Goal: Transaction & Acquisition: Purchase product/service

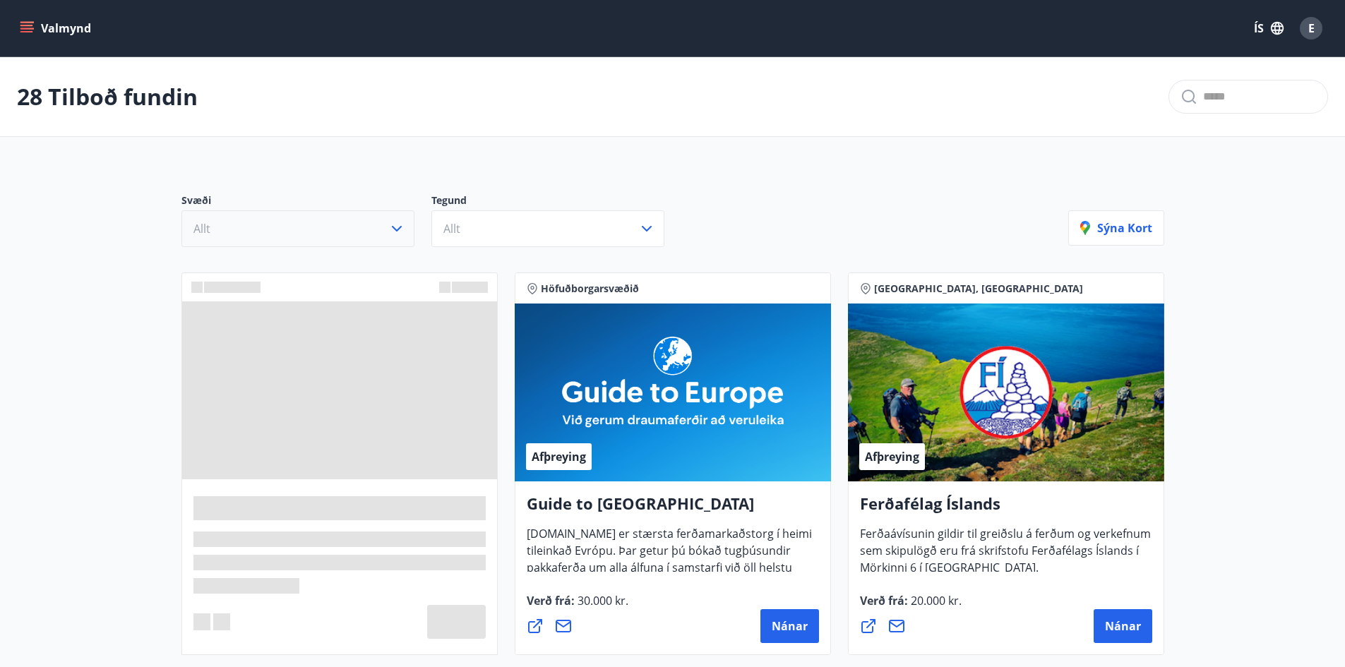
click at [344, 230] on button "Allt" at bounding box center [297, 228] width 233 height 37
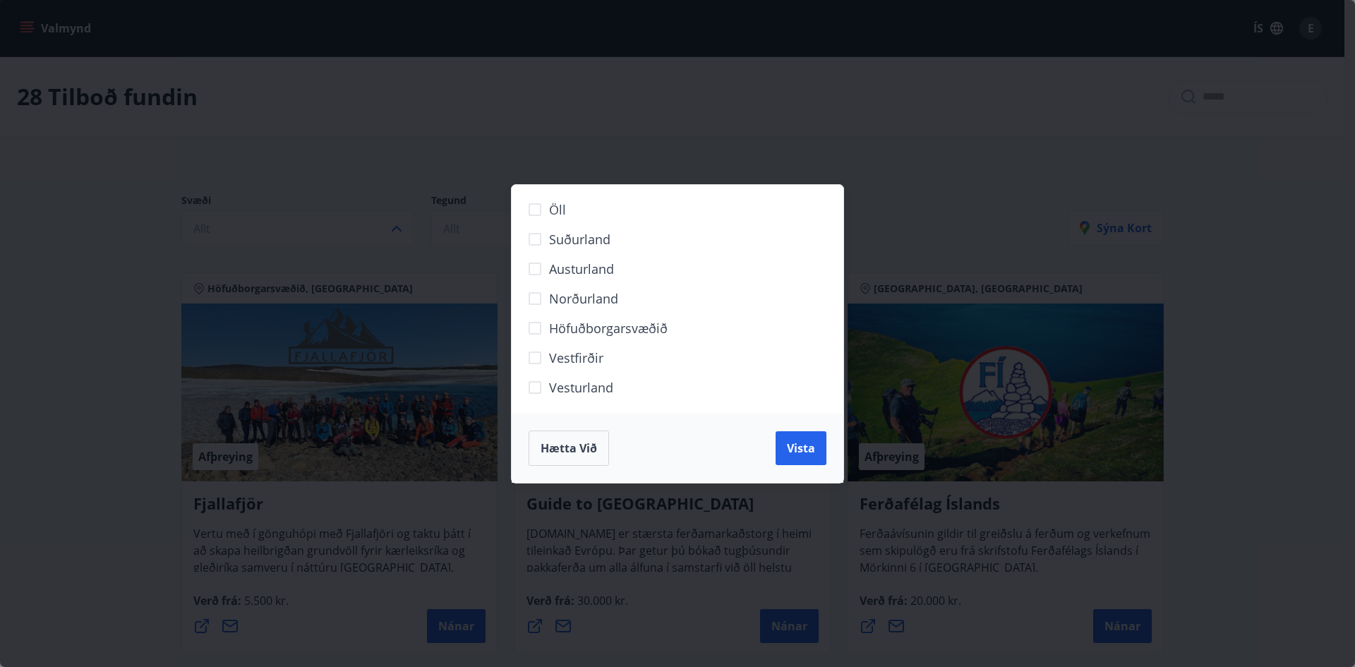
click at [581, 332] on span "Höfuðborgarsvæðið" at bounding box center [608, 328] width 119 height 18
click at [771, 448] on div "Hætta við Vista" at bounding box center [678, 448] width 332 height 69
click at [796, 452] on span "Vista" at bounding box center [801, 448] width 28 height 16
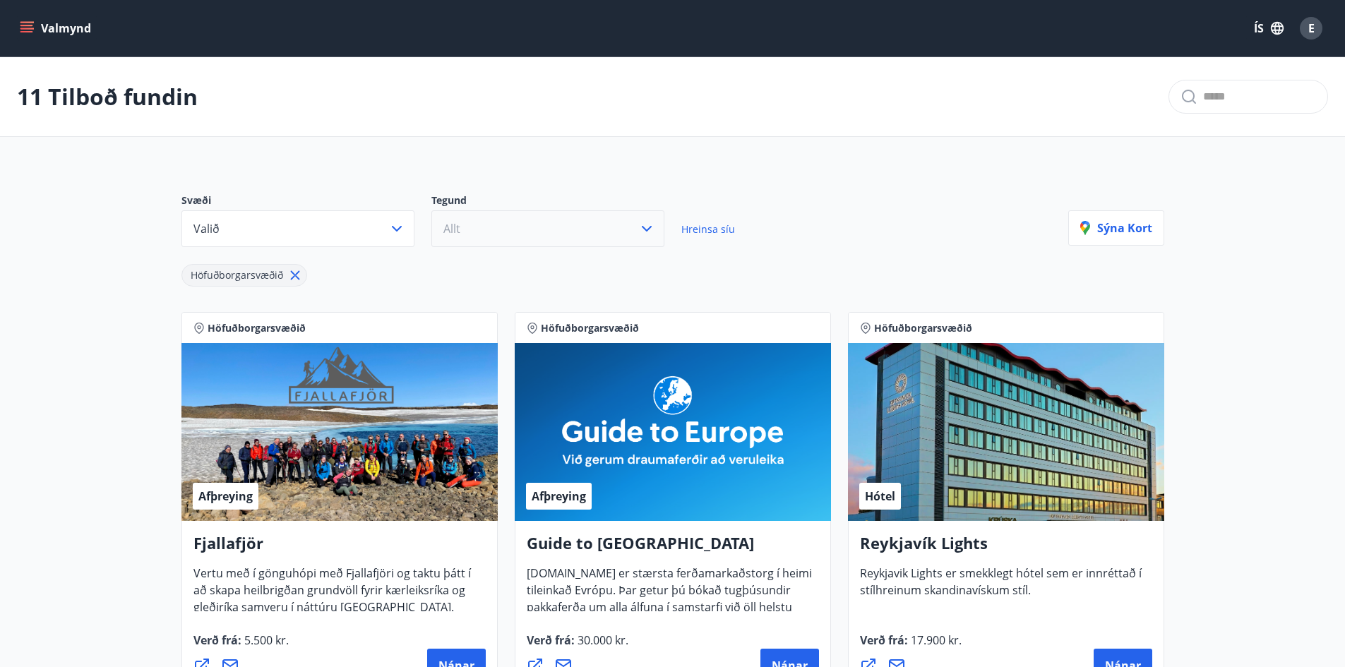
click at [499, 239] on button "Allt" at bounding box center [547, 228] width 233 height 37
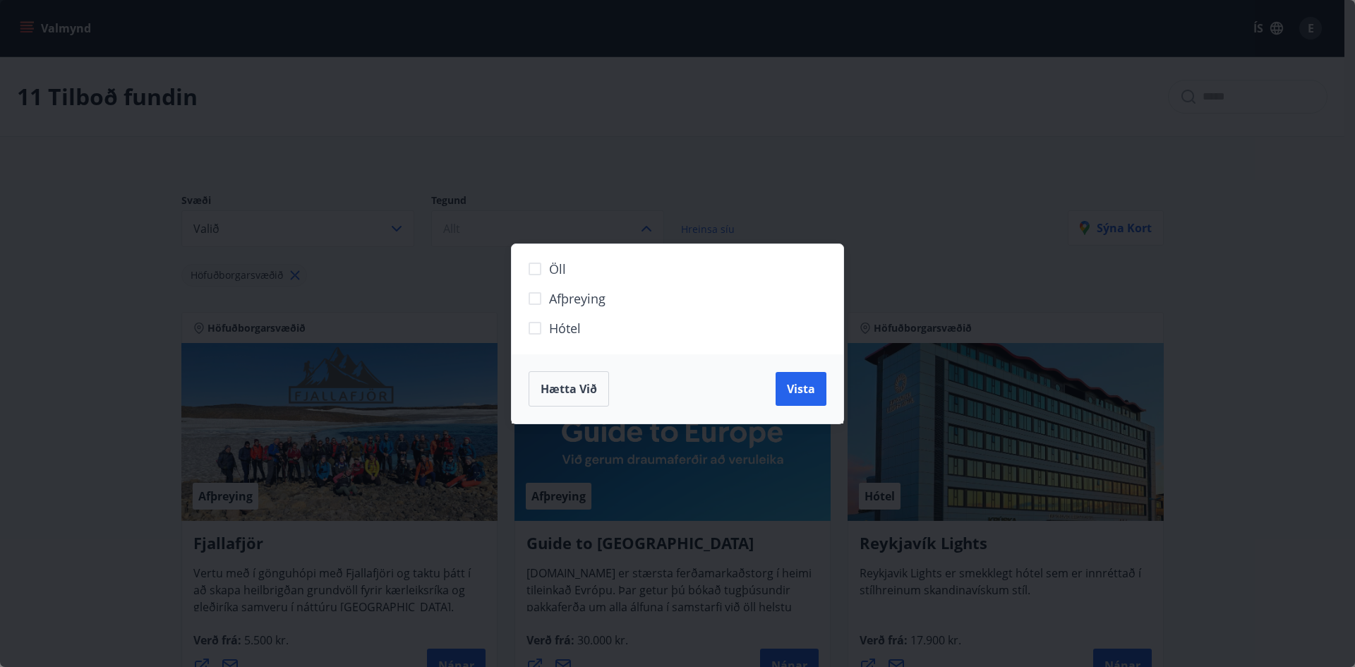
click at [566, 334] on span "Hótel" at bounding box center [565, 328] width 32 height 18
click at [792, 391] on span "Vista" at bounding box center [801, 389] width 28 height 16
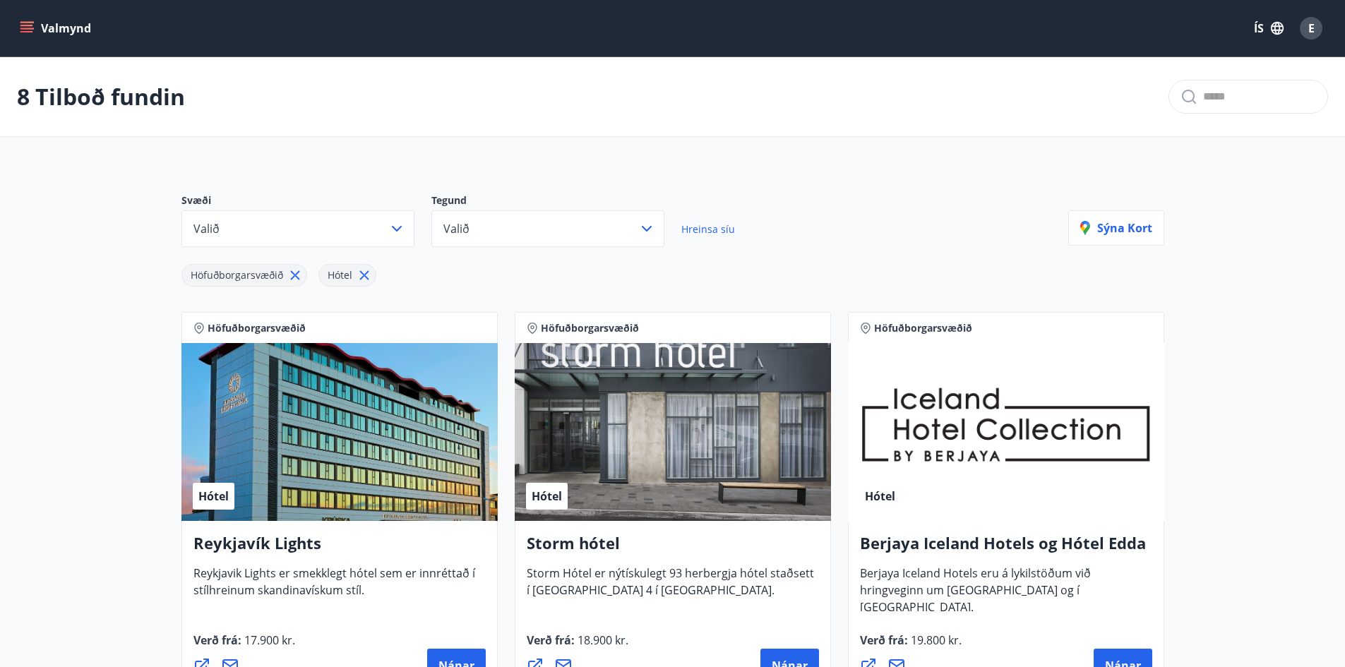
click at [806, 265] on div "Höfuðborgarsvæðið Hótel" at bounding box center [624, 267] width 887 height 40
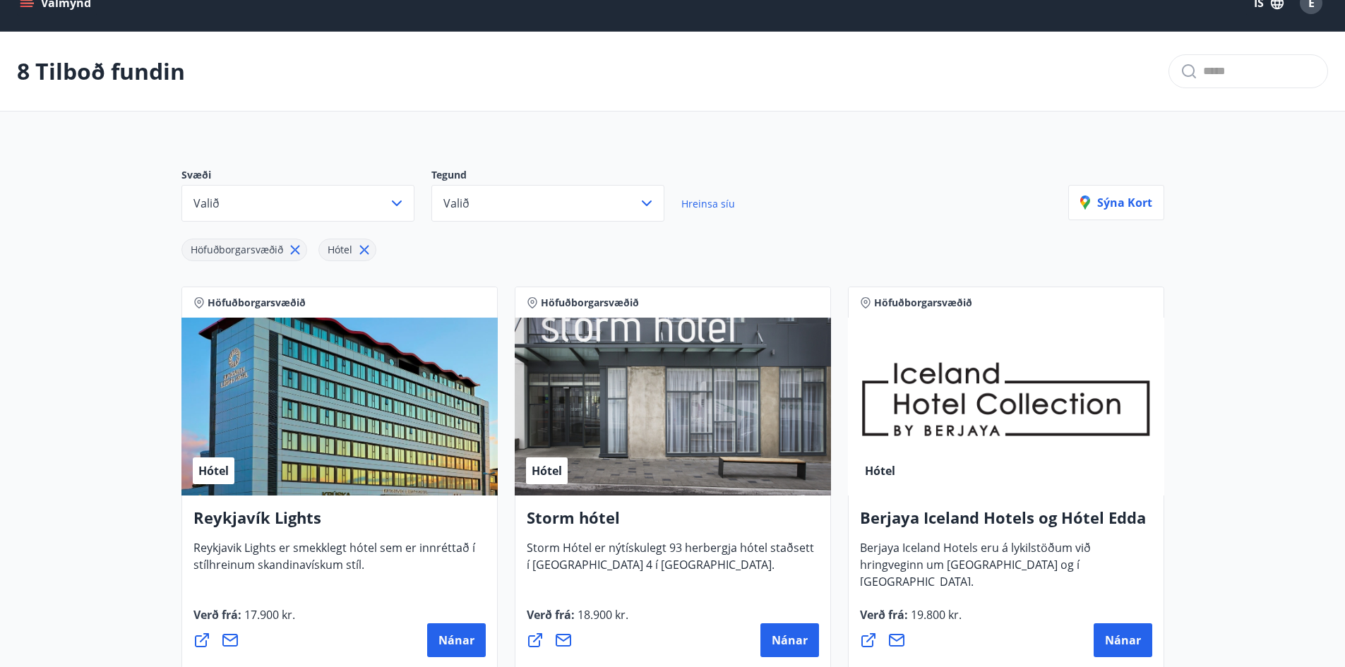
scroll to position [71, 0]
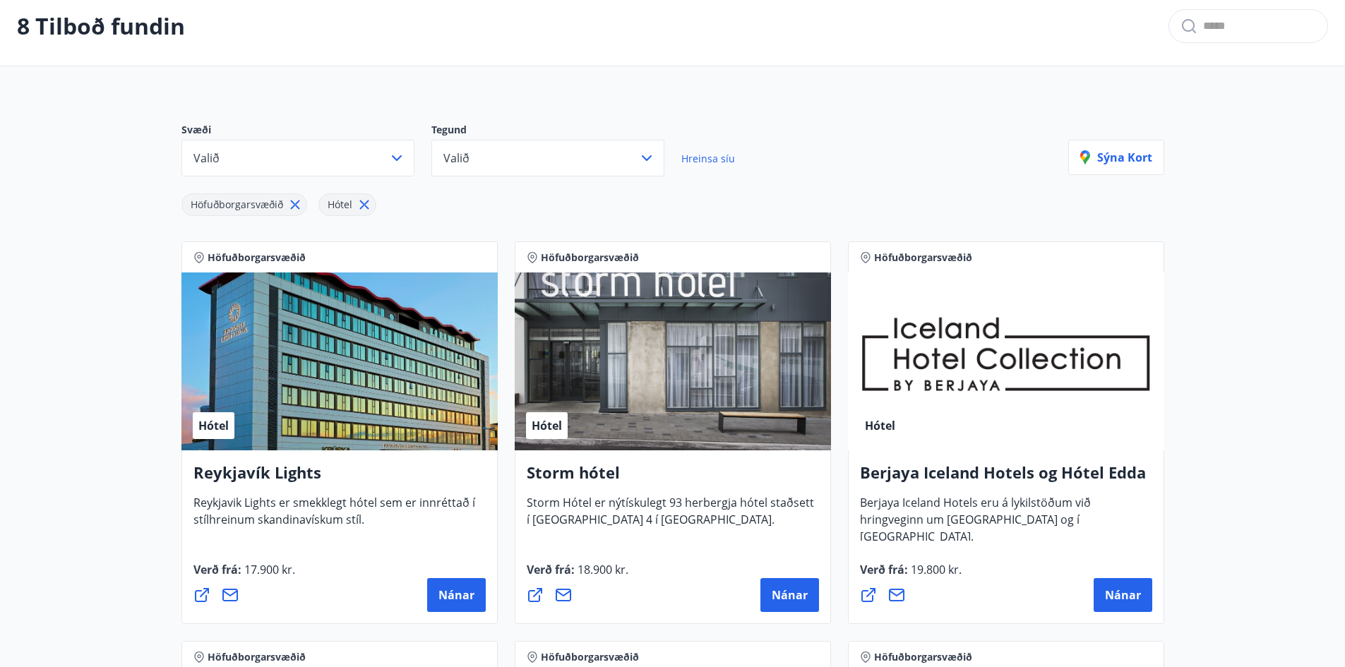
click at [1168, 403] on div "Höfuðborgarsvæðið Hótel [GEOGRAPHIC_DATA] Iceland Hotels og Hótel Edda Berjaya …" at bounding box center [1005, 433] width 333 height 400
click at [446, 595] on span "Nánar" at bounding box center [456, 595] width 36 height 16
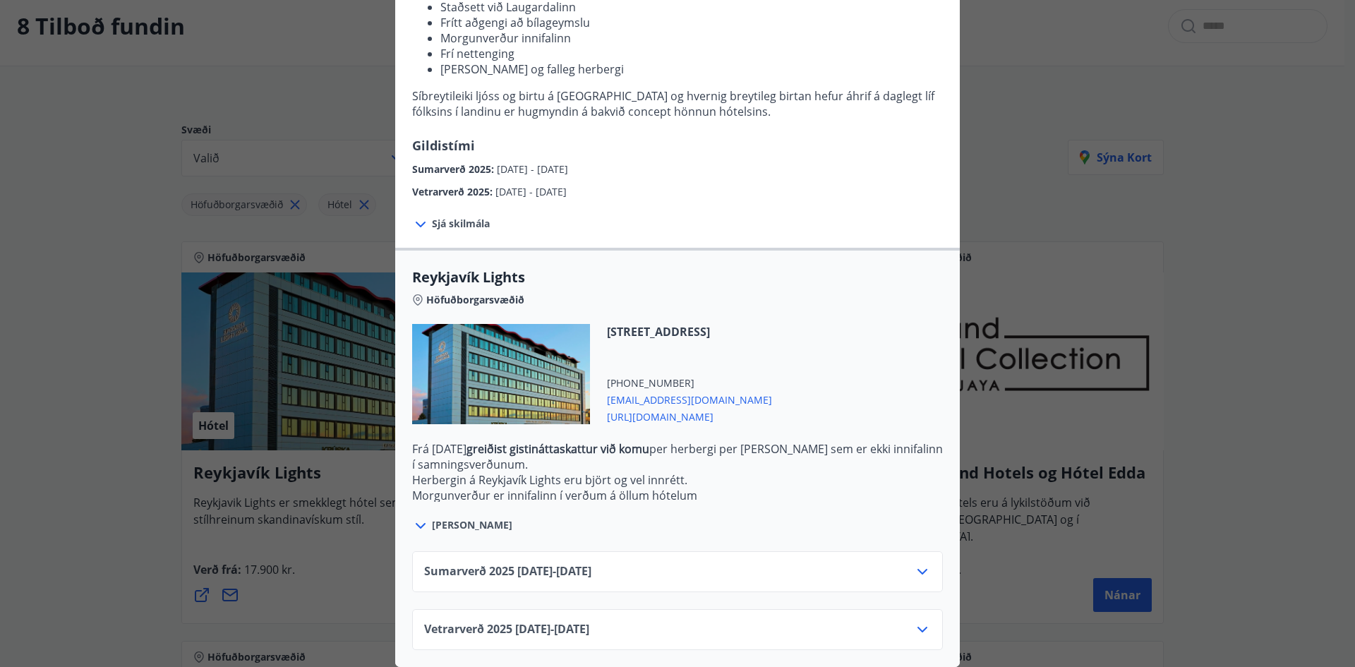
scroll to position [223, 0]
click at [918, 563] on icon at bounding box center [922, 571] width 17 height 17
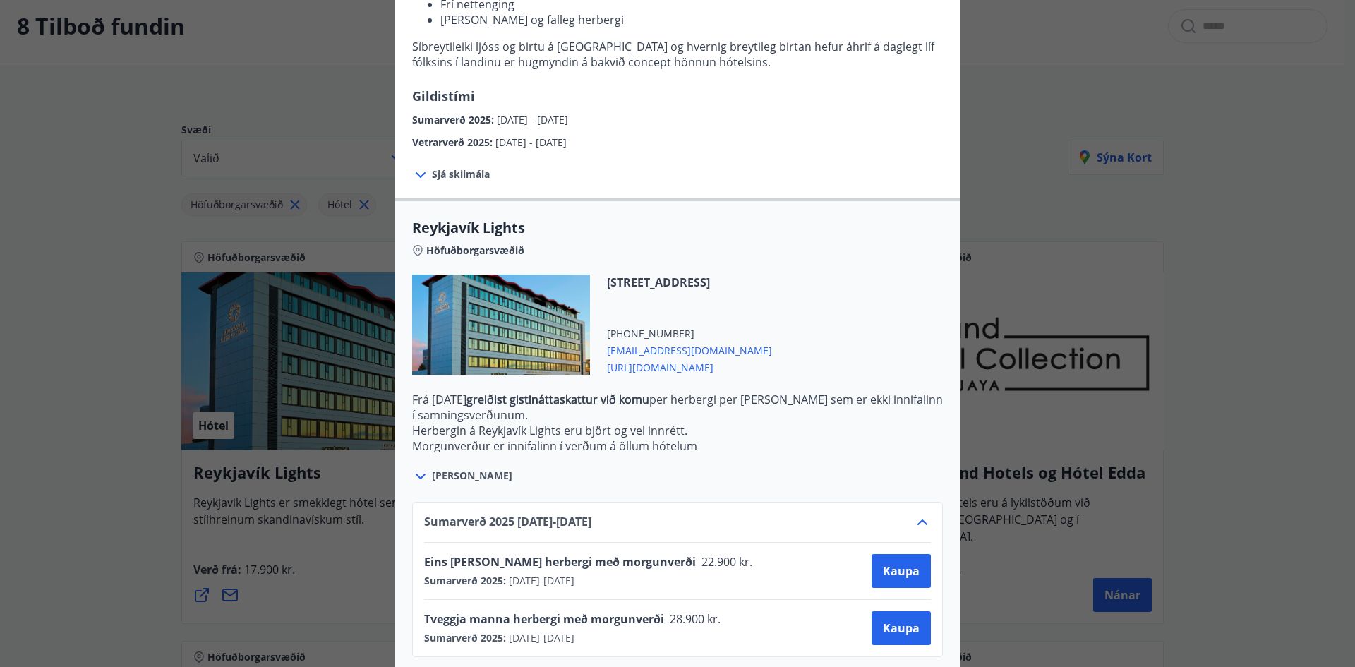
scroll to position [337, 0]
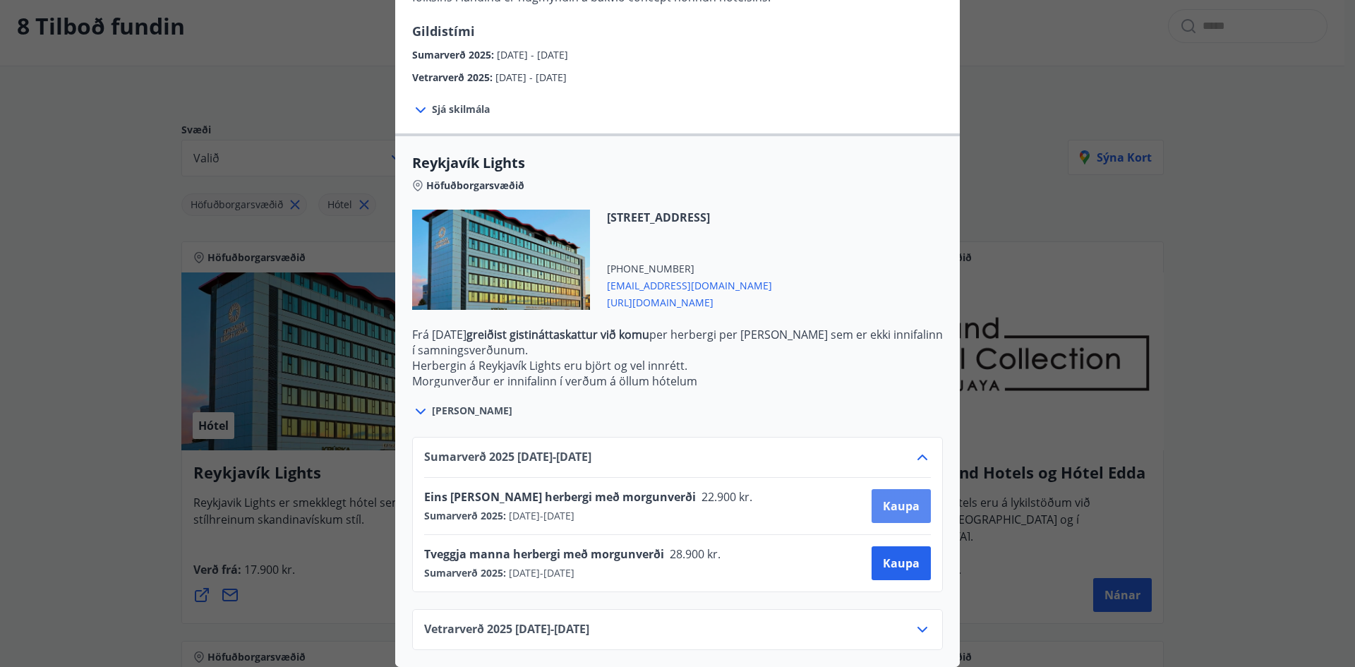
click at [875, 492] on button "Kaupa" at bounding box center [901, 506] width 59 height 34
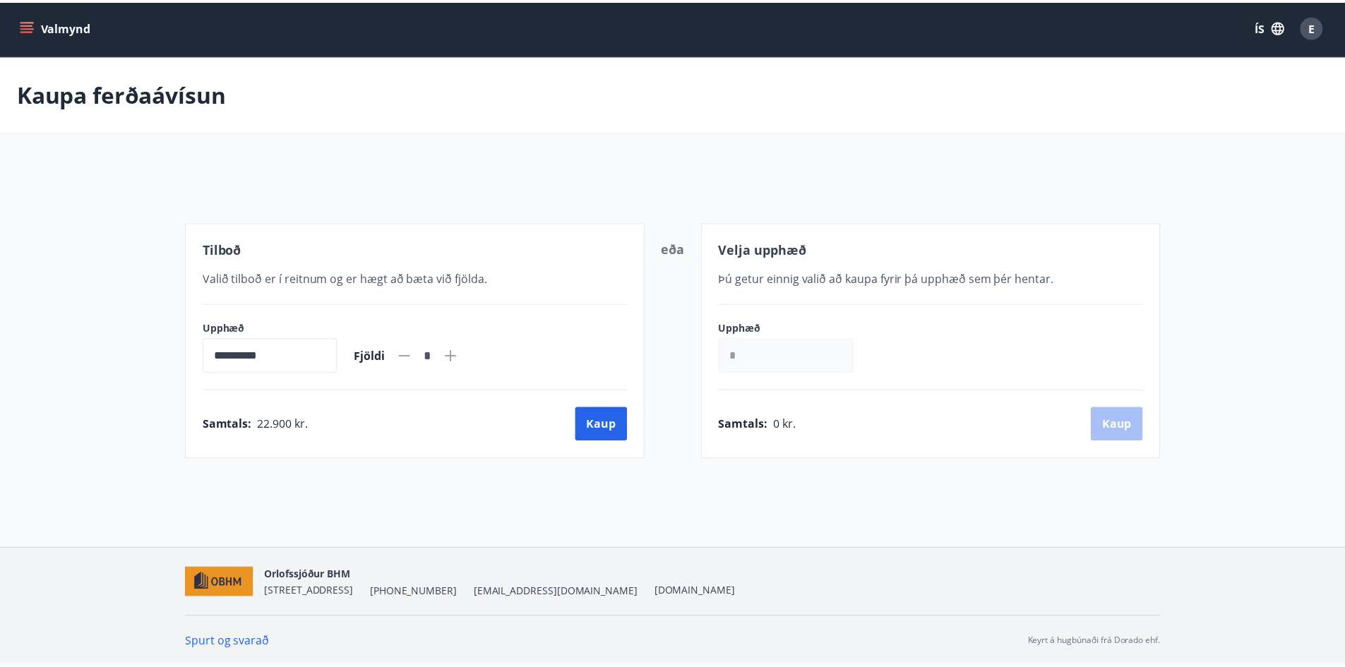
scroll to position [2, 0]
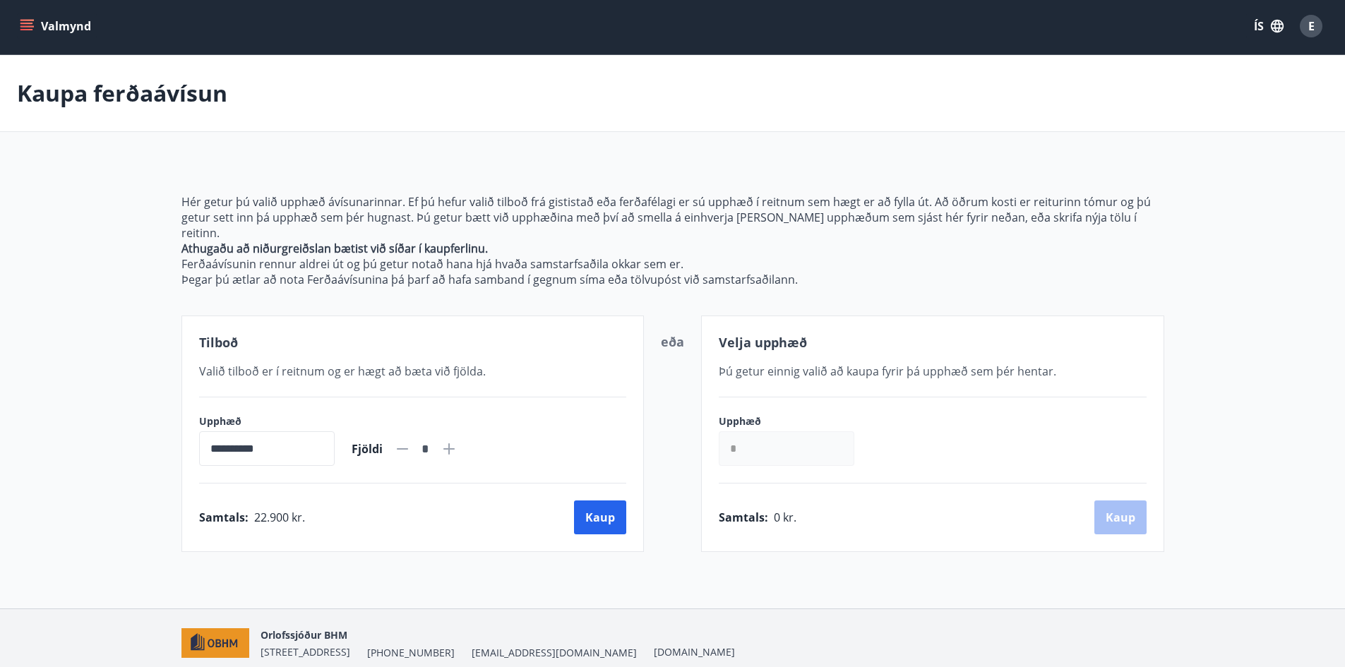
click at [457, 440] on icon at bounding box center [448, 448] width 17 height 17
type input "*"
click at [595, 503] on button "Kaup" at bounding box center [600, 518] width 52 height 34
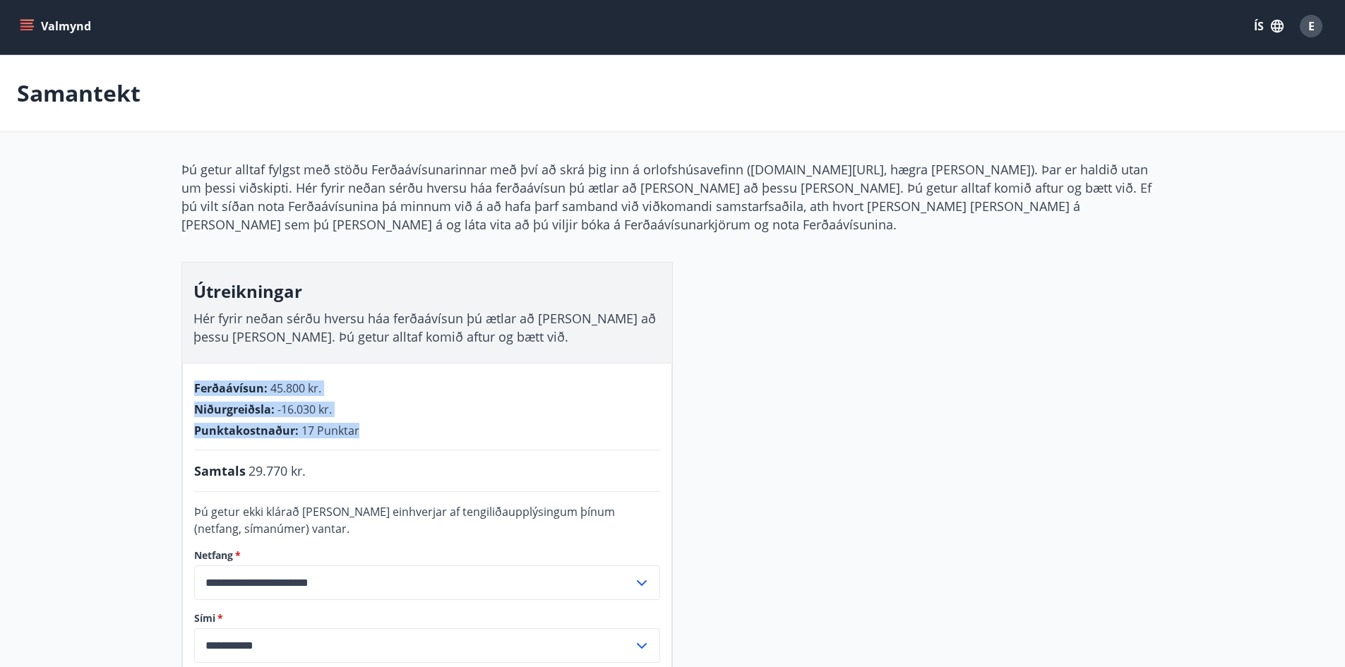
drag, startPoint x: 371, startPoint y: 428, endPoint x: 466, endPoint y: 440, distance: 95.4
click at [466, 440] on div "**********" at bounding box center [427, 573] width 490 height 421
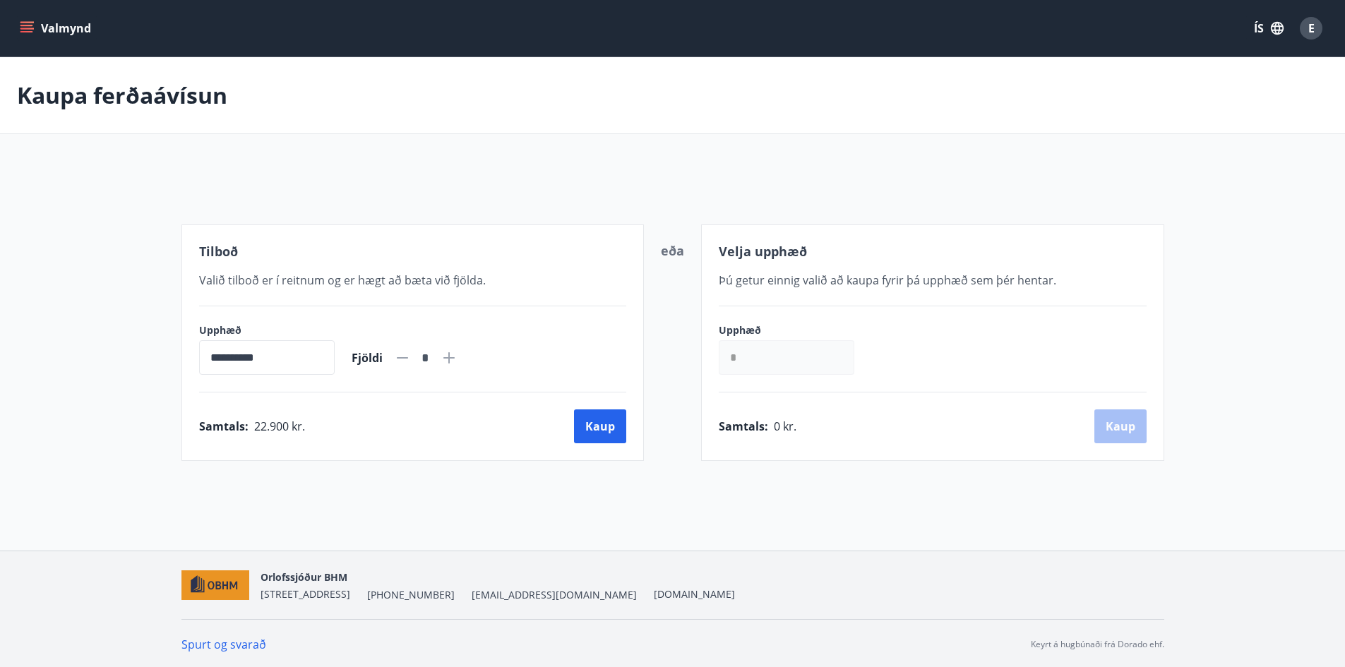
scroll to position [2, 0]
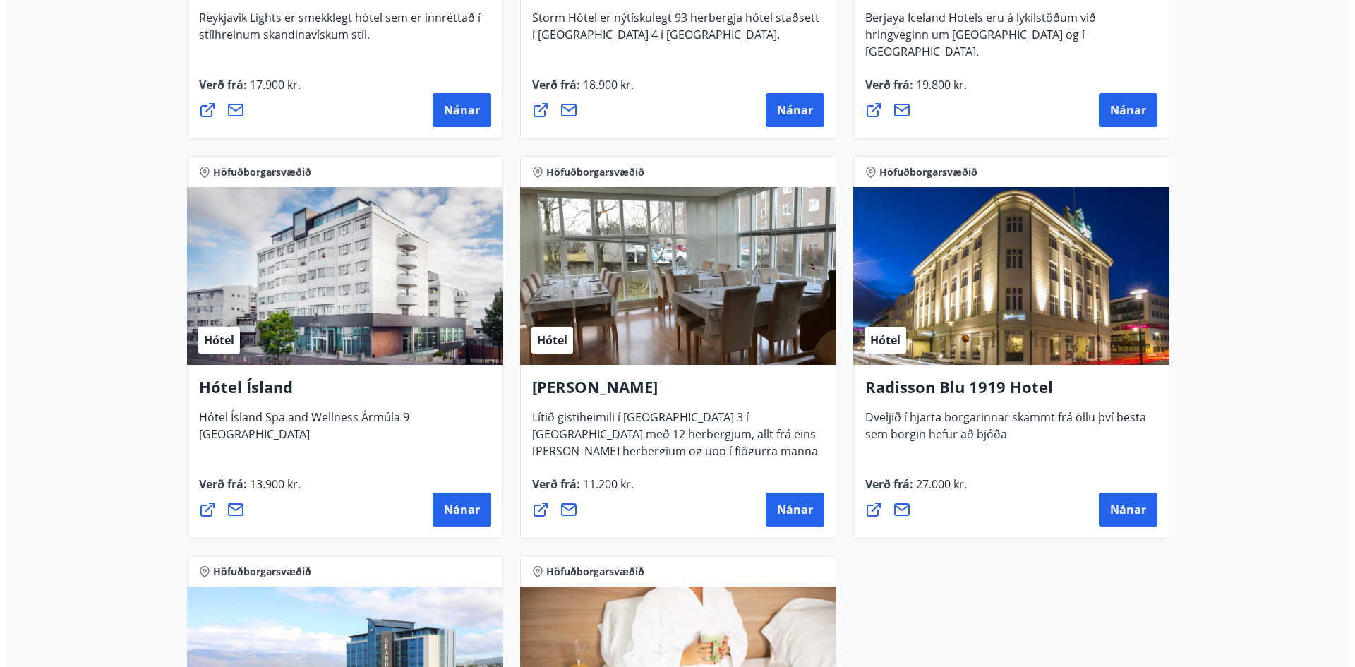
scroll to position [567, 0]
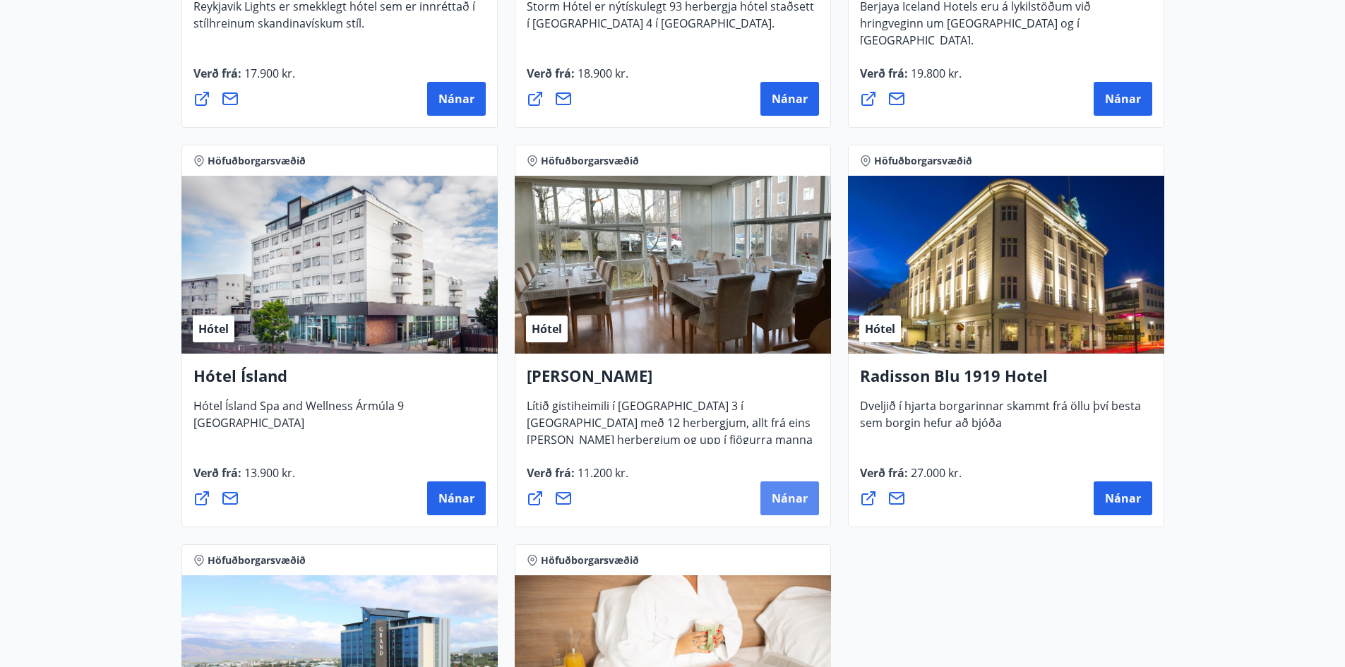
click at [779, 503] on span "Nánar" at bounding box center [790, 499] width 36 height 16
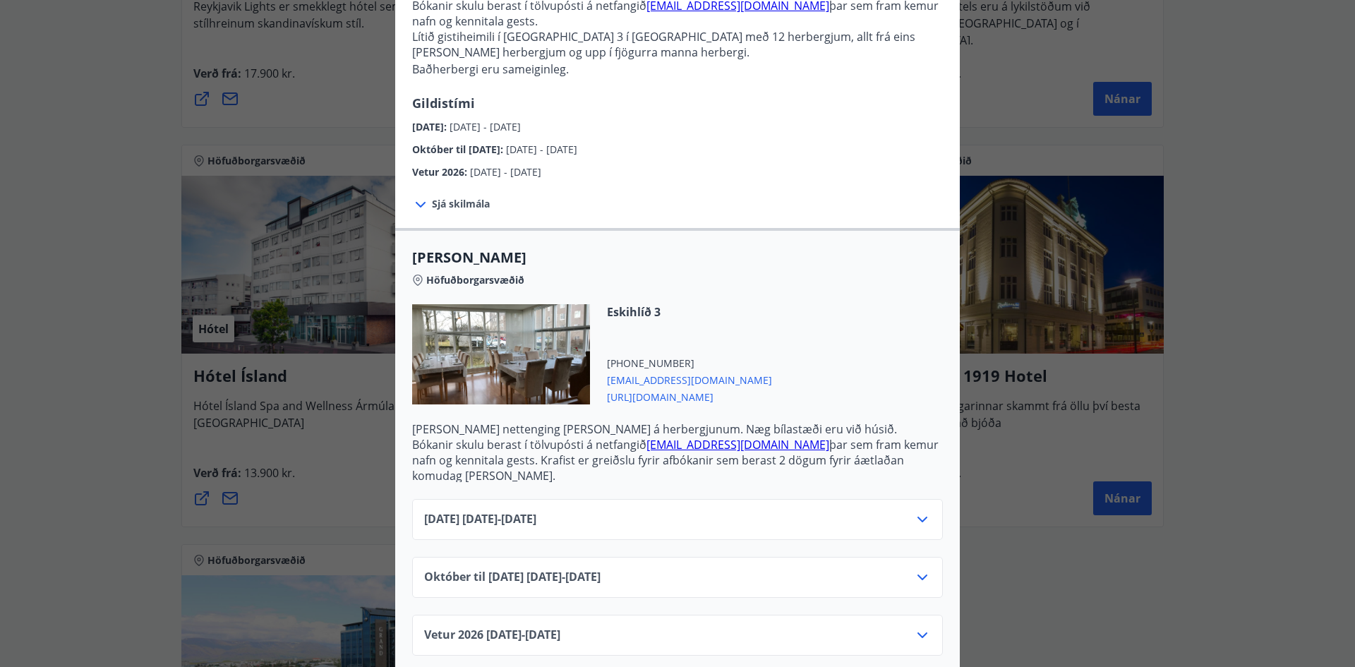
scroll to position [158, 0]
click at [641, 509] on div "[DATE] [DATE] - [DATE]" at bounding box center [677, 523] width 507 height 28
click at [917, 509] on icon at bounding box center [922, 517] width 17 height 17
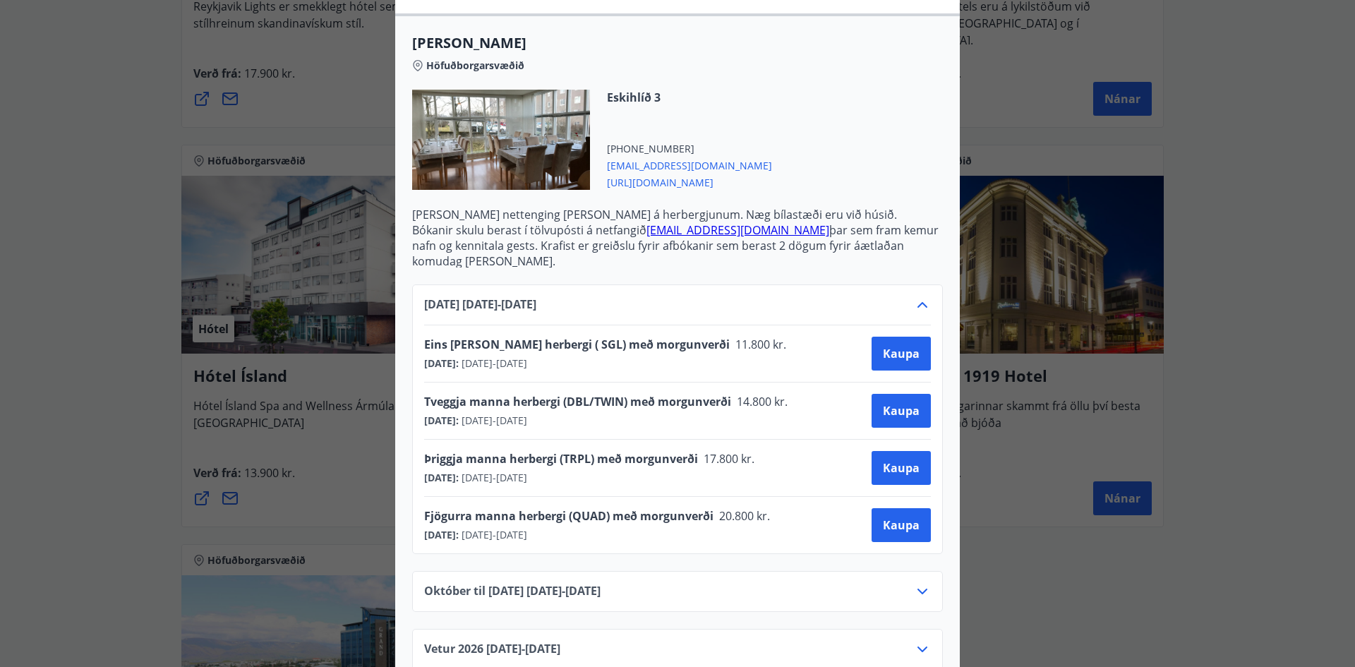
scroll to position [387, 0]
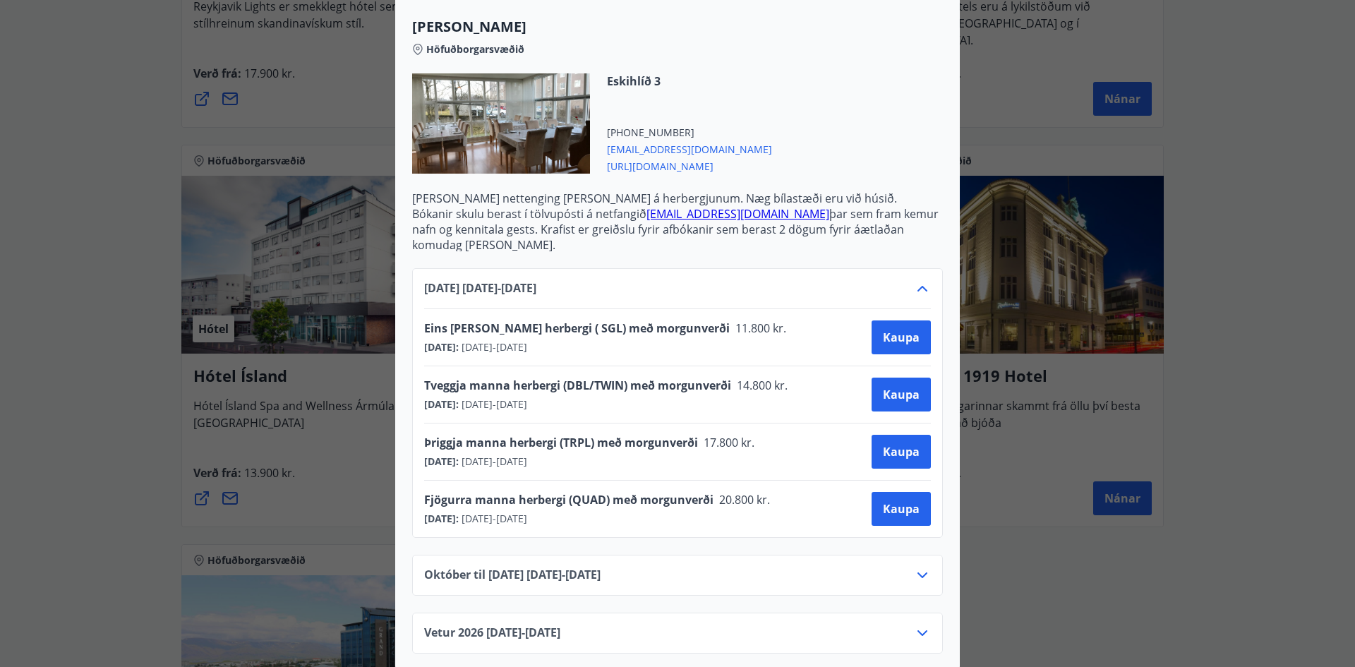
click at [671, 340] on div "[DATE] : [DATE] - [DATE]" at bounding box center [609, 347] width 371 height 14
click at [889, 330] on span "Kaupa" at bounding box center [901, 338] width 37 height 16
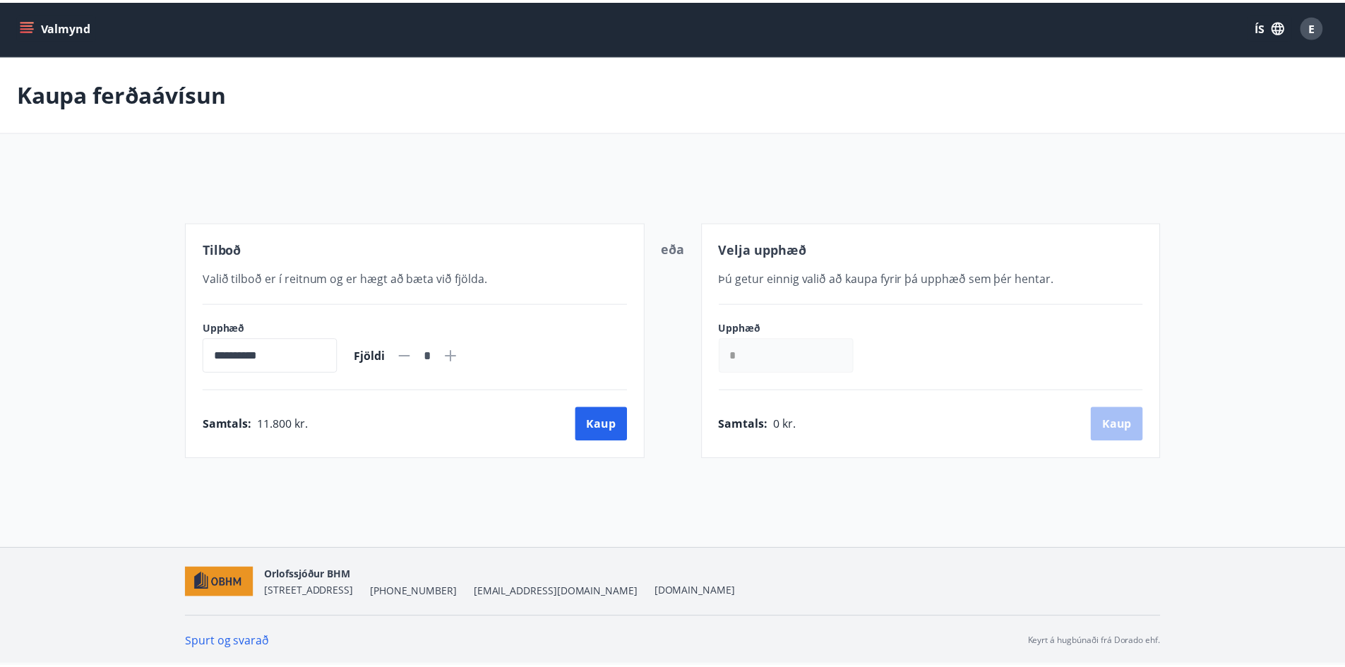
scroll to position [2, 0]
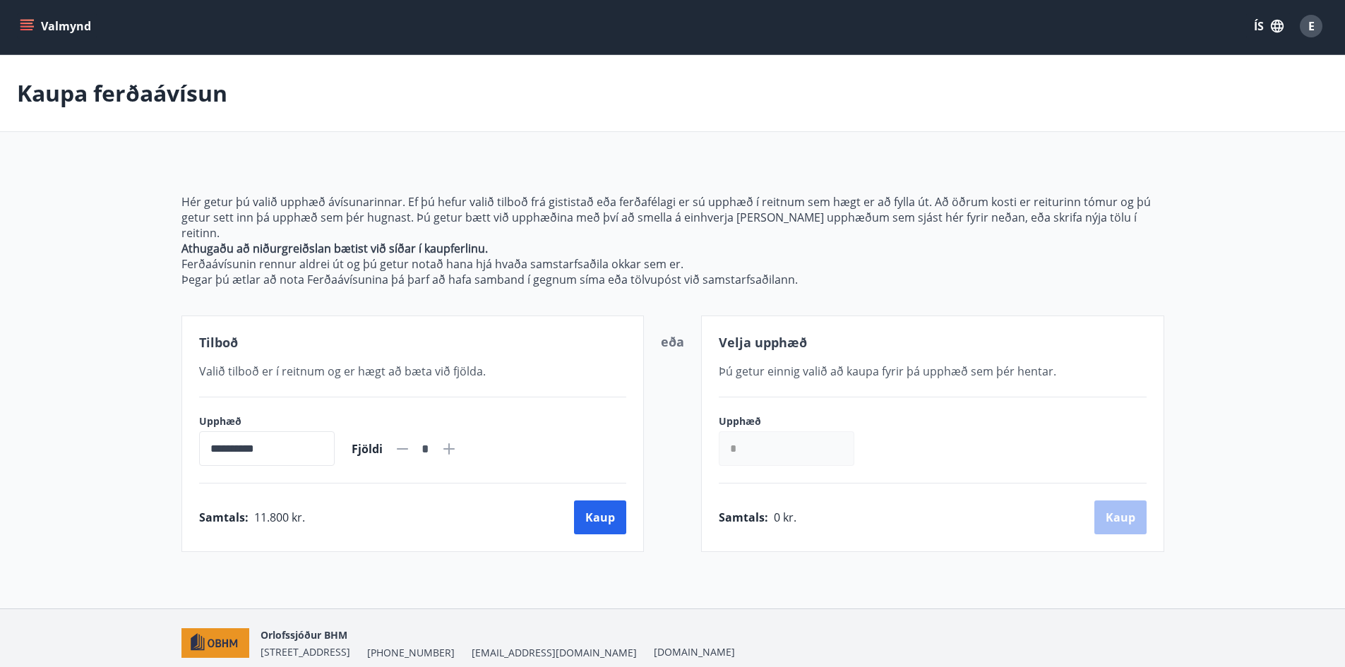
click at [455, 443] on icon at bounding box center [448, 448] width 11 height 11
type input "*"
click at [603, 501] on button "Kaup" at bounding box center [600, 518] width 52 height 34
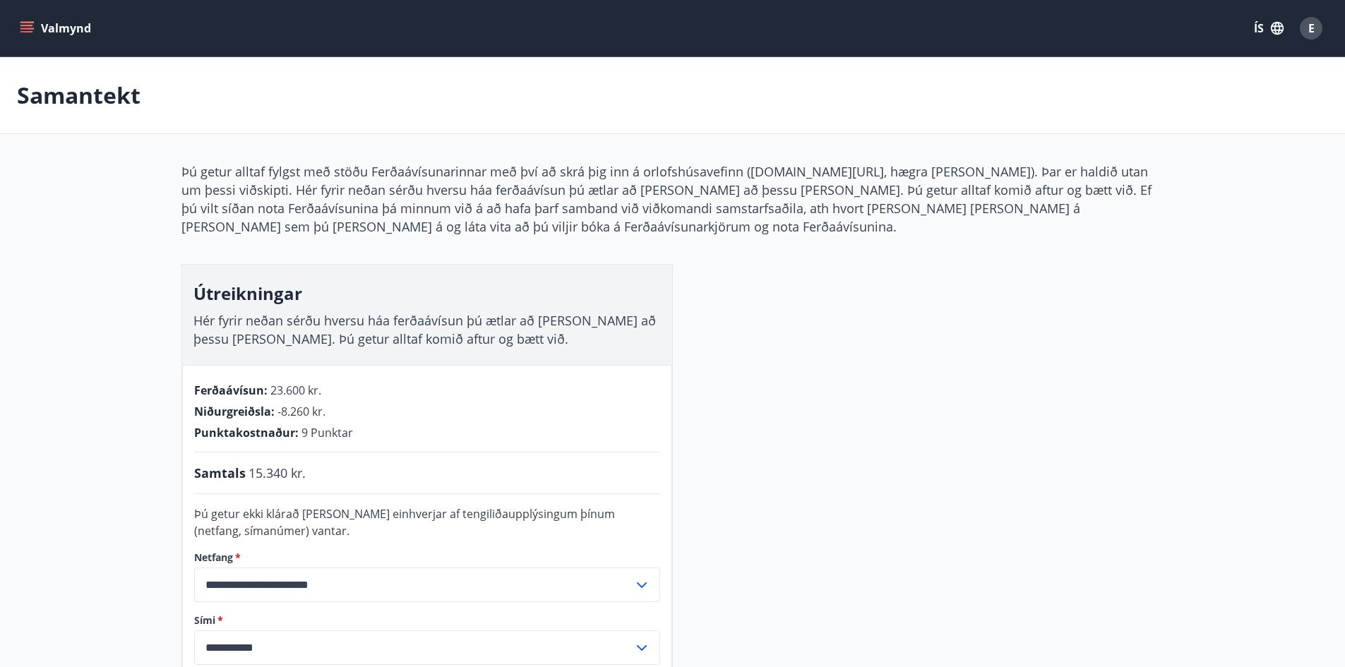
scroll to position [2, 0]
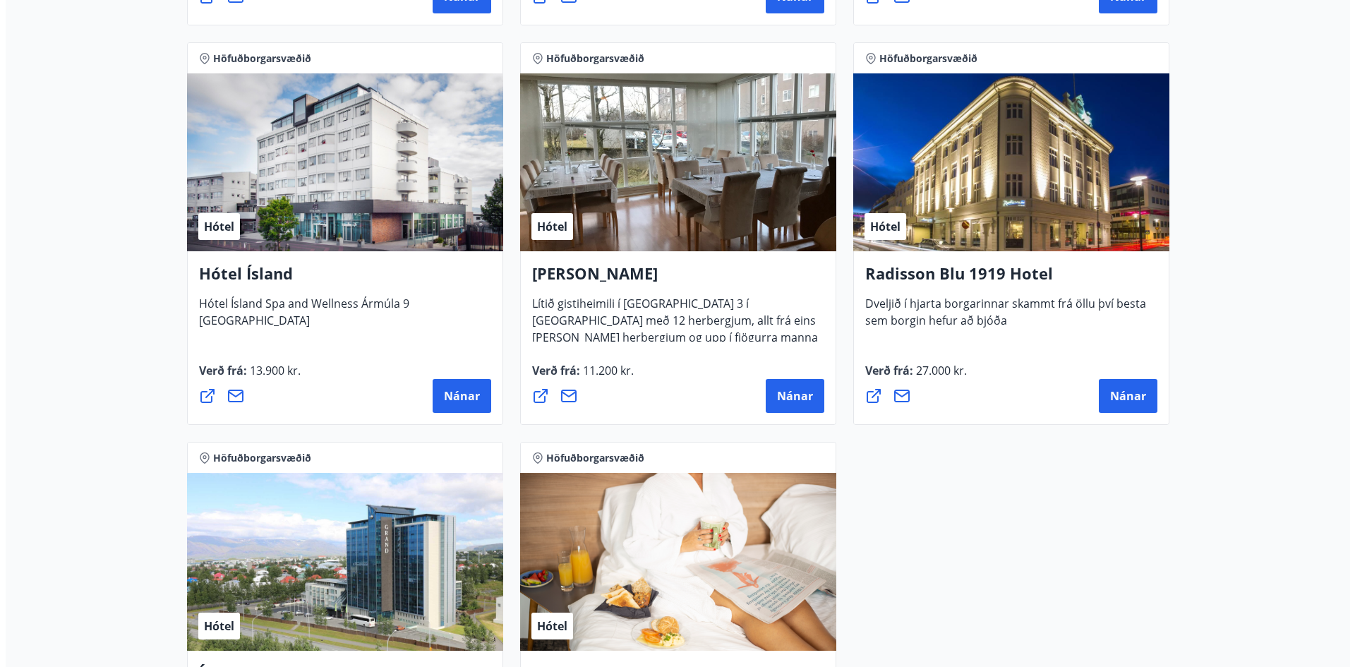
scroll to position [565, 0]
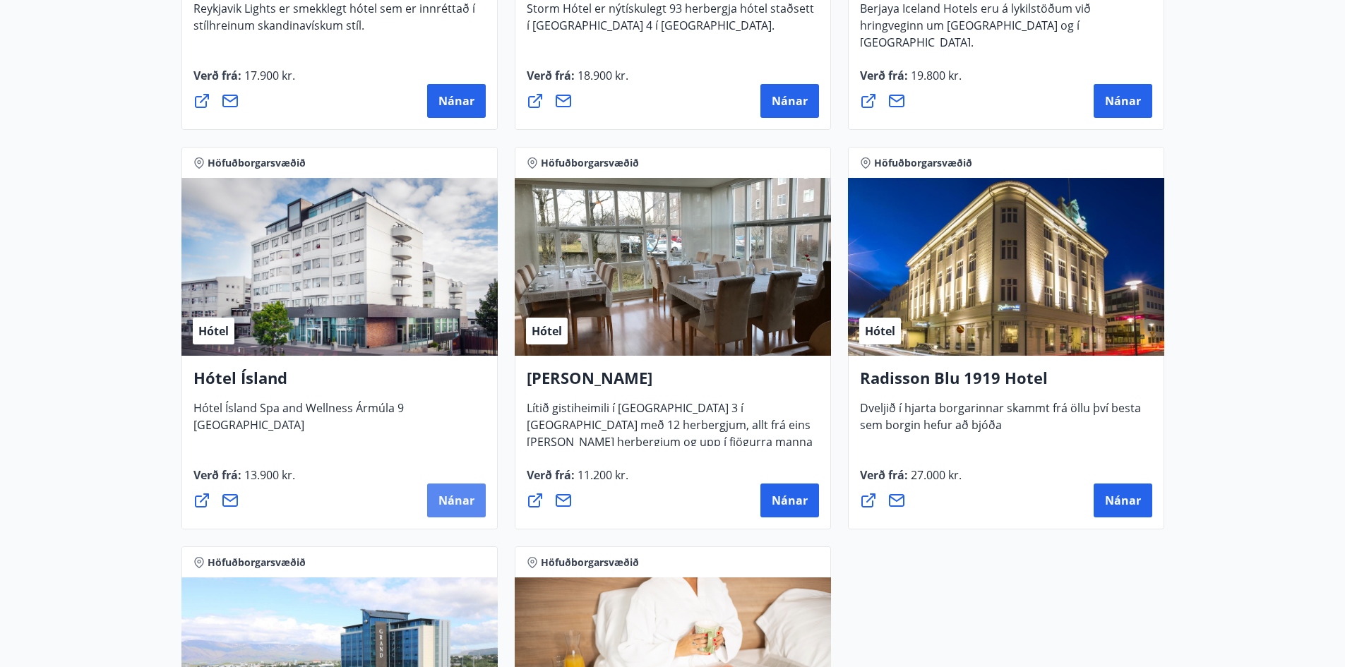
click at [466, 491] on button "Nánar" at bounding box center [456, 501] width 59 height 34
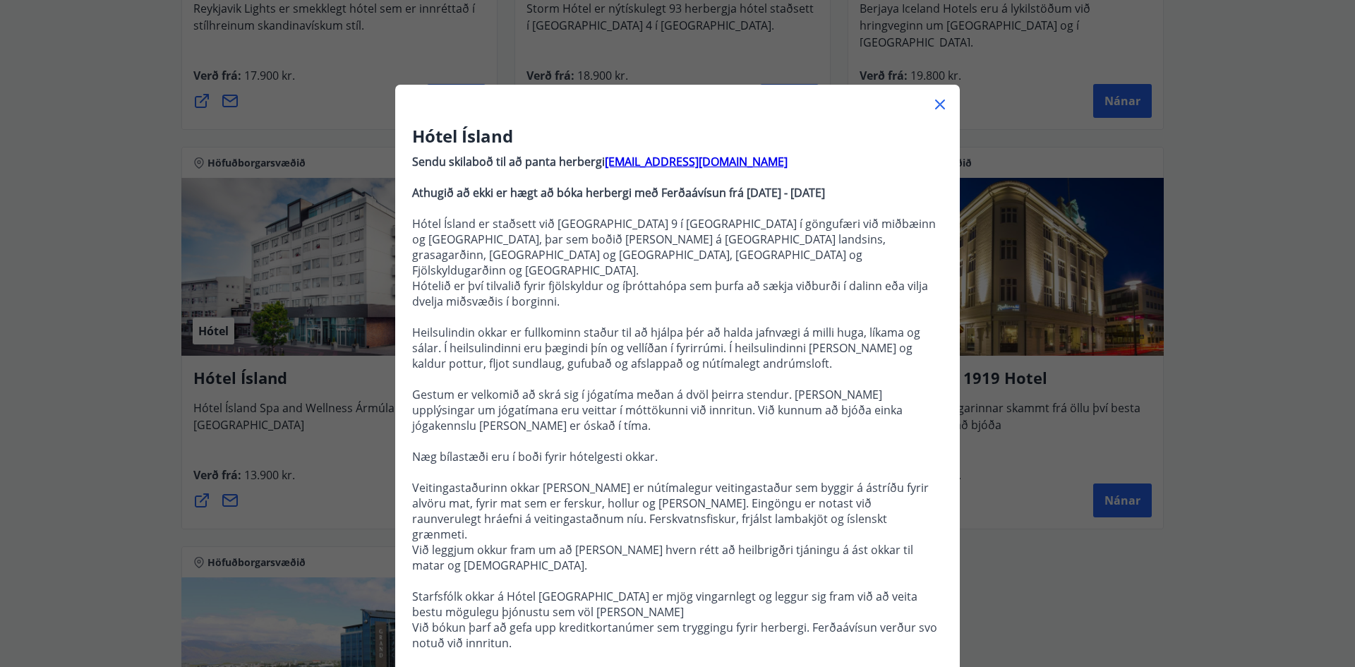
drag, startPoint x: 877, startPoint y: 191, endPoint x: 729, endPoint y: 200, distance: 149.2
click at [729, 200] on p "Athugið að ekki er hægt að bóka herbergi með Ferðaávísun frá [DATE] - [DATE]" at bounding box center [677, 193] width 531 height 16
click at [738, 231] on p "Hótel Ísland er staðsett við [GEOGRAPHIC_DATA] 9 í [GEOGRAPHIC_DATA] í göngufær…" at bounding box center [677, 247] width 531 height 62
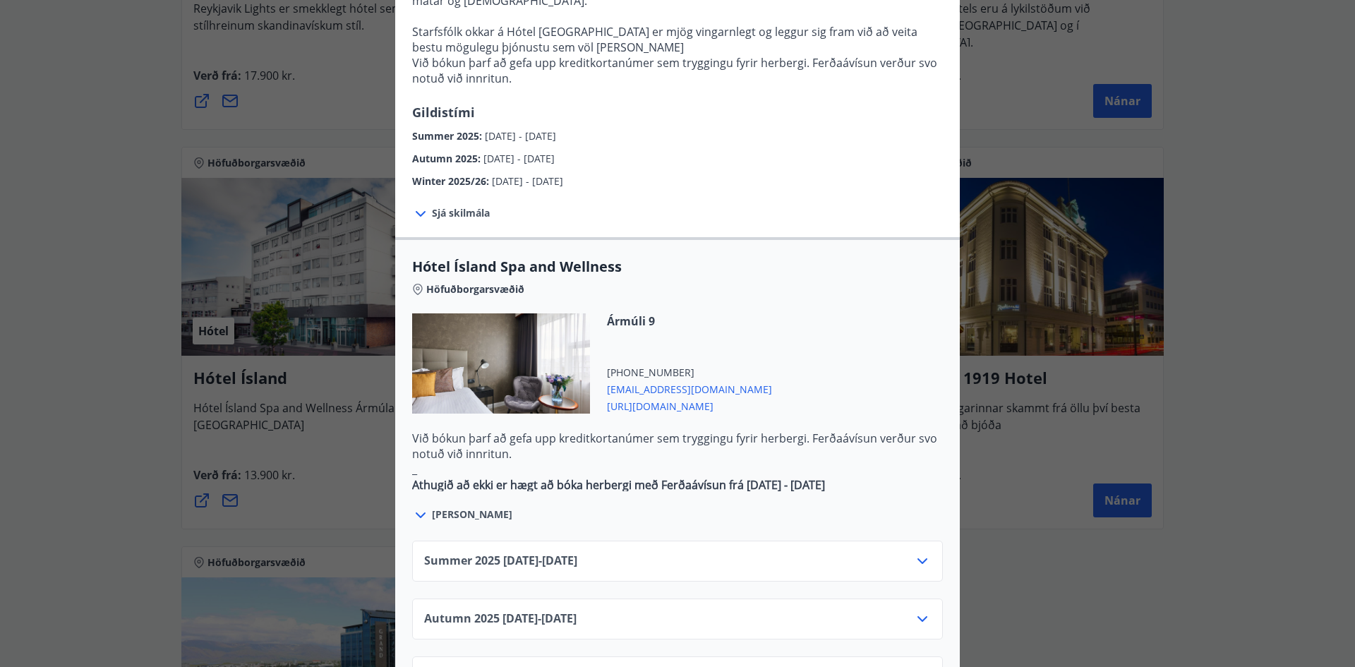
scroll to position [706, 0]
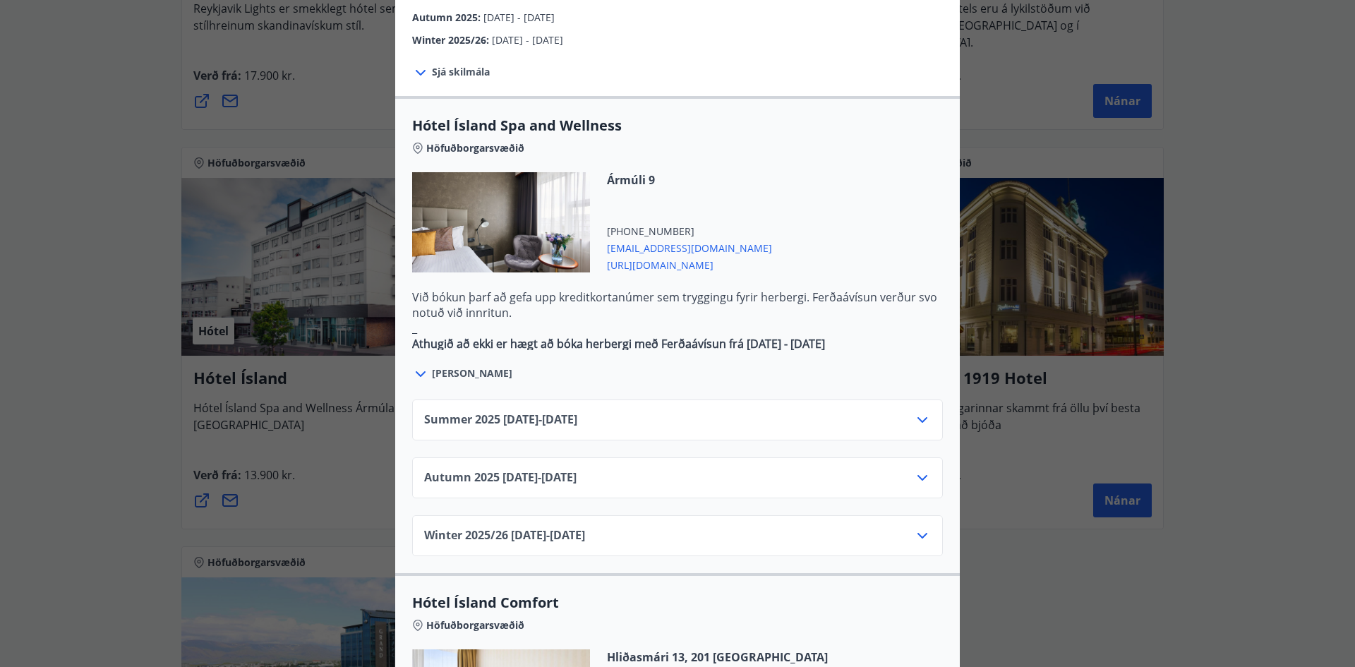
click at [612, 412] on div "Summer [PHONE_NUMBER][DATE] - [DATE]" at bounding box center [677, 426] width 507 height 28
click at [921, 412] on icon at bounding box center [922, 420] width 17 height 17
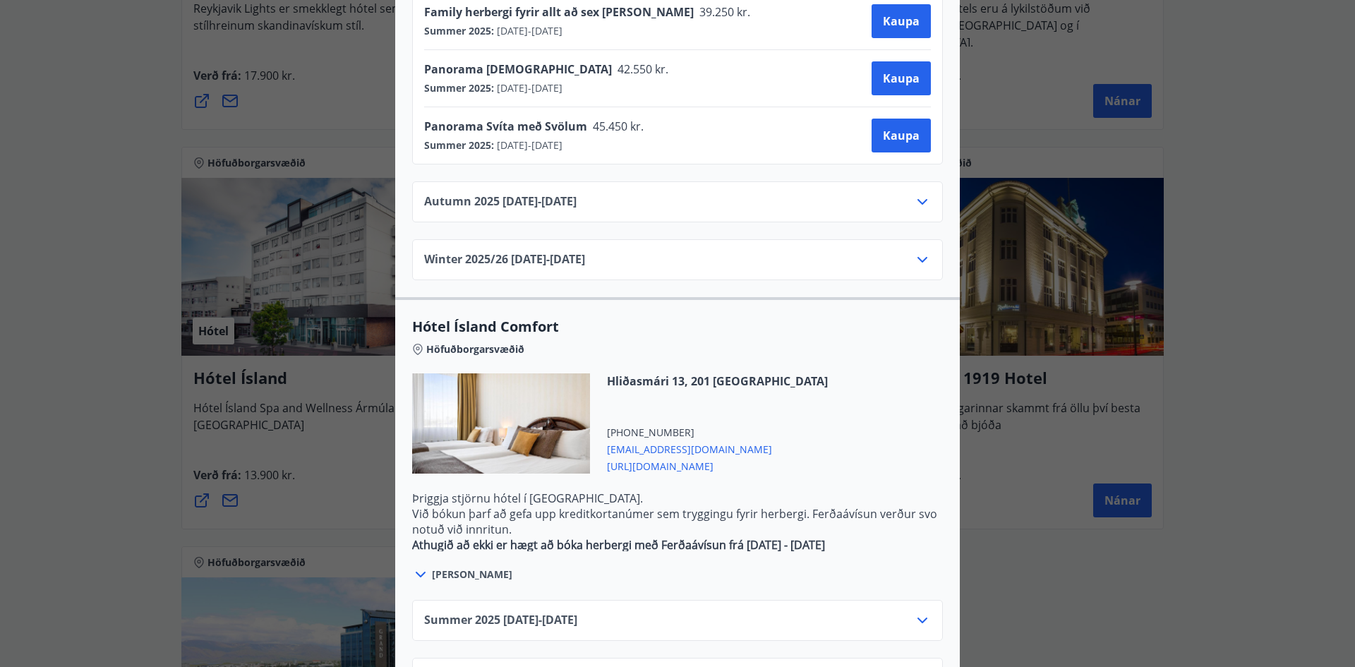
scroll to position [1271, 0]
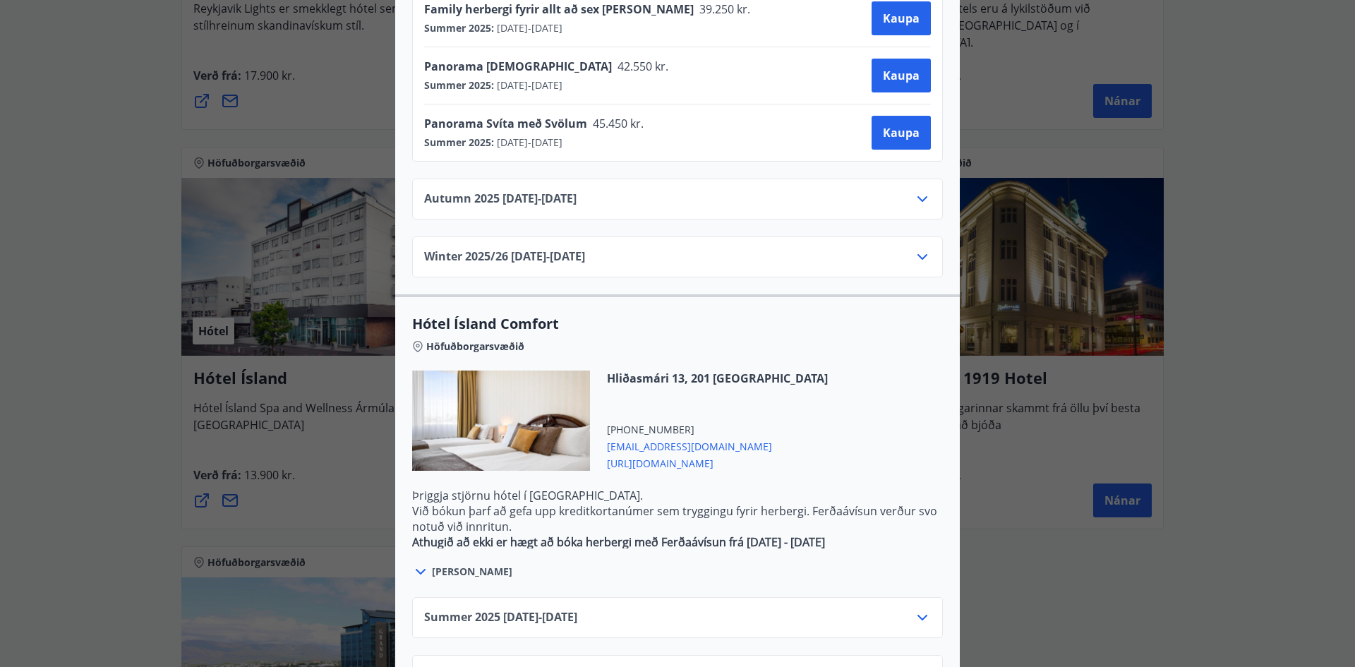
click at [1067, 444] on div "Hótel Ísland Sendu skilaboð til að panta herbergi [EMAIL_ADDRESS][DOMAIN_NAME] …" at bounding box center [677, 333] width 1355 height 667
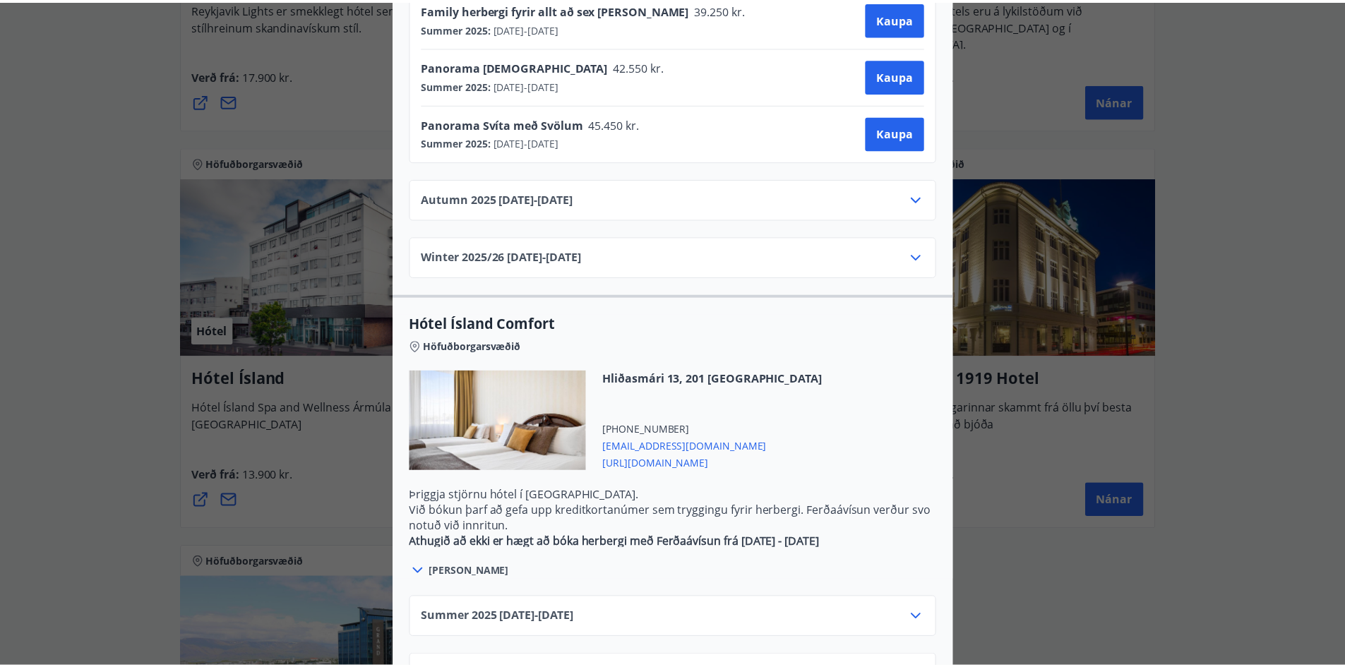
scroll to position [0, 0]
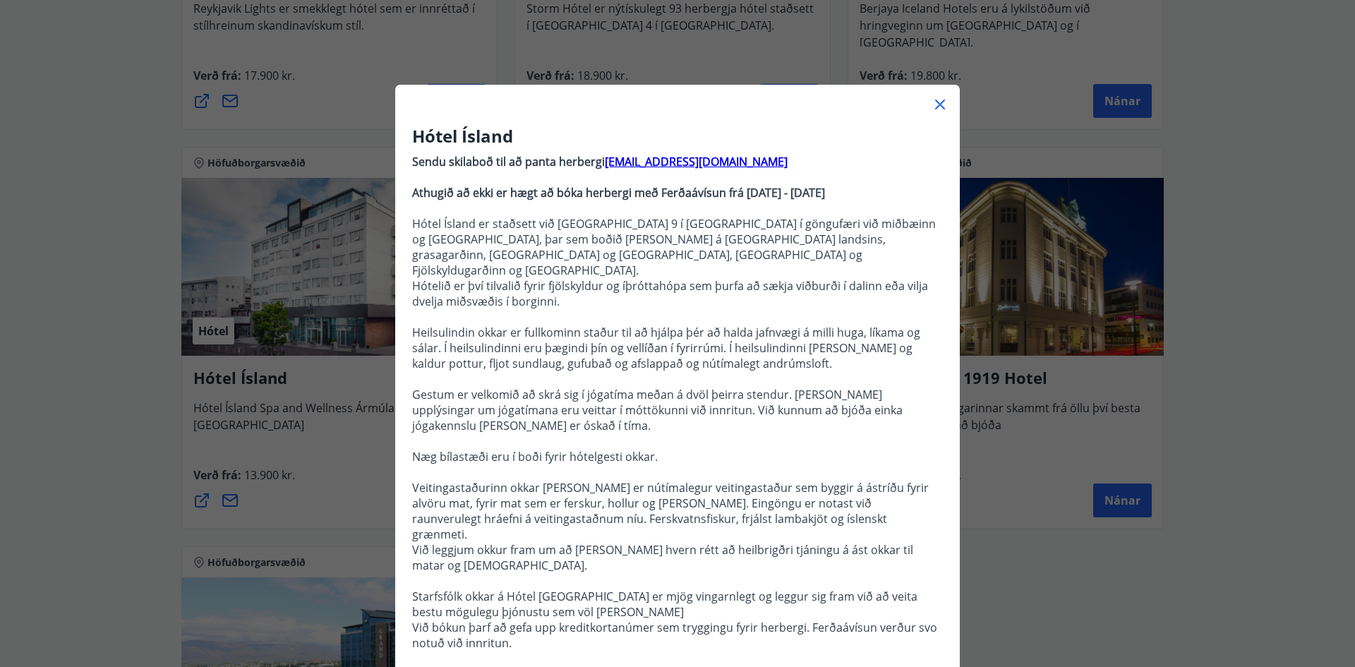
click at [932, 104] on icon at bounding box center [940, 104] width 17 height 17
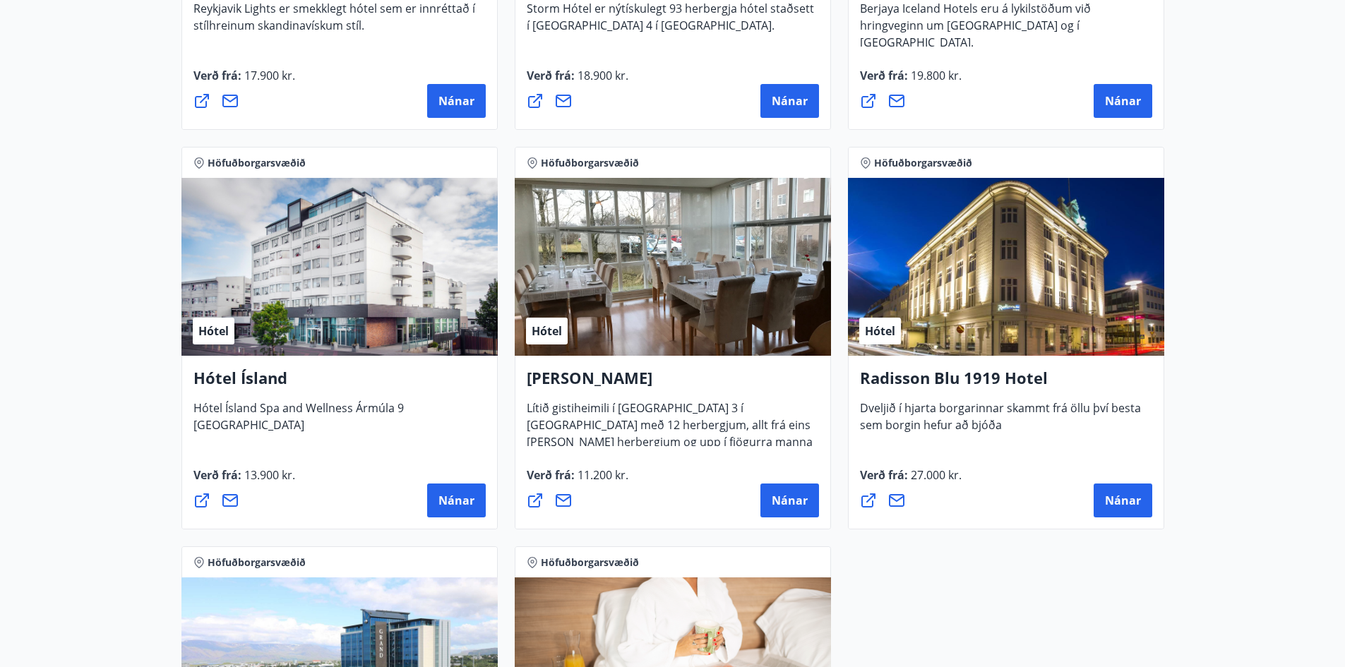
click at [929, 103] on div "Nánar" at bounding box center [1006, 101] width 292 height 34
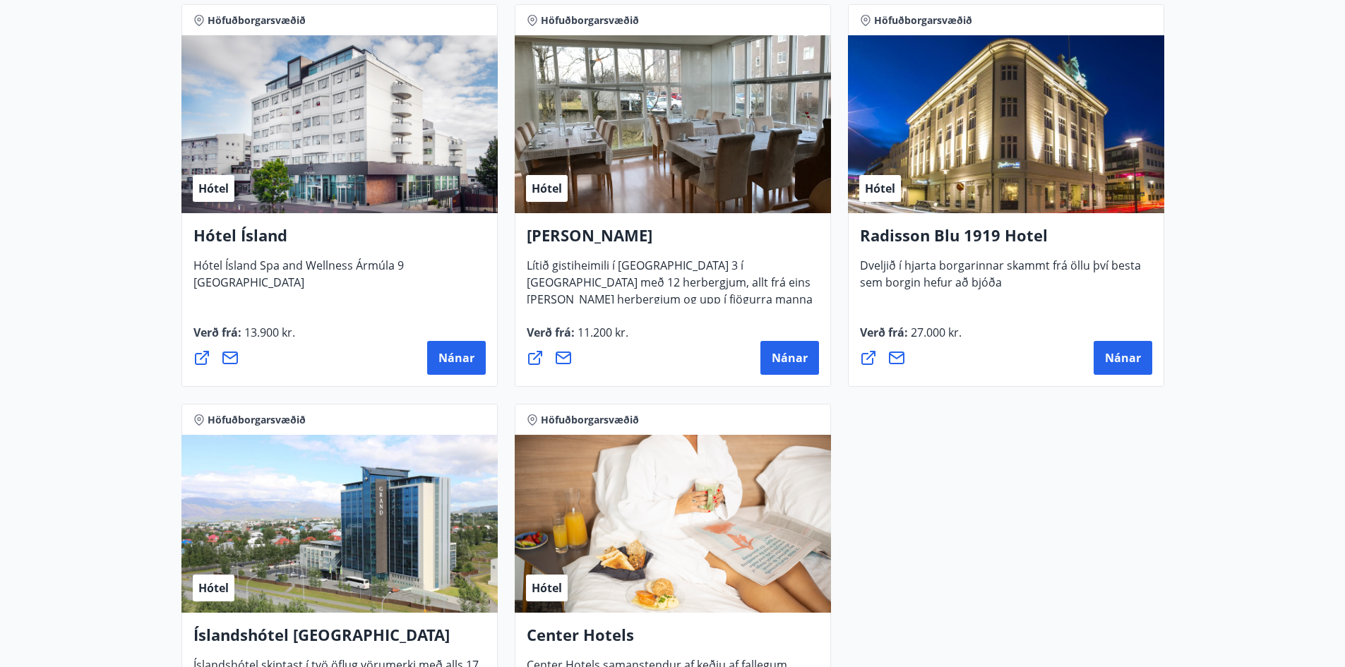
scroll to position [706, 0]
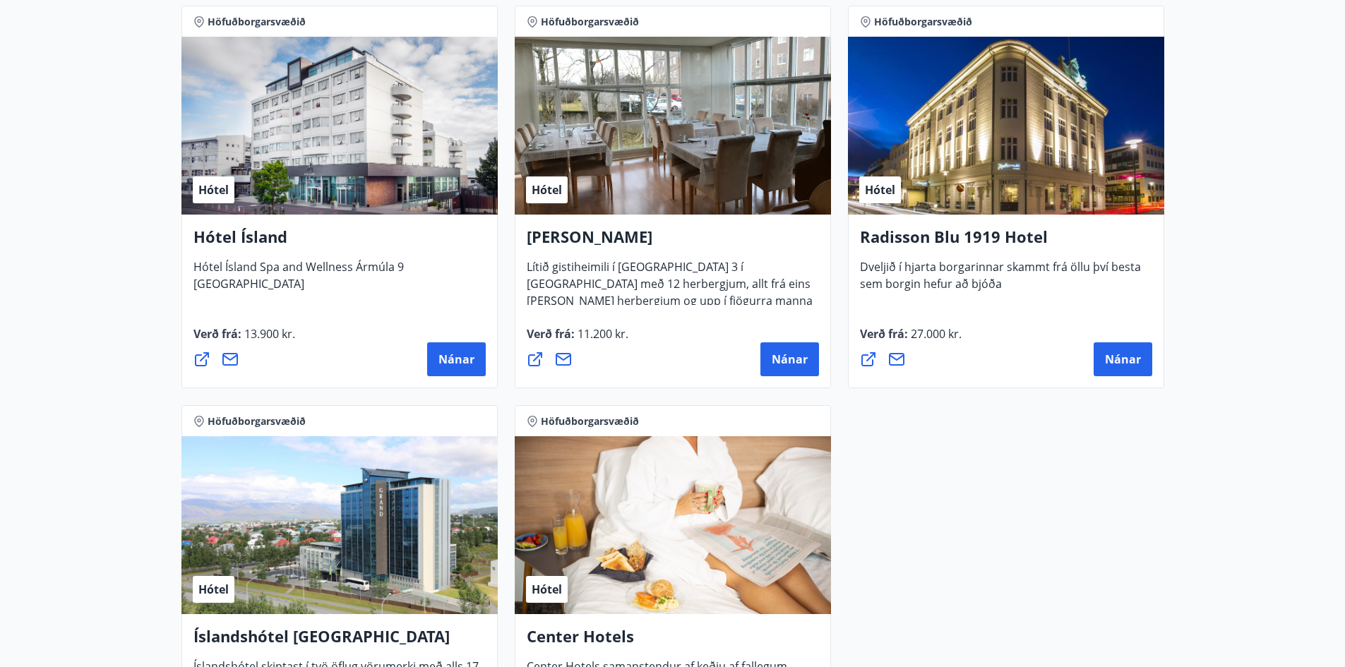
click at [687, 308] on div "Alba gistiheimili Lítið gistiheimili í [GEOGRAPHIC_DATA] 3 í [GEOGRAPHIC_DATA] …" at bounding box center [673, 302] width 316 height 174
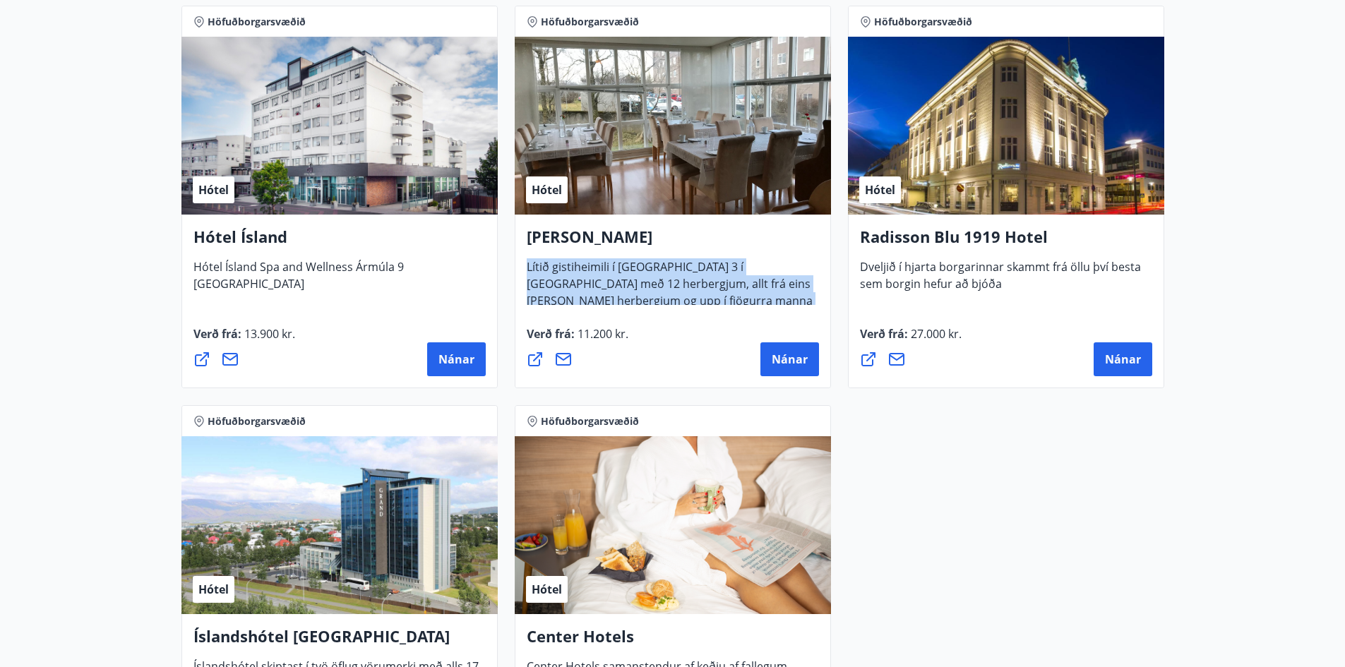
click at [687, 308] on div "Alba gistiheimili Lítið gistiheimili í [GEOGRAPHIC_DATA] 3 í [GEOGRAPHIC_DATA] …" at bounding box center [673, 302] width 316 height 174
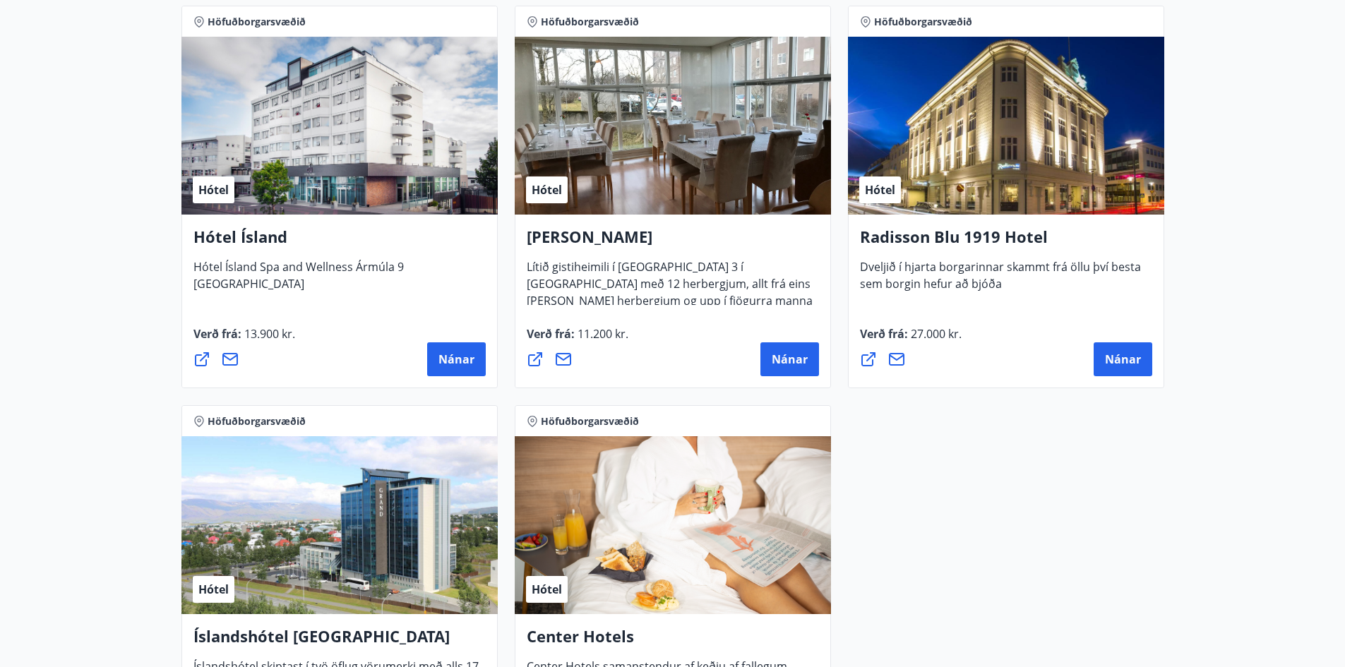
click at [990, 517] on div "Höfuðborgarsvæðið Hótel [GEOGRAPHIC_DATA] Lights [GEOGRAPHIC_DATA] Lights er sm…" at bounding box center [673, 197] width 1000 height 1199
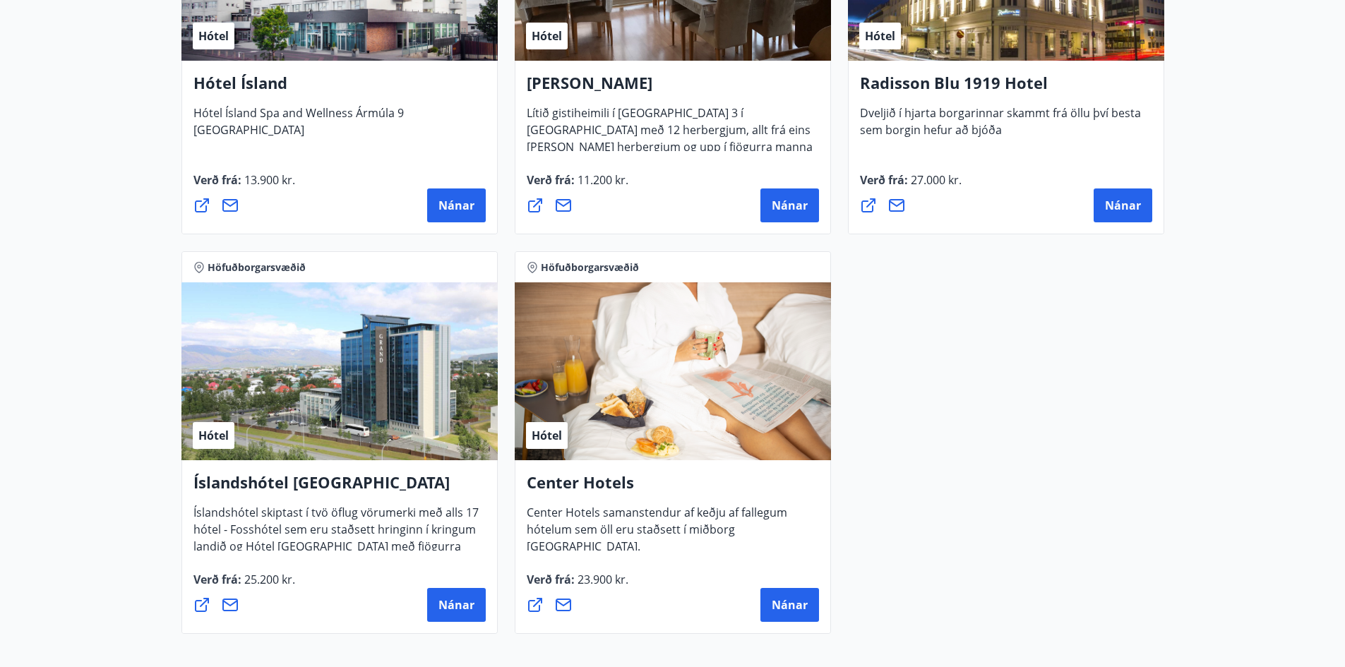
scroll to position [988, 0]
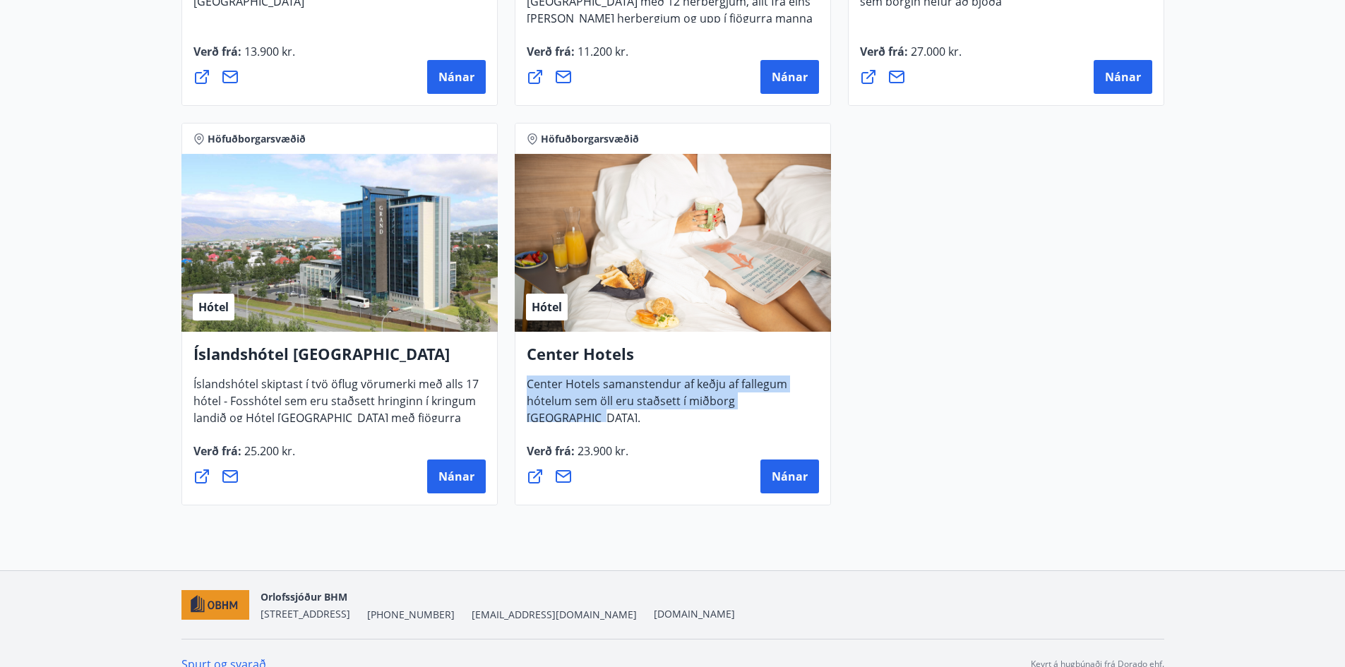
drag, startPoint x: 812, startPoint y: 401, endPoint x: 958, endPoint y: 409, distance: 146.3
click at [534, 384] on div "Center Hotels Center Hotels samanstendur af keðju af fallegum hótelum sem öll e…" at bounding box center [673, 382] width 292 height 79
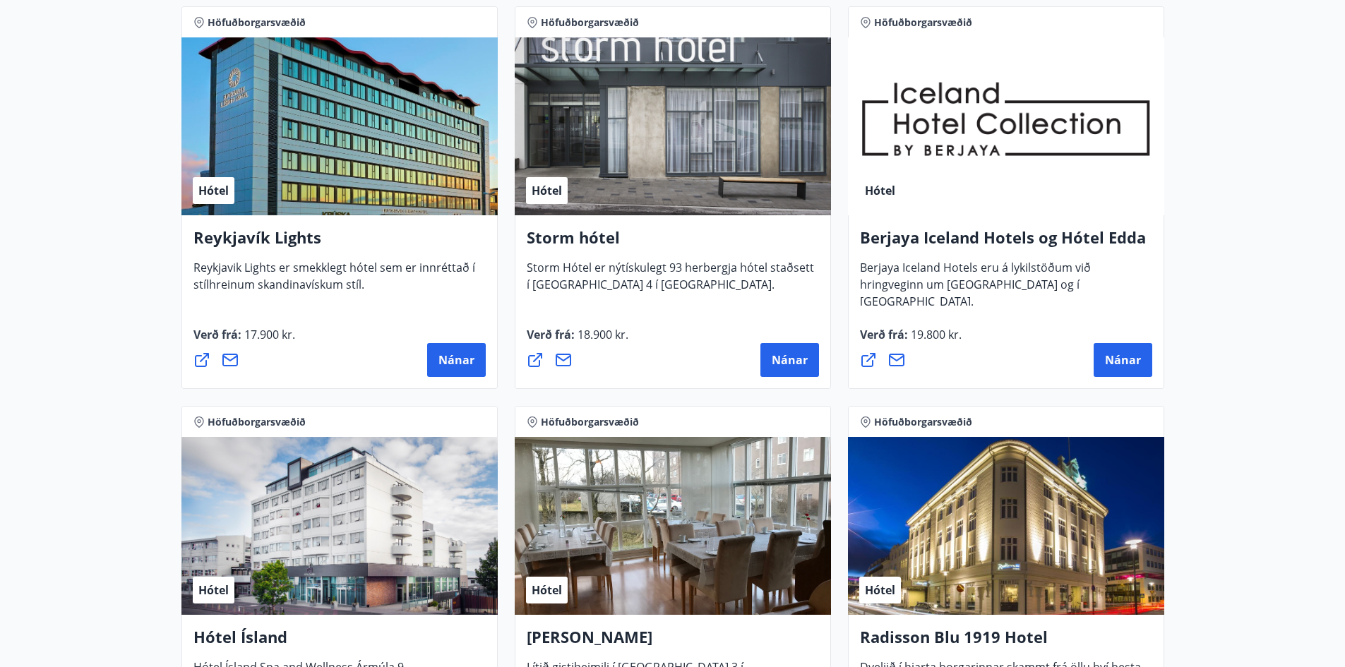
scroll to position [282, 0]
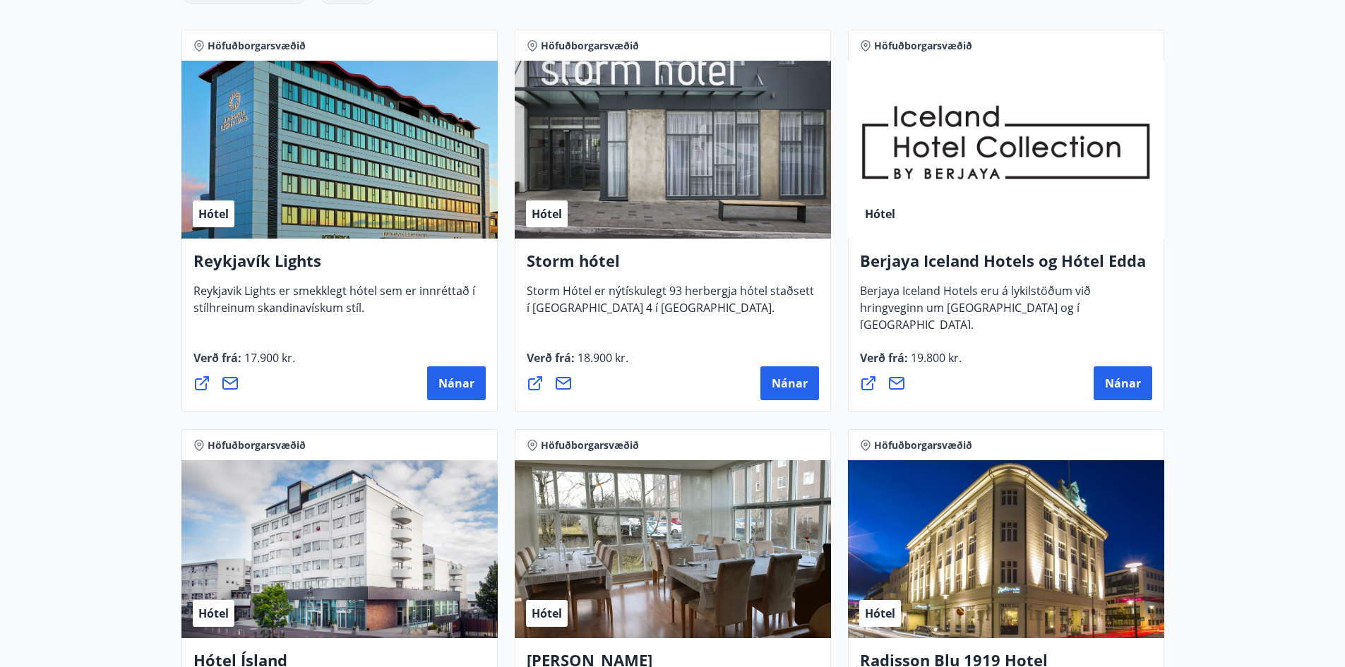
click at [200, 383] on icon at bounding box center [201, 383] width 17 height 17
click at [1205, 148] on main "8 Tilboð fundin Svæði Valið Tegund Valið Hreinsa síu Höfuðborgarsvæðið Hótel [P…" at bounding box center [672, 497] width 1345 height 1445
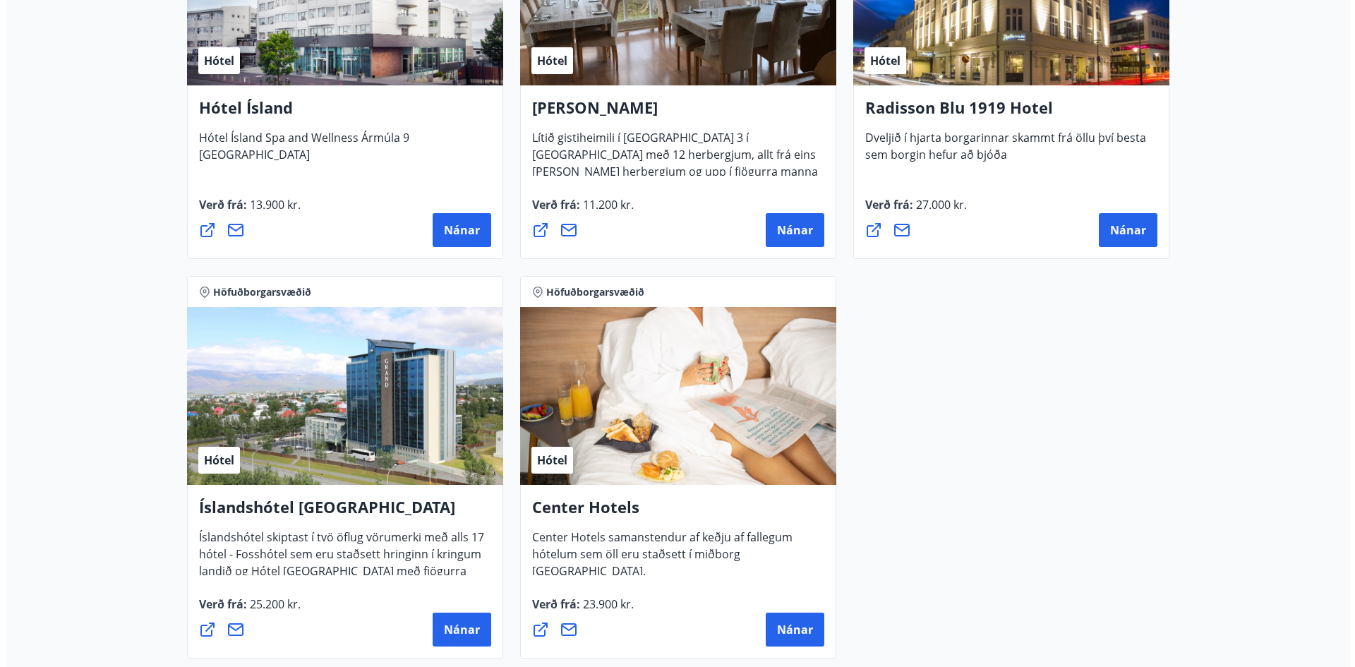
scroll to position [988, 0]
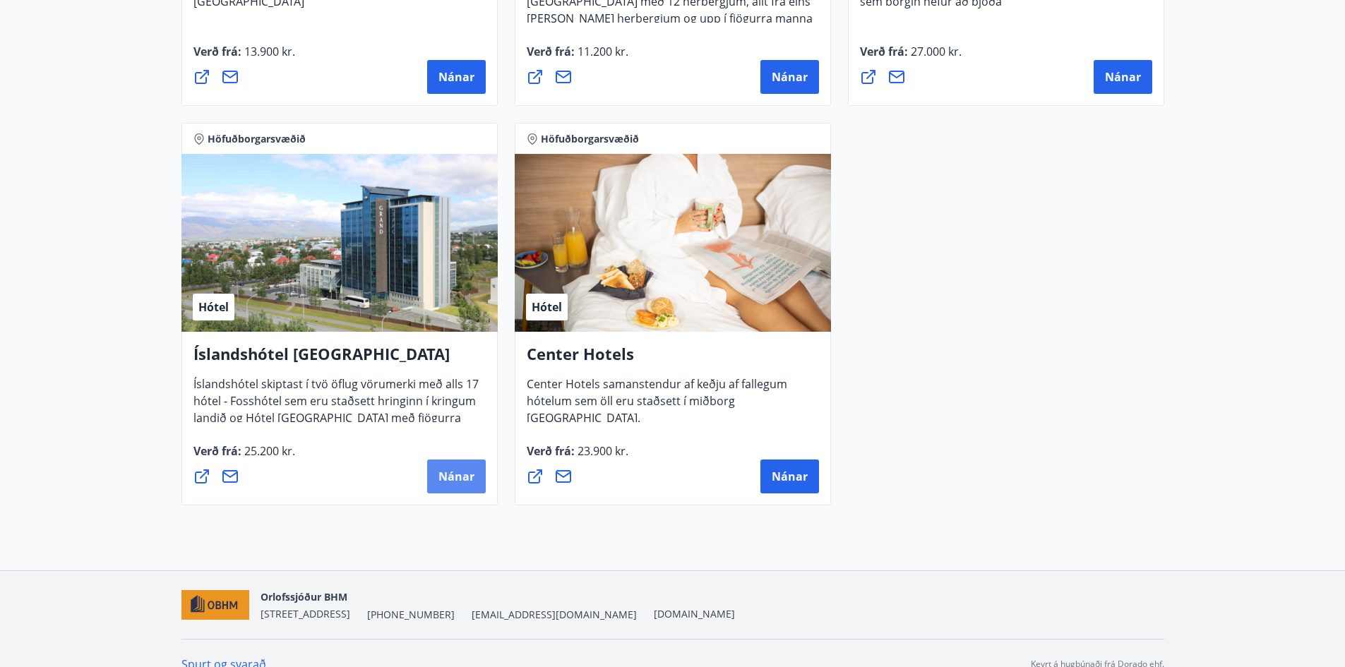
click at [453, 478] on span "Nánar" at bounding box center [456, 477] width 36 height 16
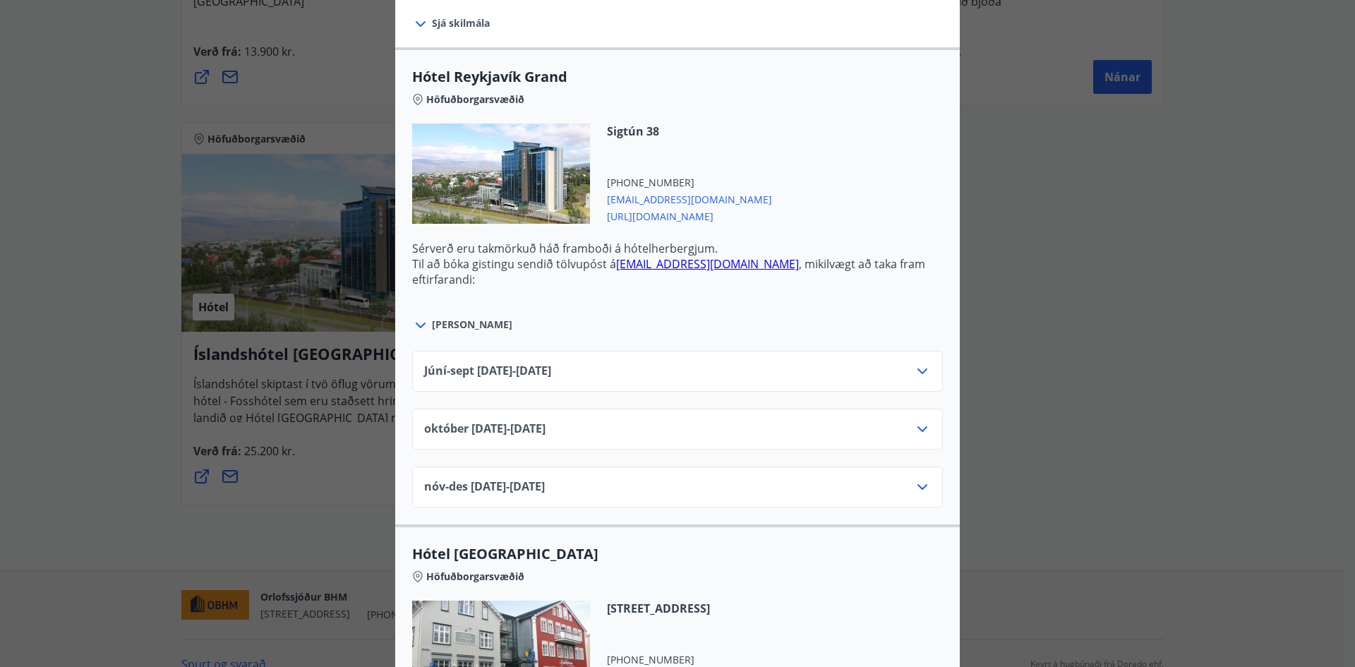
scroll to position [494, 0]
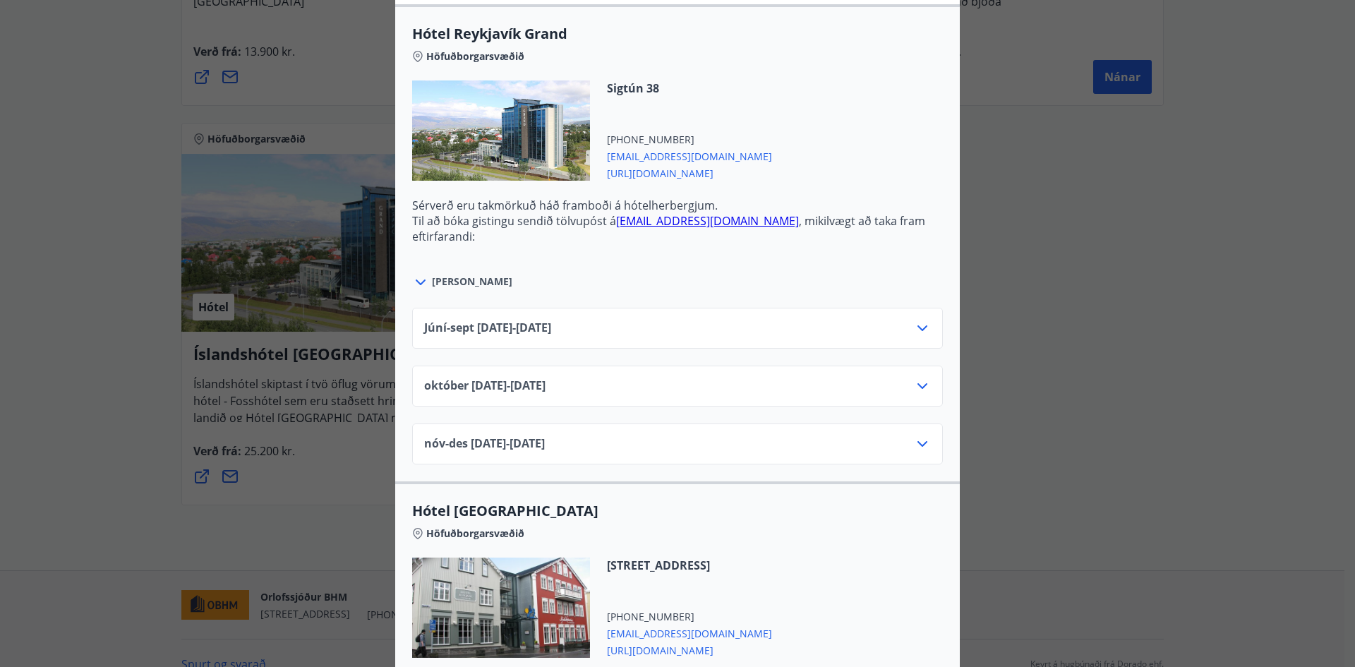
click at [917, 327] on icon at bounding box center [922, 328] width 17 height 17
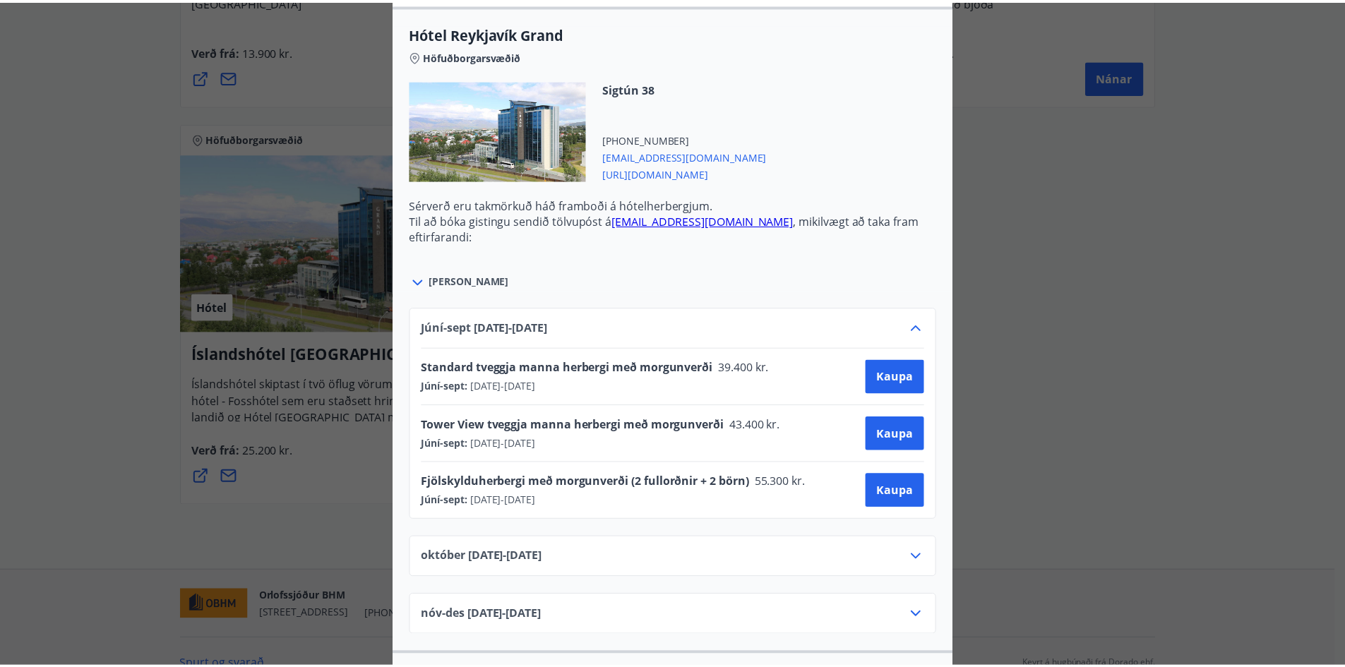
scroll to position [0, 0]
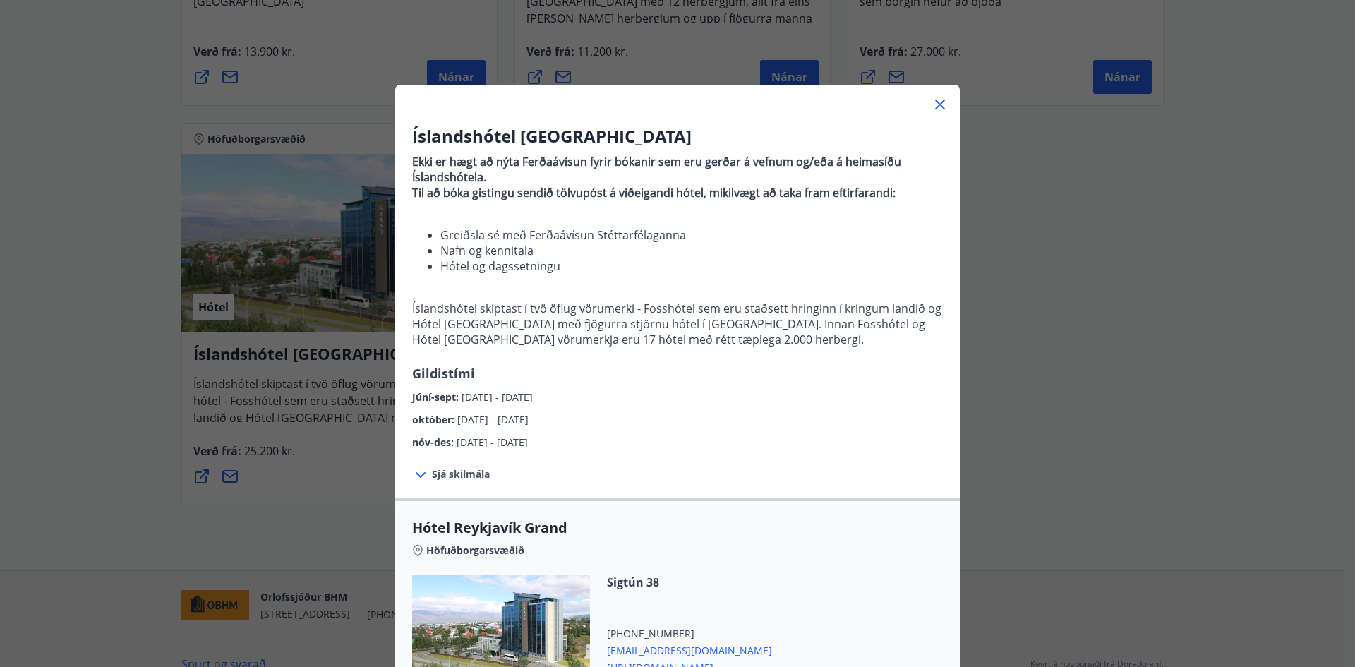
click at [1101, 396] on div "Íslandshótel Reykjavík Ekki er hægt að nýta Ferðaávísun fyrir bókanir sem eru g…" at bounding box center [677, 333] width 1355 height 667
click at [936, 106] on icon at bounding box center [940, 104] width 17 height 17
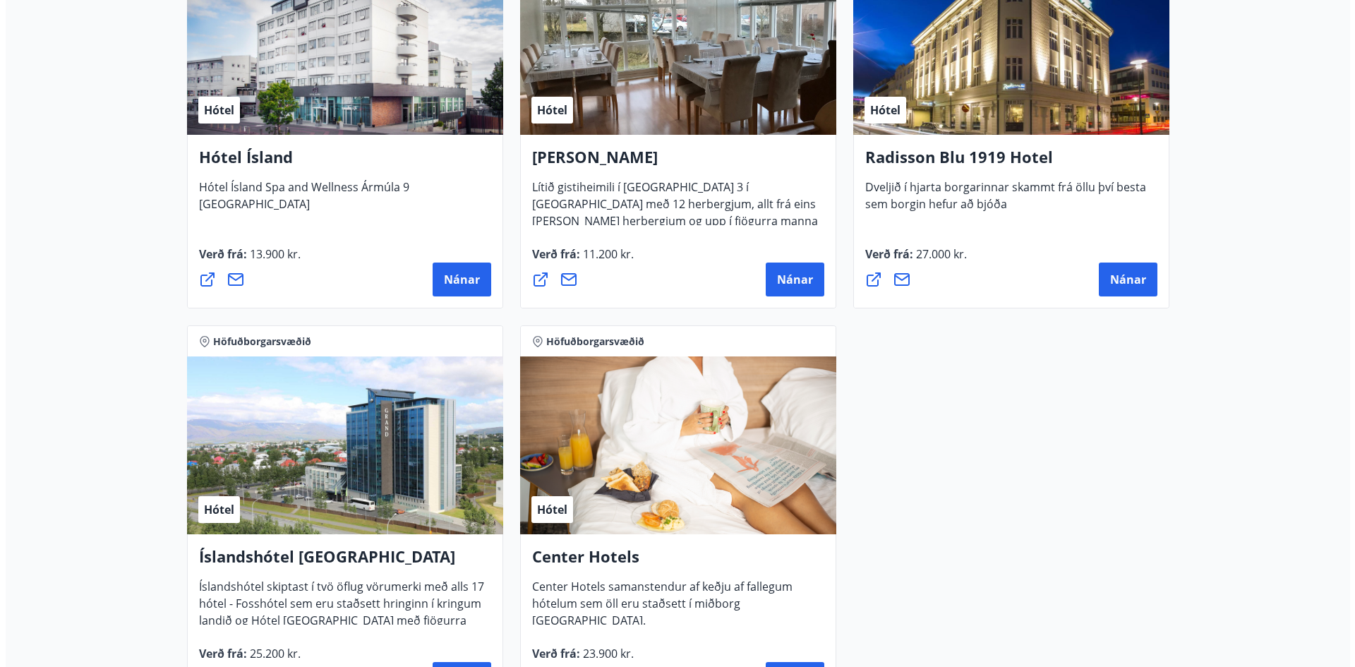
scroll to position [940, 0]
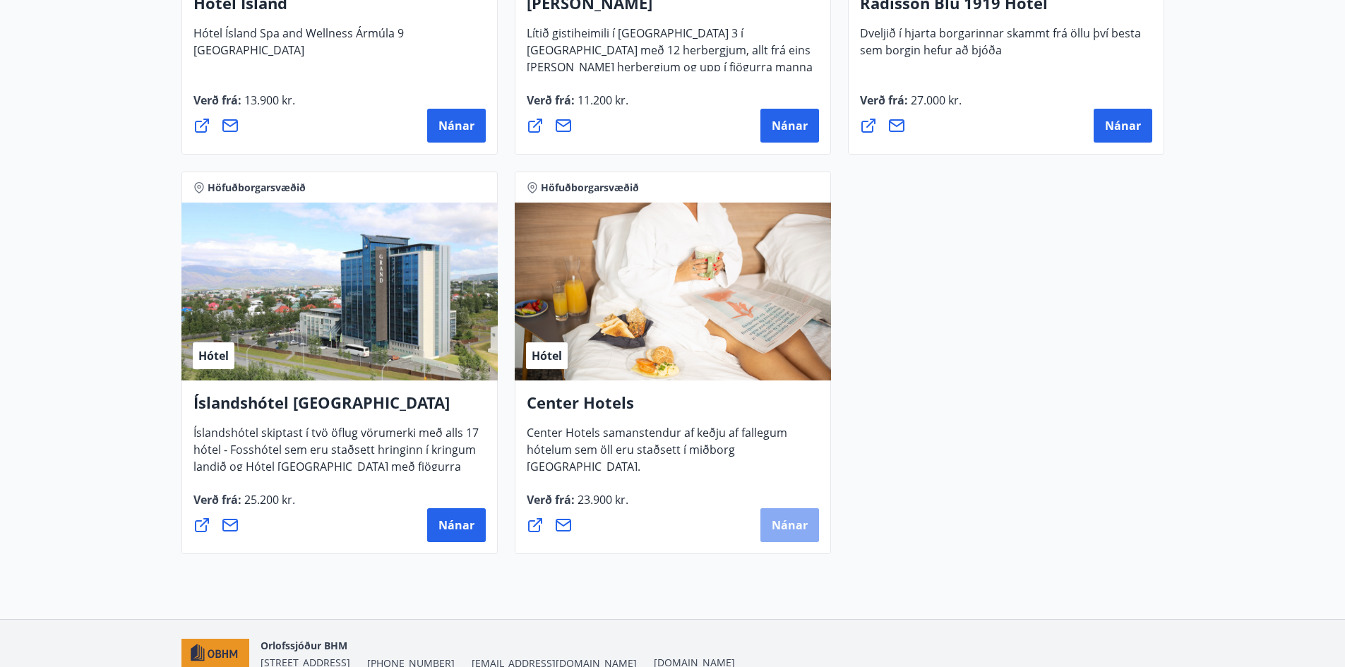
click at [780, 514] on button "Nánar" at bounding box center [789, 525] width 59 height 34
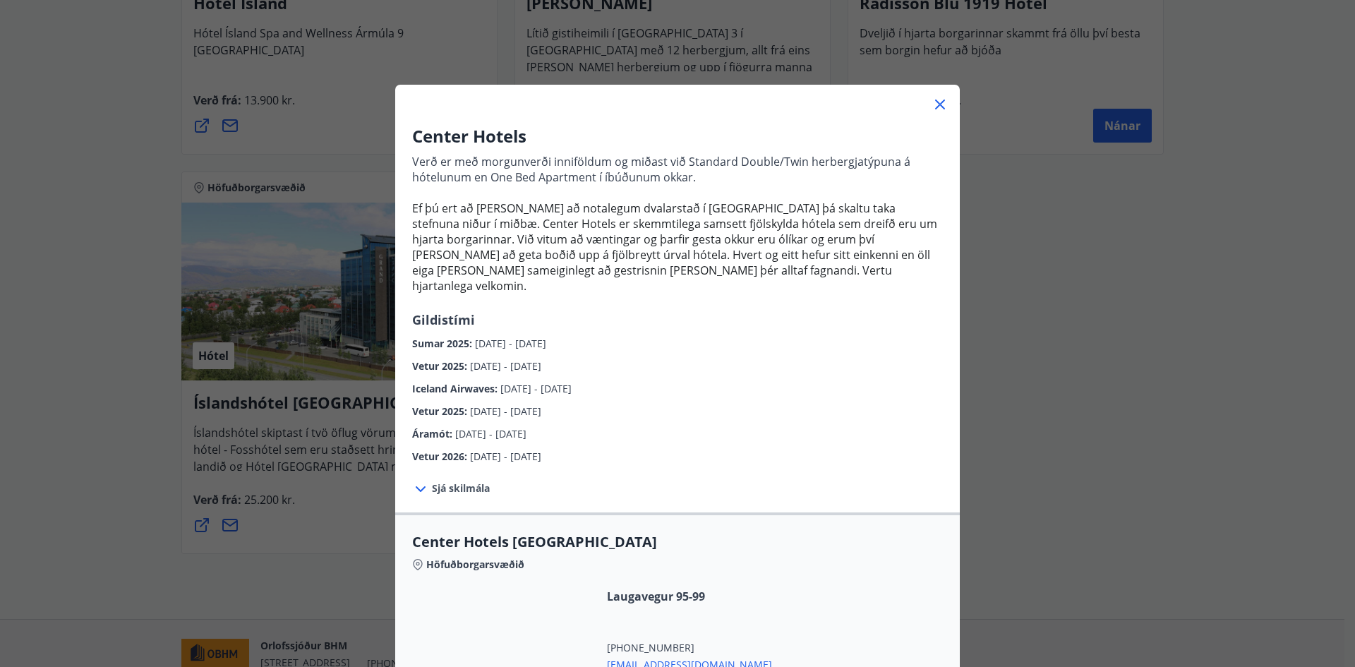
scroll to position [565, 0]
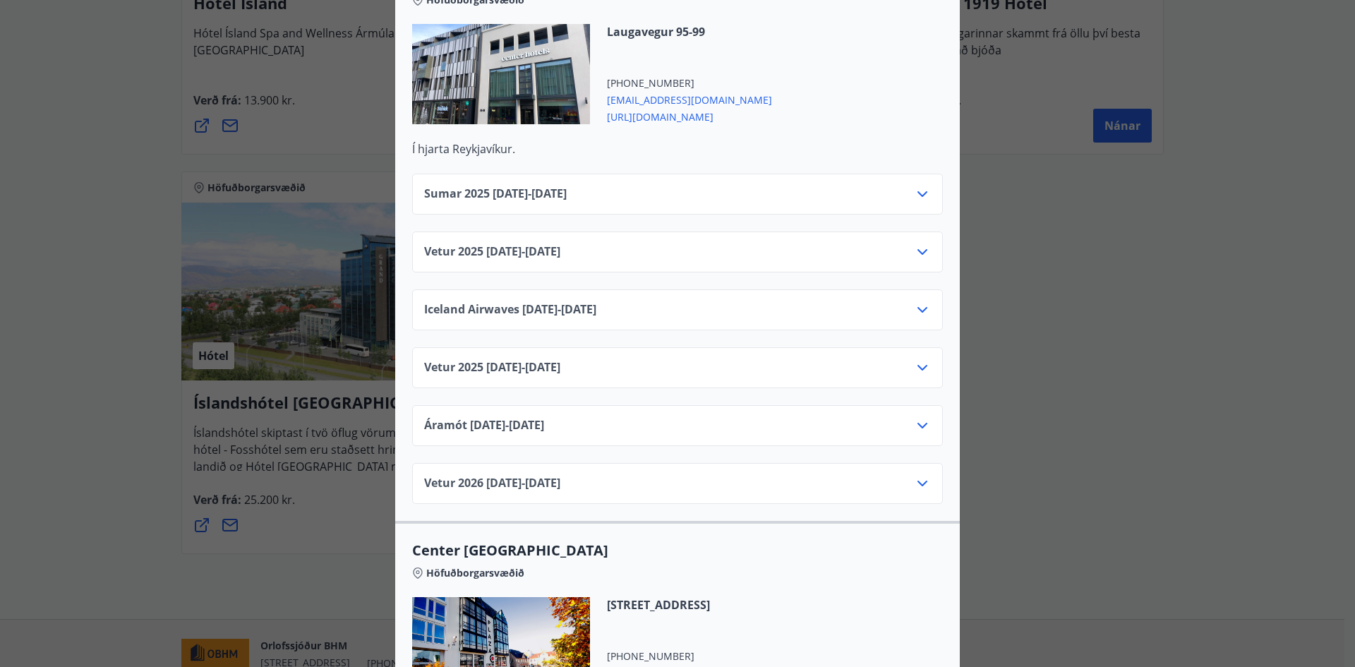
click at [919, 186] on icon at bounding box center [922, 194] width 17 height 17
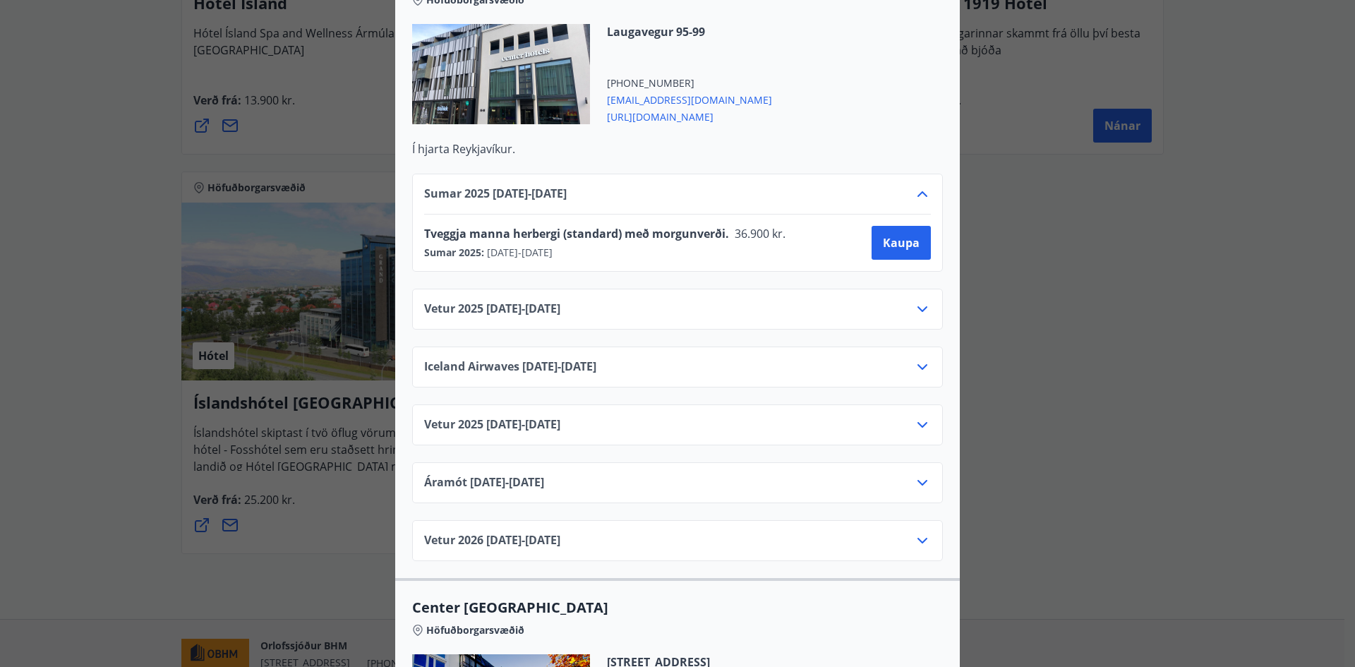
click at [1182, 266] on div "Center Hotels Verð er með morgunverði inniföldum og miðast við Standard Double/…" at bounding box center [677, 333] width 1355 height 667
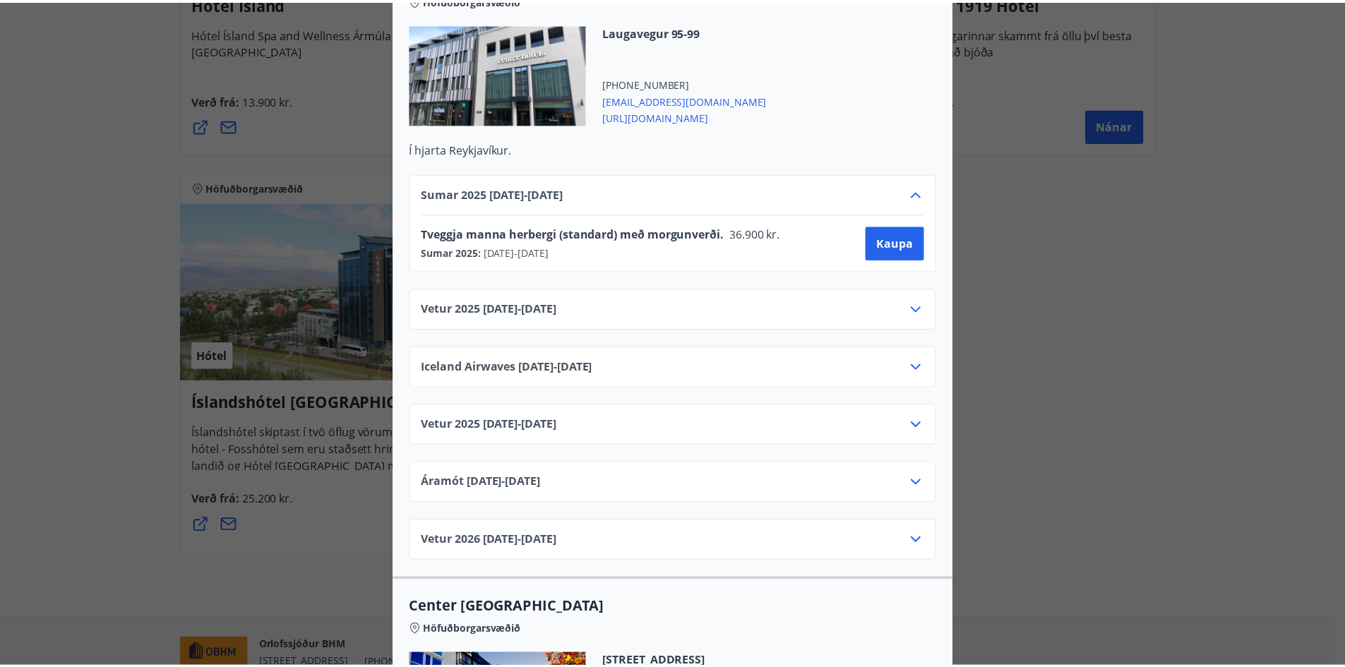
scroll to position [0, 0]
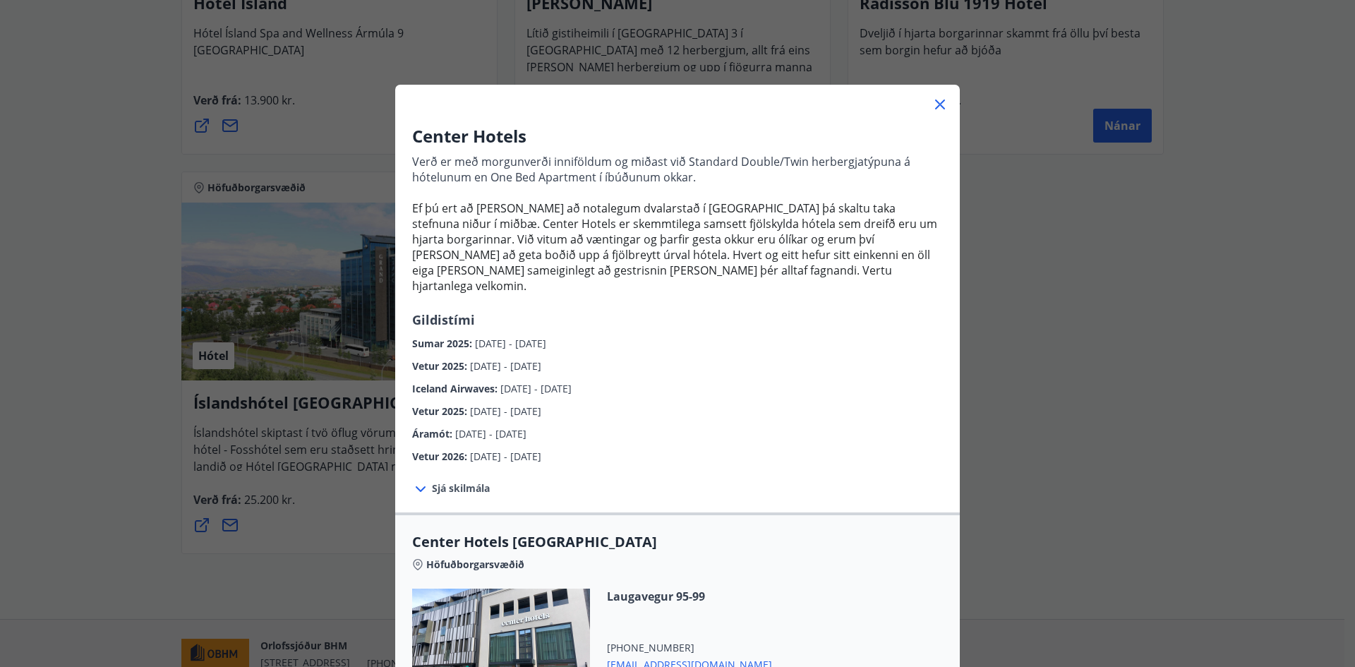
click at [937, 101] on icon at bounding box center [940, 104] width 17 height 17
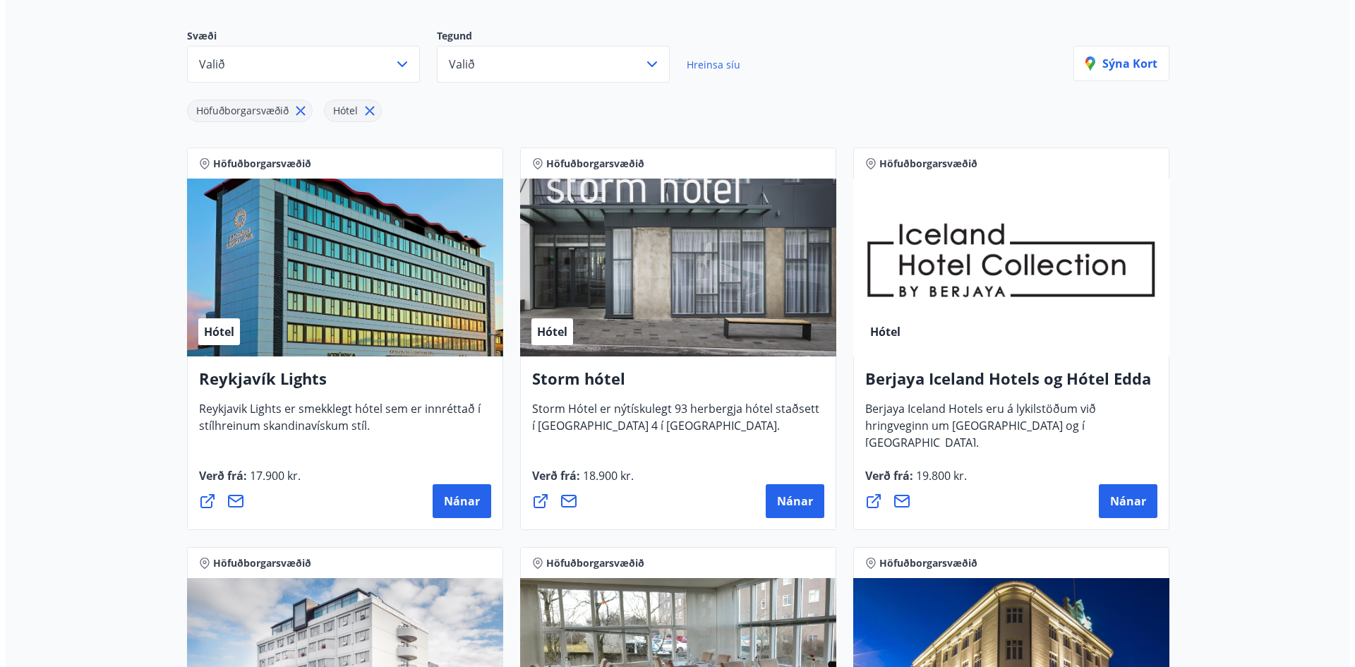
scroll to position [234, 0]
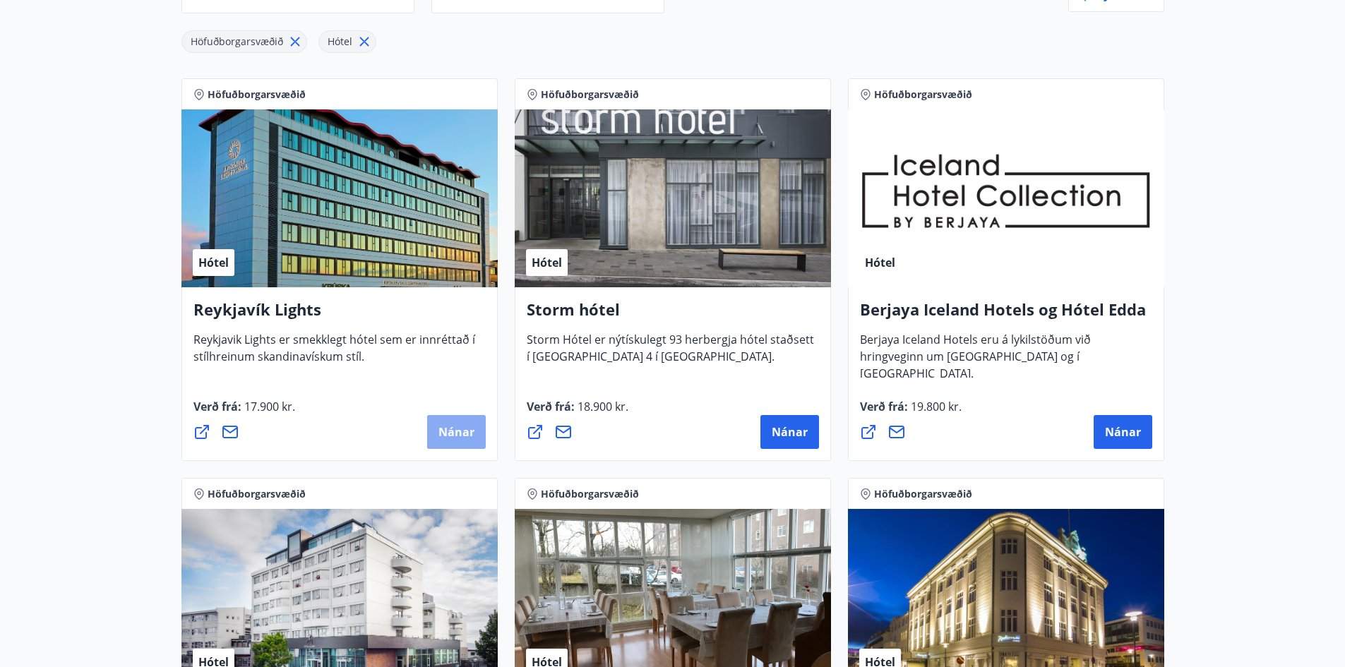
click at [454, 441] on button "Nánar" at bounding box center [456, 432] width 59 height 34
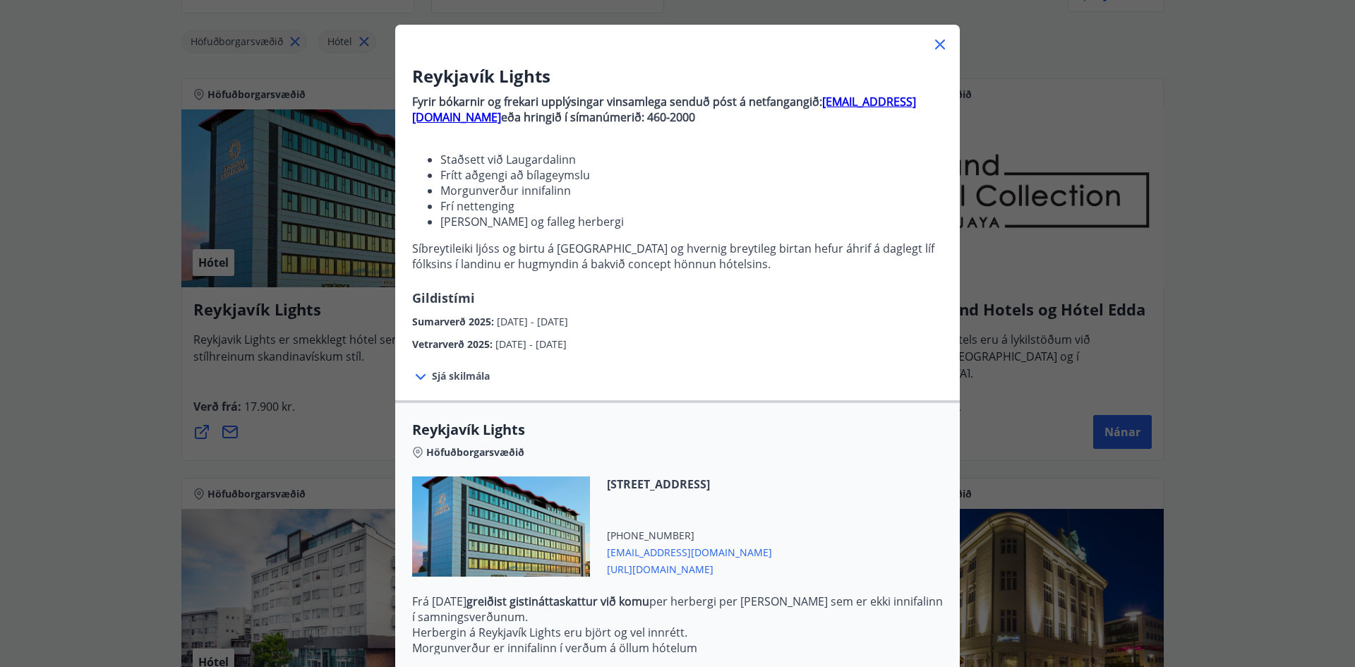
scroll to position [223, 0]
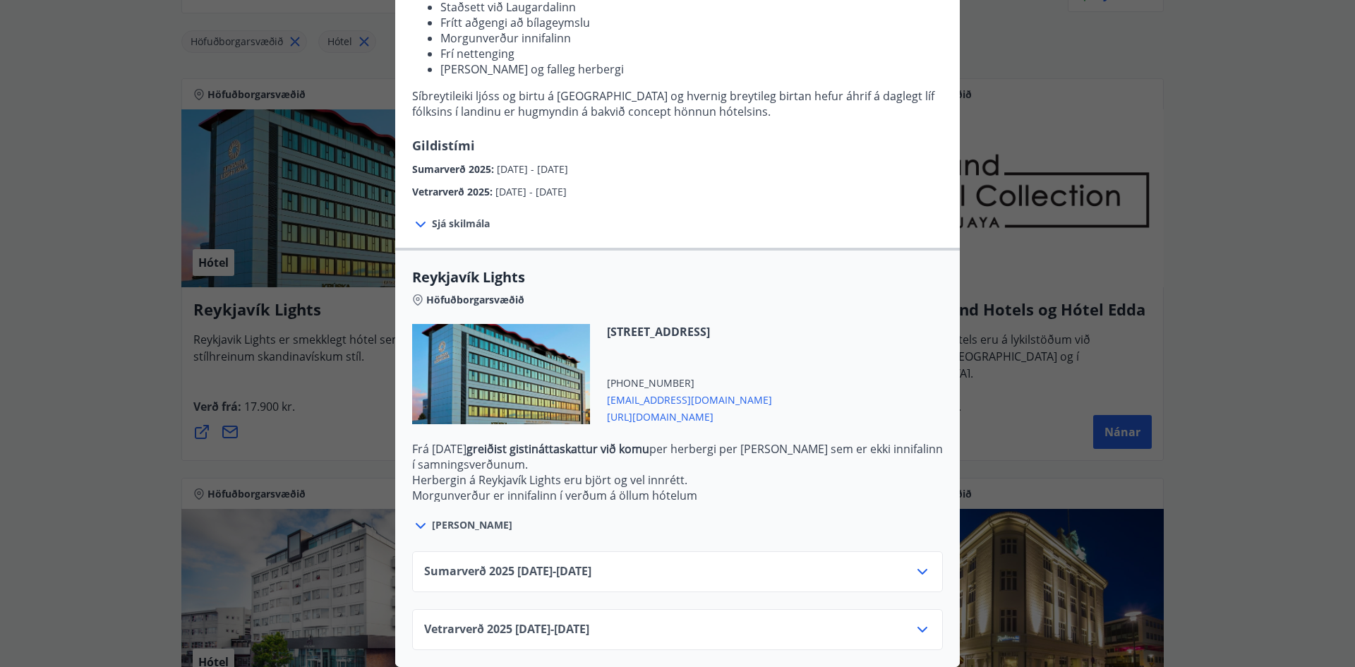
drag, startPoint x: 591, startPoint y: 577, endPoint x: 590, endPoint y: 568, distance: 9.2
click at [591, 575] on div "Sumarverð [PHONE_NUMBER][DATE] - [DATE]" at bounding box center [677, 577] width 507 height 28
click at [907, 565] on div "Sumarverð [PHONE_NUMBER][DATE] - [DATE]" at bounding box center [677, 577] width 507 height 28
click at [915, 563] on icon at bounding box center [922, 571] width 17 height 17
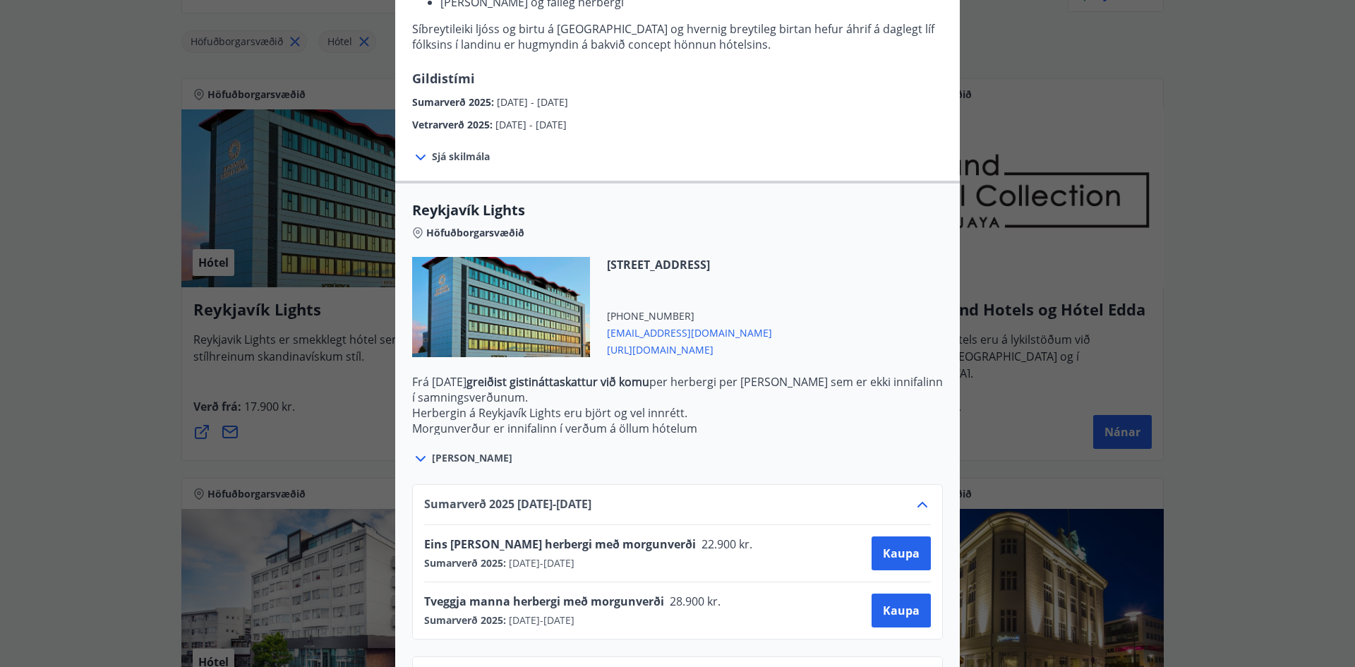
scroll to position [337, 0]
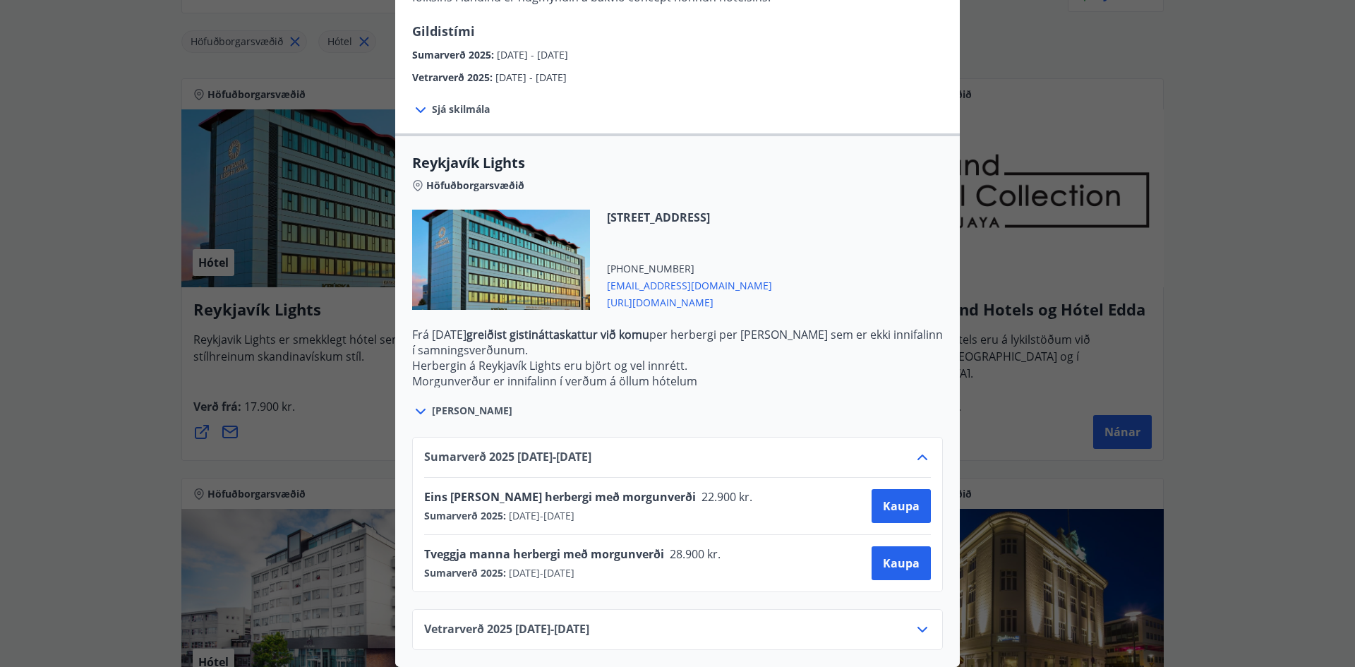
click at [696, 489] on span "22.900 kr." at bounding box center [726, 497] width 60 height 16
click at [688, 293] on span "[URL][DOMAIN_NAME]" at bounding box center [689, 301] width 165 height 17
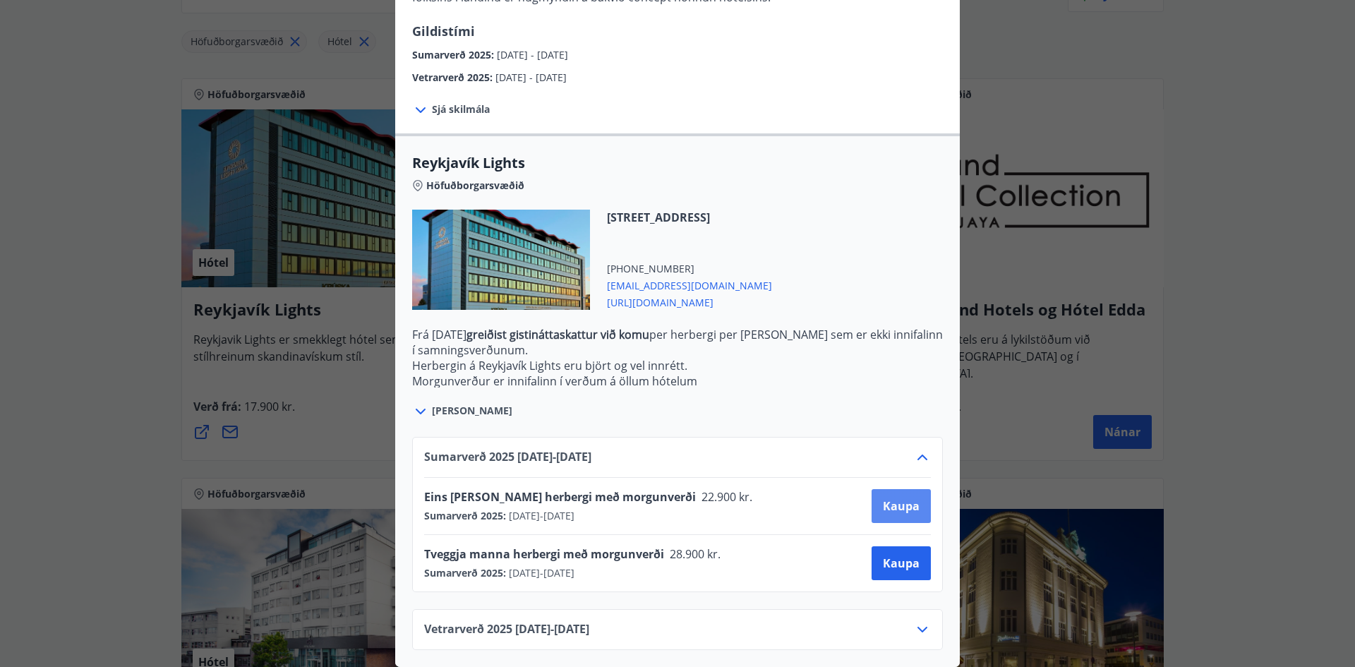
click at [897, 498] on span "Kaupa" at bounding box center [901, 506] width 37 height 16
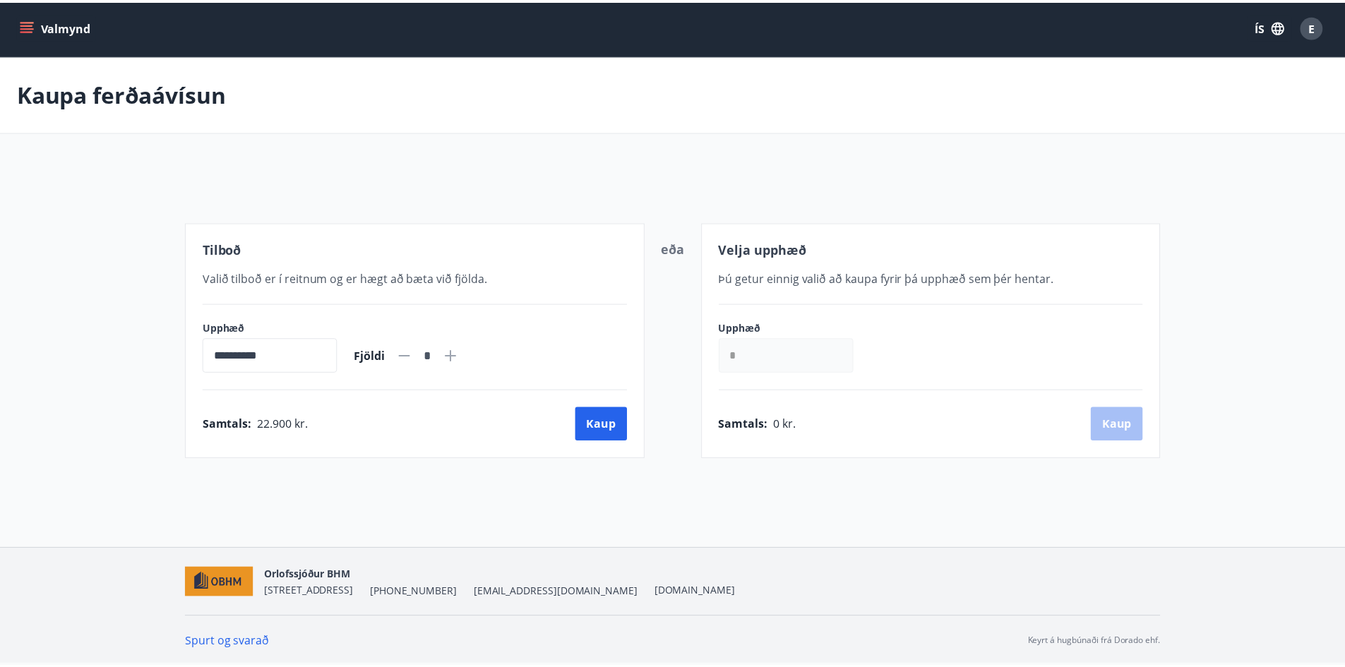
scroll to position [2, 0]
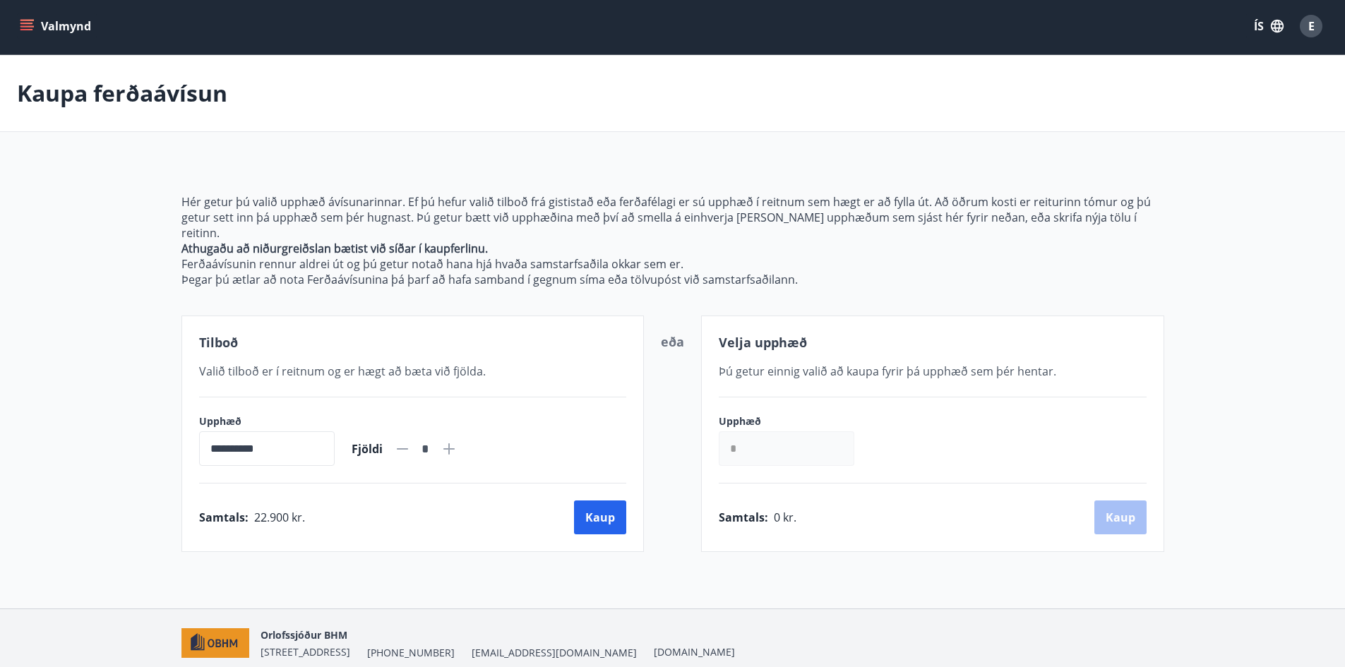
click at [455, 443] on icon at bounding box center [448, 448] width 11 height 11
type input "*"
click at [594, 501] on button "Kaup" at bounding box center [600, 518] width 52 height 34
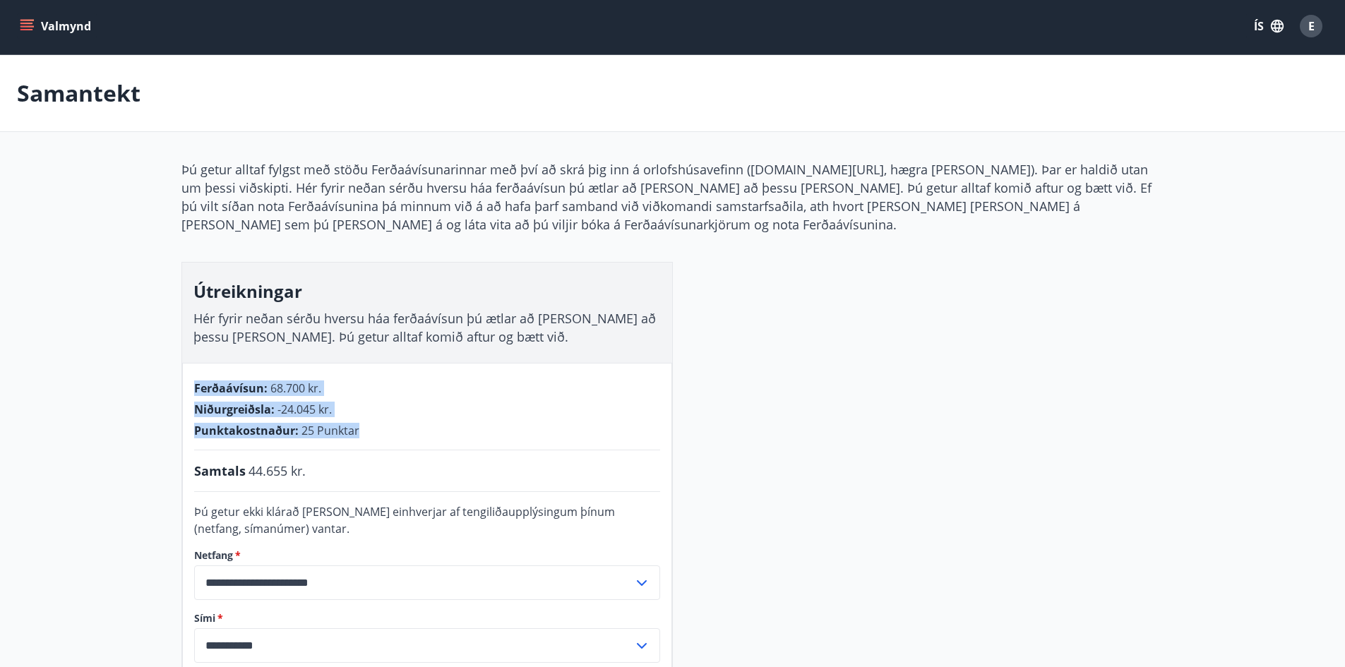
drag, startPoint x: 385, startPoint y: 428, endPoint x: 370, endPoint y: 442, distance: 20.5
click at [370, 442] on div "**********" at bounding box center [427, 573] width 490 height 421
click at [374, 428] on div "Punktakostnaður : 25 Punktar" at bounding box center [427, 431] width 466 height 16
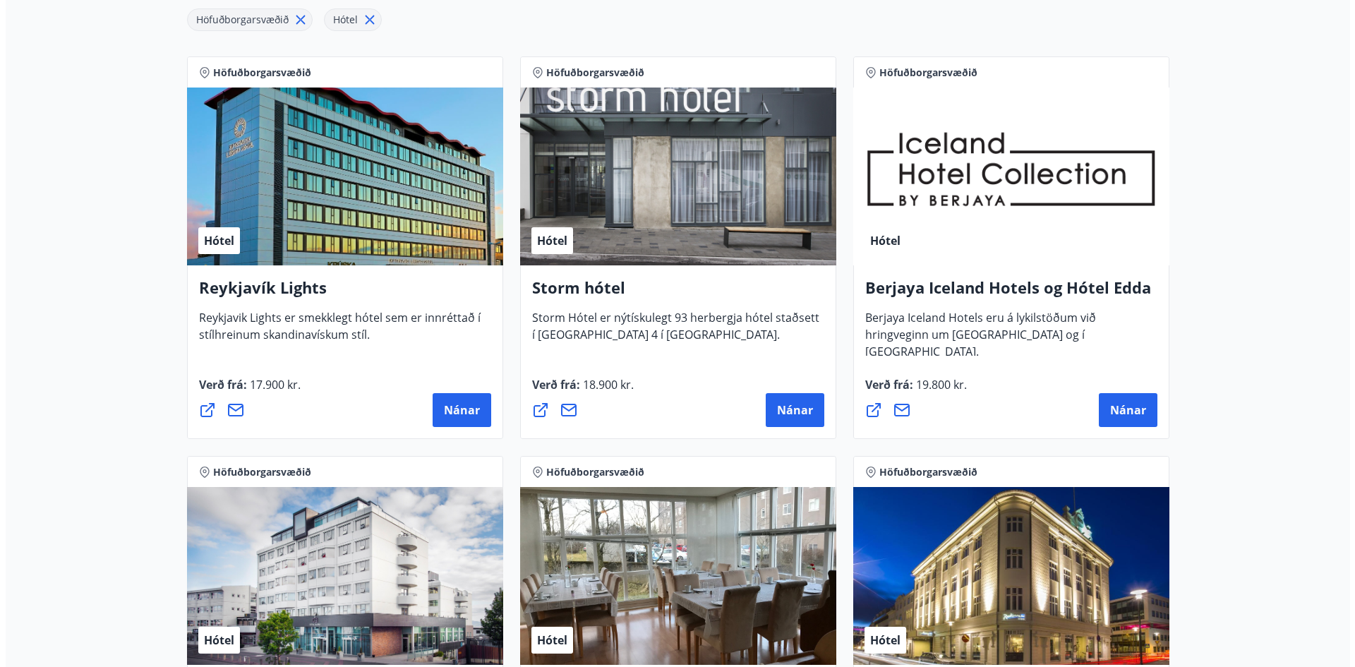
scroll to position [284, 0]
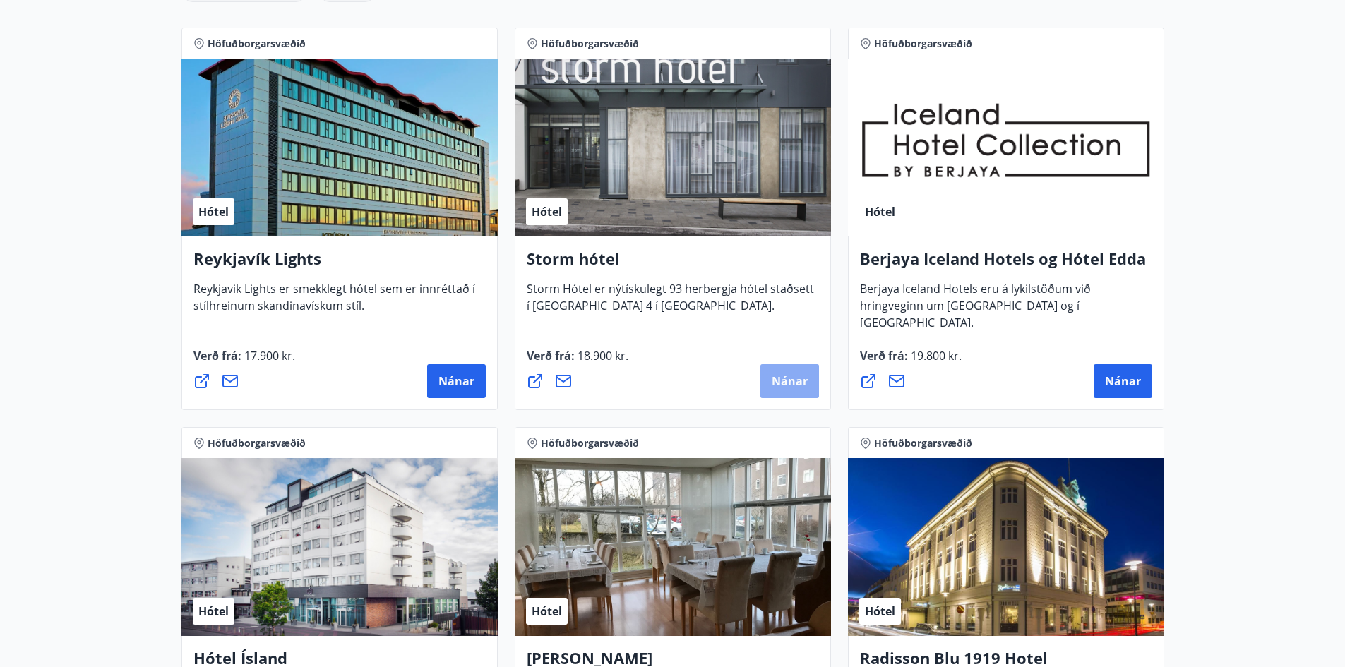
click at [798, 383] on span "Nánar" at bounding box center [790, 381] width 36 height 16
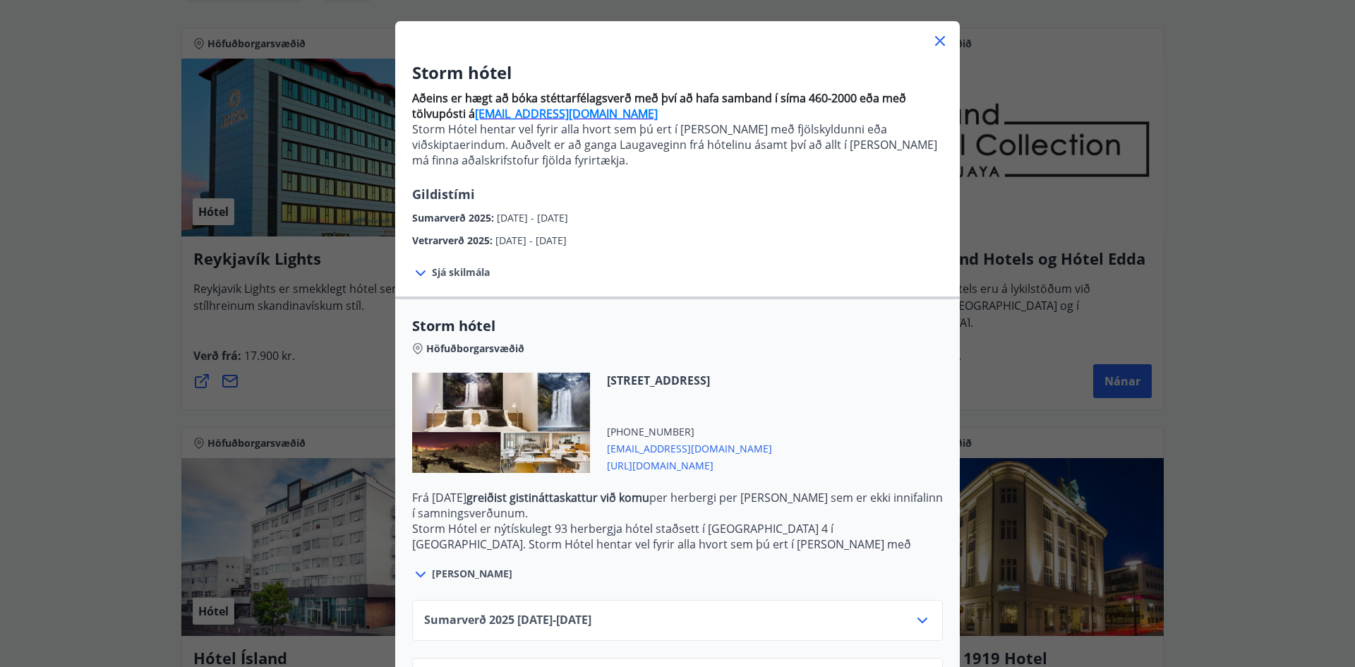
scroll to position [123, 0]
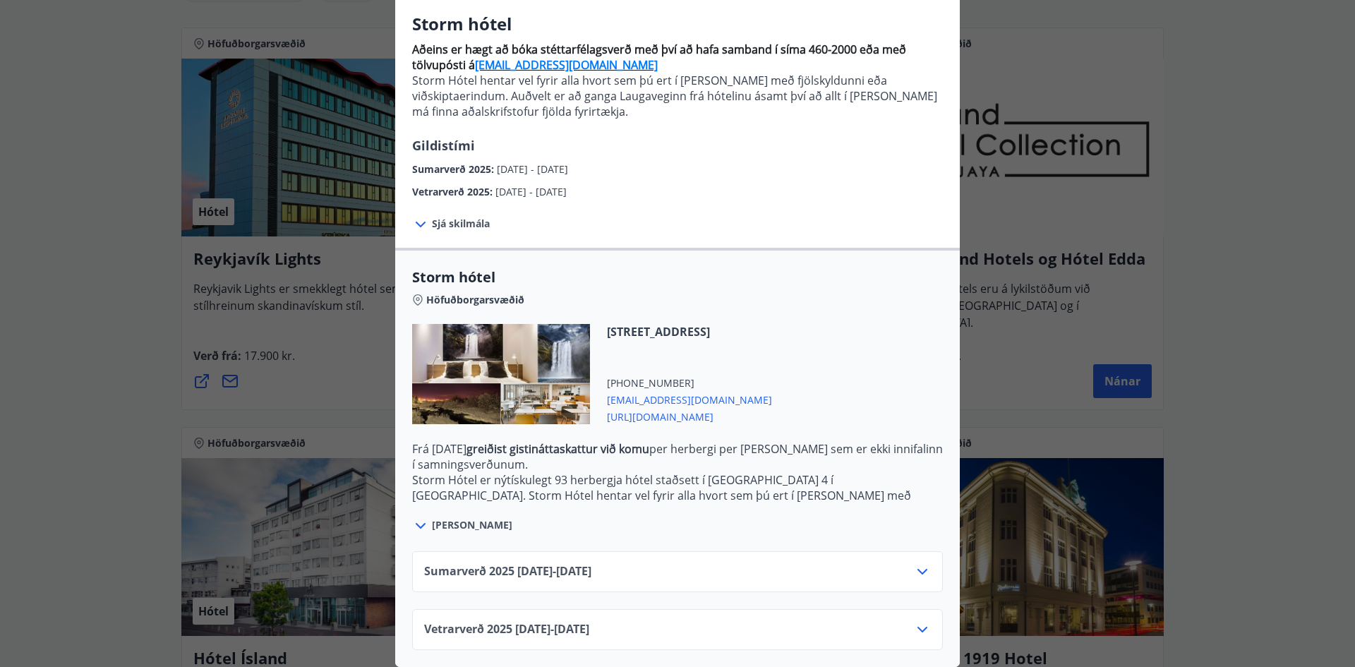
click at [676, 563] on div "Sumarverð [PHONE_NUMBER][DATE] - [DATE]" at bounding box center [677, 577] width 507 height 28
click at [921, 563] on icon at bounding box center [922, 571] width 17 height 17
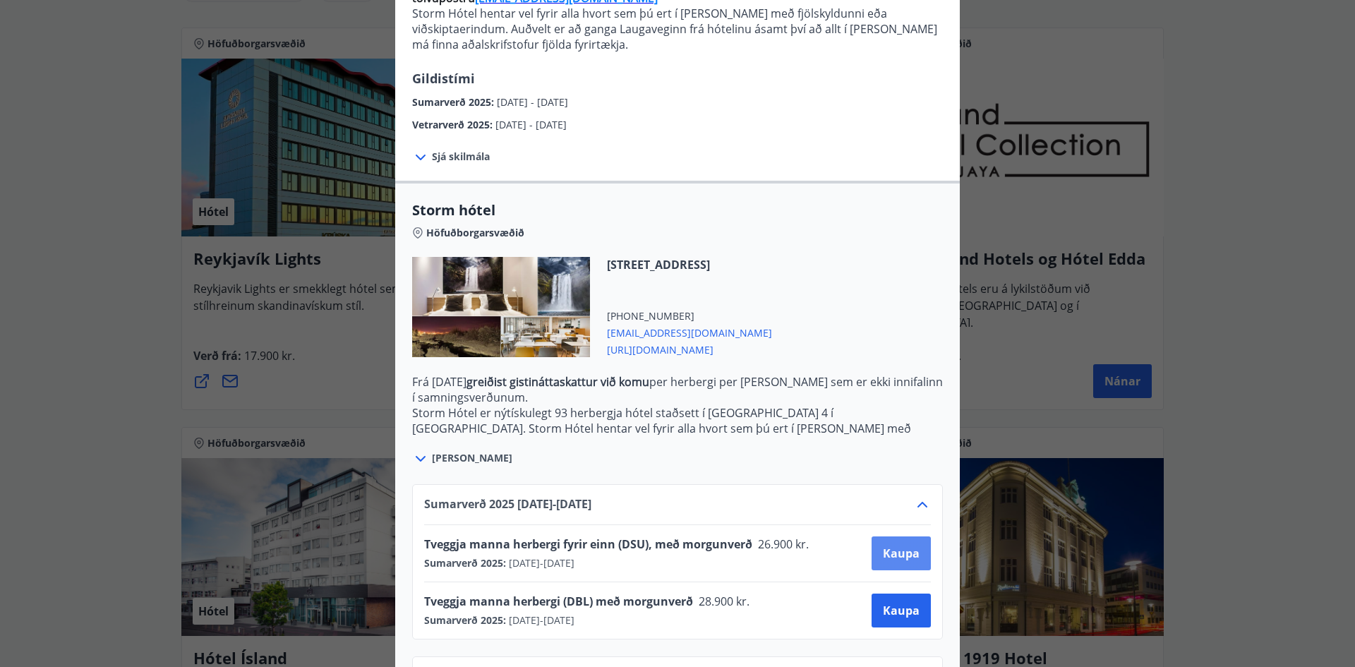
scroll to position [237, 0]
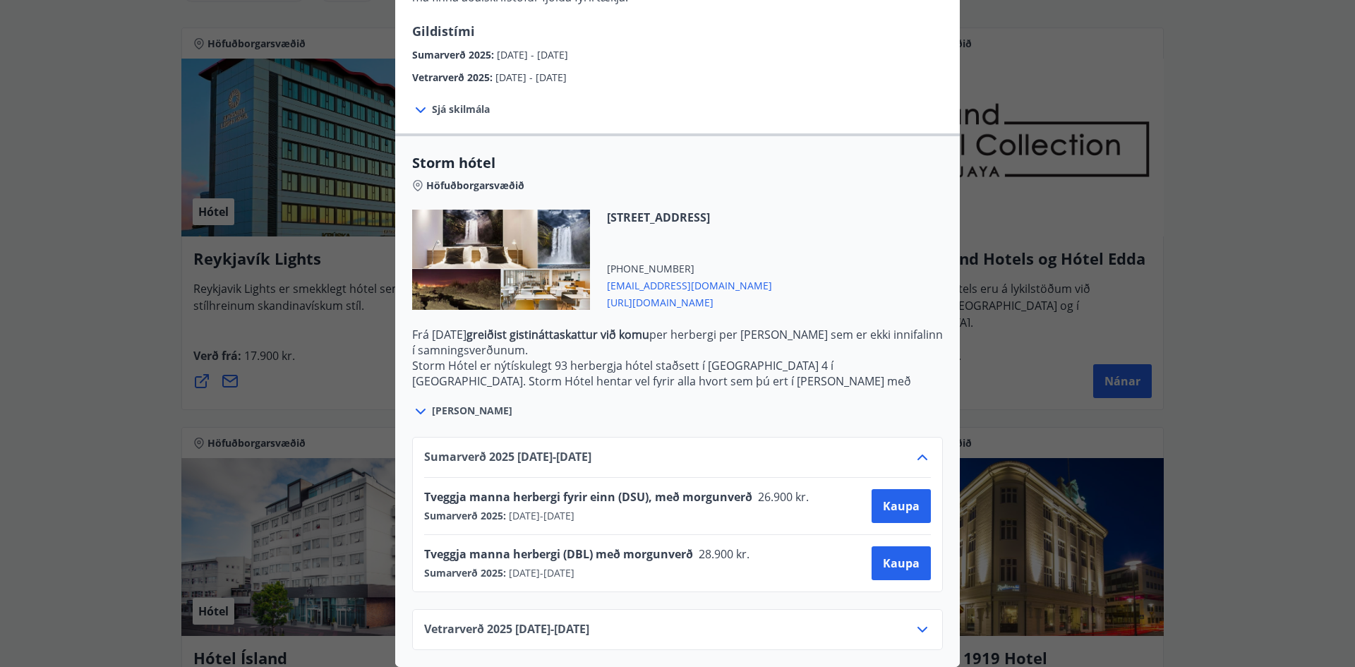
click at [1110, 393] on div "Storm hótel Aðeins er hægt að bóka stéttarfélagsverð með því að hafa samband í …" at bounding box center [677, 106] width 1355 height 667
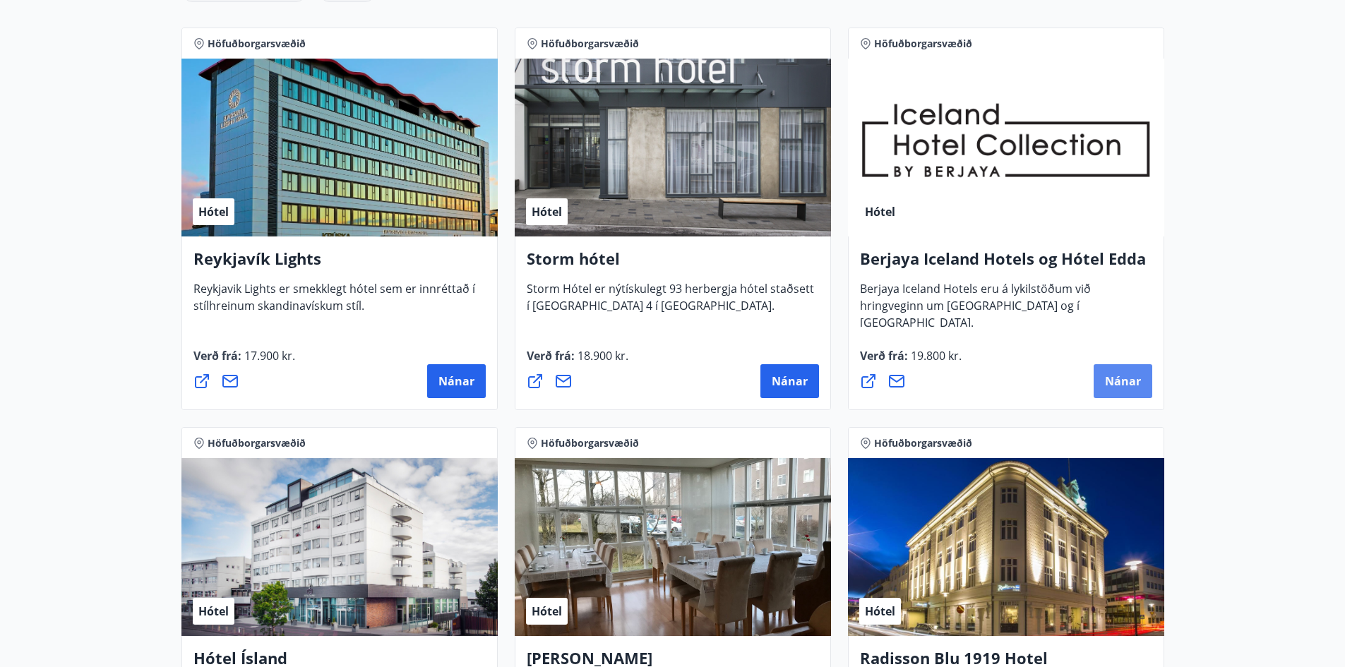
click at [1115, 385] on span "Nánar" at bounding box center [1123, 381] width 36 height 16
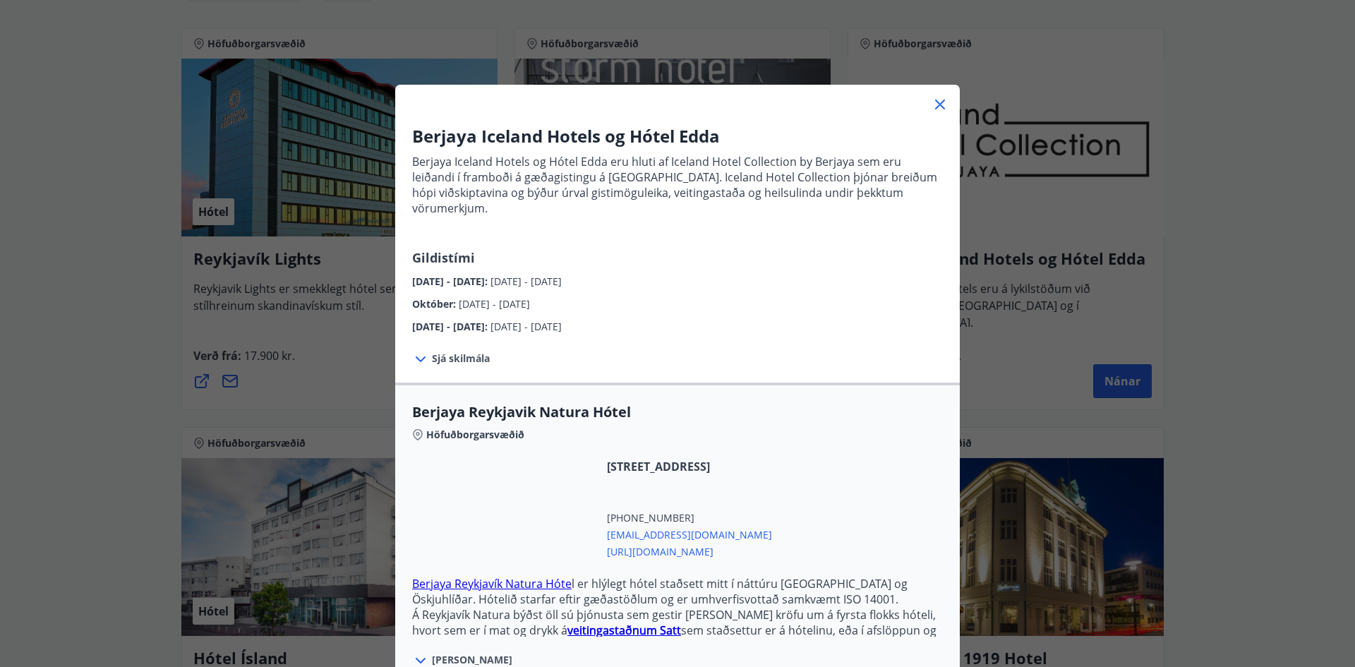
scroll to position [188, 0]
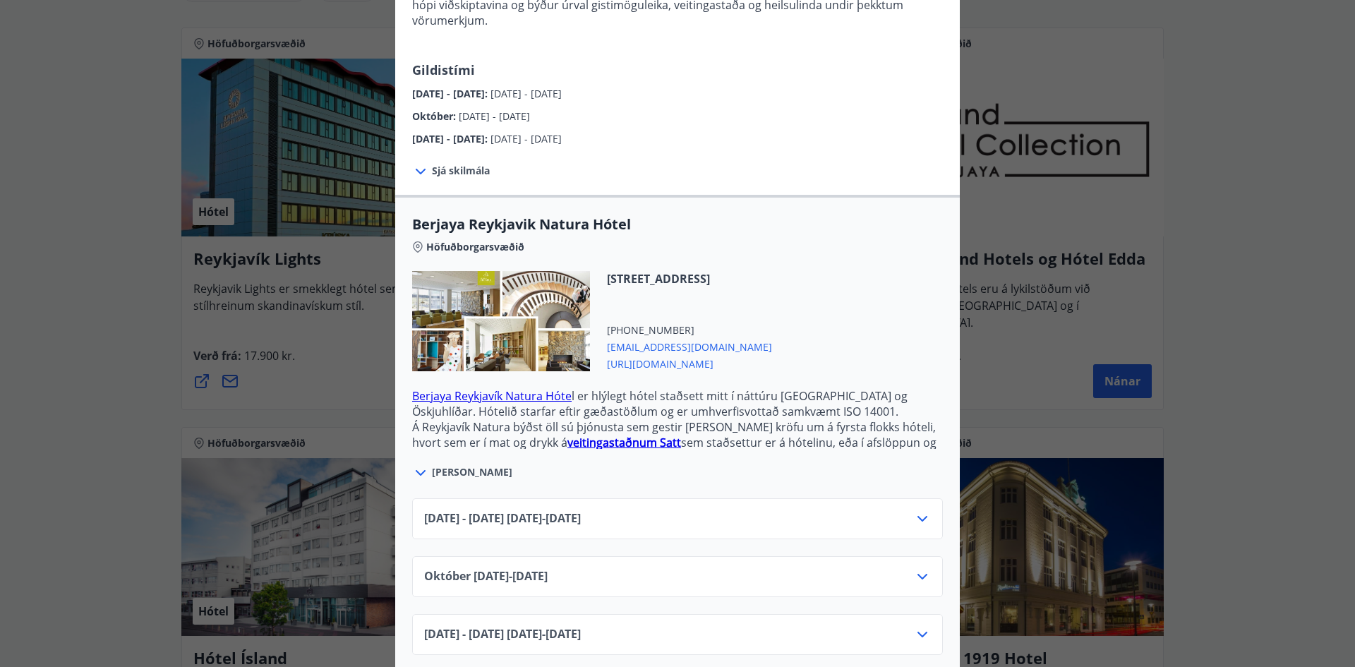
click at [719, 510] on div "[DATE] - [DATE] [DATE] - [DATE]" at bounding box center [677, 524] width 507 height 28
click at [914, 510] on icon at bounding box center [922, 518] width 17 height 17
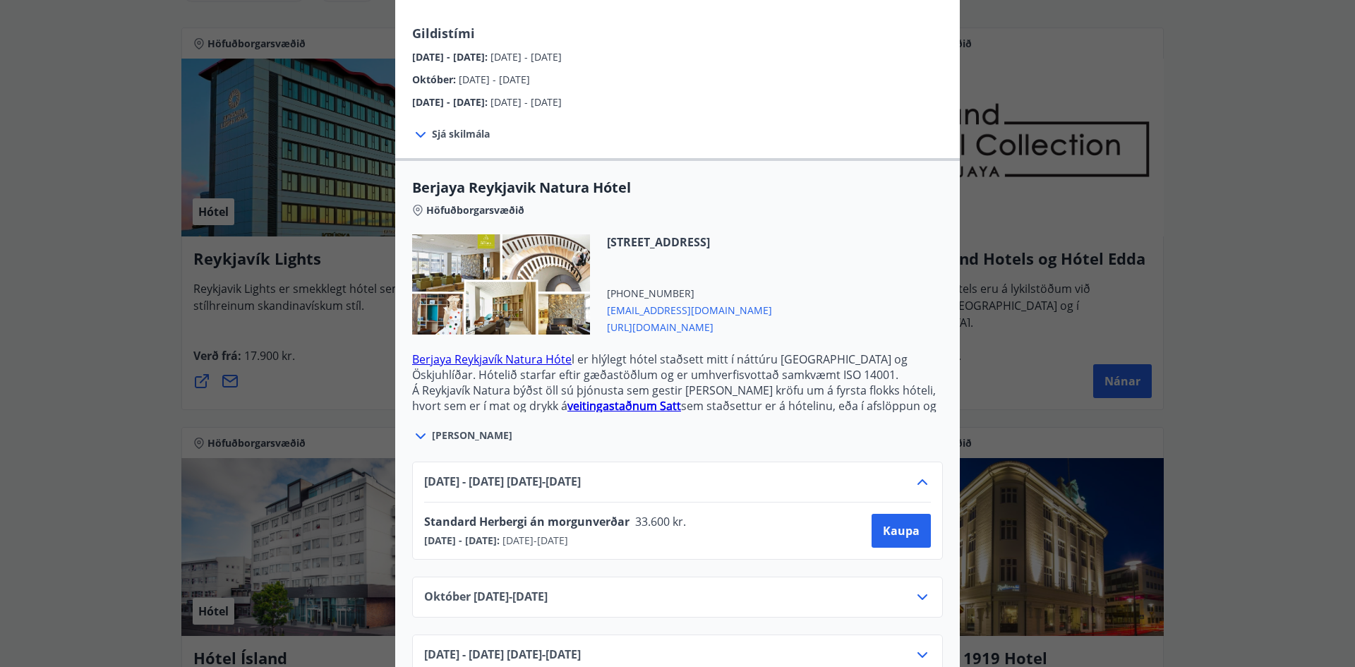
scroll to position [245, 0]
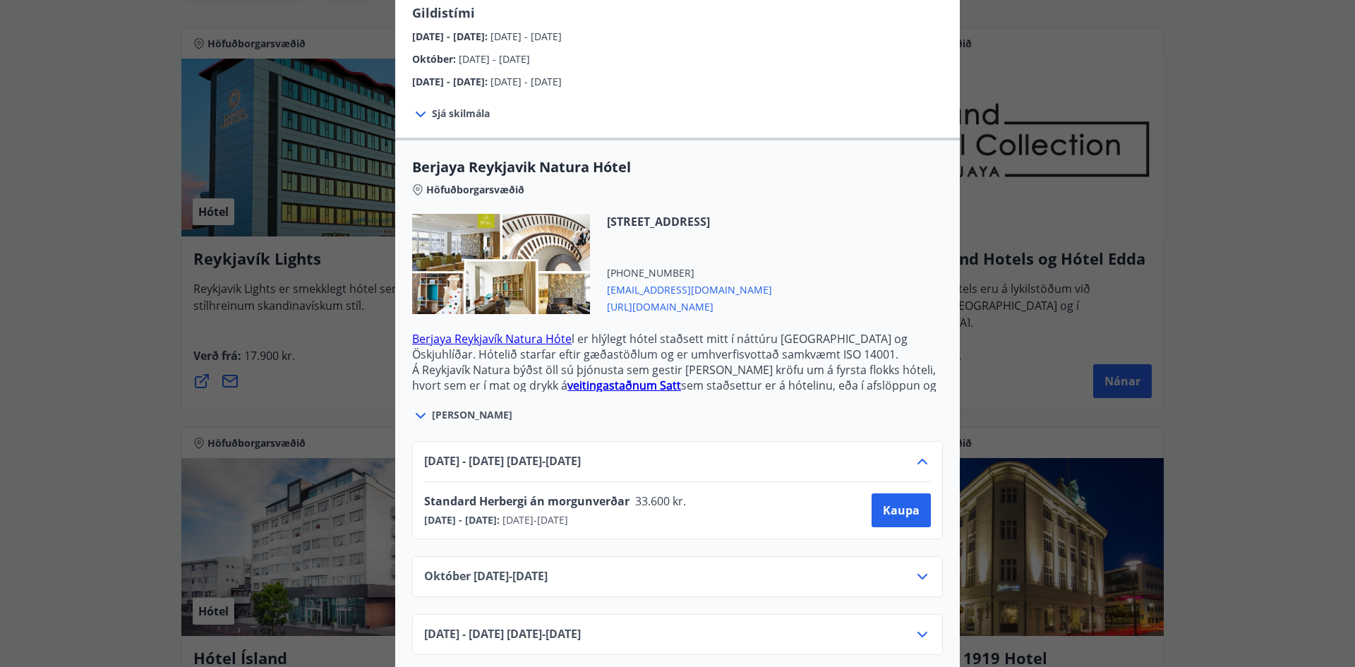
click at [1269, 419] on div "Berjaya Iceland Hotels og Hótel Edda Berjaya Iceland Hotels og Hótel Edda eru h…" at bounding box center [677, 333] width 1355 height 667
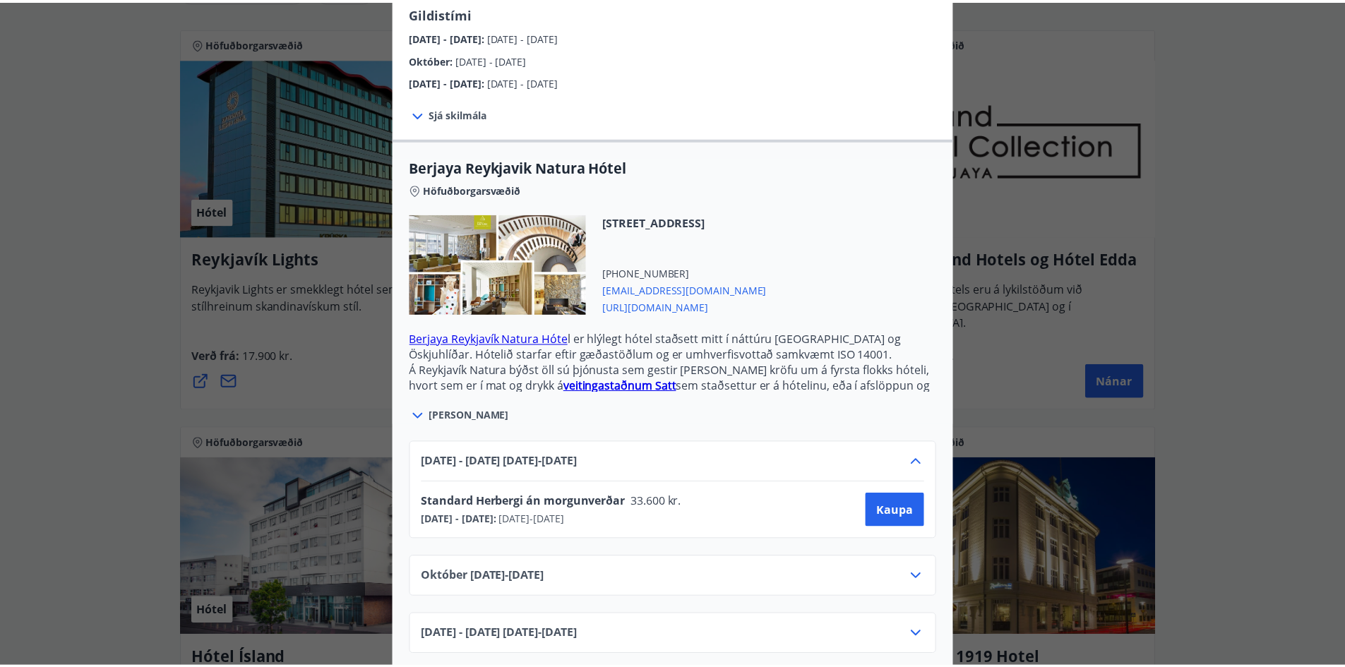
scroll to position [0, 0]
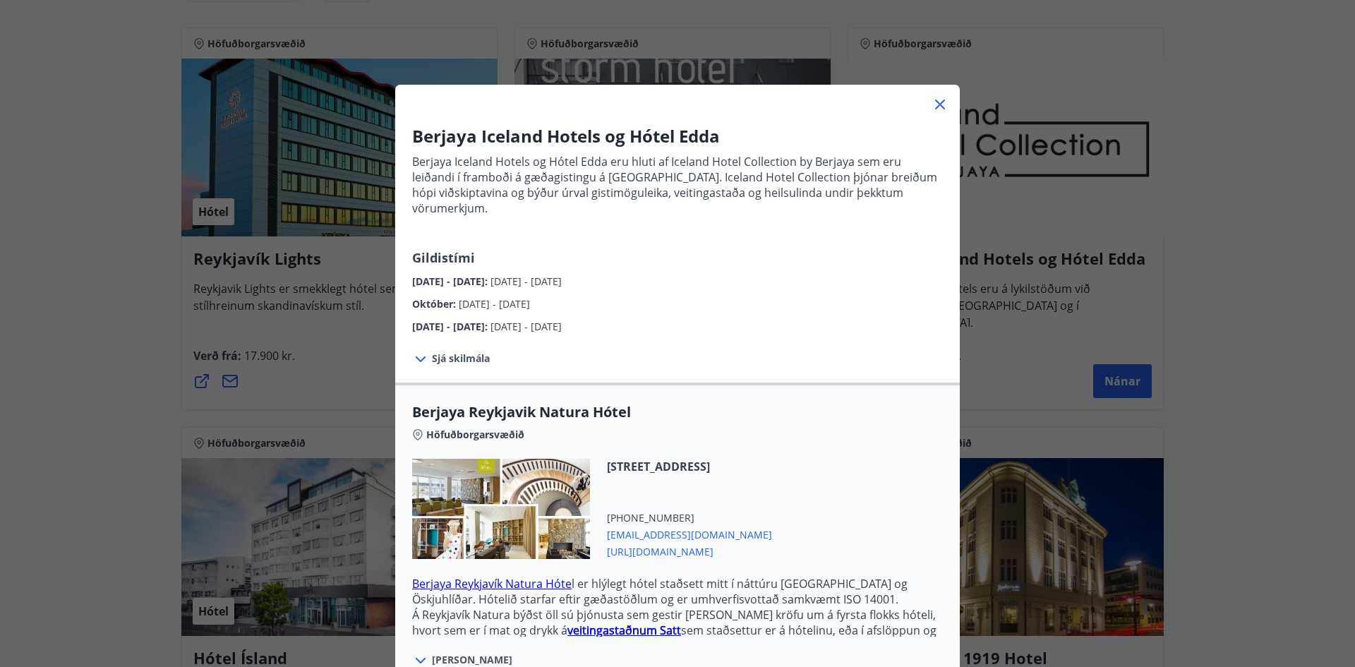
click at [940, 107] on icon at bounding box center [940, 104] width 17 height 17
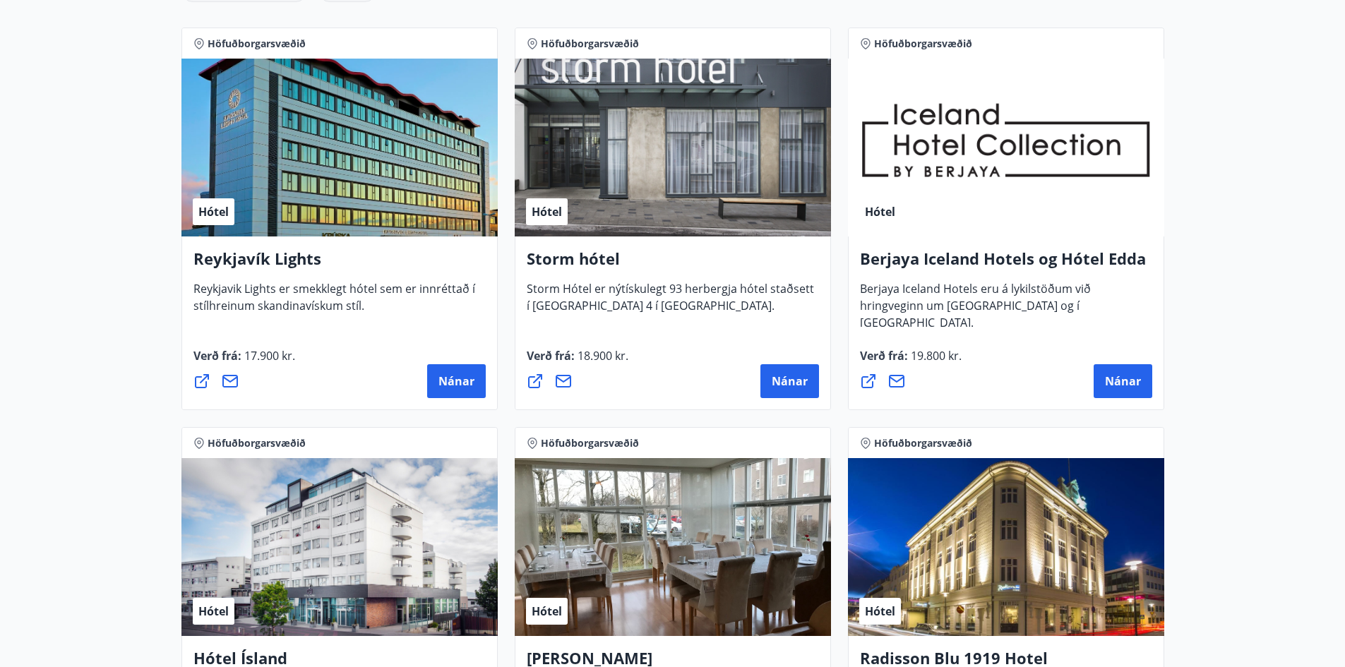
click at [1300, 352] on main "8 Tilboð fundin Svæði Valið Tegund Valið Hreinsa síu Höfuðborgarsvæðið Hótel [P…" at bounding box center [672, 495] width 1345 height 1445
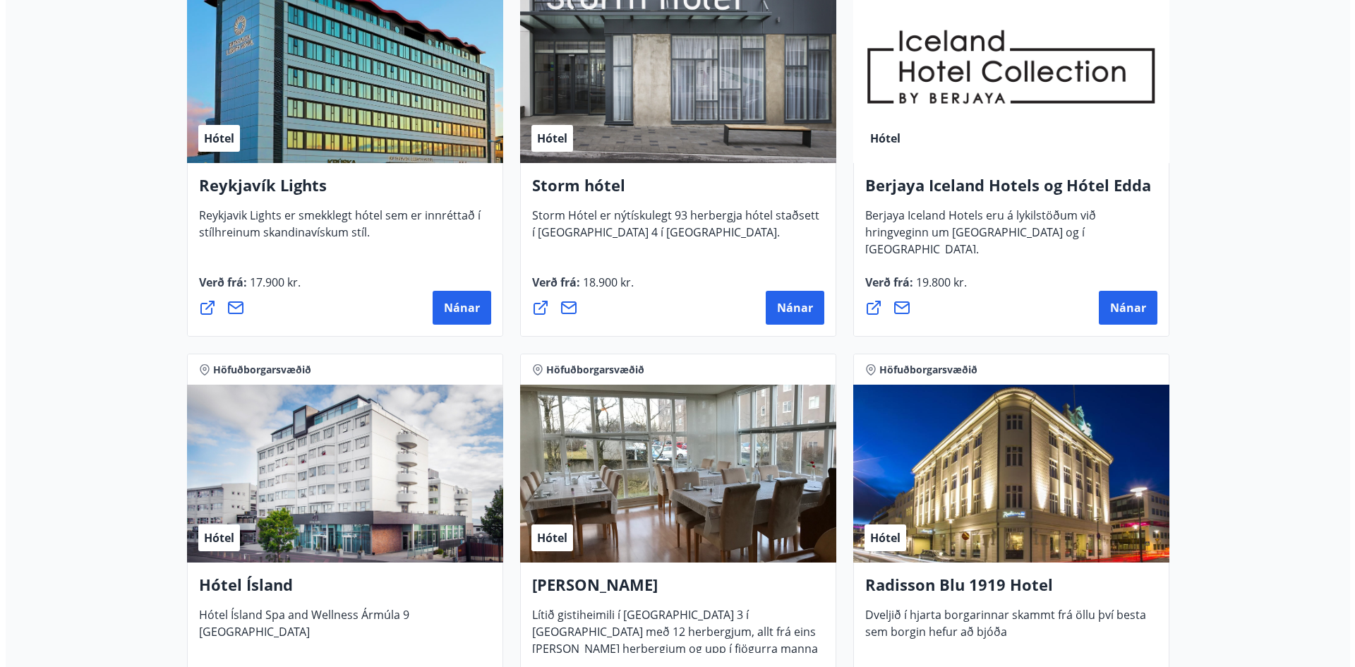
scroll to position [567, 0]
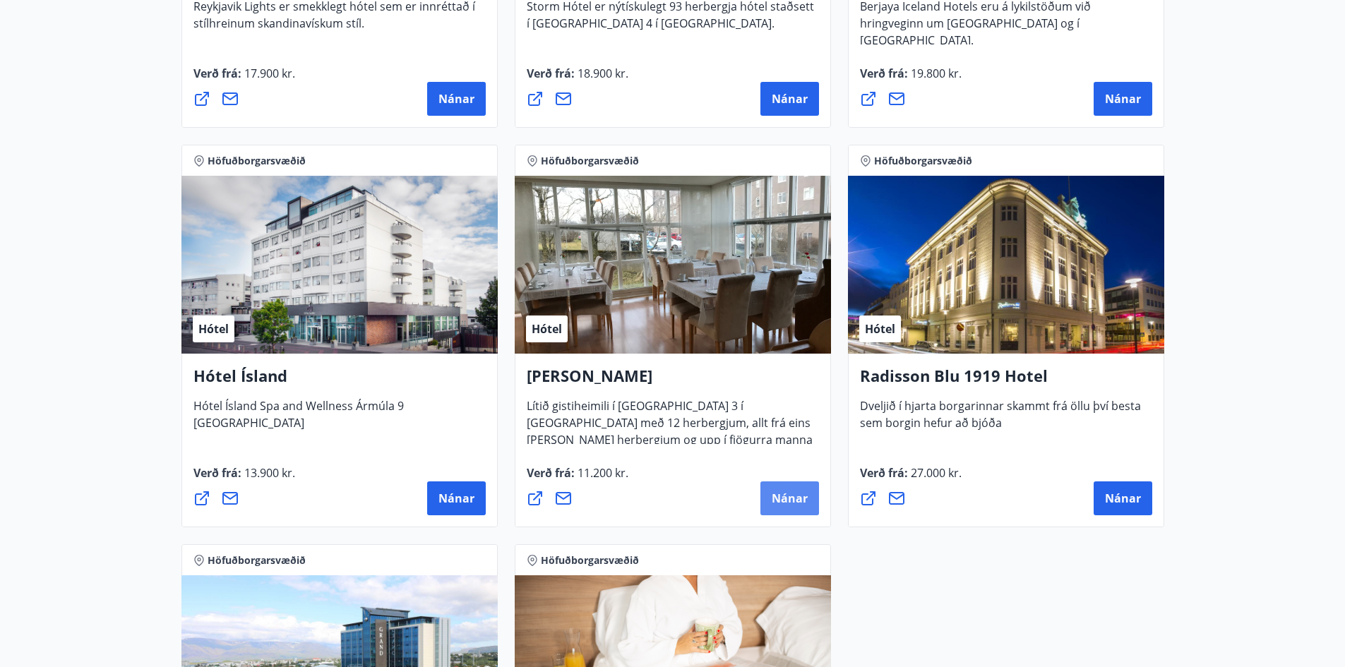
click at [788, 501] on span "Nánar" at bounding box center [790, 499] width 36 height 16
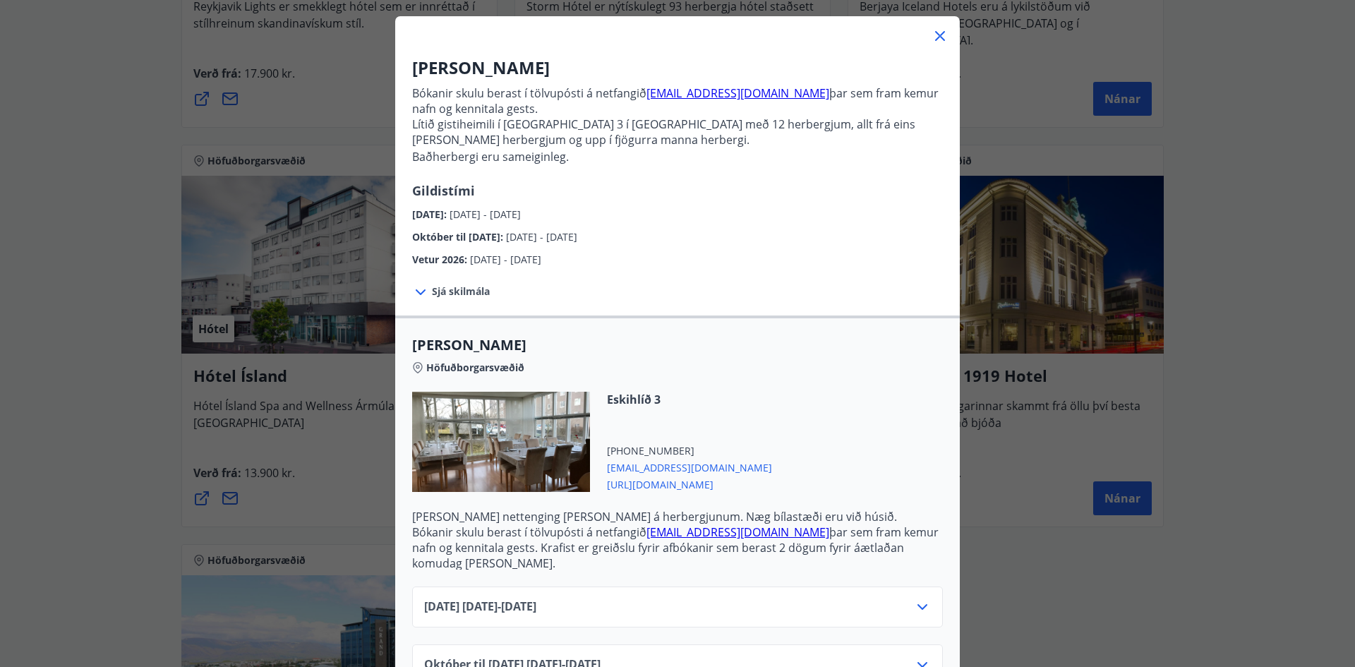
scroll to position [158, 0]
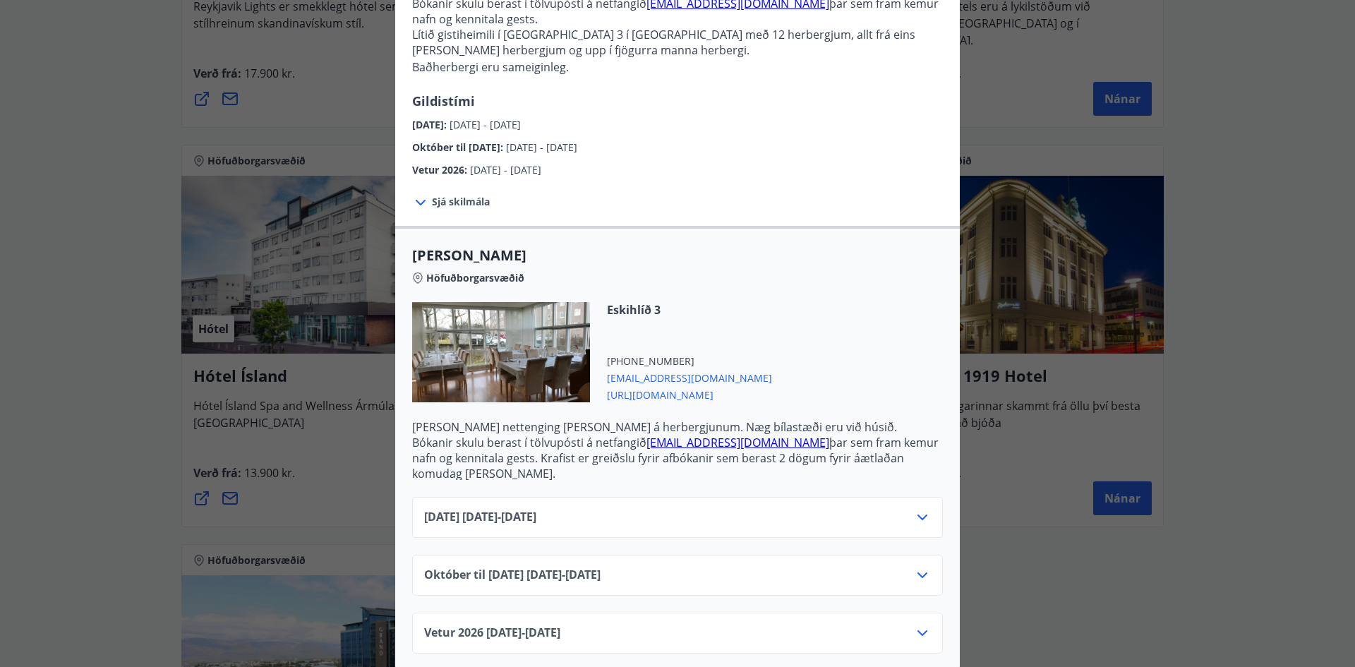
click at [916, 509] on icon at bounding box center [922, 517] width 17 height 17
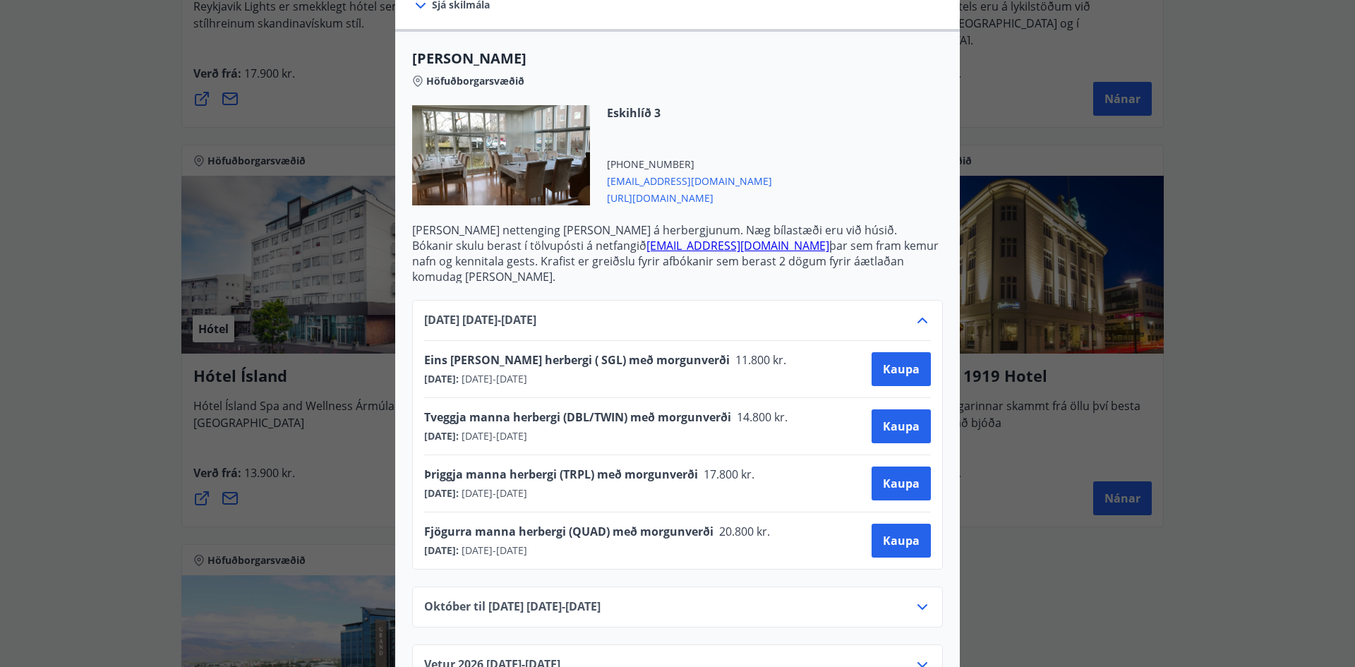
scroll to position [370, 0]
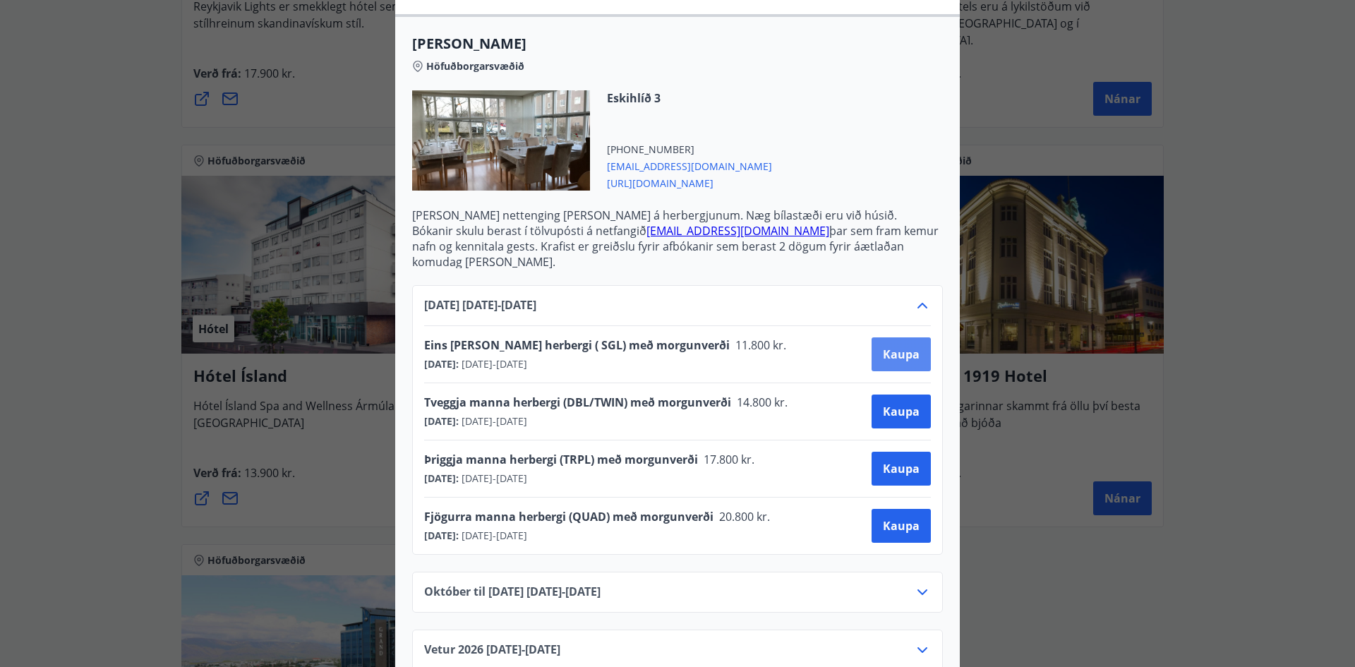
click at [889, 347] on span "Kaupa" at bounding box center [901, 355] width 37 height 16
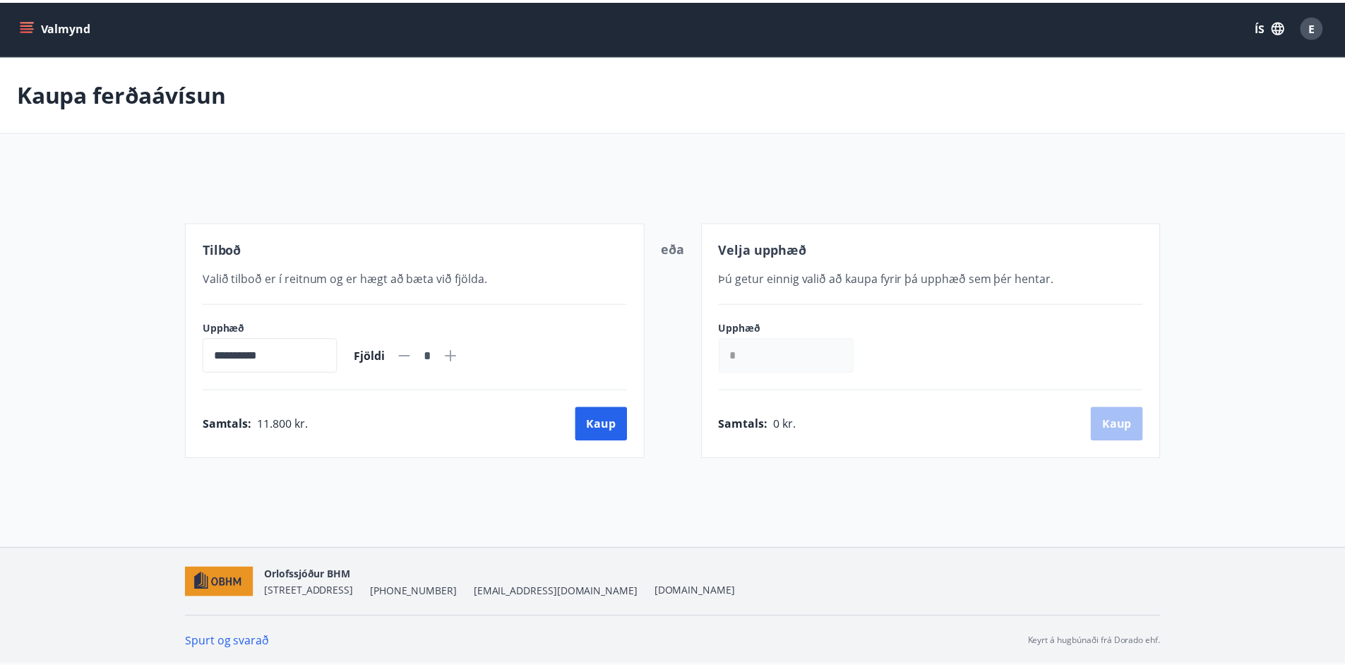
scroll to position [2, 0]
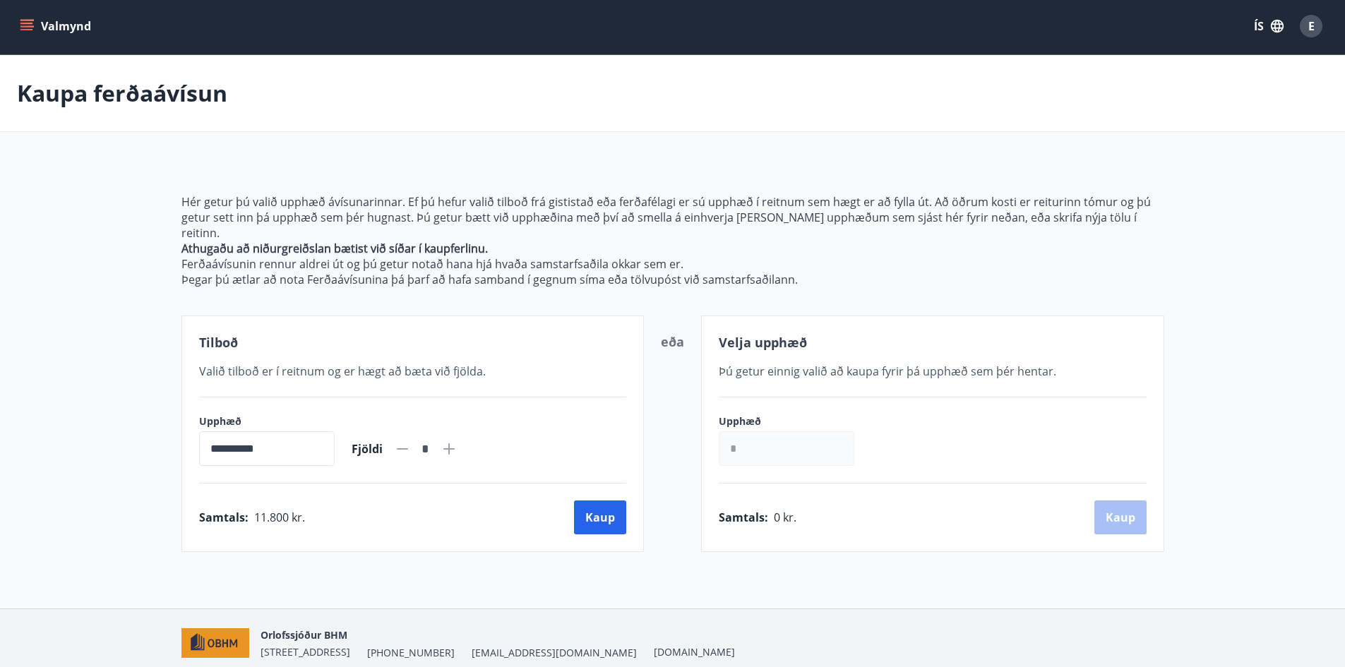
click at [457, 440] on icon at bounding box center [448, 448] width 17 height 17
type input "*"
click at [606, 508] on button "Kaup" at bounding box center [600, 518] width 52 height 34
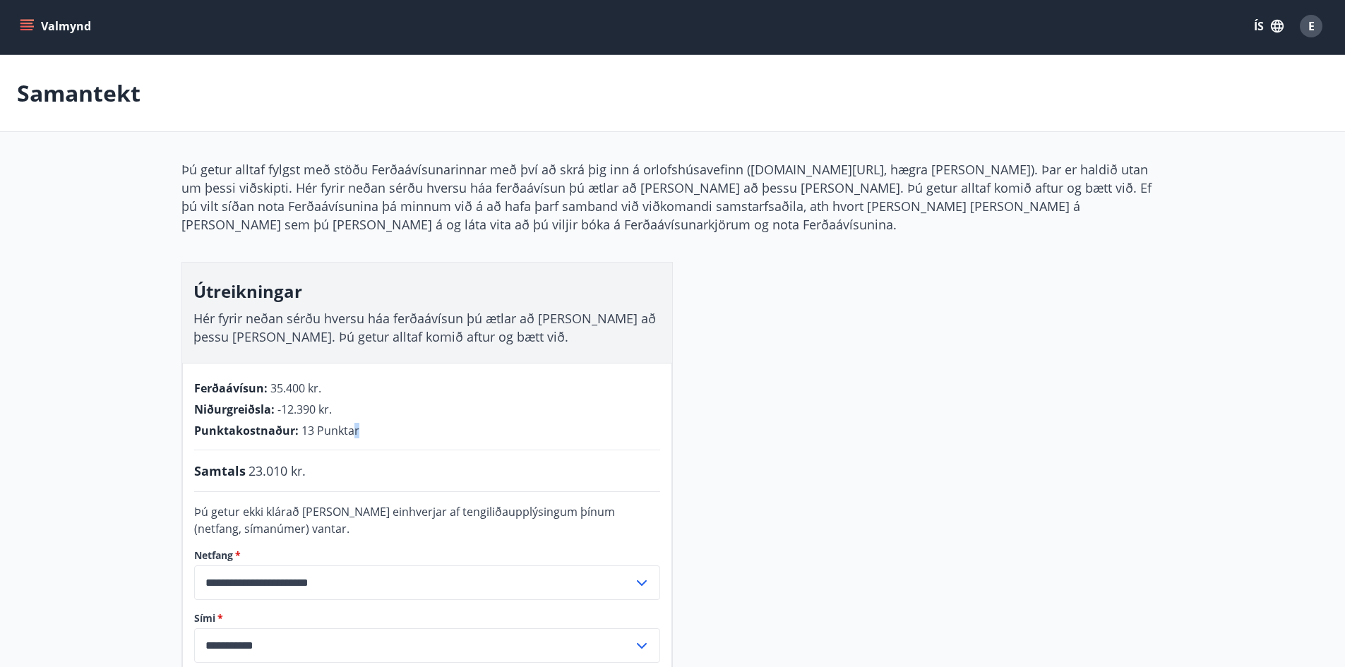
drag, startPoint x: 387, startPoint y: 435, endPoint x: 352, endPoint y: 426, distance: 35.8
click at [352, 426] on div "Punktakostnaður : 13 Punktar" at bounding box center [427, 431] width 466 height 16
click at [352, 426] on span "13 Punktar" at bounding box center [330, 431] width 58 height 16
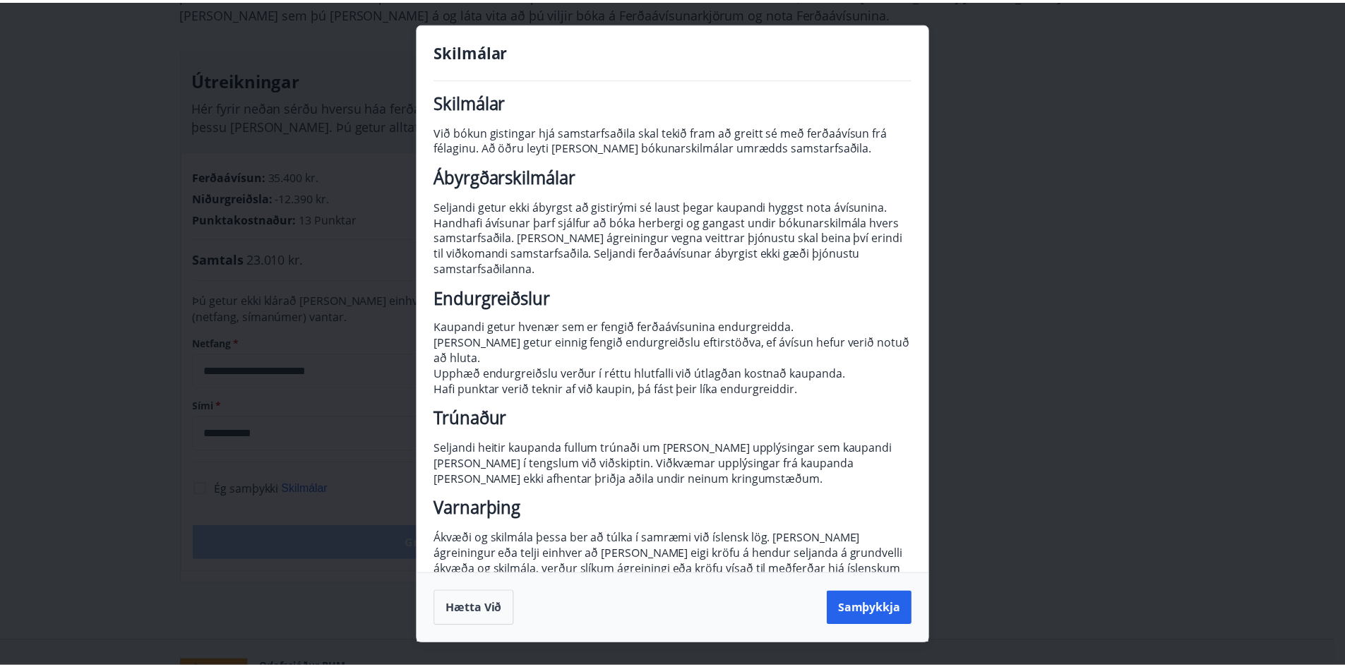
scroll to position [21, 0]
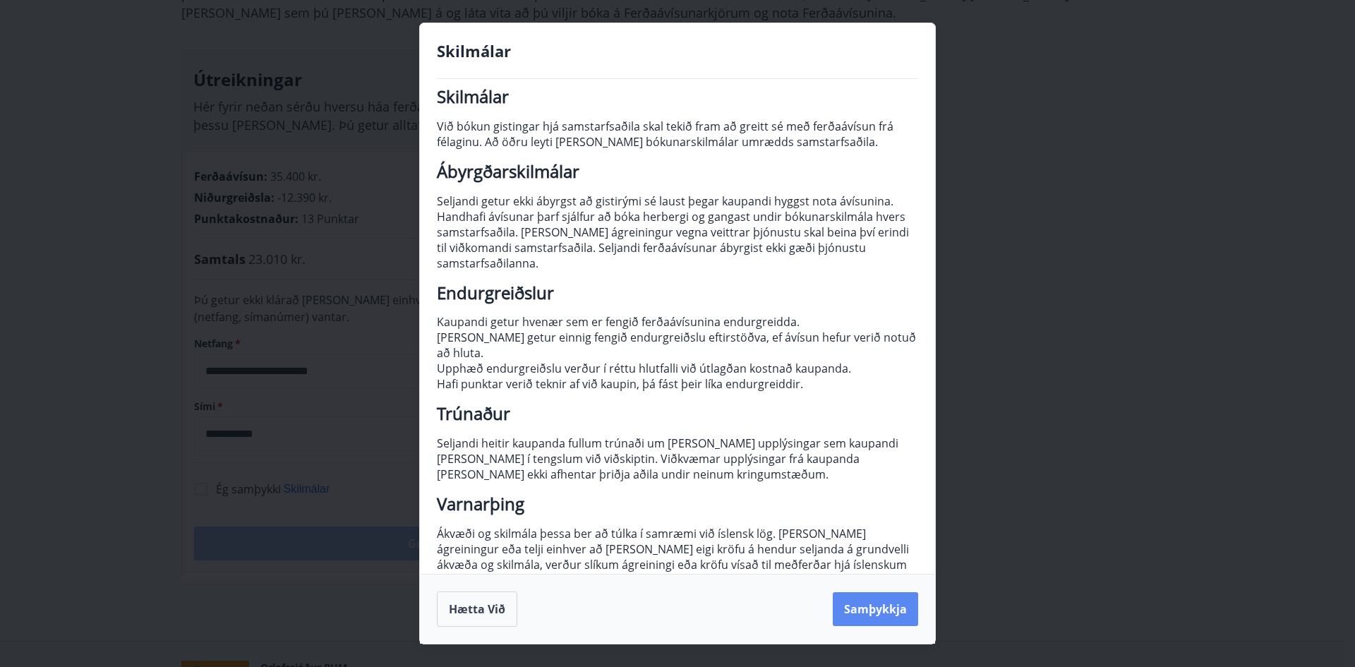
click at [893, 607] on button "Samþykkja" at bounding box center [875, 609] width 85 height 34
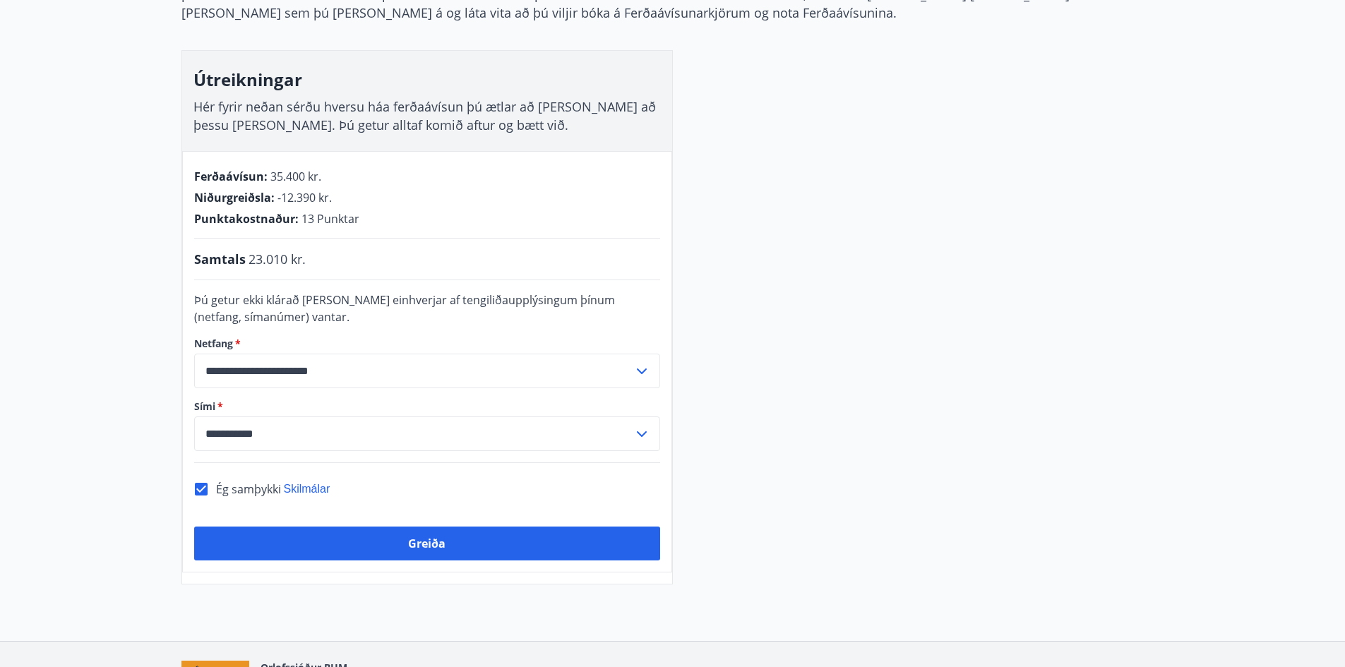
click at [854, 526] on div "**********" at bounding box center [672, 266] width 983 height 636
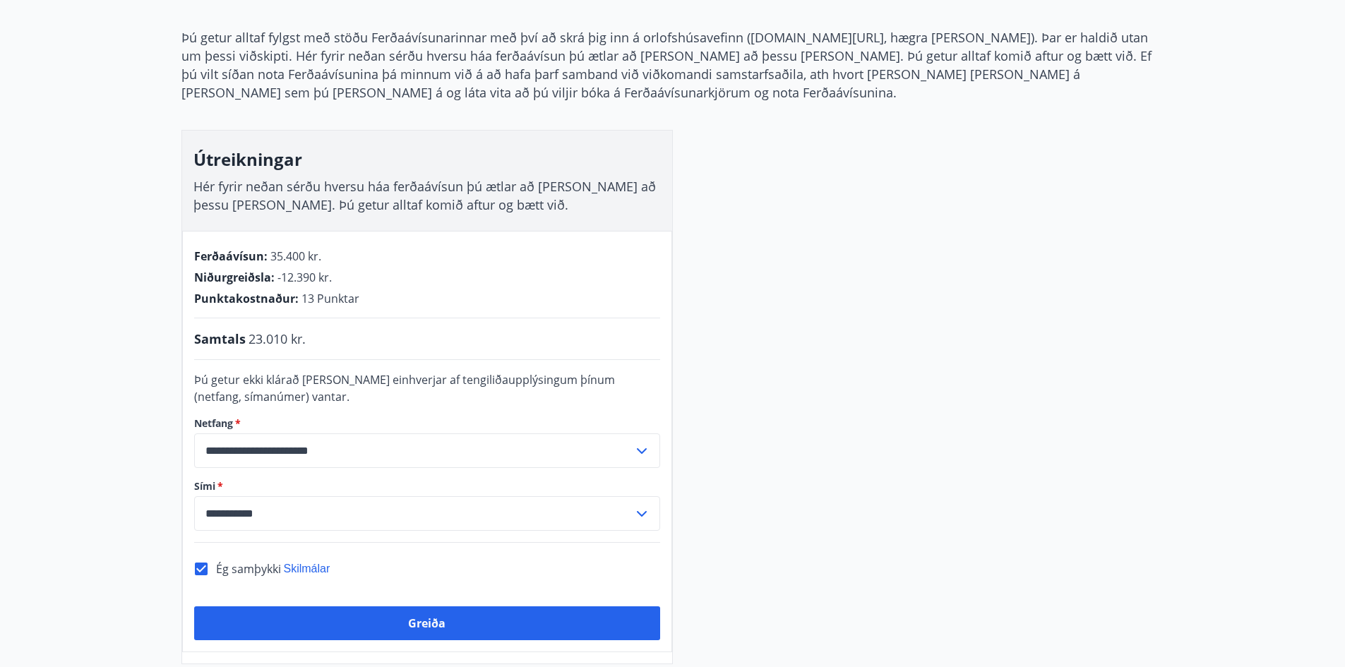
scroll to position [141, 0]
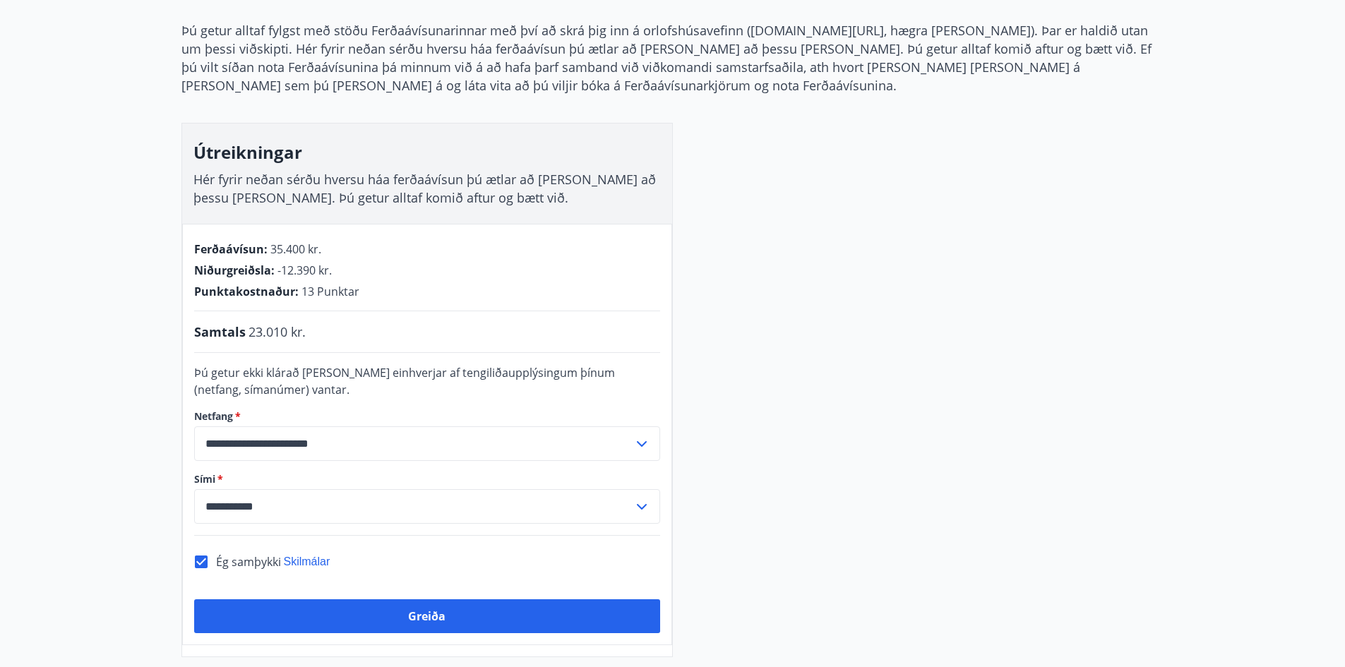
drag, startPoint x: 394, startPoint y: 308, endPoint x: 373, endPoint y: 307, distance: 21.2
click at [373, 307] on div "**********" at bounding box center [427, 434] width 490 height 421
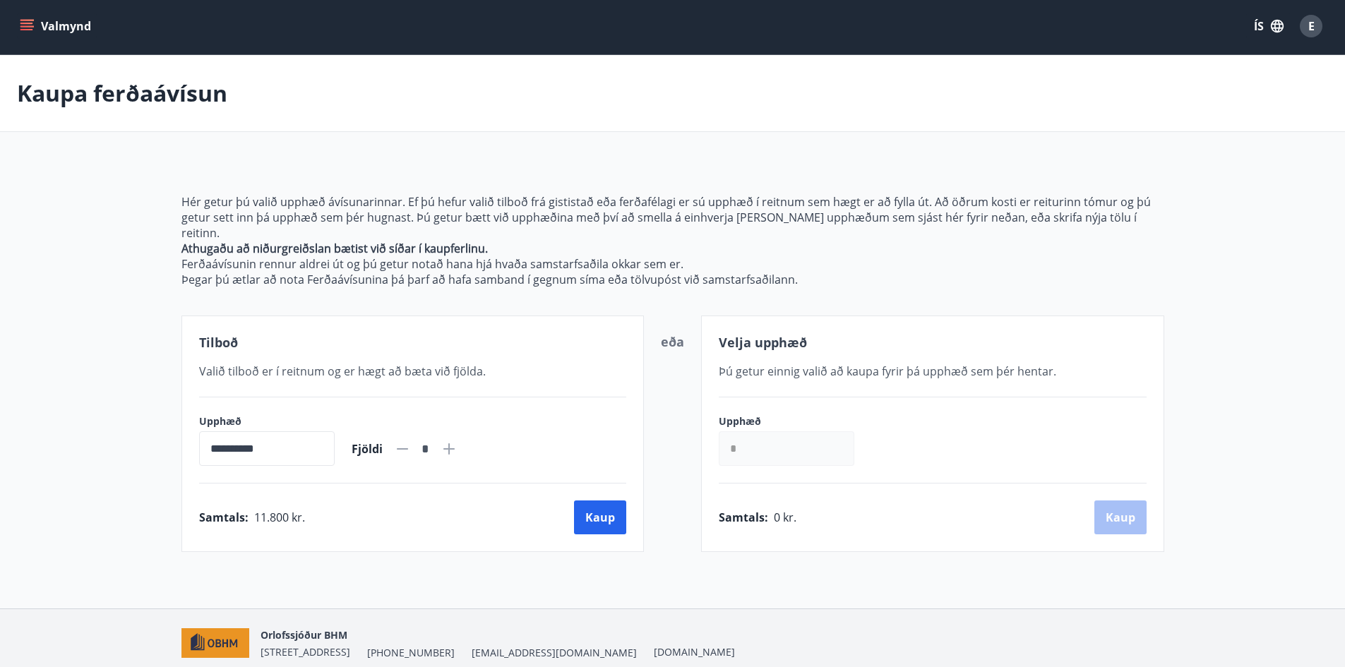
scroll to position [47, 0]
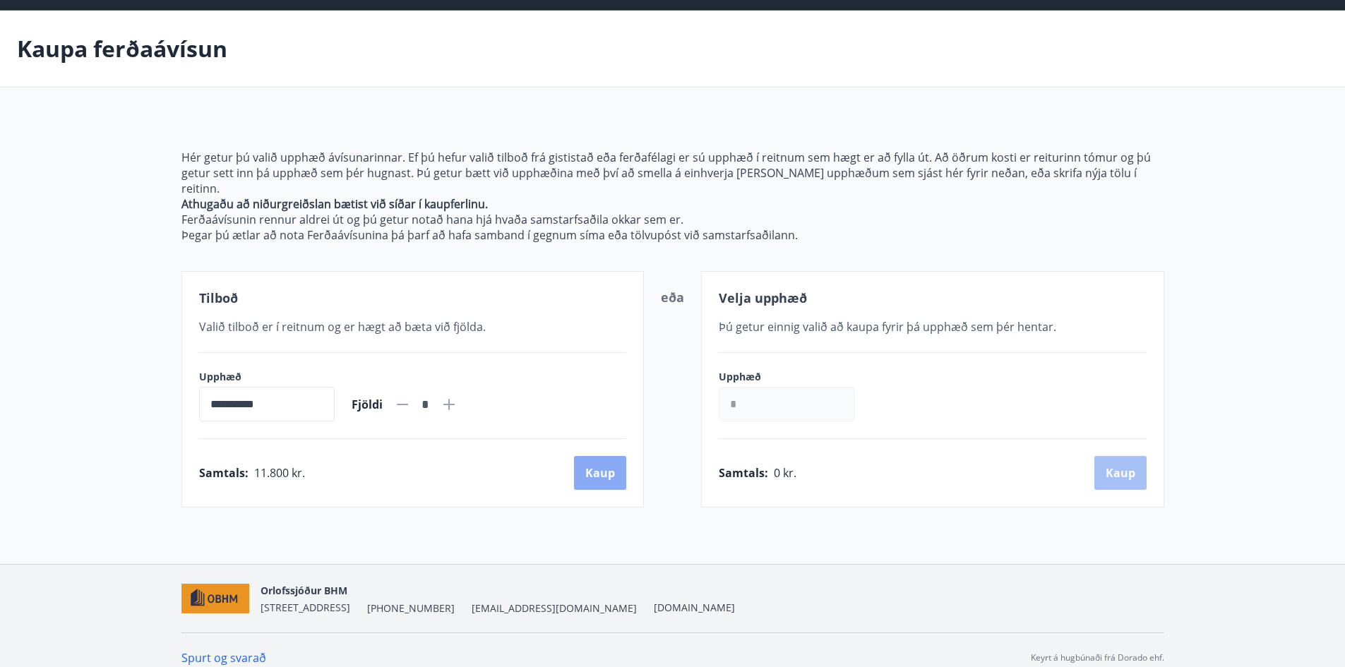
click at [589, 458] on button "Kaup" at bounding box center [600, 473] width 52 height 34
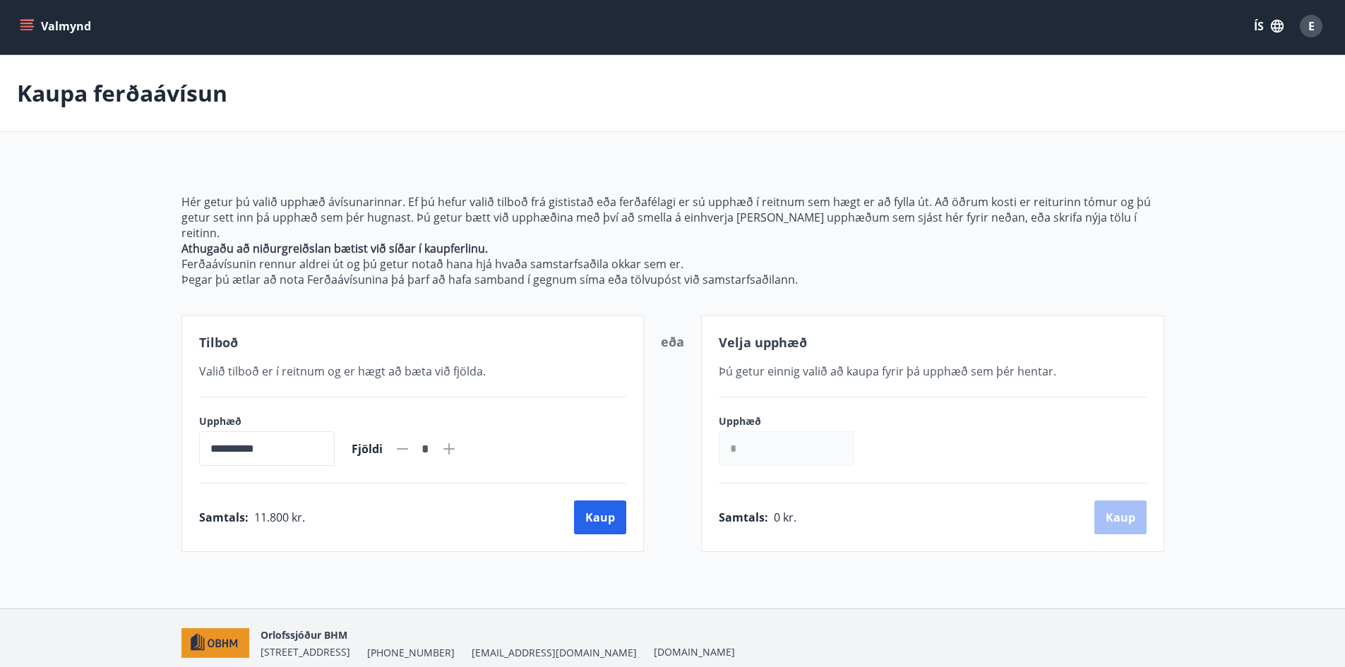
scroll to position [47, 0]
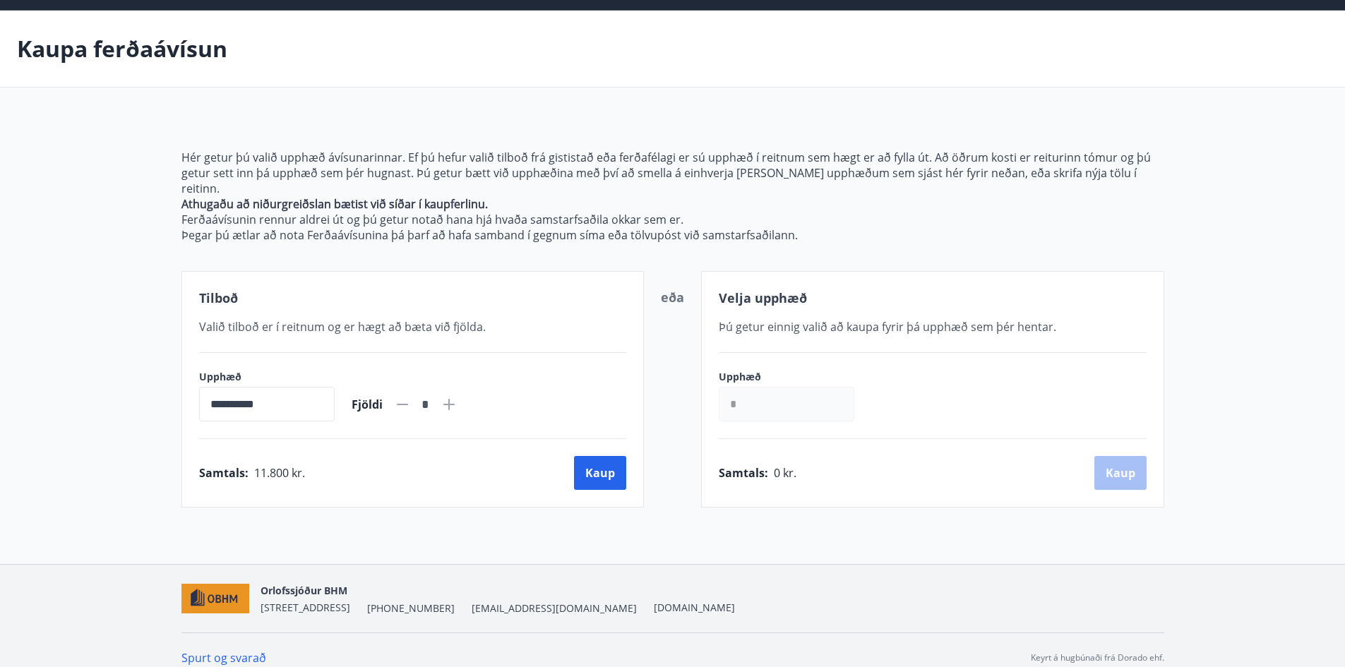
click at [455, 399] on icon at bounding box center [448, 404] width 11 height 11
type input "*"
click at [604, 456] on button "Kaup" at bounding box center [600, 473] width 52 height 34
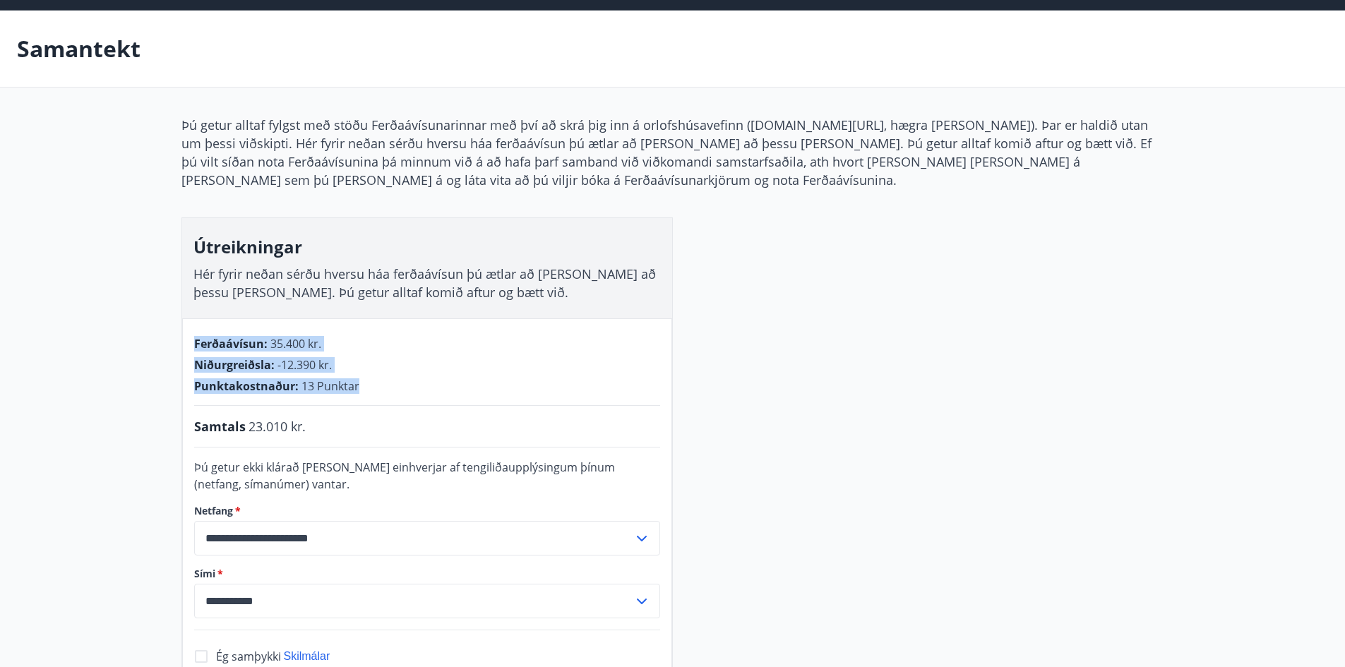
drag, startPoint x: 324, startPoint y: 375, endPoint x: 407, endPoint y: 403, distance: 87.3
click at [407, 403] on div "**********" at bounding box center [427, 528] width 490 height 421
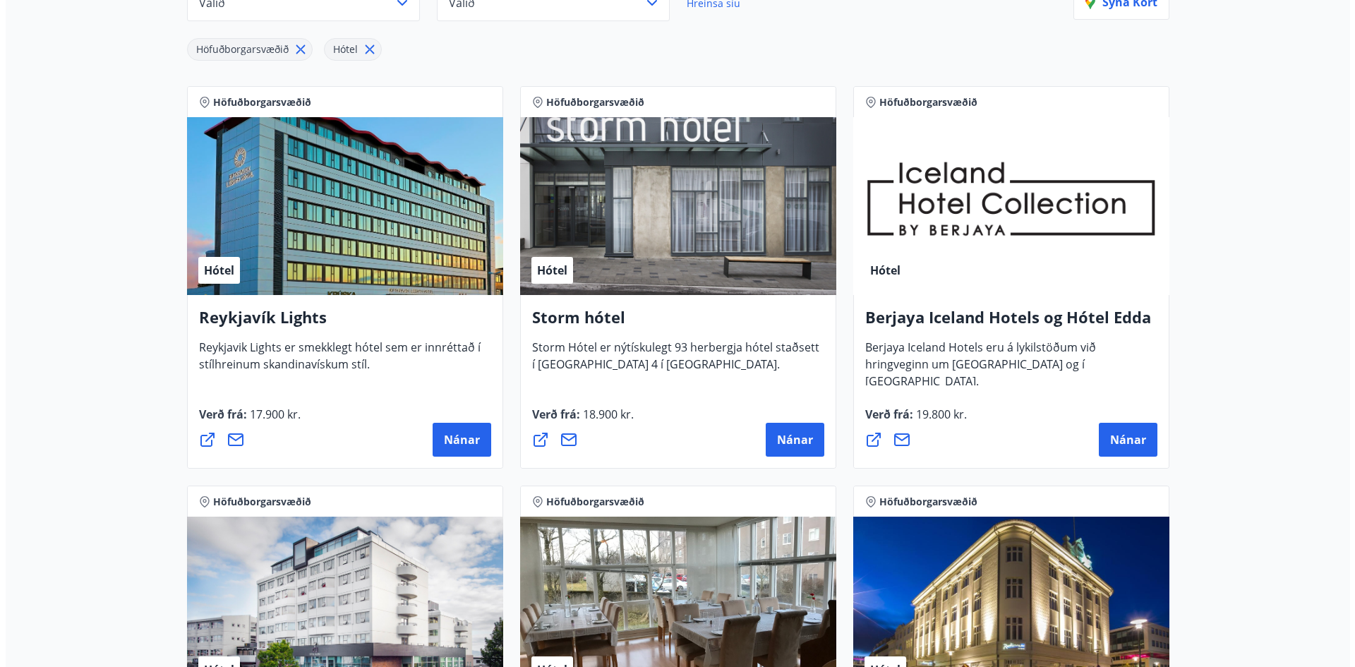
scroll to position [258, 0]
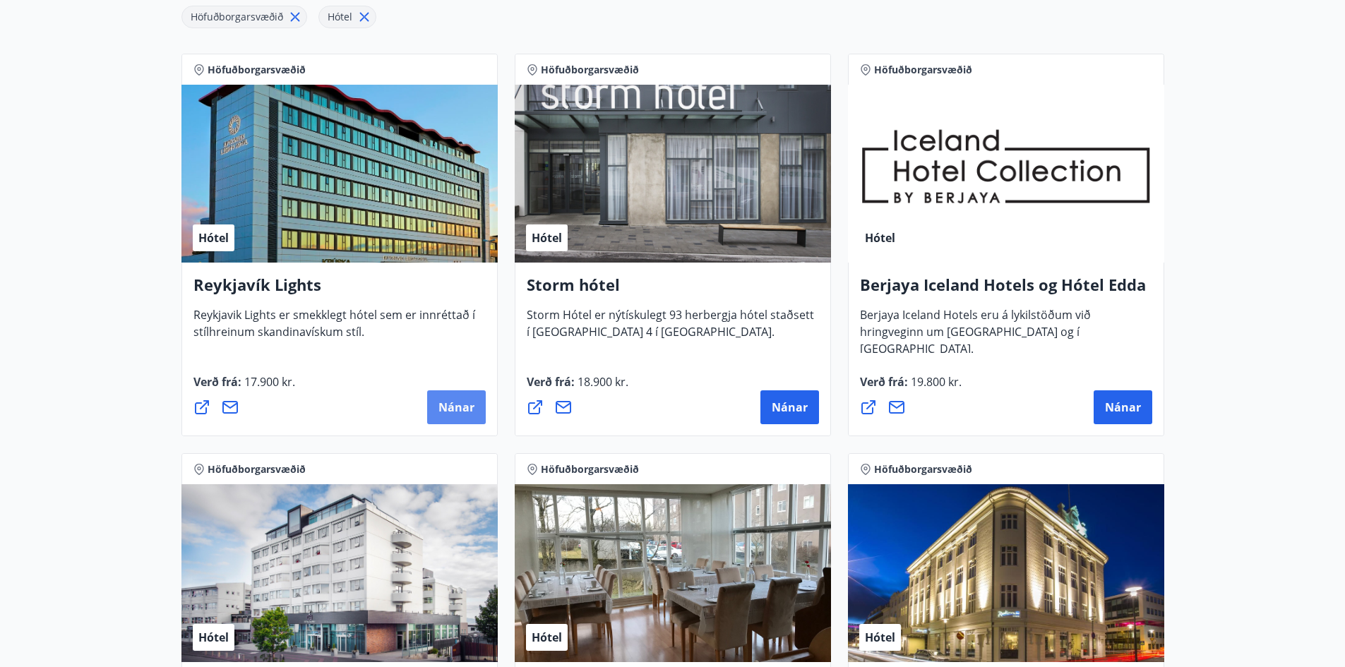
click at [453, 407] on span "Nánar" at bounding box center [456, 408] width 36 height 16
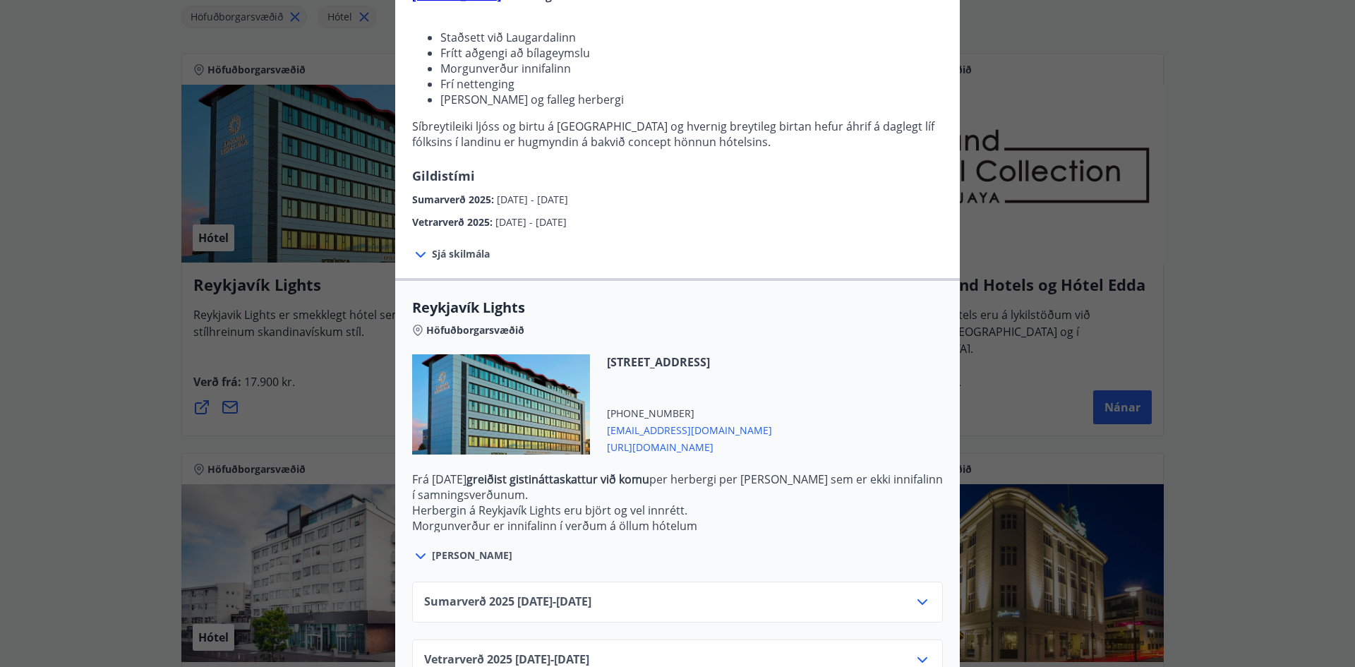
scroll to position [223, 0]
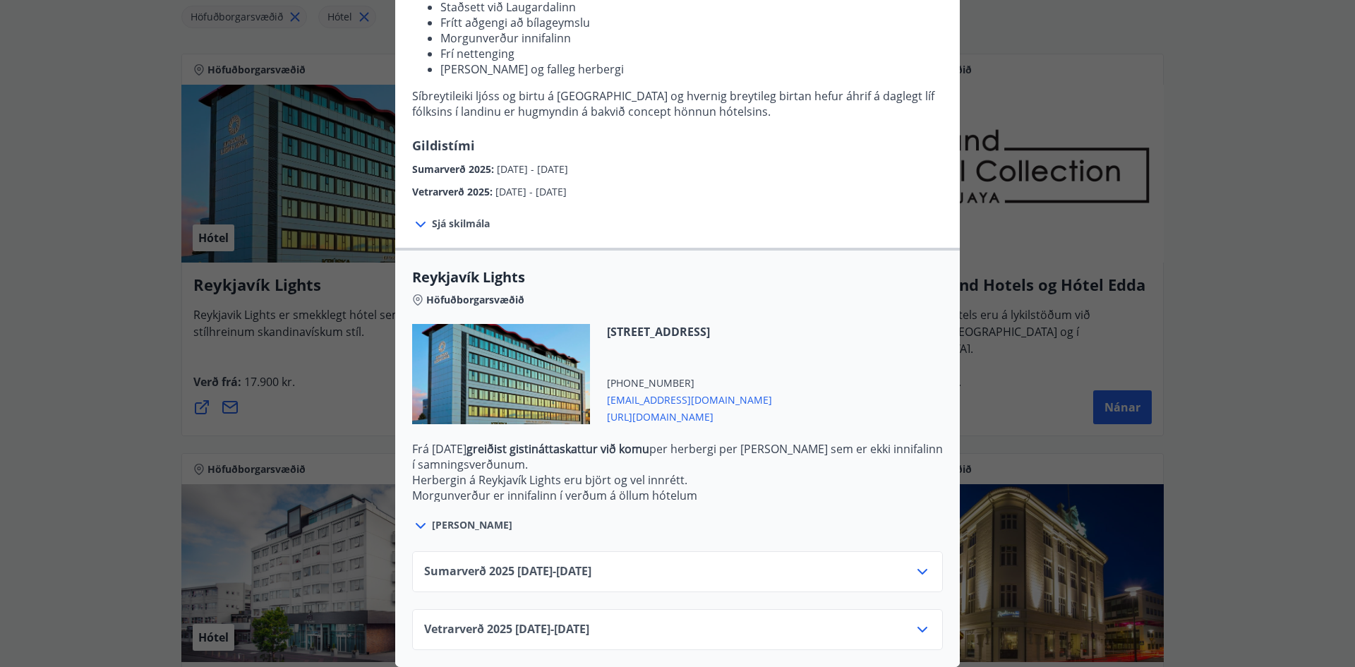
click at [908, 551] on div "Sumarverð [PHONE_NUMBER][DATE] - [DATE]" at bounding box center [677, 571] width 531 height 41
click at [921, 569] on icon at bounding box center [923, 572] width 10 height 6
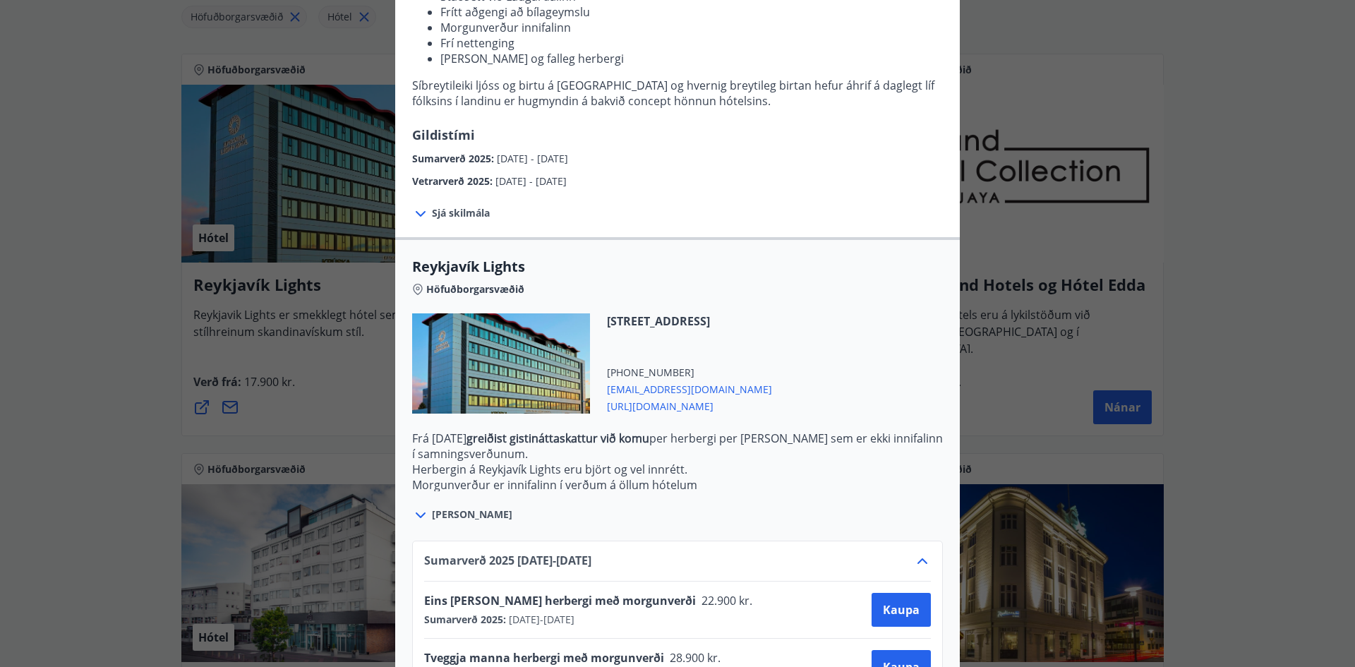
scroll to position [337, 0]
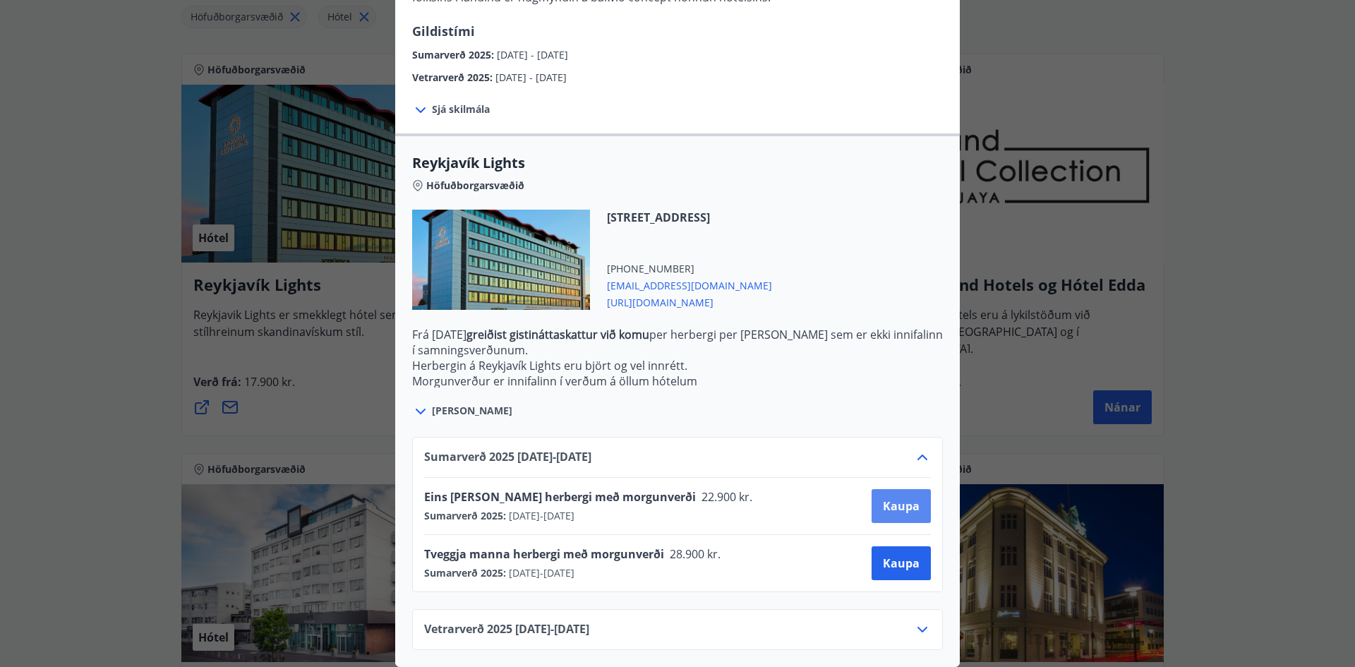
click at [898, 500] on span "Kaupa" at bounding box center [901, 506] width 37 height 16
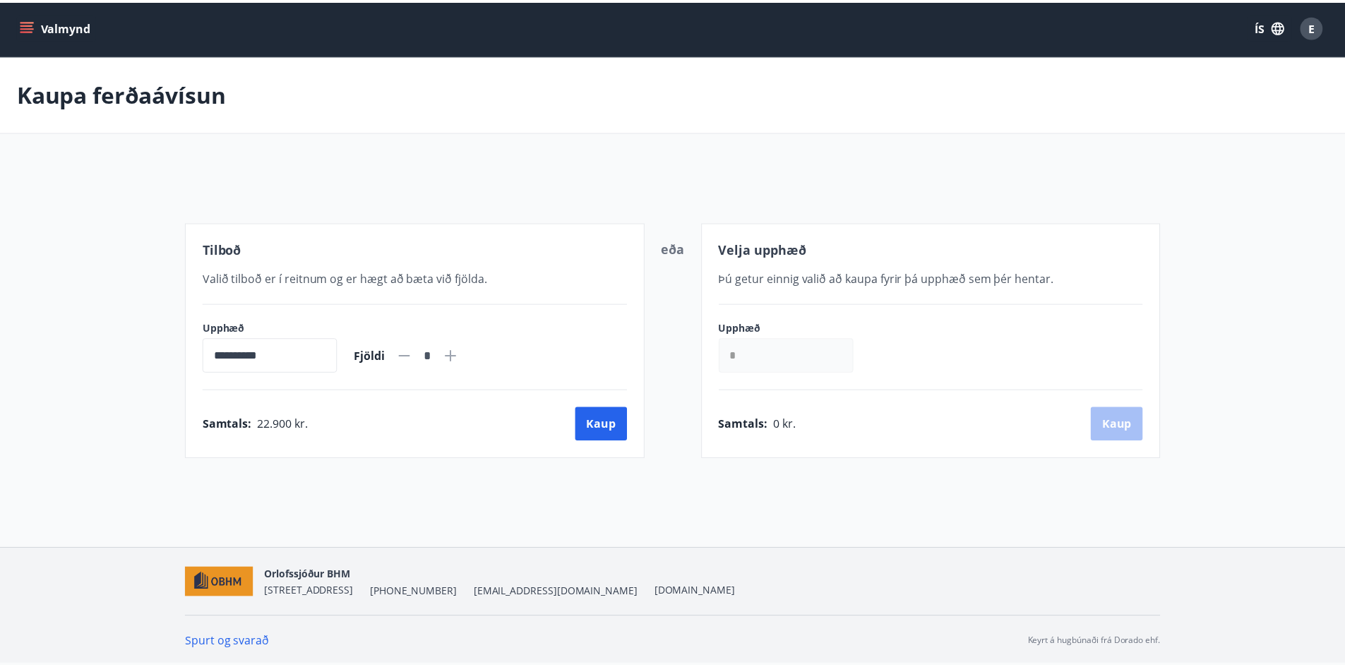
scroll to position [2, 0]
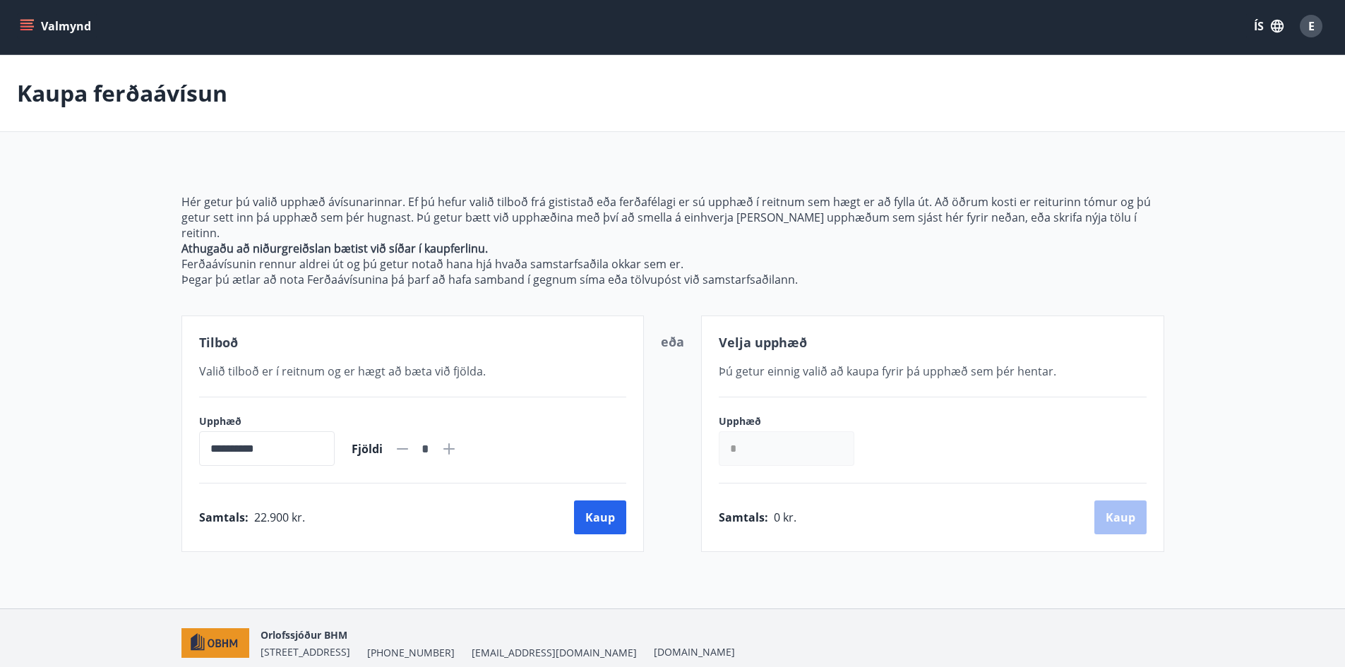
click at [455, 443] on icon at bounding box center [448, 448] width 11 height 11
type input "*"
click at [614, 506] on button "Kaup" at bounding box center [600, 518] width 52 height 34
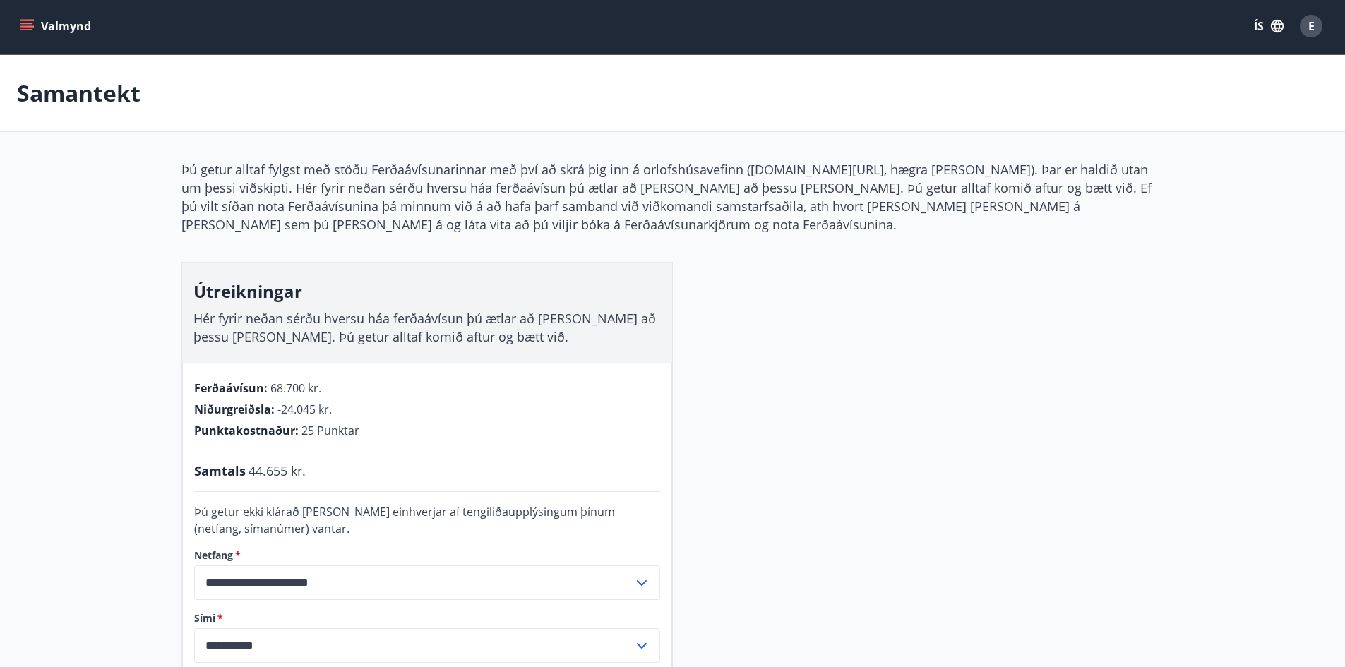
drag, startPoint x: 316, startPoint y: 474, endPoint x: 419, endPoint y: 474, distance: 103.1
click at [419, 474] on div "Samtals 44.655 kr." at bounding box center [427, 471] width 466 height 18
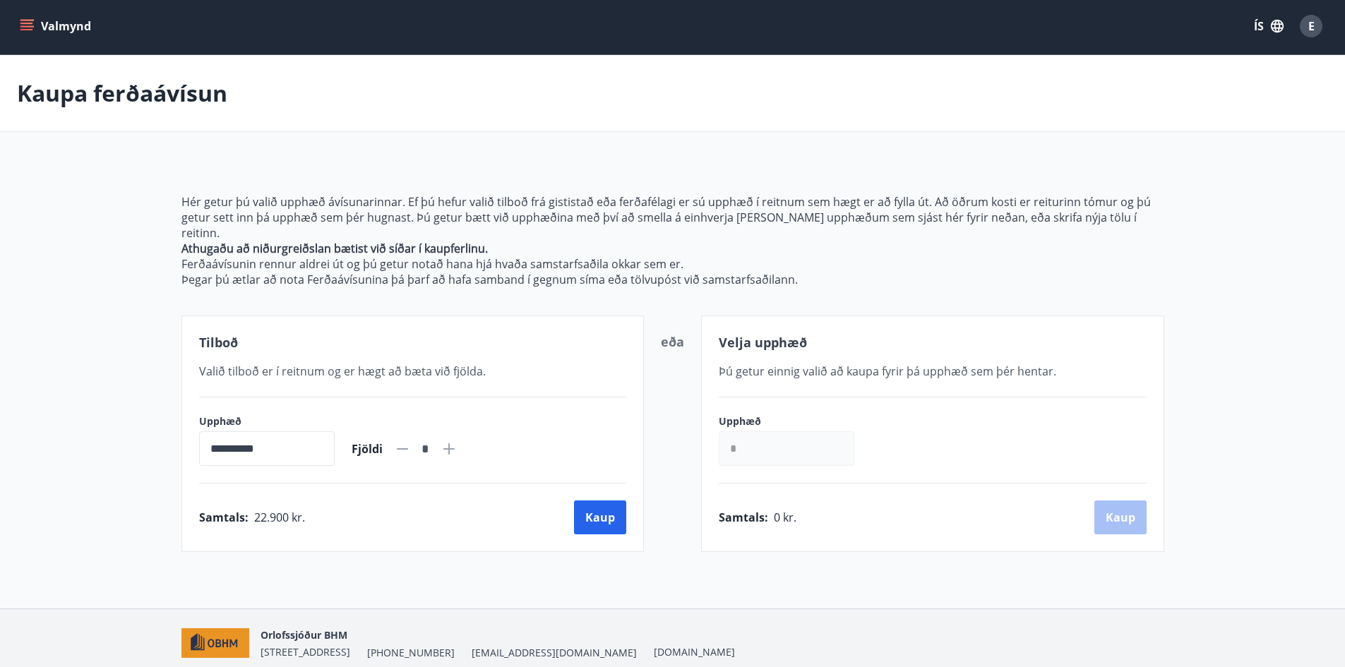
click at [411, 440] on icon at bounding box center [402, 448] width 17 height 17
click at [440, 438] on div "*" at bounding box center [426, 449] width 30 height 25
click at [457, 440] on icon at bounding box center [448, 448] width 17 height 17
type input "*"
click at [604, 501] on button "Kaup" at bounding box center [600, 518] width 52 height 34
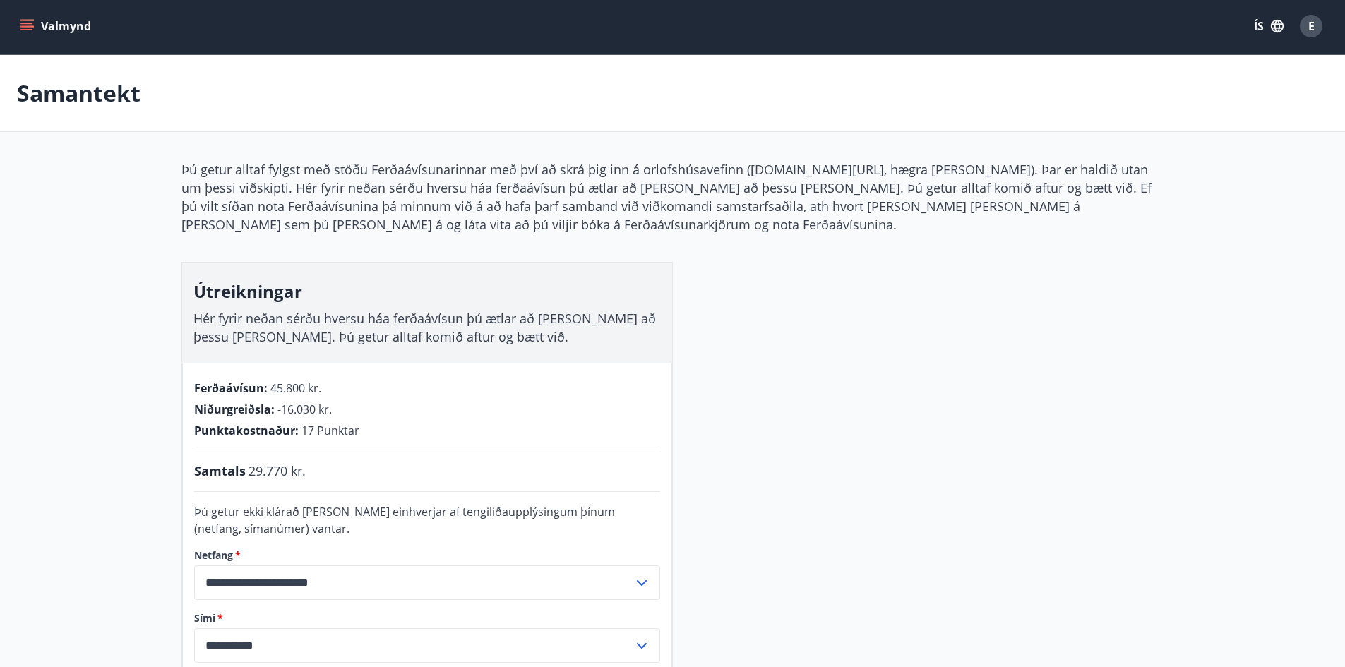
click at [328, 479] on div "Samtals 29.770 kr." at bounding box center [427, 471] width 466 height 18
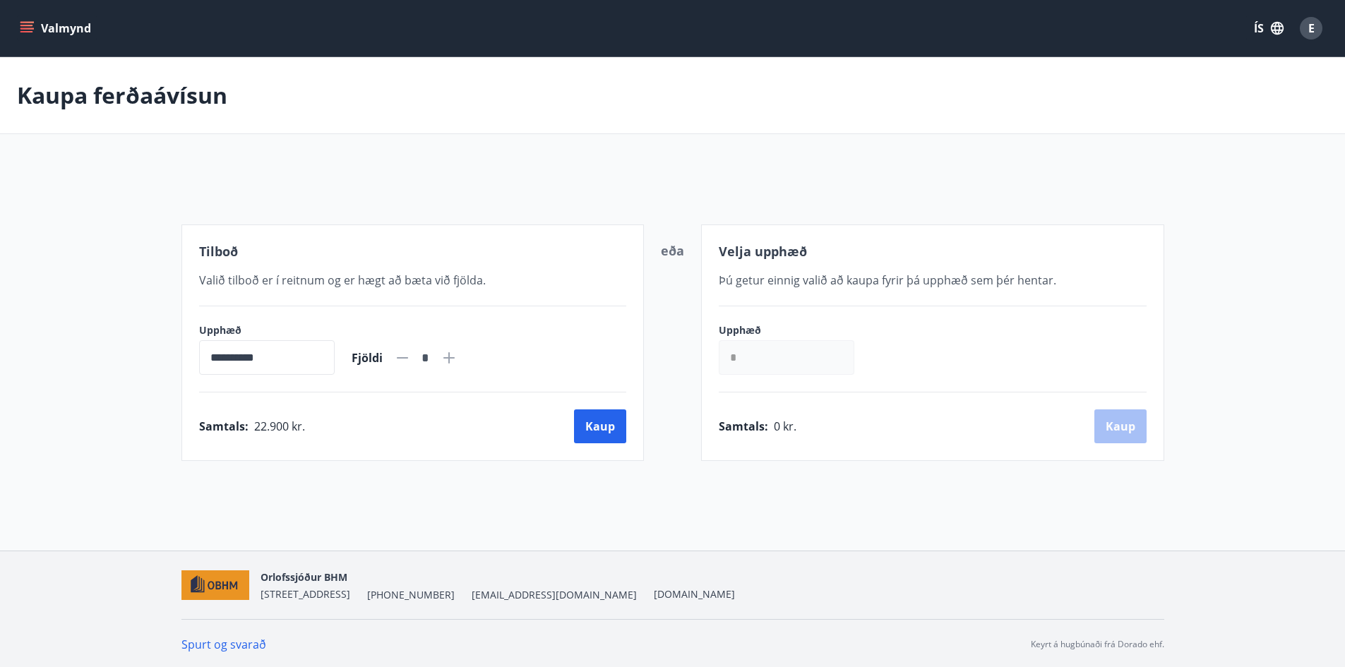
scroll to position [2, 0]
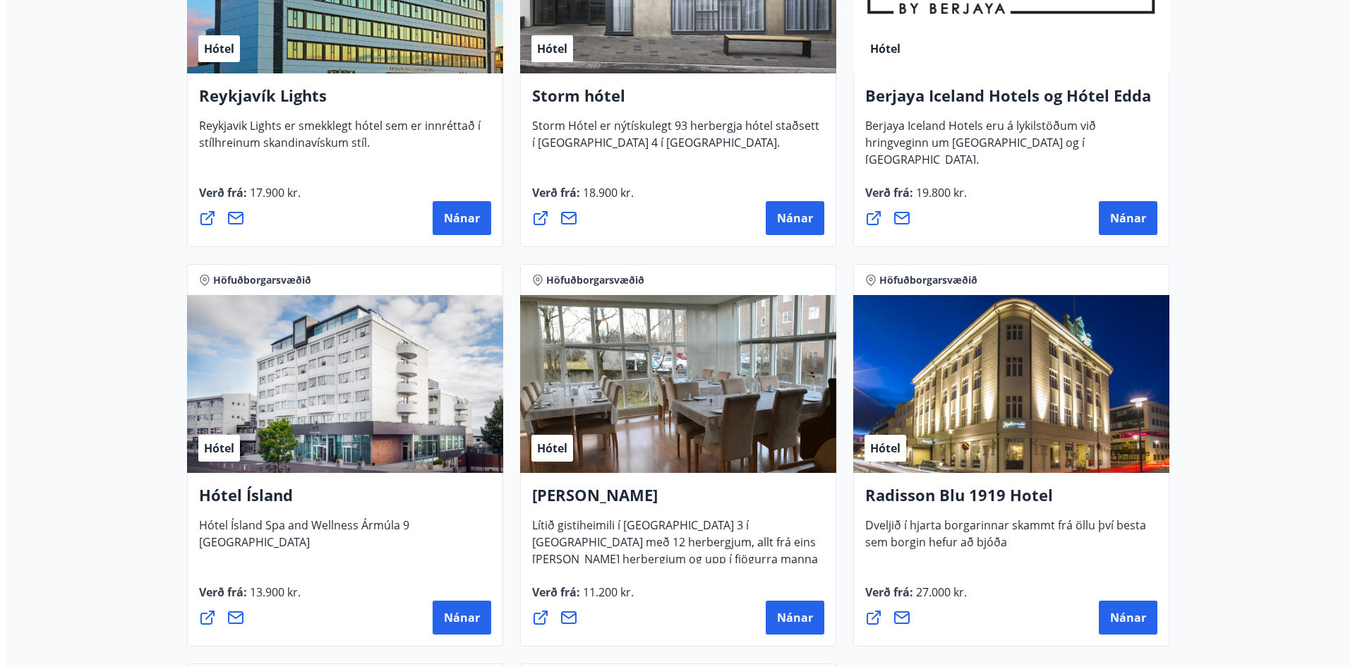
scroll to position [496, 0]
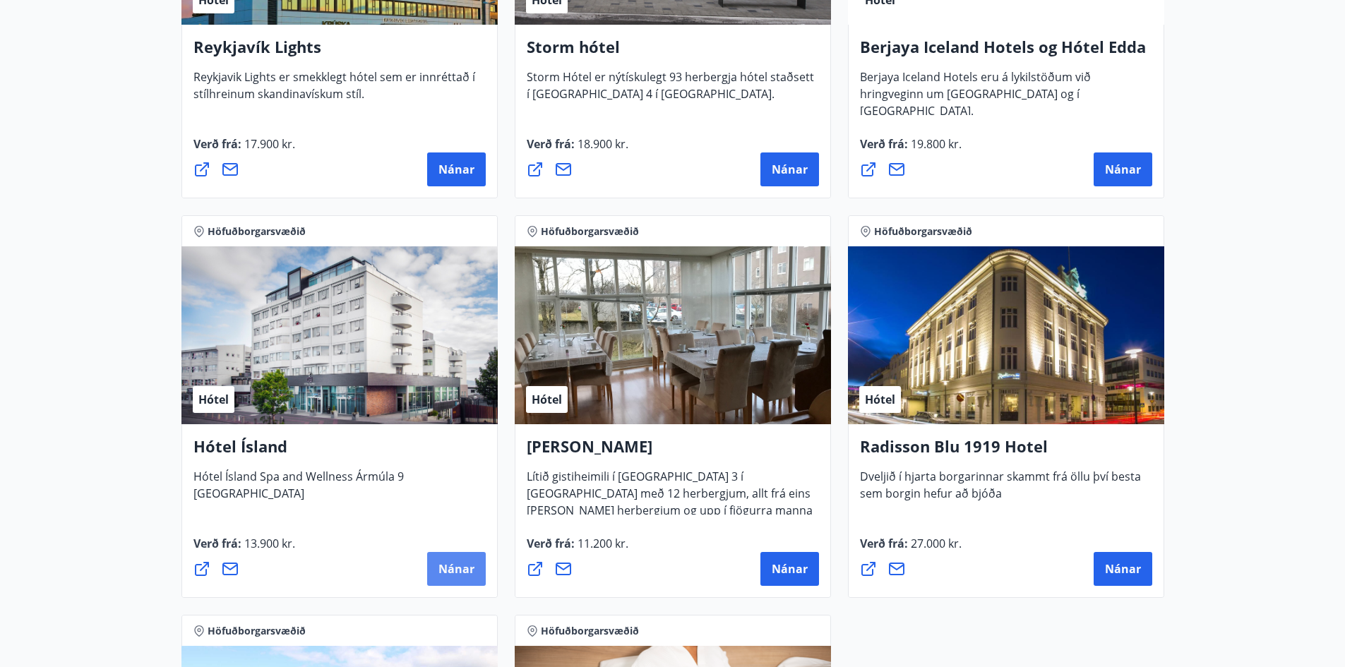
click at [471, 567] on span "Nánar" at bounding box center [456, 569] width 36 height 16
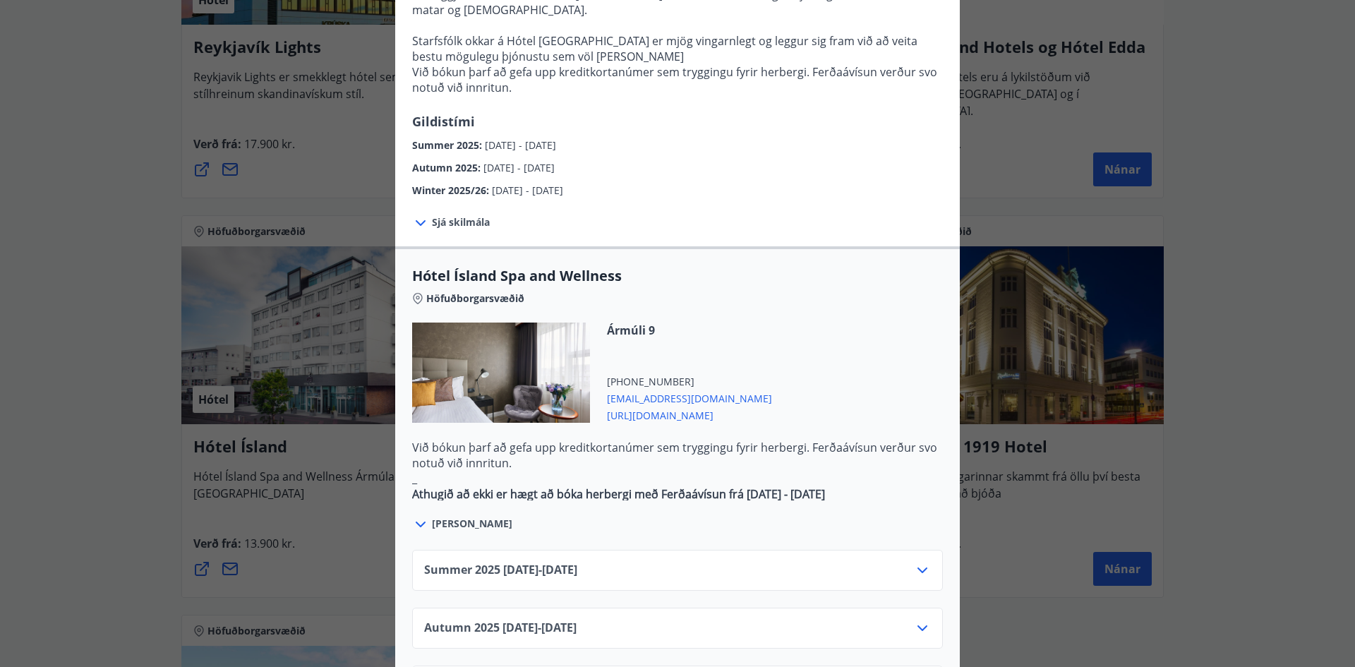
scroll to position [565, 0]
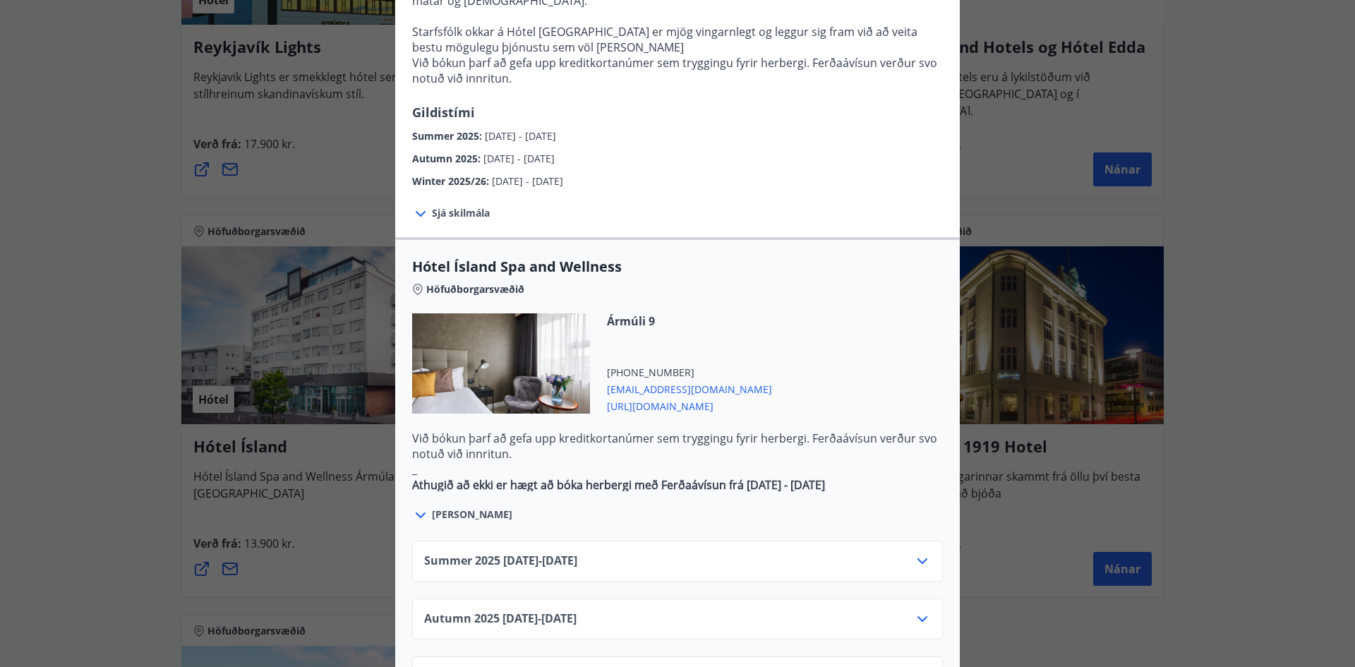
click at [918, 558] on icon at bounding box center [923, 561] width 10 height 6
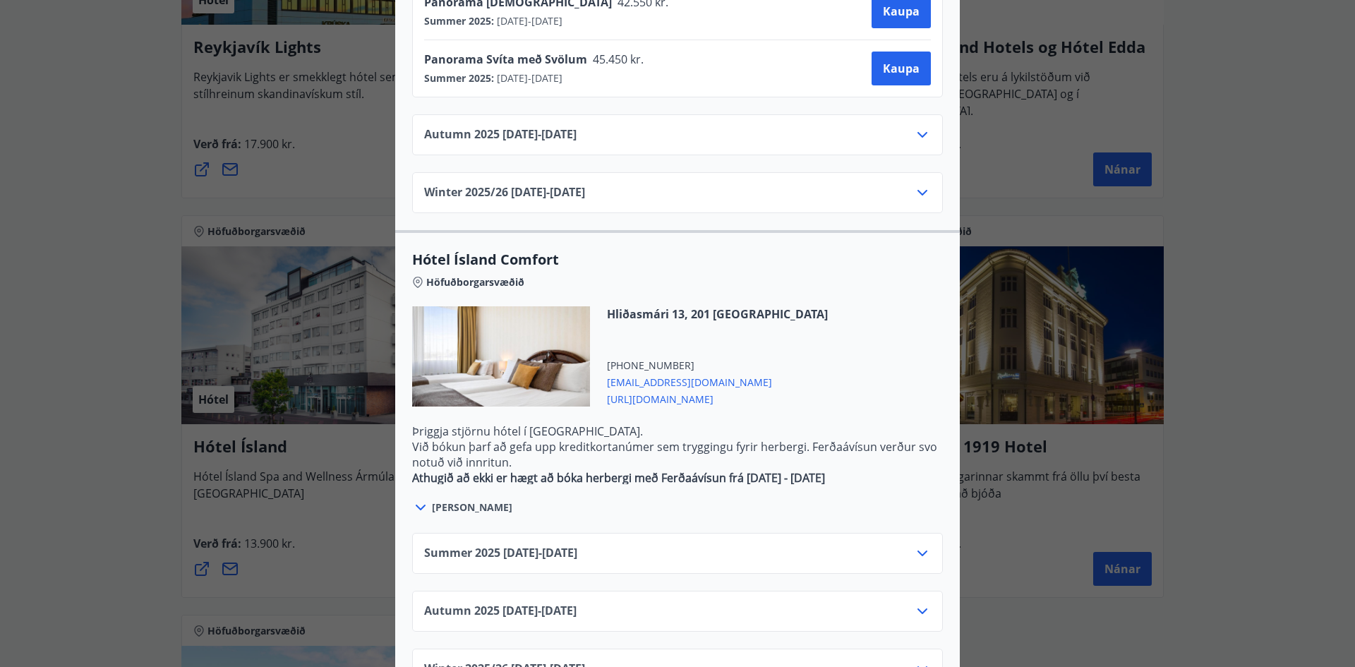
scroll to position [1338, 0]
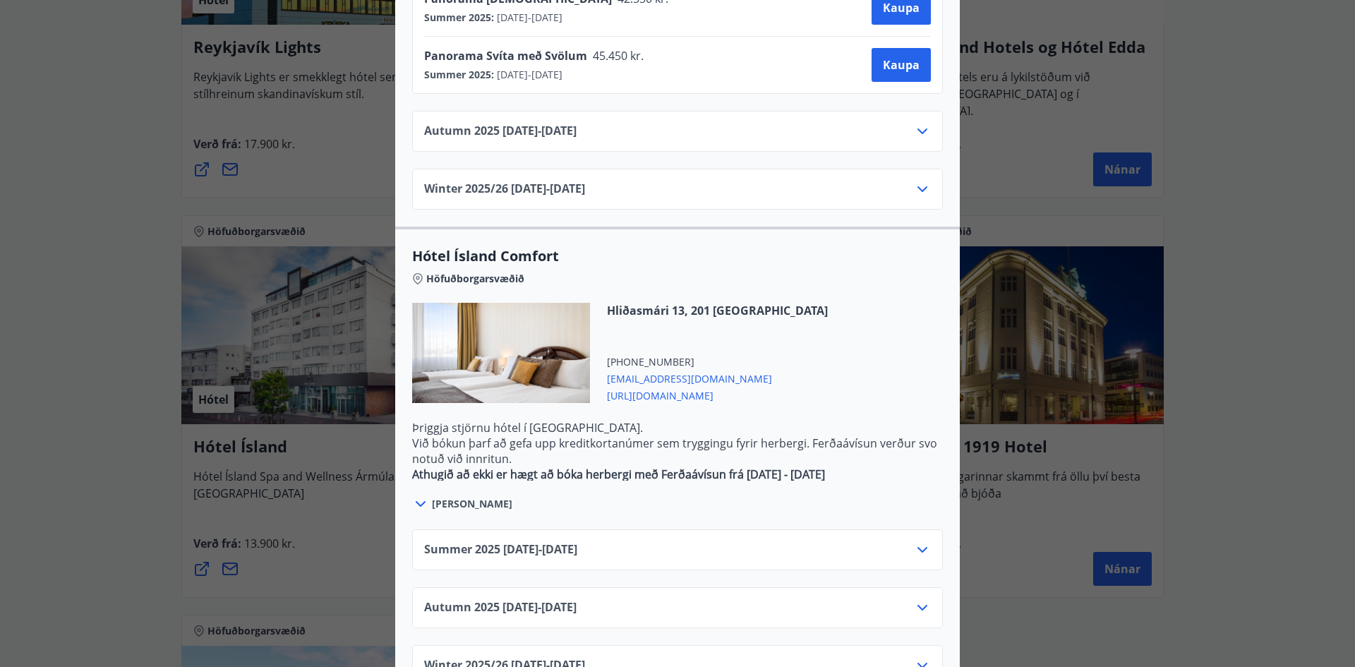
click at [914, 541] on icon at bounding box center [922, 549] width 17 height 17
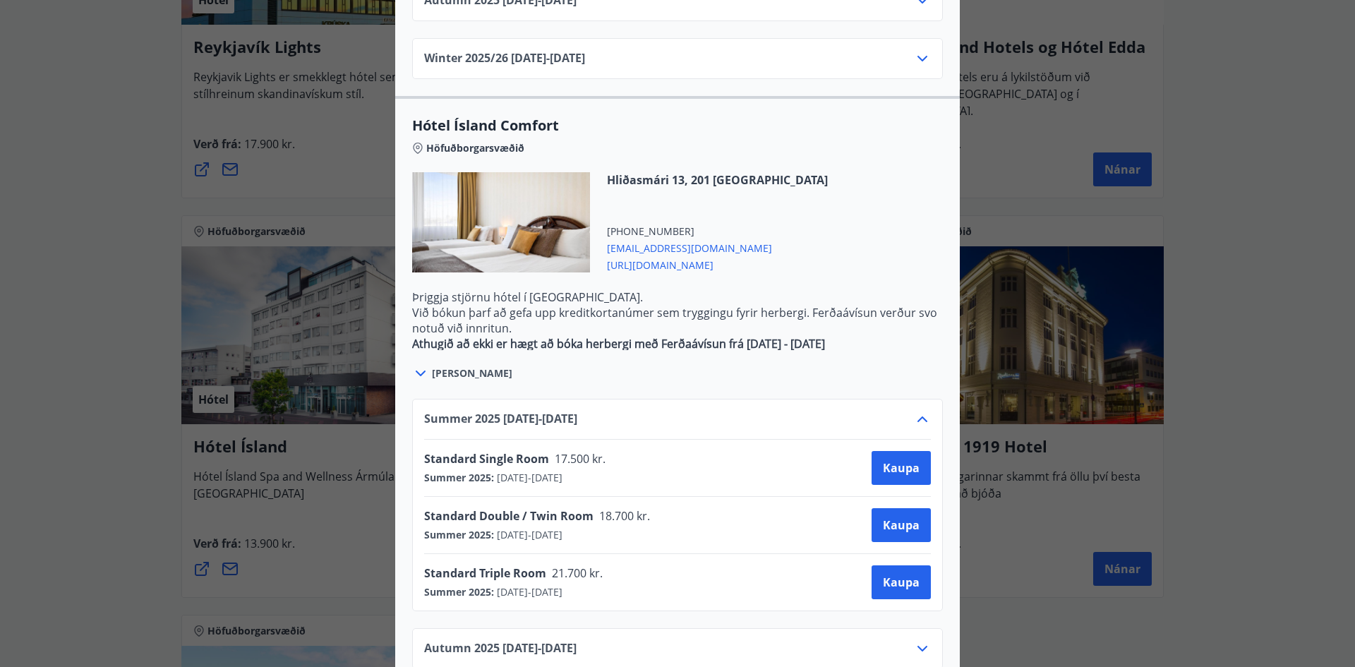
scroll to position [1480, 0]
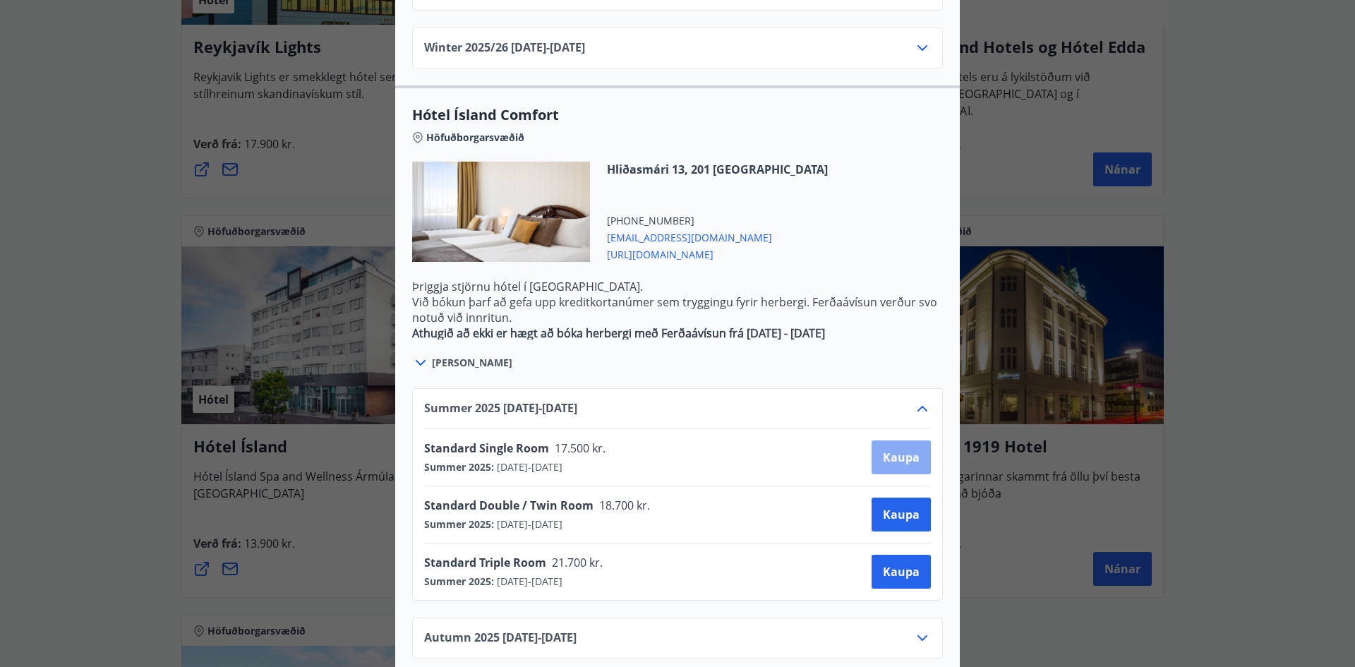
click at [894, 450] on span "Kaupa" at bounding box center [901, 458] width 37 height 16
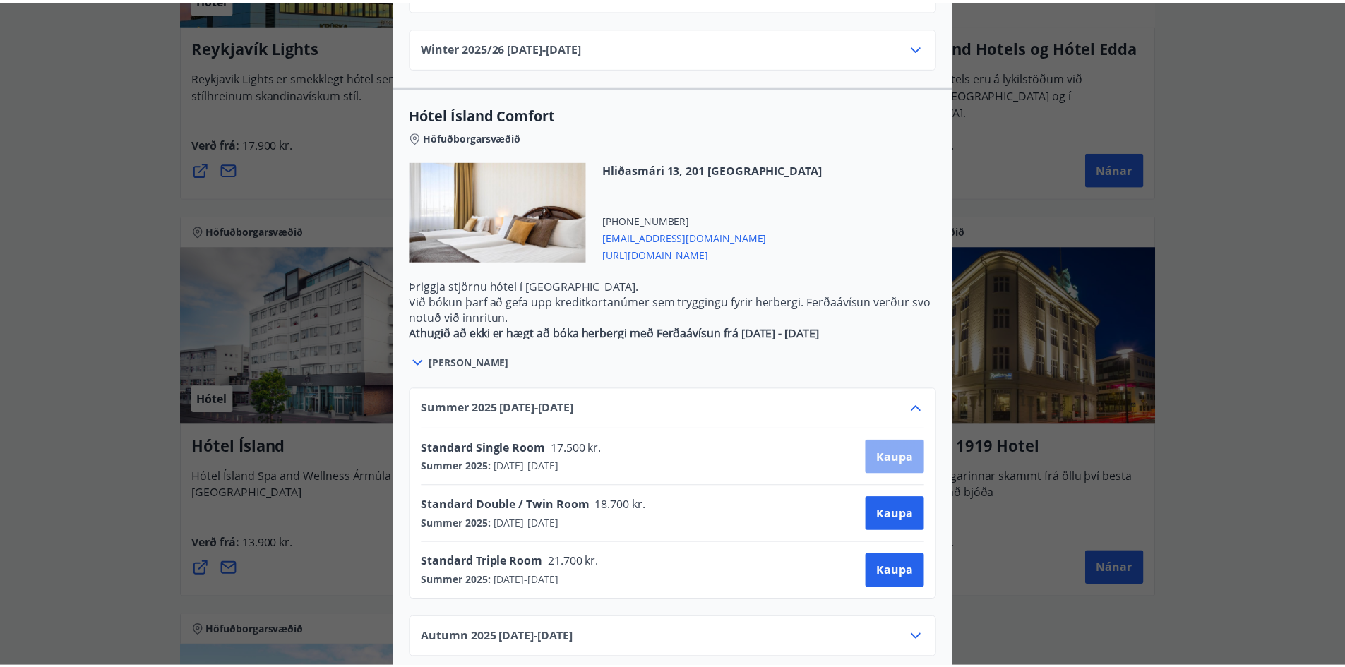
scroll to position [2, 0]
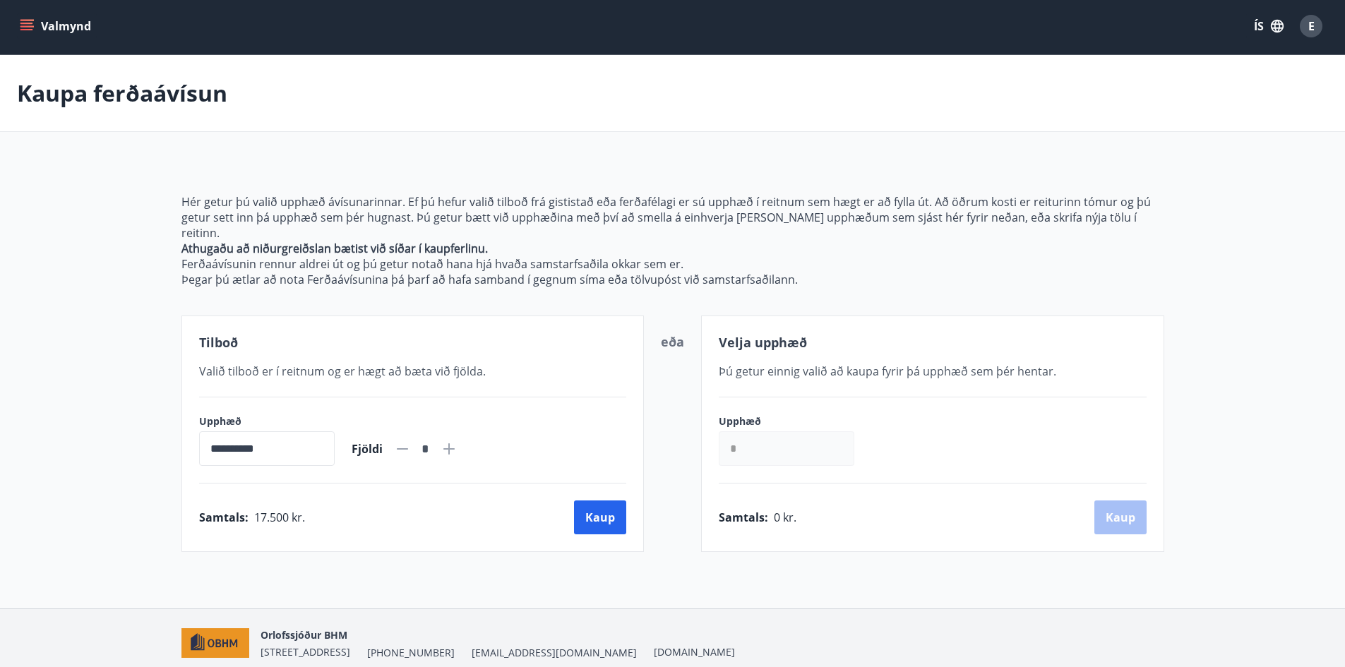
click at [457, 440] on icon at bounding box center [448, 448] width 17 height 17
type input "*"
click at [632, 501] on div "**********" at bounding box center [412, 434] width 463 height 236
click at [622, 503] on button "Kaup" at bounding box center [600, 518] width 52 height 34
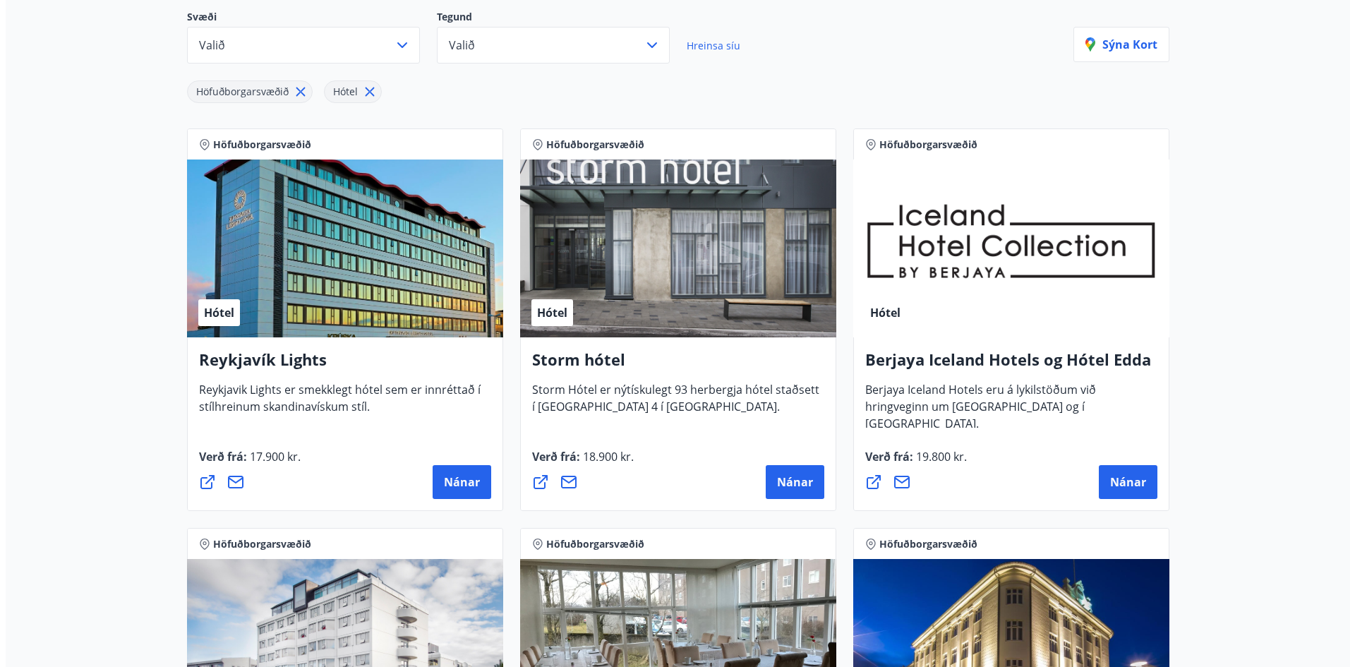
scroll to position [212, 0]
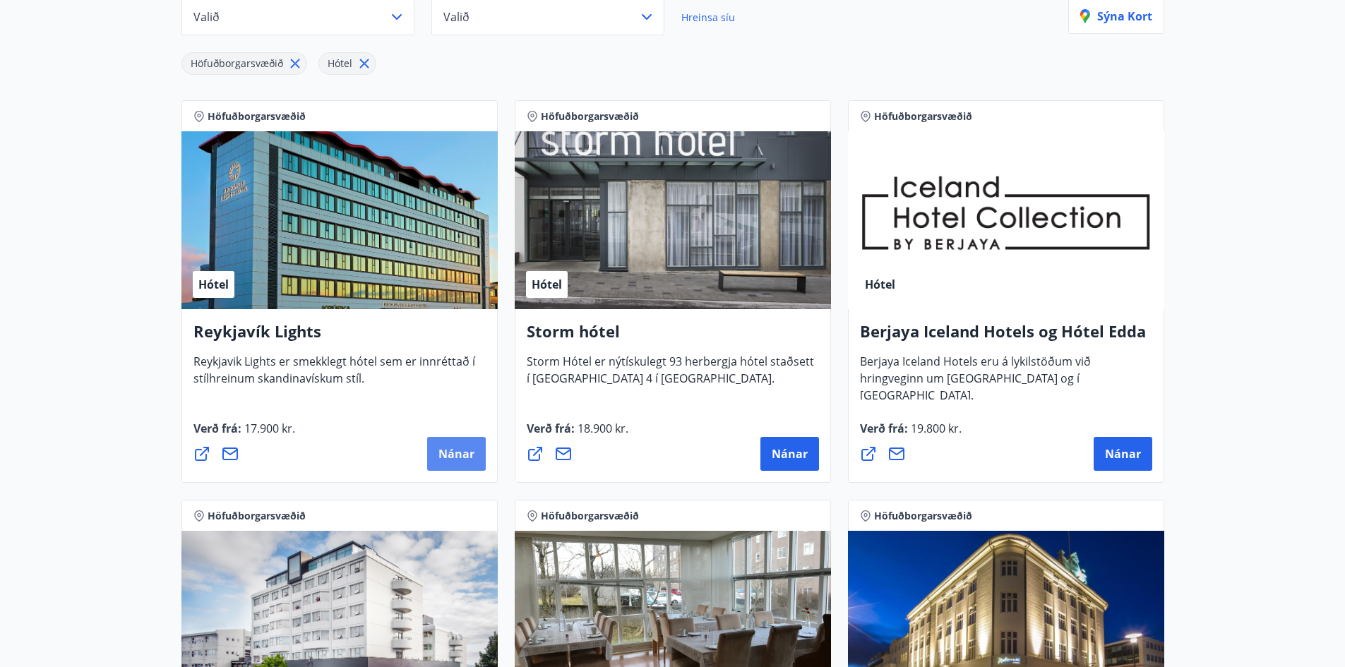
click at [469, 456] on span "Nánar" at bounding box center [456, 454] width 36 height 16
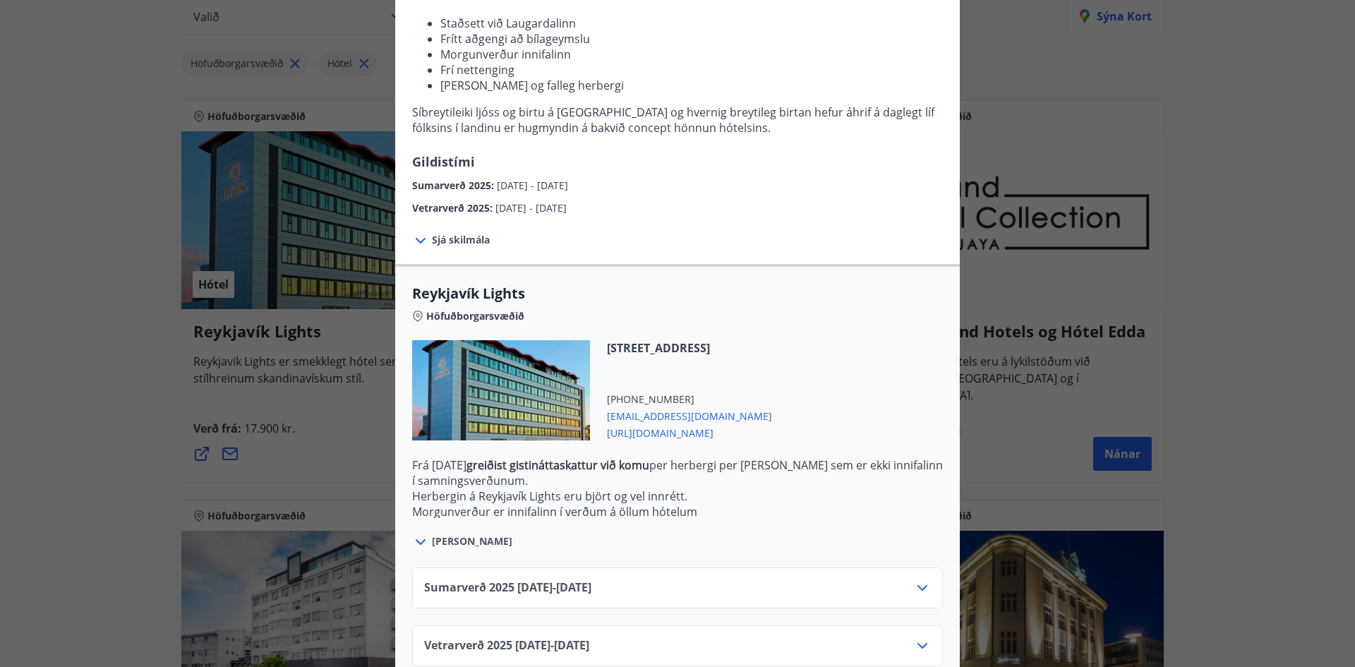
scroll to position [223, 0]
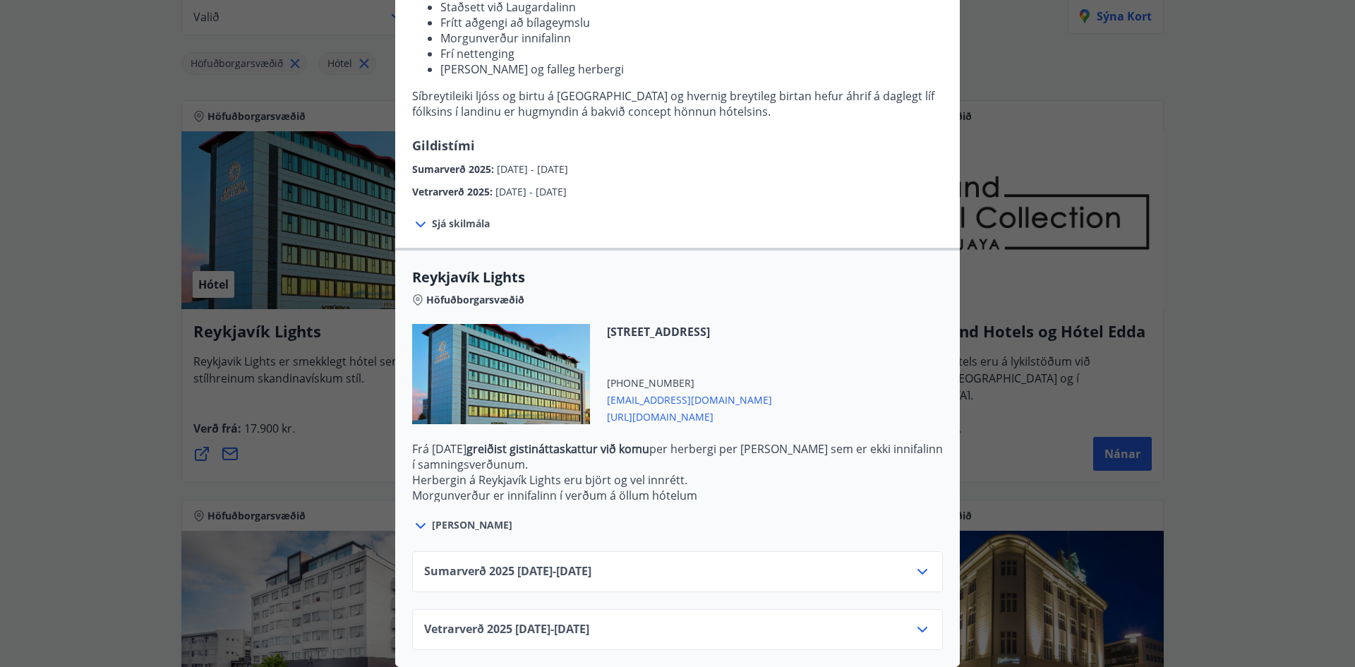
click at [862, 563] on div "Sumarverð [PHONE_NUMBER][DATE] - [DATE]" at bounding box center [677, 577] width 507 height 28
click at [920, 568] on icon at bounding box center [922, 571] width 17 height 17
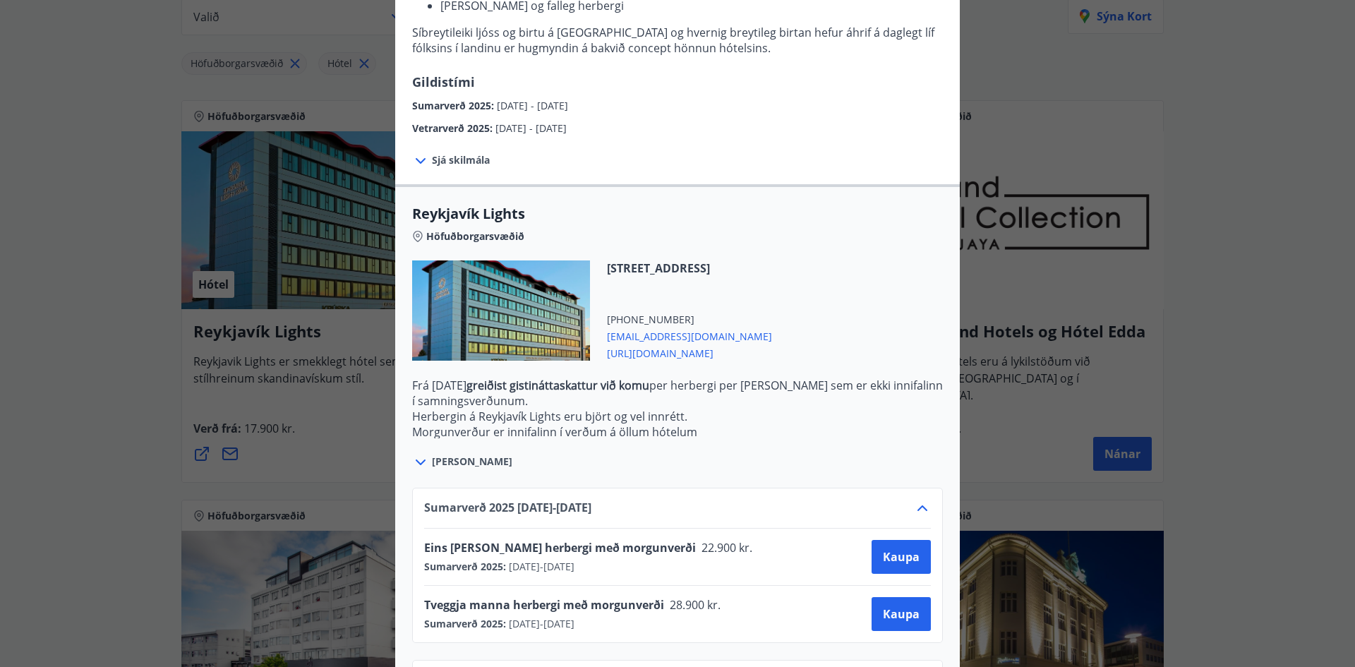
scroll to position [337, 0]
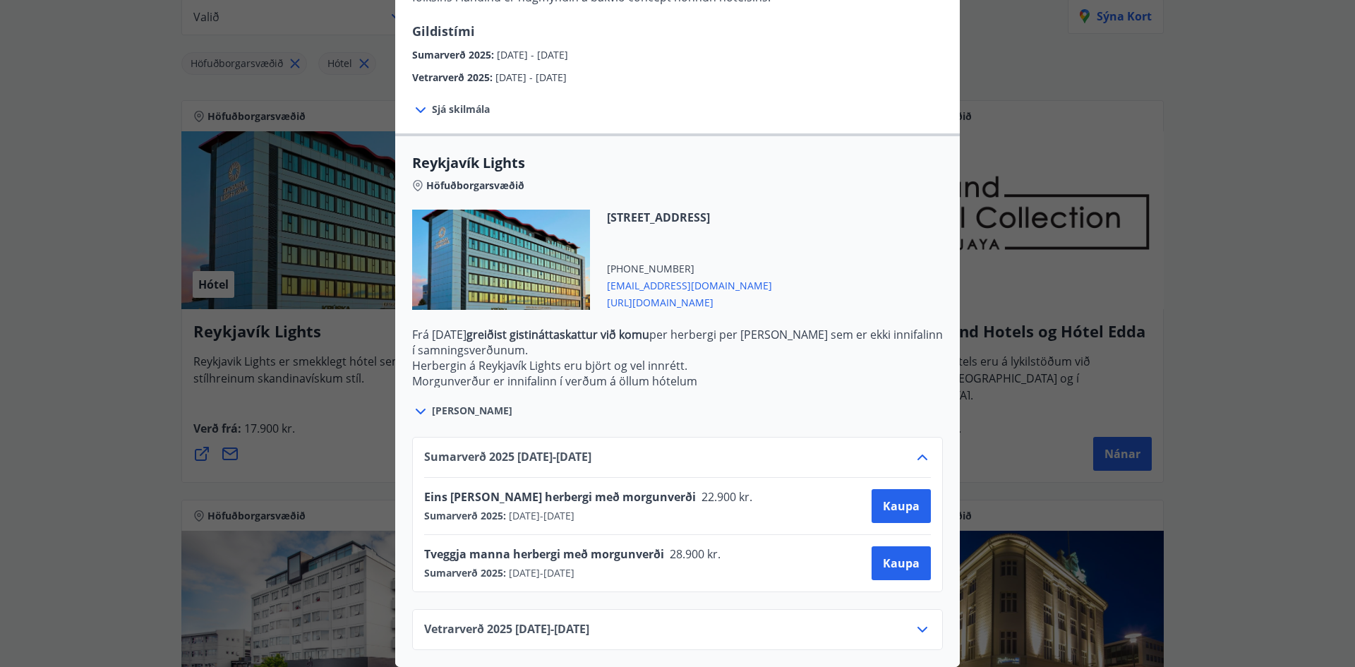
click at [330, 443] on div "Reykjavík Lights Fyrir bókarnir og frekari upplýsingar vinsamlega senduð póst á…" at bounding box center [677, 333] width 1355 height 667
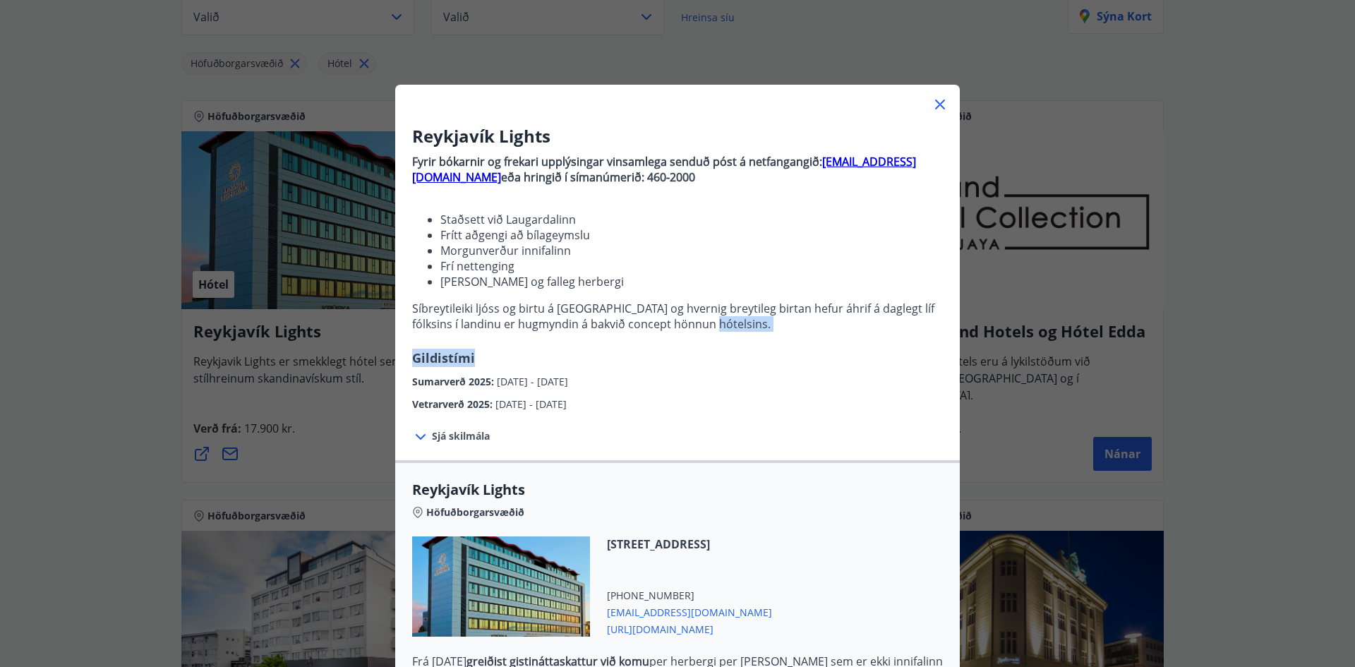
drag, startPoint x: 774, startPoint y: 323, endPoint x: 824, endPoint y: 361, distance: 63.0
click at [824, 361] on div "Reykjavík Lights Fyrir bókarnir og frekari upplýsingar vinsamlega senduð póst á…" at bounding box center [677, 268] width 565 height 288
click at [808, 337] on p "Fyrir bókarnir og [PERSON_NAME] upplýsingar vinsamlega senduð póst á netfangang…" at bounding box center [677, 248] width 531 height 200
click at [729, 288] on li "[PERSON_NAME] og falleg herbergi" at bounding box center [691, 282] width 503 height 16
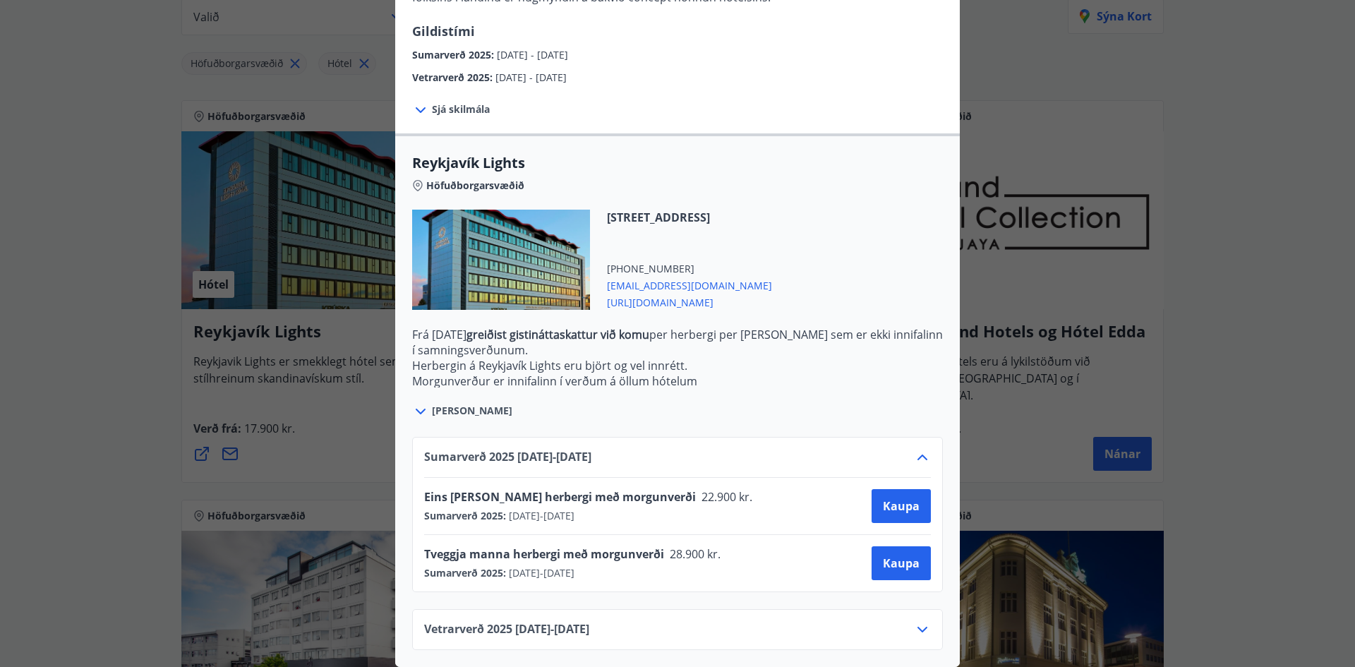
scroll to position [337, 0]
click at [894, 498] on span "Kaupa" at bounding box center [901, 506] width 37 height 16
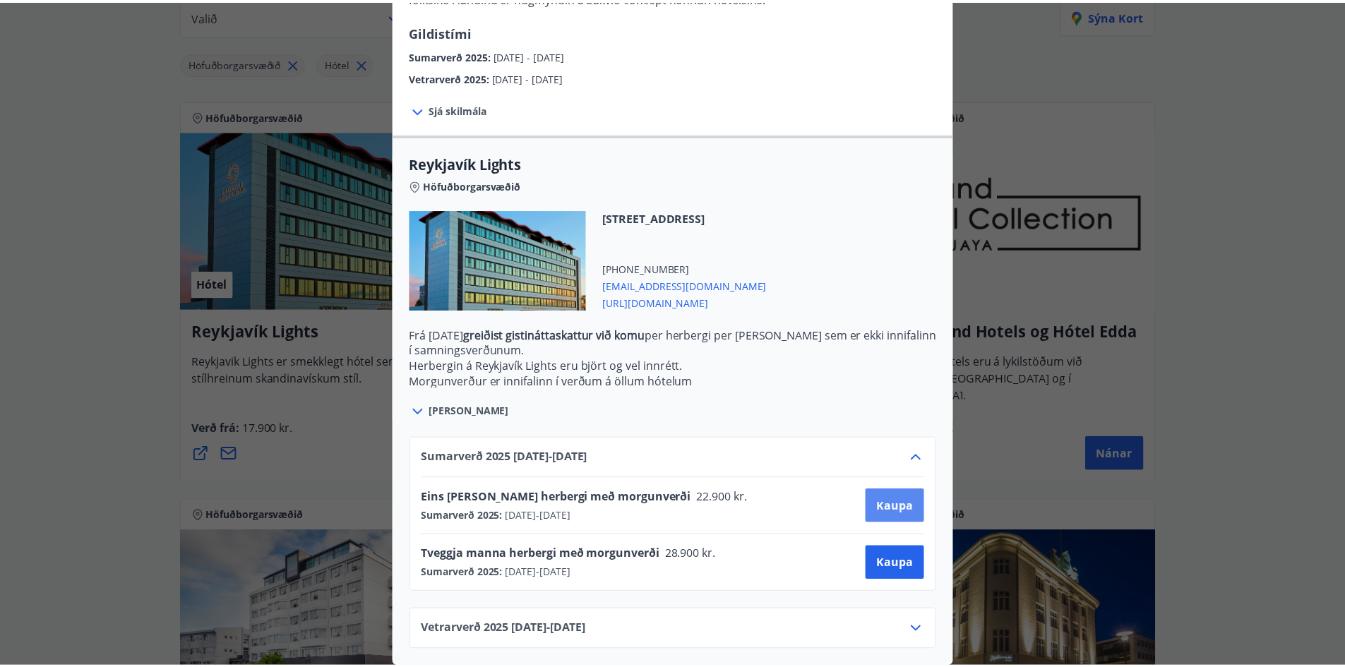
scroll to position [2, 0]
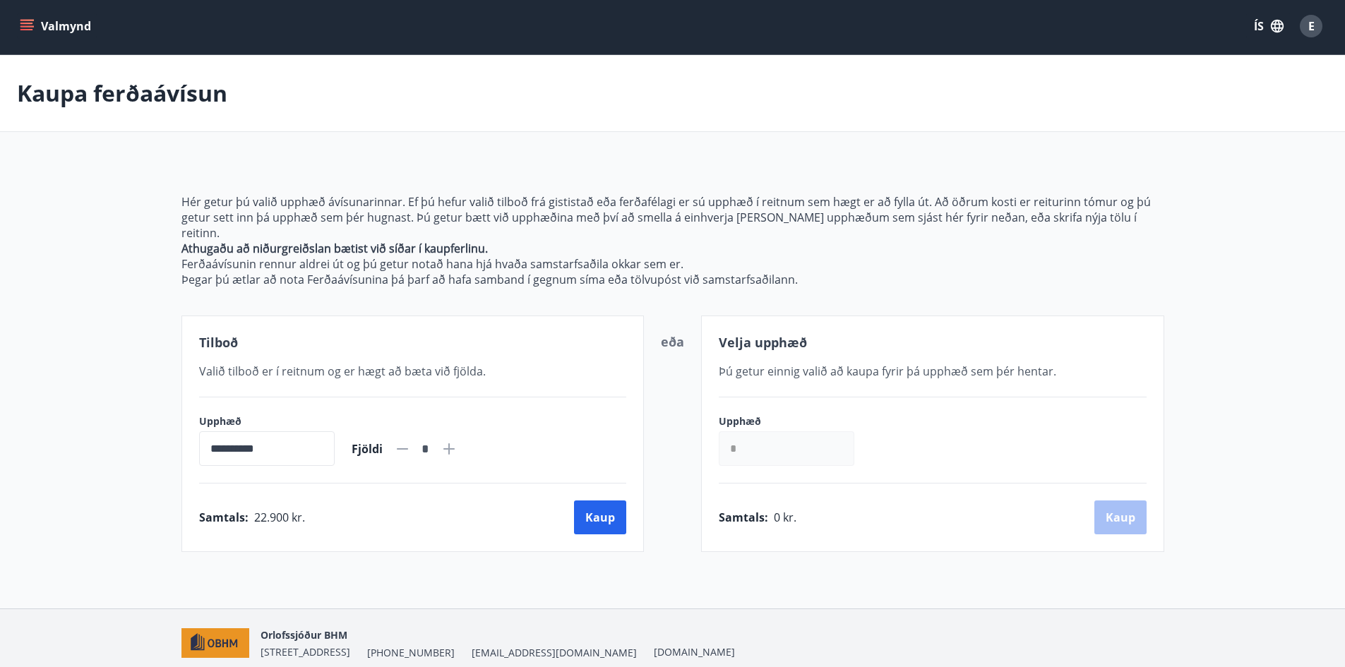
click at [457, 440] on icon at bounding box center [448, 448] width 17 height 17
type input "*"
click at [609, 502] on button "Kaup" at bounding box center [600, 518] width 52 height 34
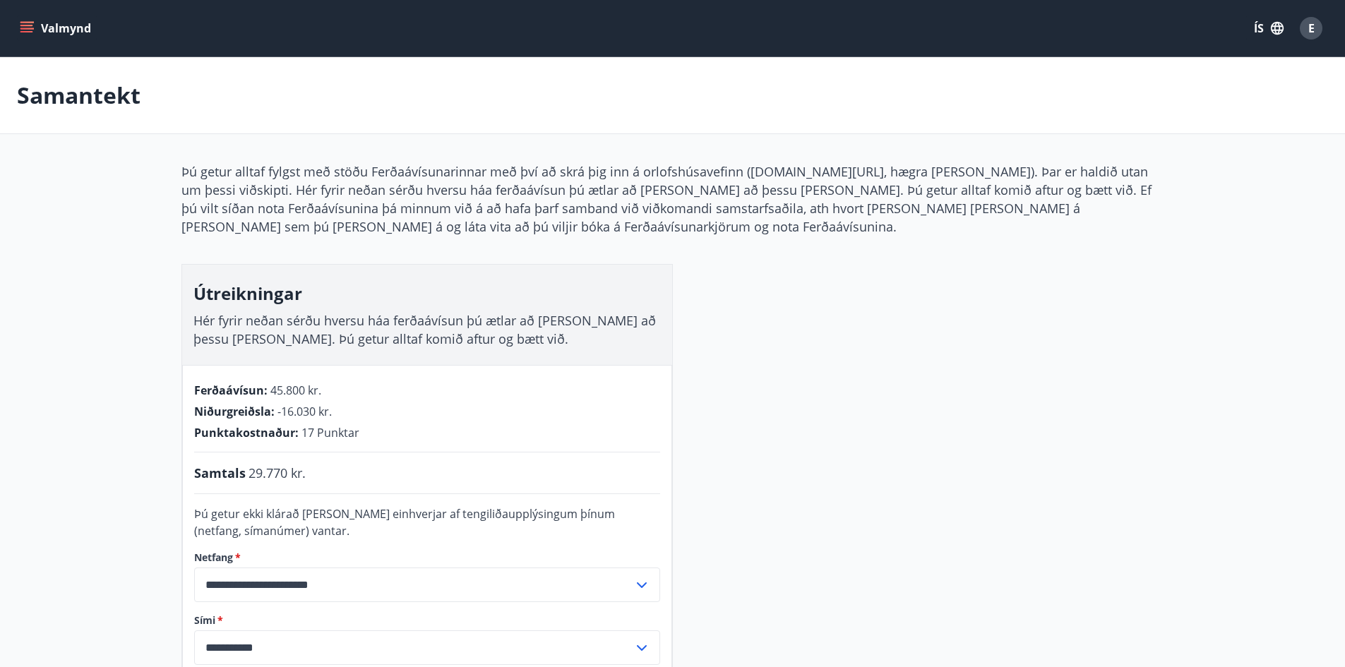
scroll to position [2, 0]
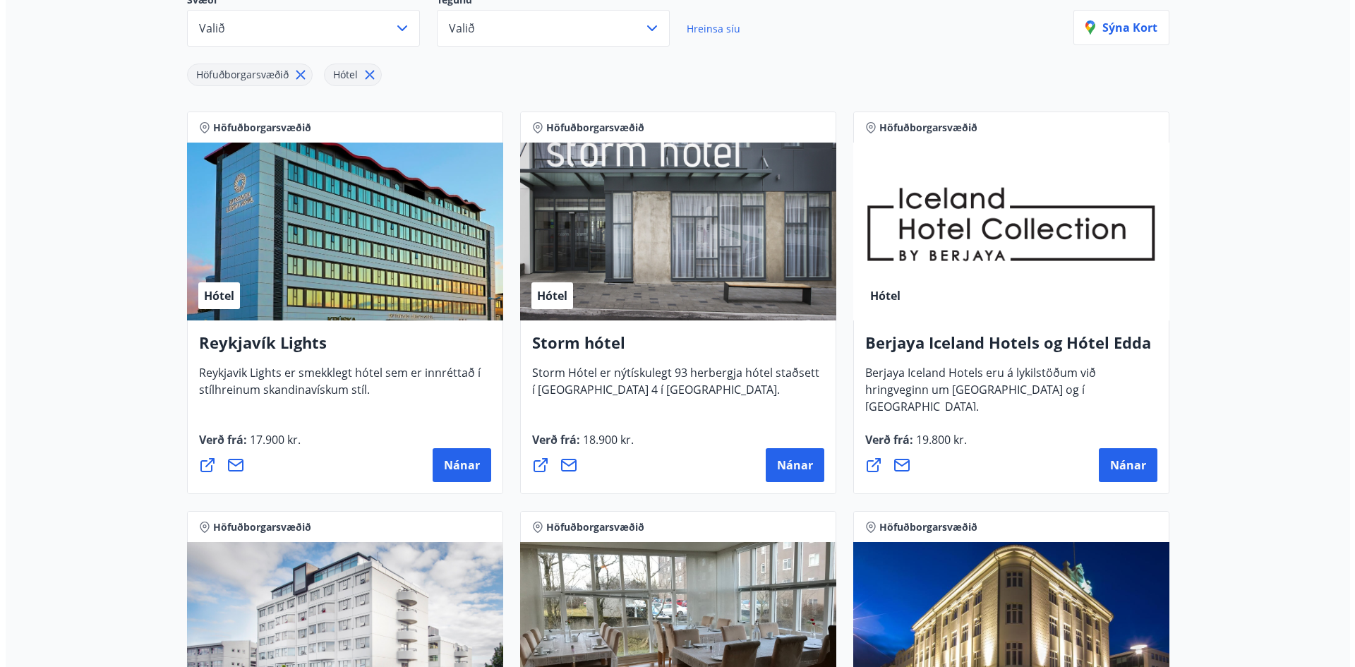
scroll to position [214, 0]
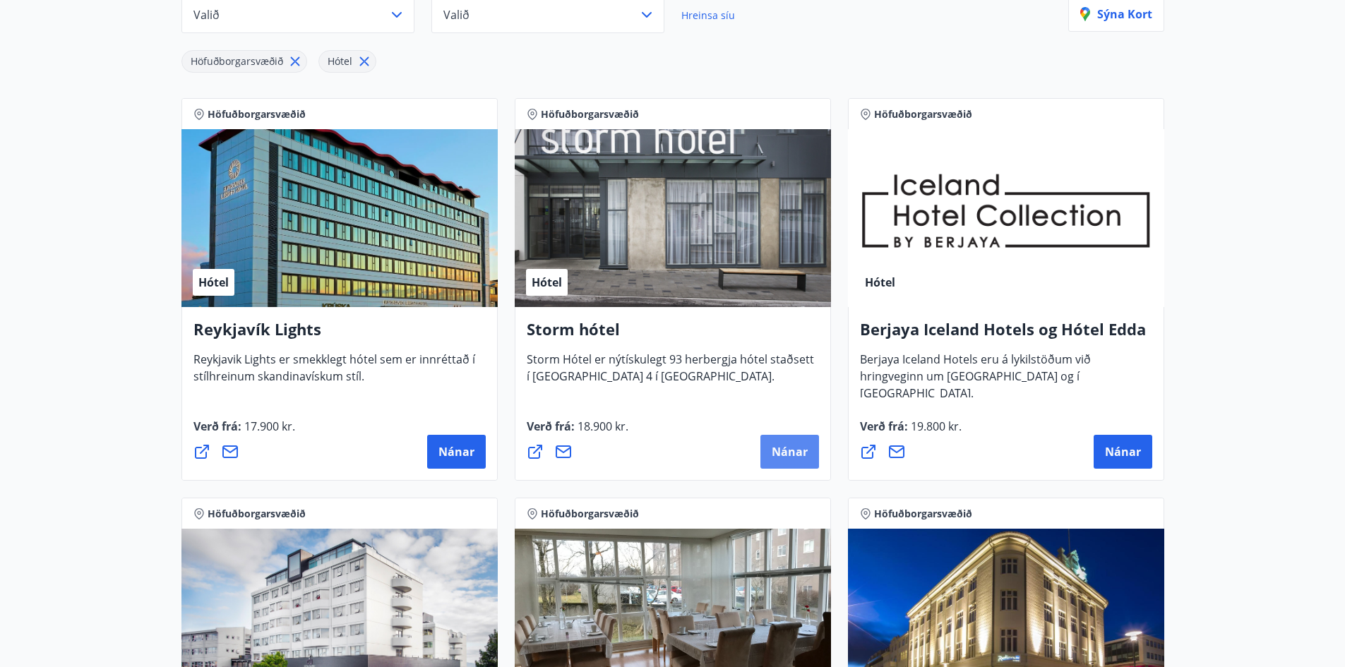
click at [770, 449] on button "Nánar" at bounding box center [789, 452] width 59 height 34
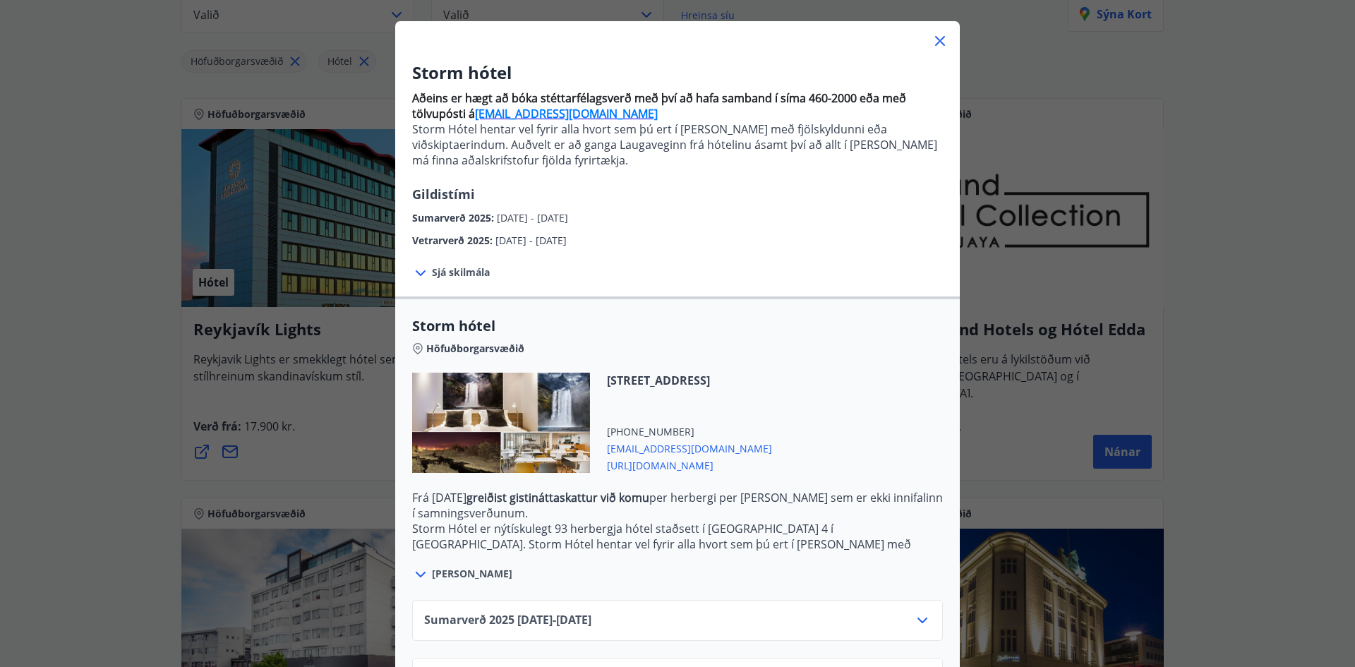
scroll to position [123, 0]
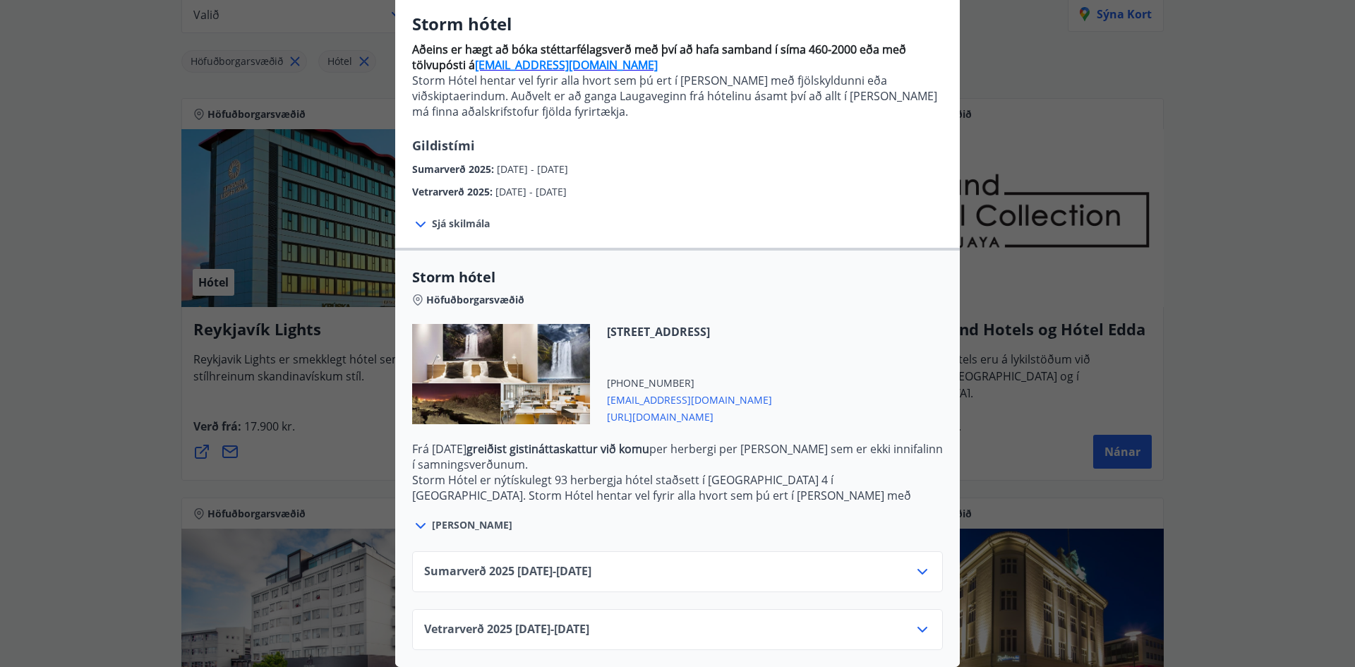
click at [914, 563] on icon at bounding box center [922, 571] width 17 height 17
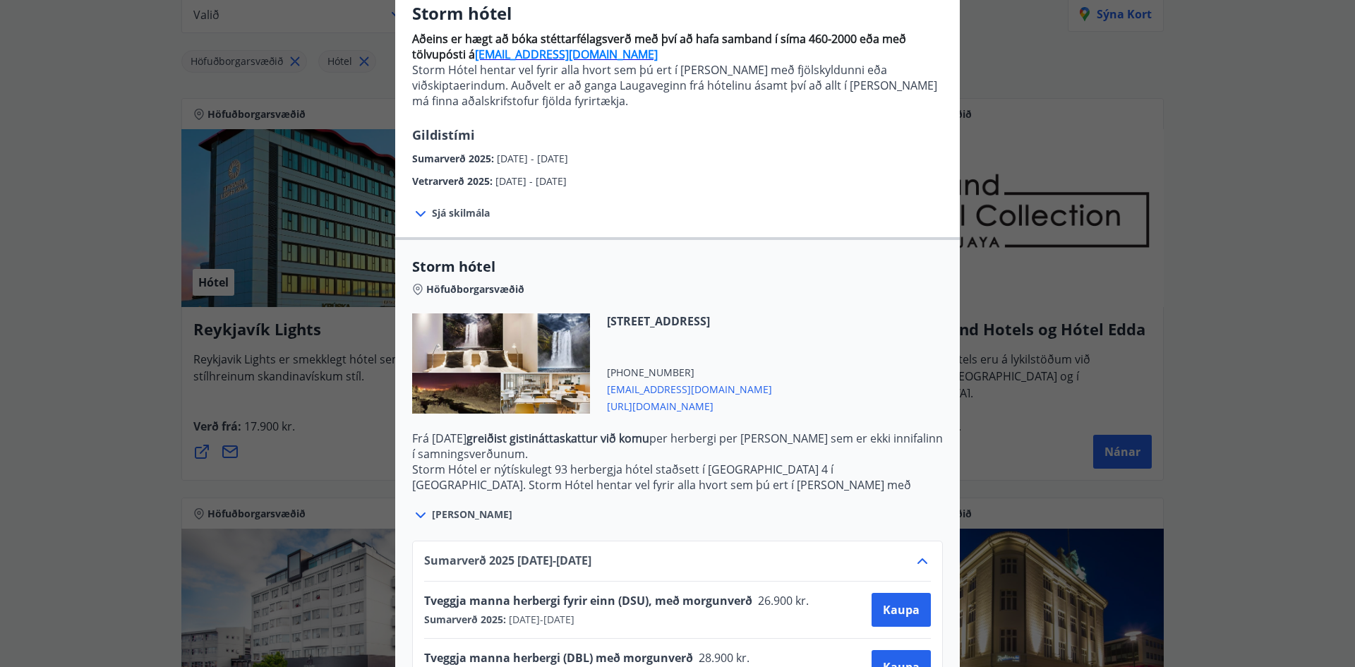
click at [914, 553] on icon at bounding box center [922, 561] width 17 height 17
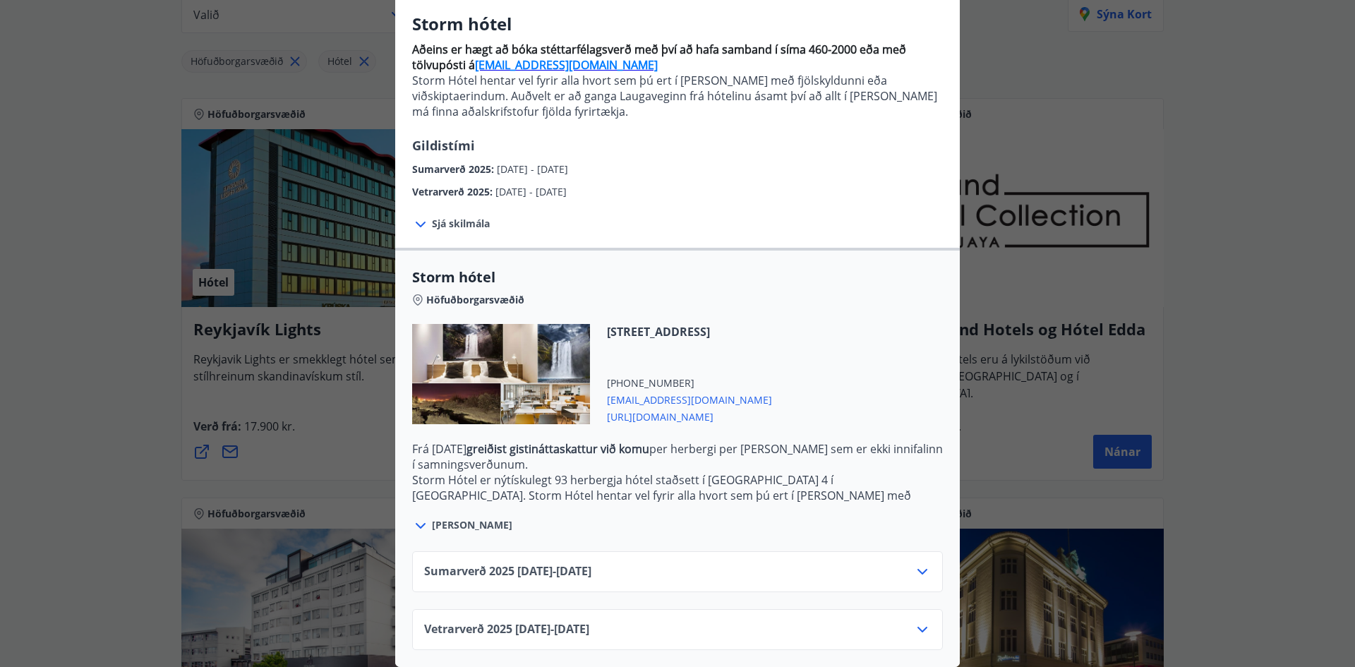
click at [914, 621] on icon at bounding box center [922, 629] width 17 height 17
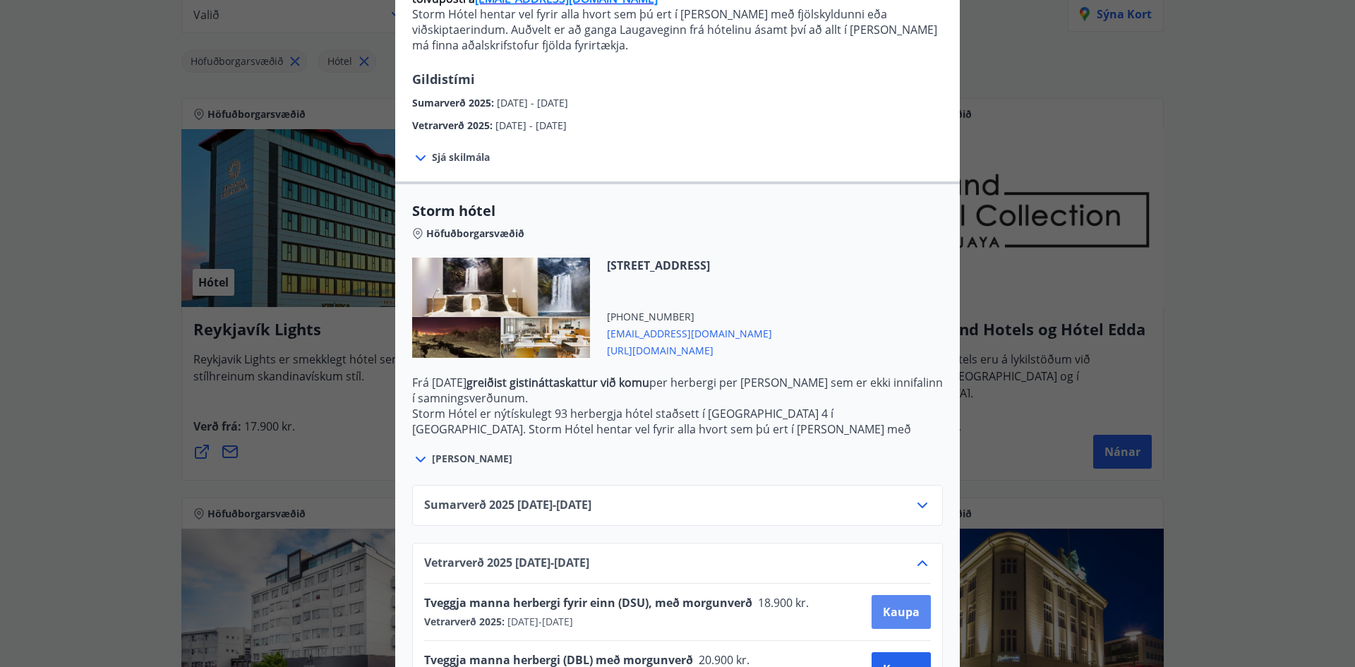
scroll to position [237, 0]
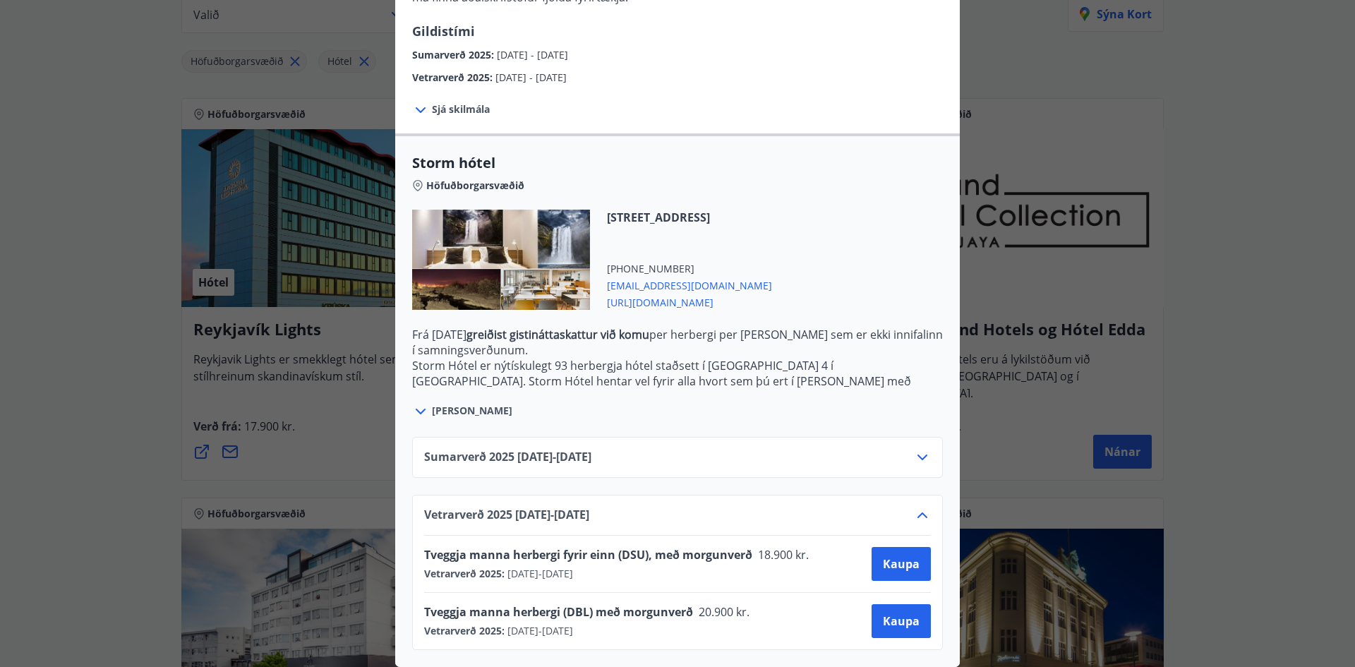
click at [922, 455] on icon at bounding box center [923, 458] width 10 height 6
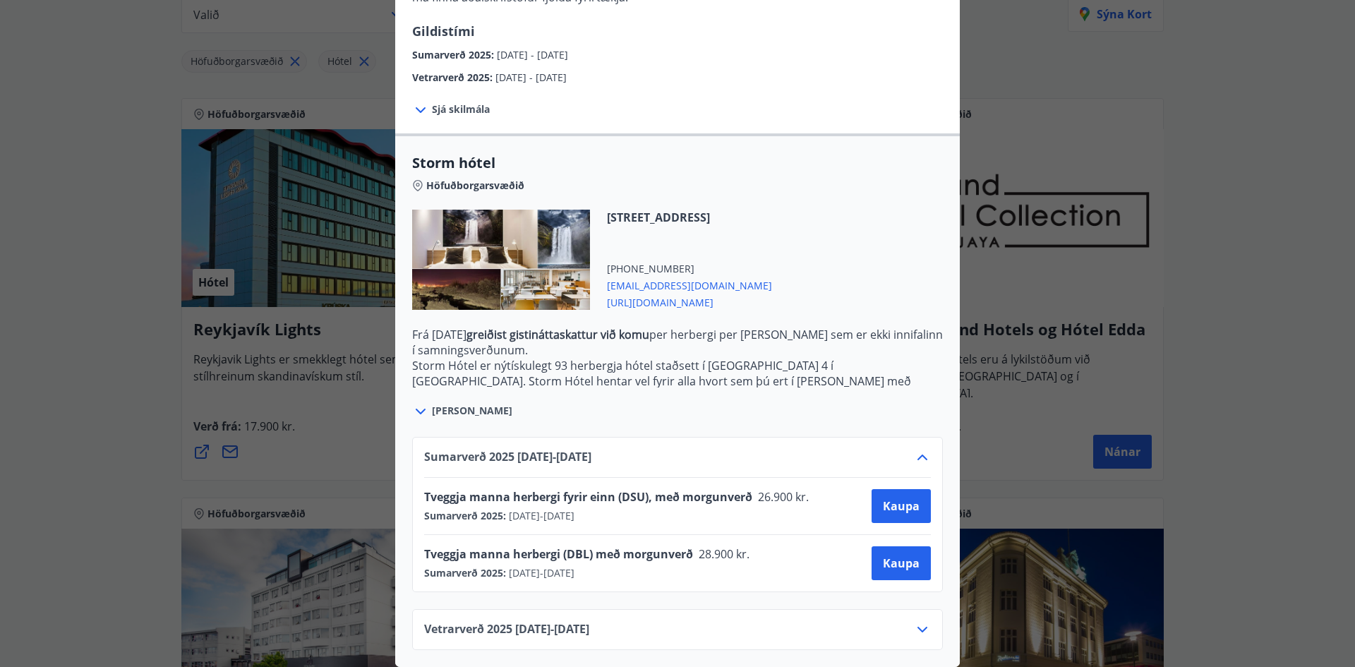
click at [1190, 474] on div "Storm hótel Aðeins er hægt að bóka stéttarfélagsverð með því að hafa samband í …" at bounding box center [677, 333] width 1355 height 667
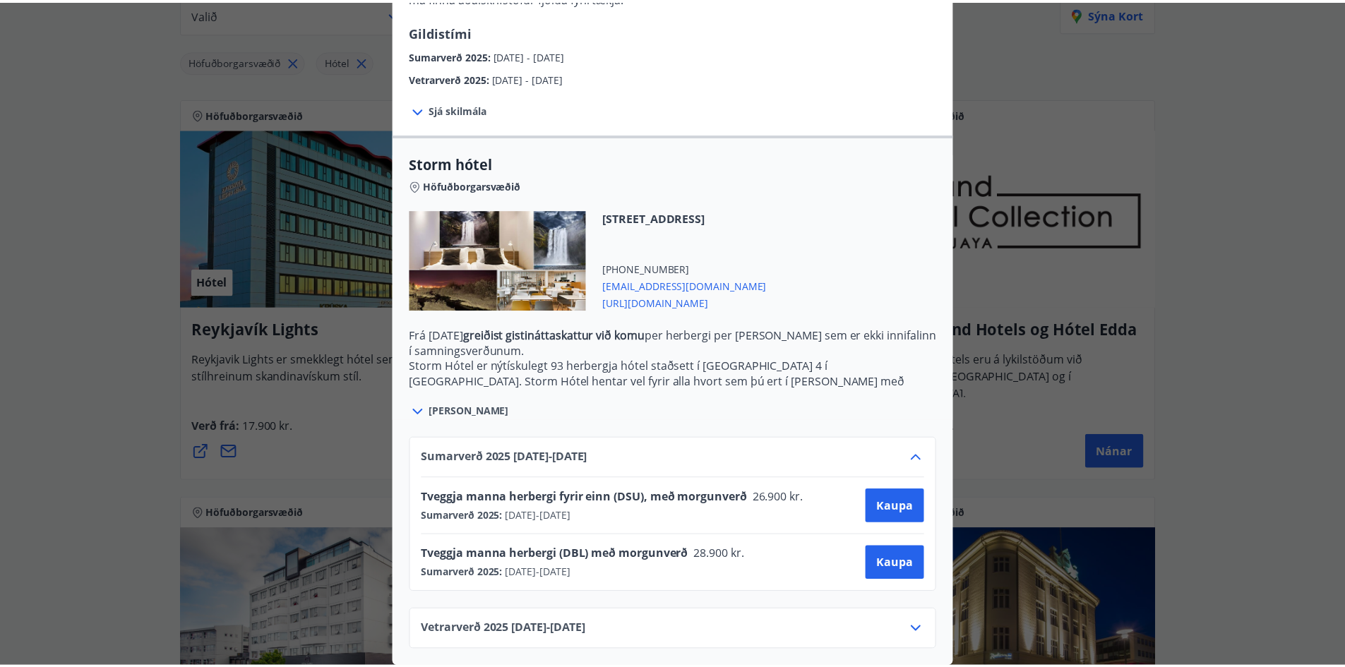
scroll to position [0, 0]
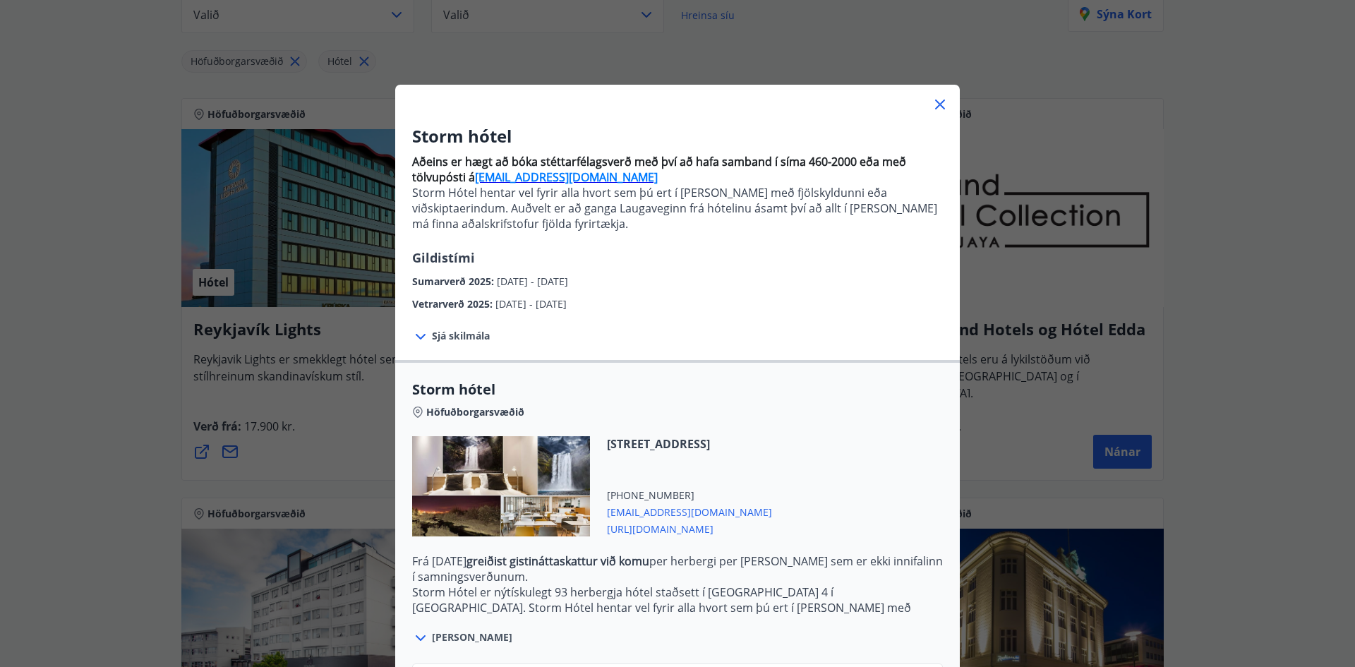
click at [932, 107] on icon at bounding box center [940, 104] width 17 height 17
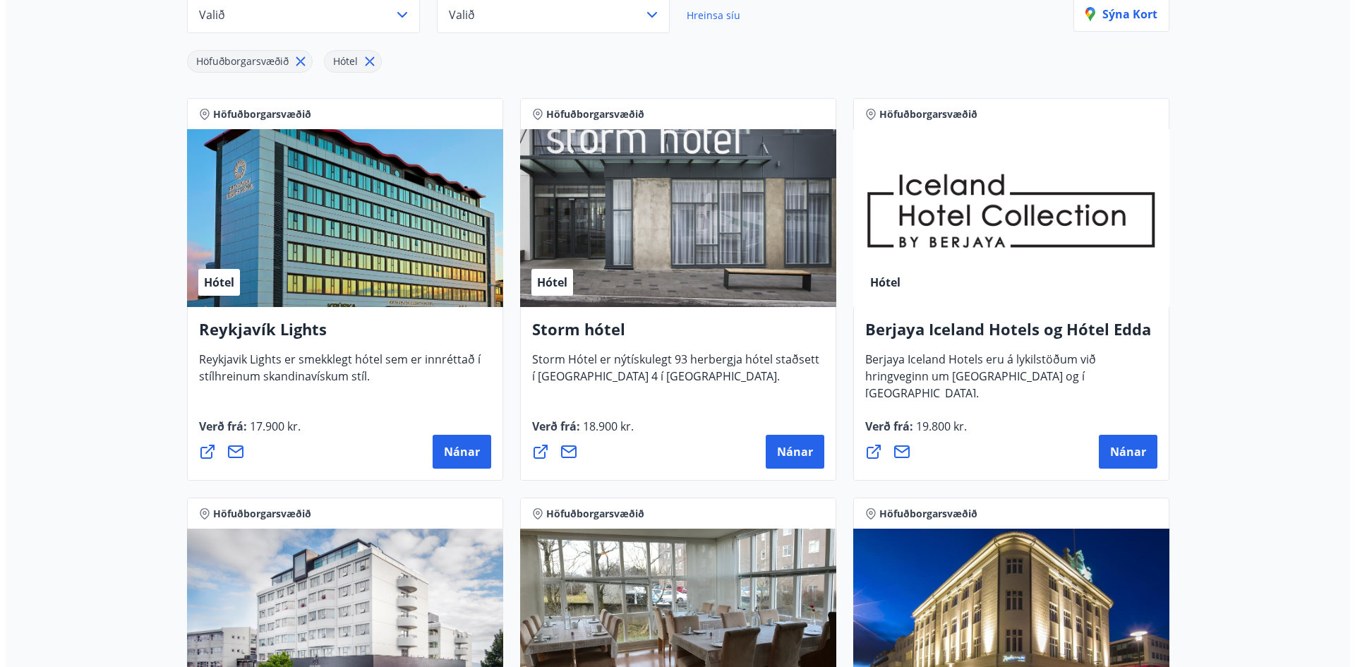
scroll to position [284, 0]
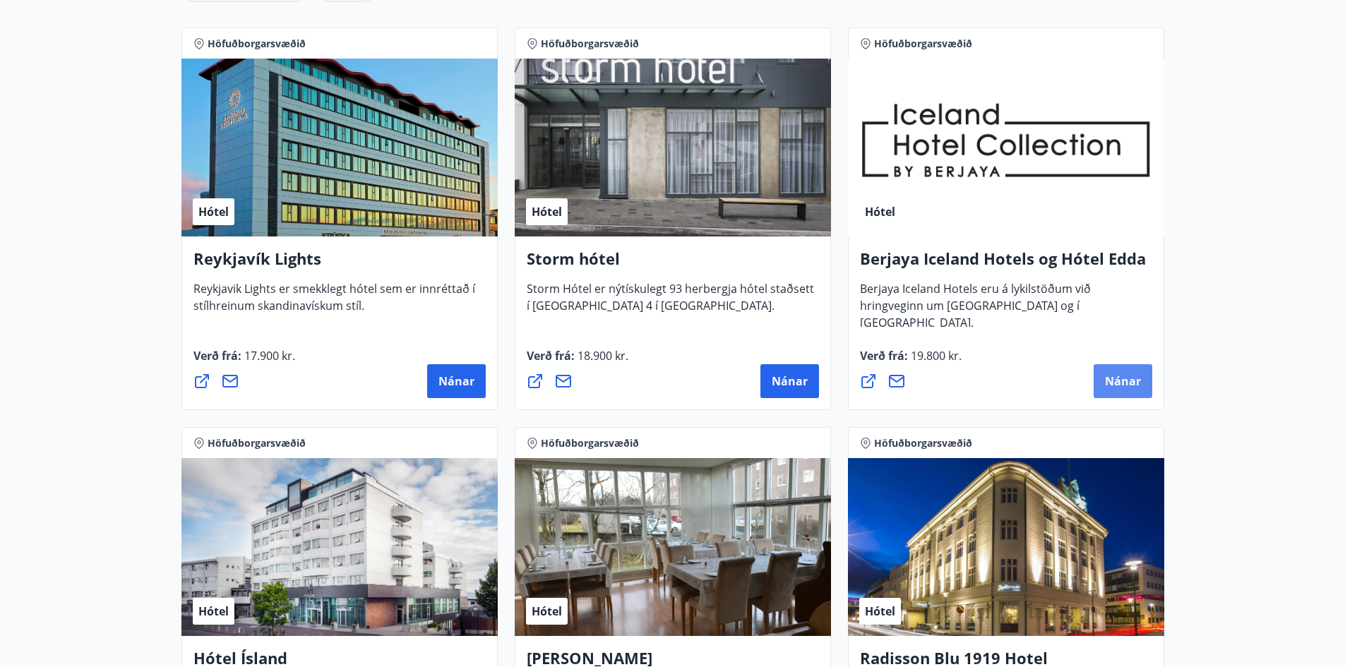
click at [1136, 371] on button "Nánar" at bounding box center [1122, 381] width 59 height 34
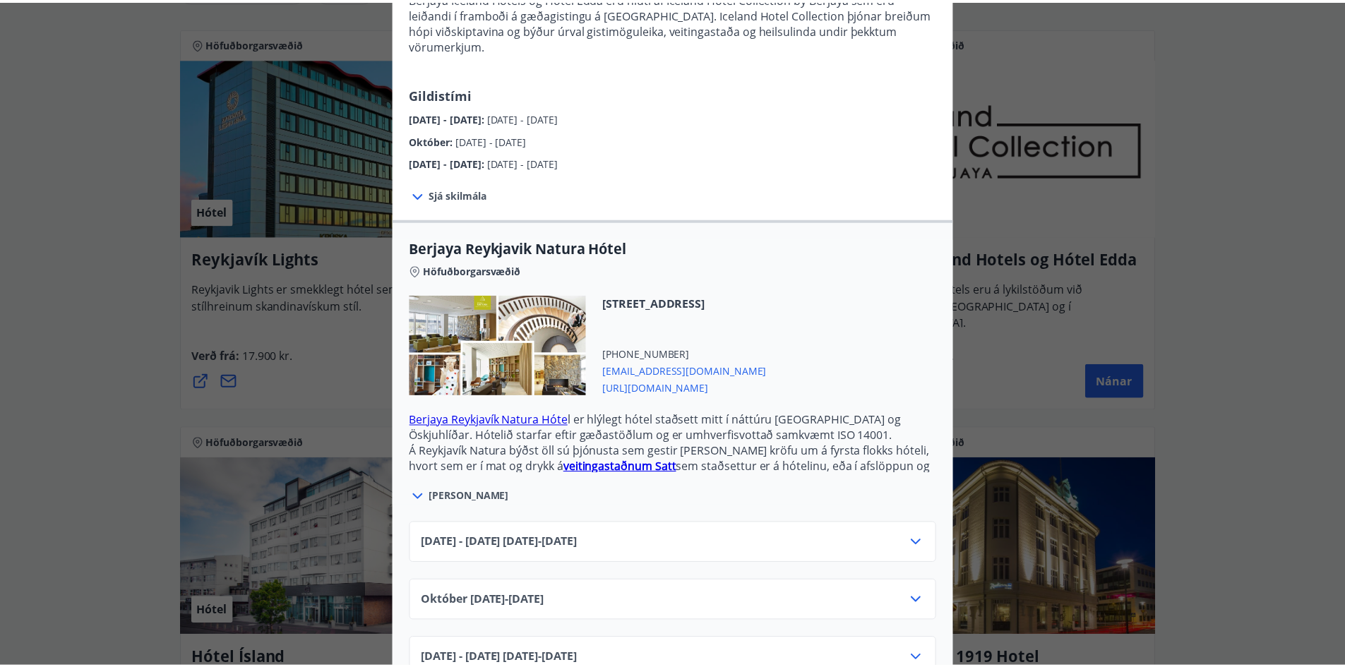
scroll to position [188, 0]
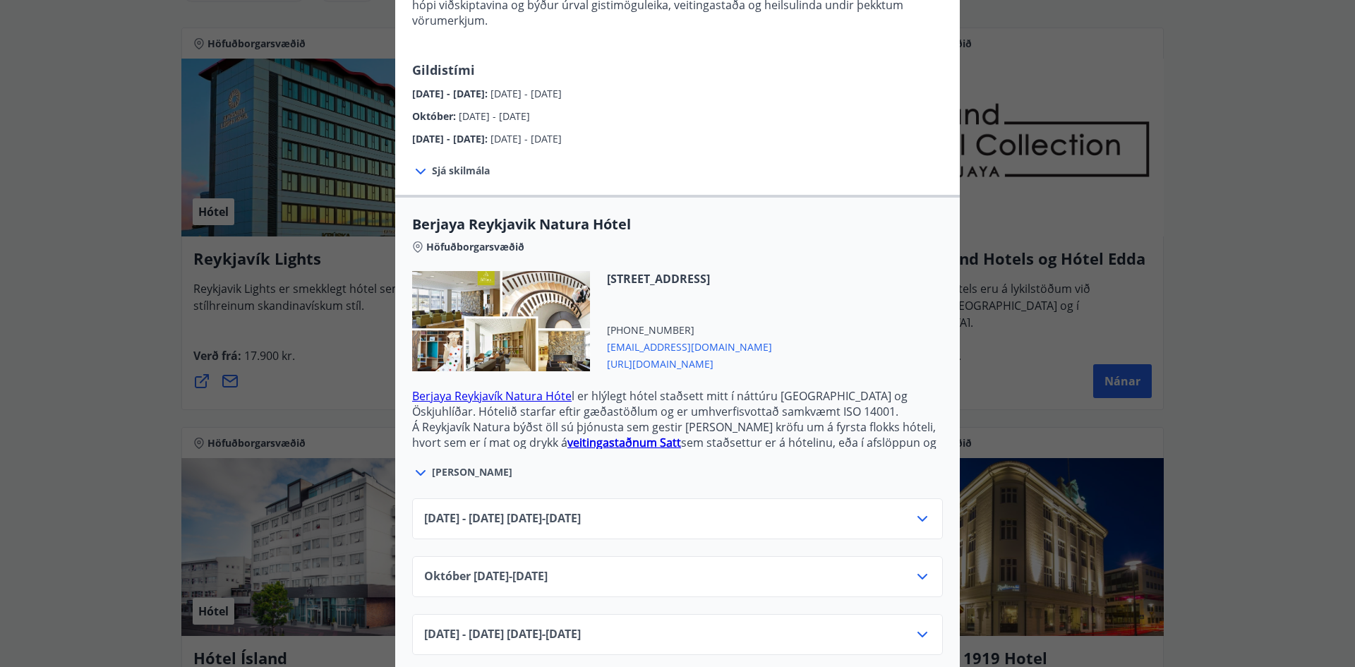
click at [918, 516] on icon at bounding box center [923, 519] width 10 height 6
click at [1240, 283] on div "Berjaya Iceland Hotels og Hótel Edda Berjaya Iceland Hotels og Hótel Edda eru h…" at bounding box center [677, 145] width 1355 height 667
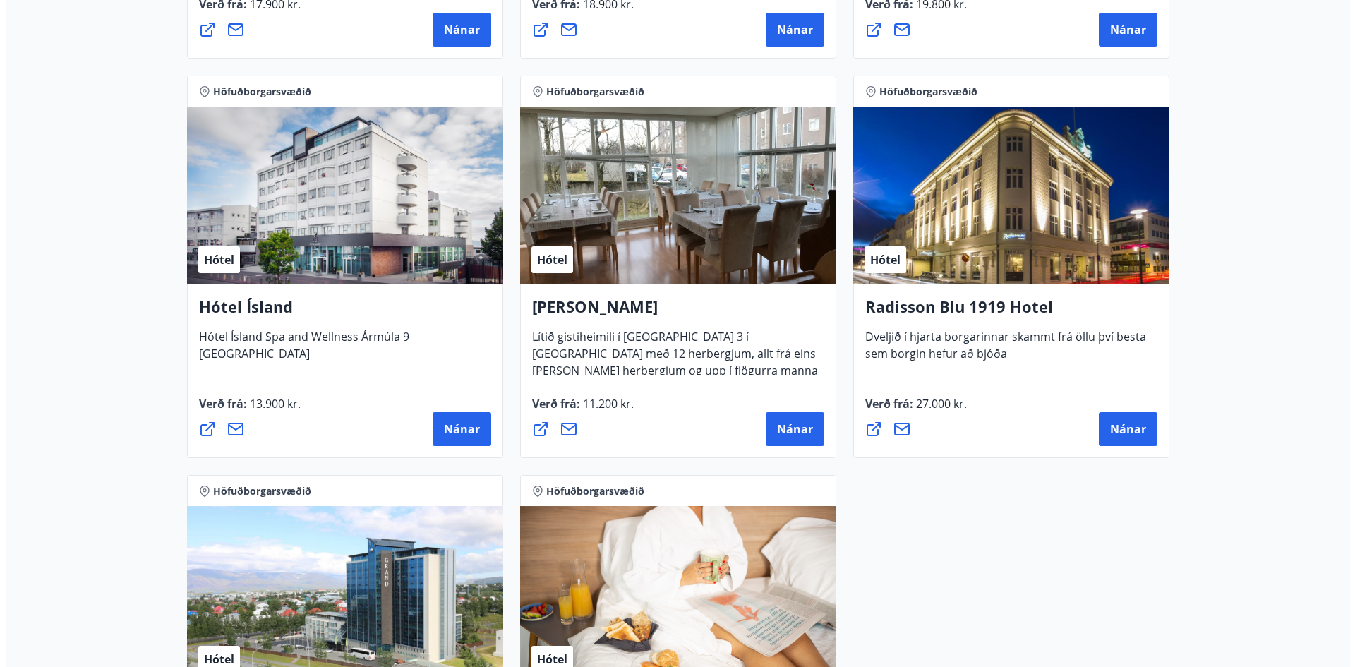
scroll to position [637, 0]
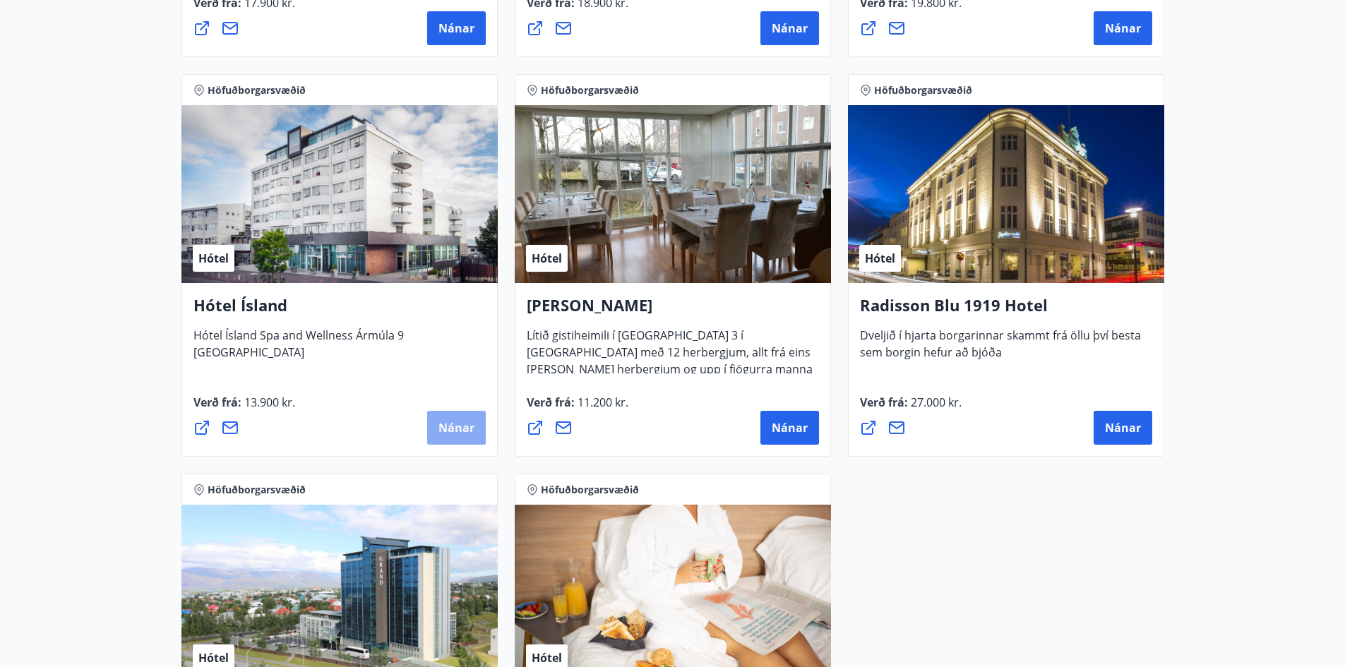
click at [467, 432] on span "Nánar" at bounding box center [456, 428] width 36 height 16
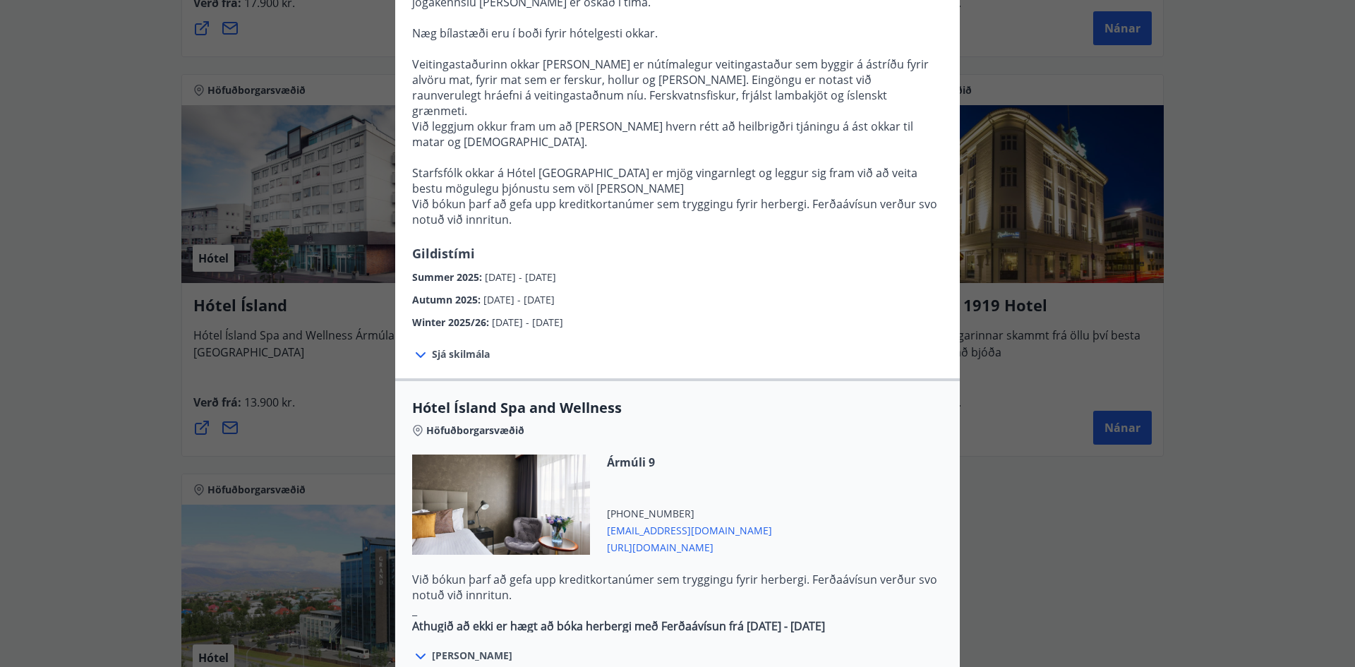
scroll to position [777, 0]
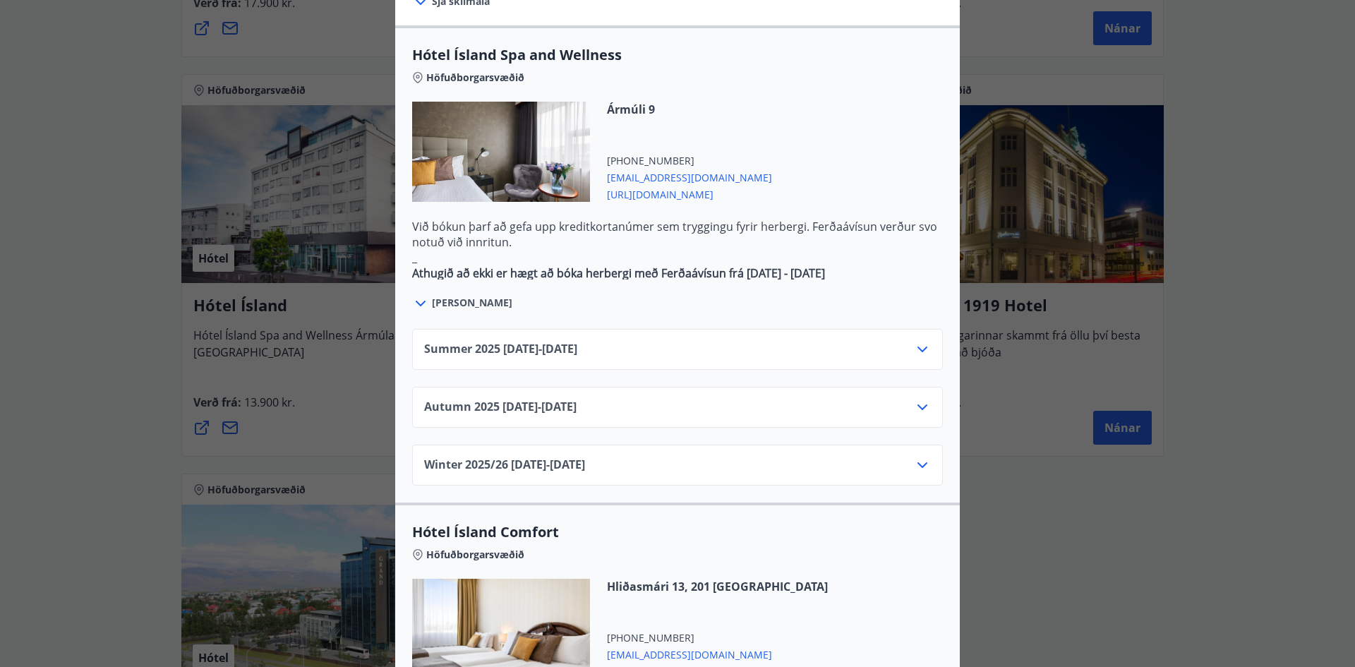
click at [613, 329] on div "Summer [PHONE_NUMBER][DATE] - [DATE]" at bounding box center [677, 349] width 531 height 41
click at [636, 329] on div "Summer [PHONE_NUMBER][DATE] - [DATE]" at bounding box center [677, 349] width 531 height 41
click at [914, 341] on icon at bounding box center [922, 349] width 17 height 17
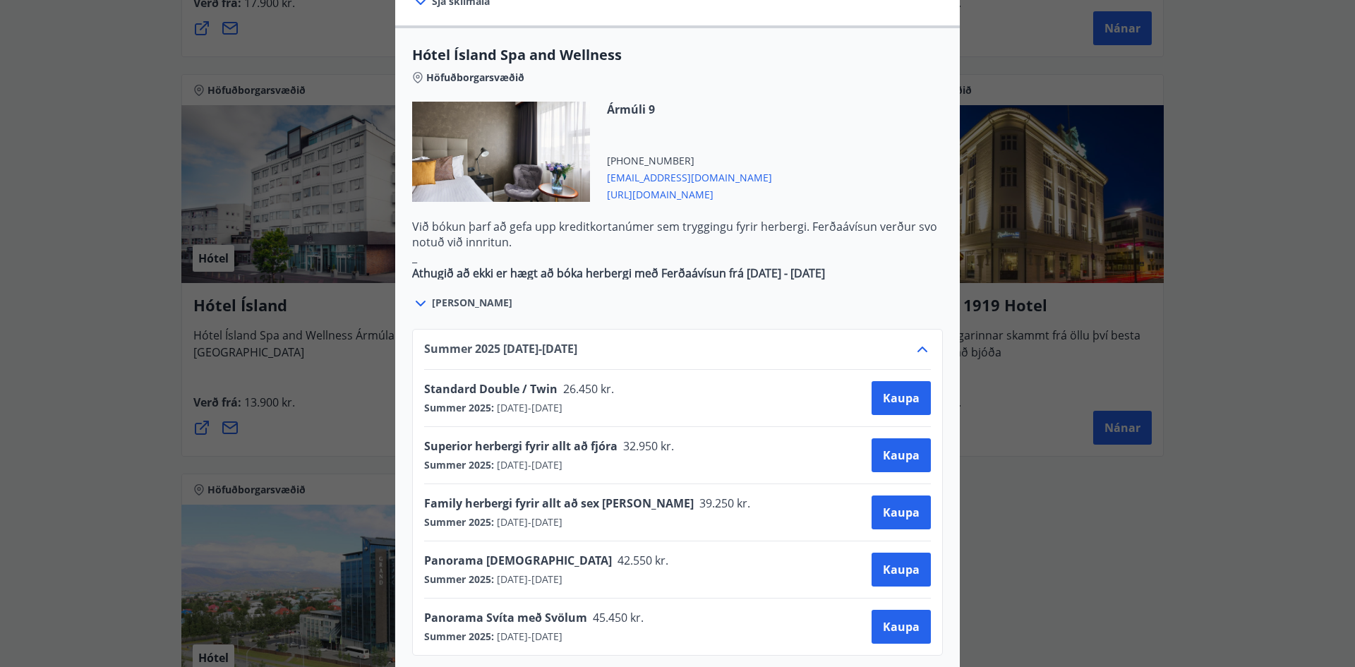
click at [915, 341] on icon at bounding box center [922, 349] width 17 height 17
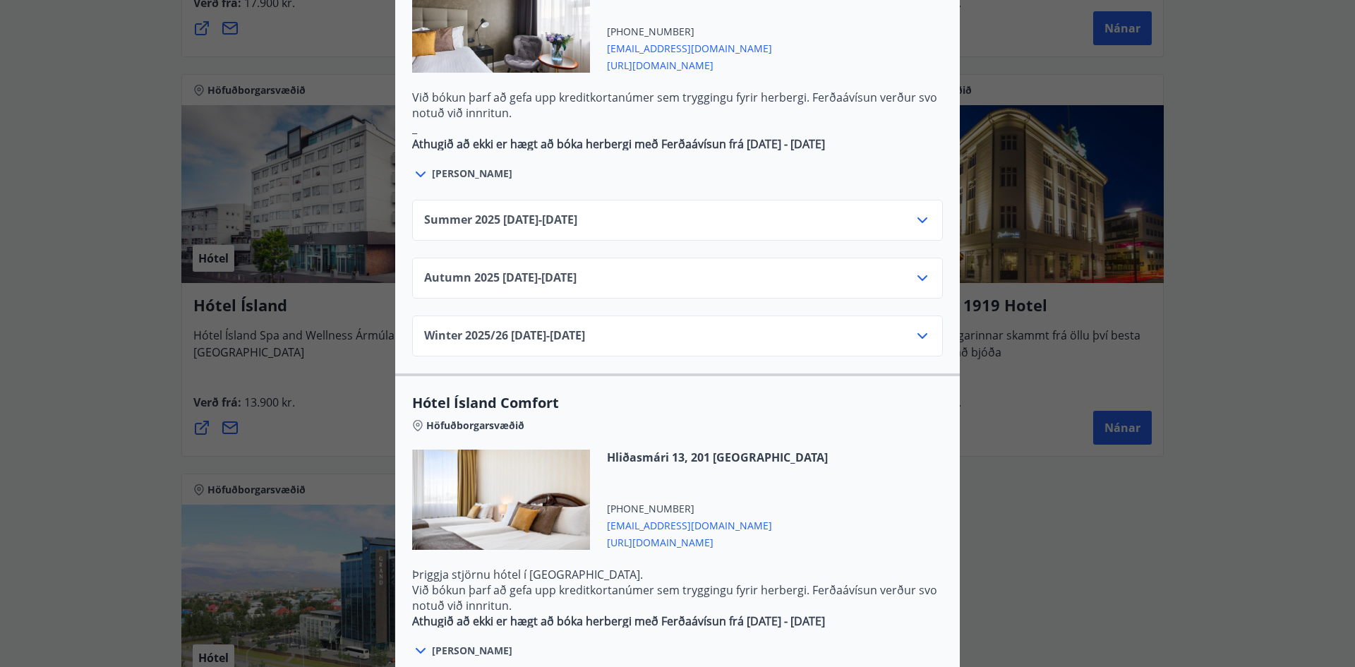
scroll to position [1053, 0]
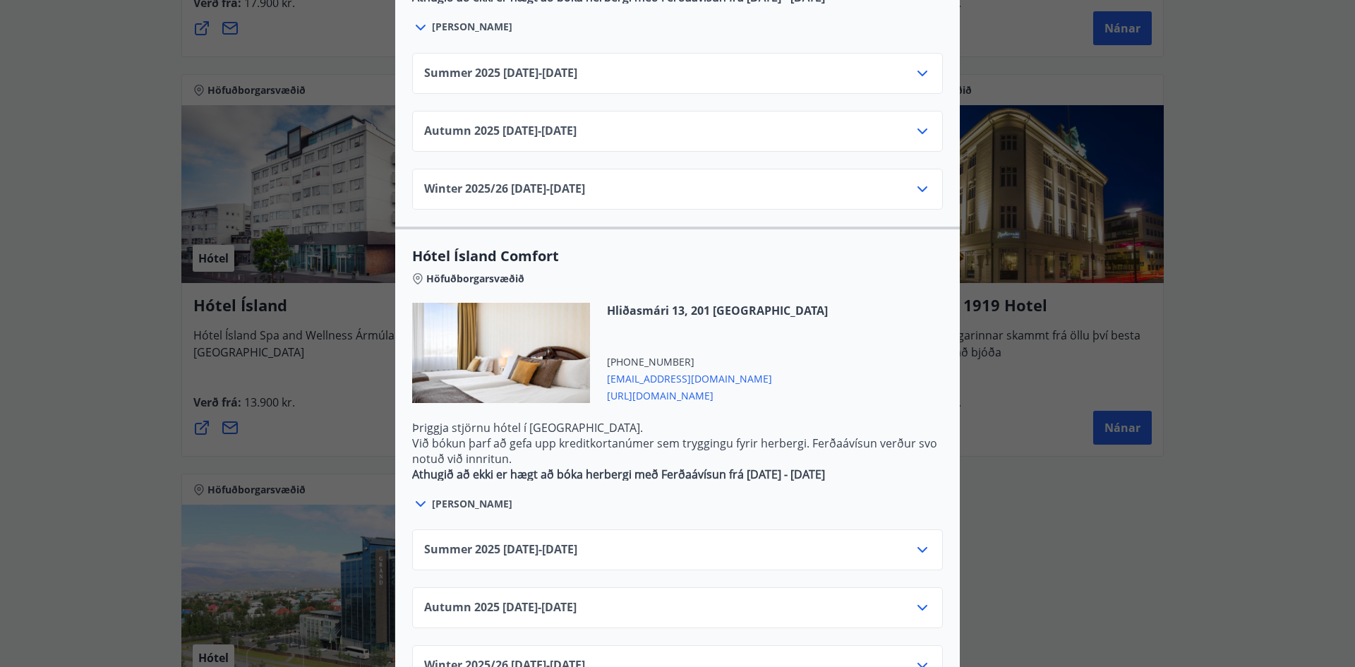
click at [918, 541] on icon at bounding box center [922, 549] width 17 height 17
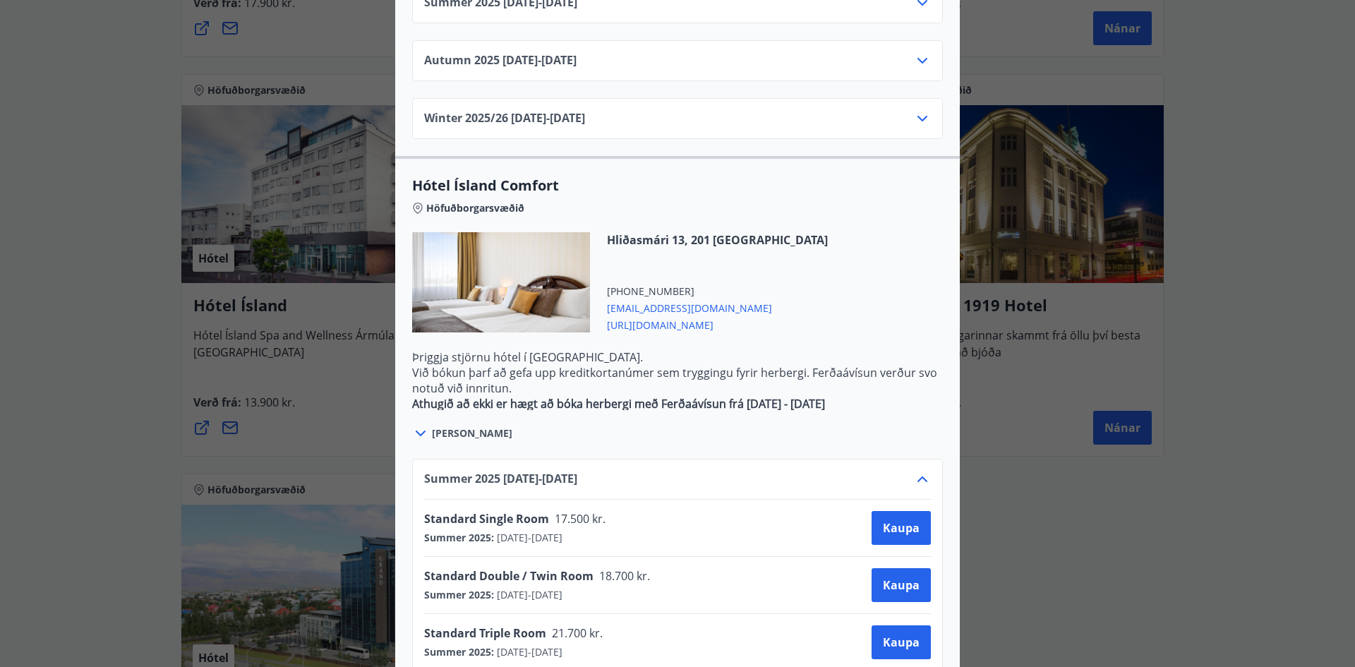
scroll to position [1194, 0]
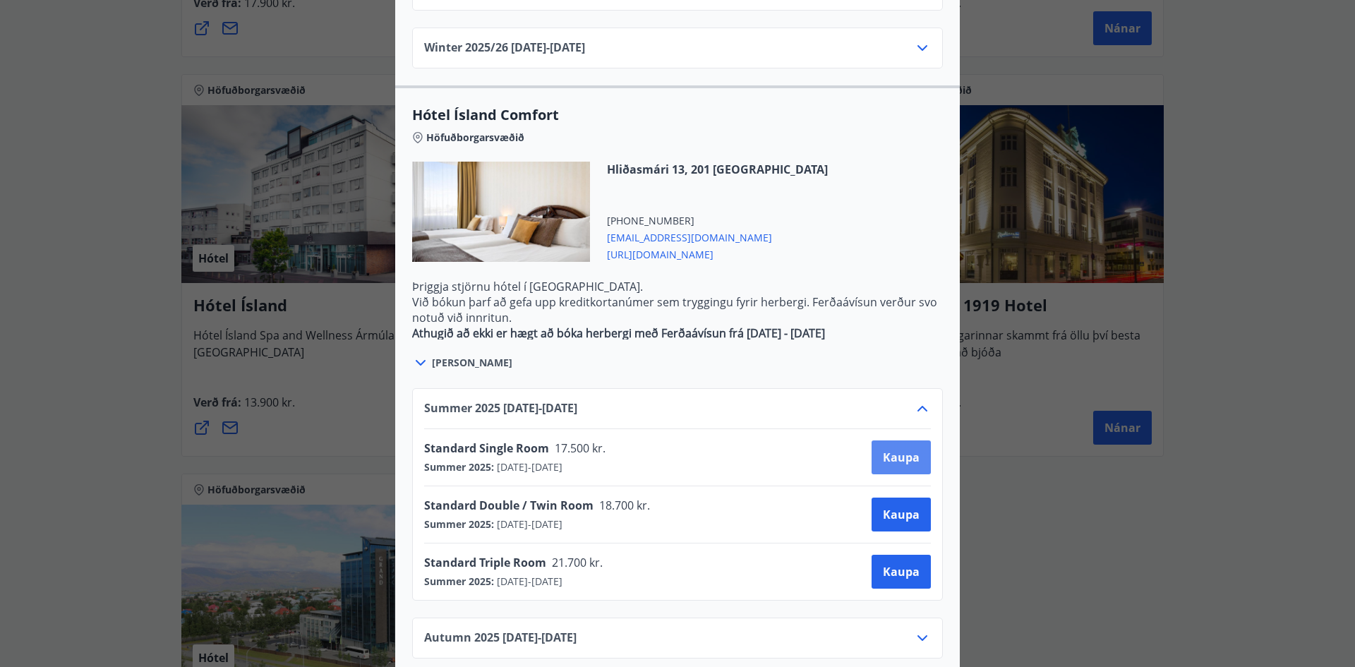
click at [894, 450] on span "Kaupa" at bounding box center [901, 458] width 37 height 16
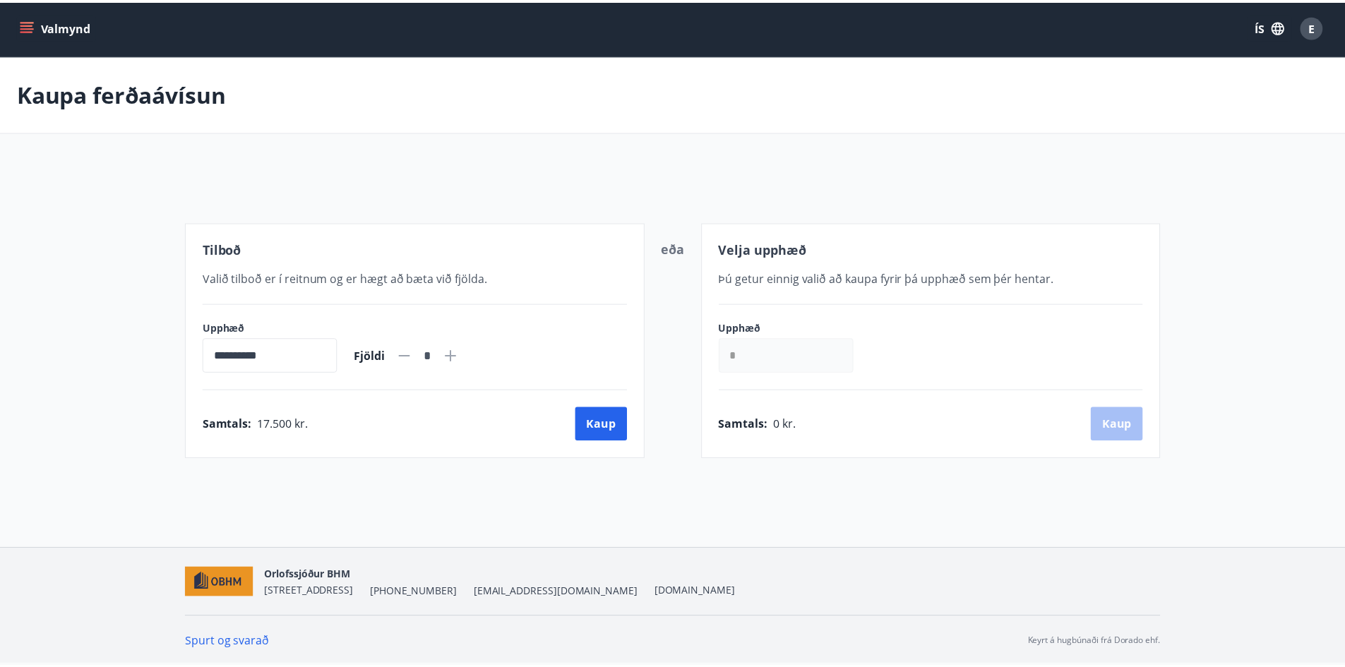
scroll to position [2, 0]
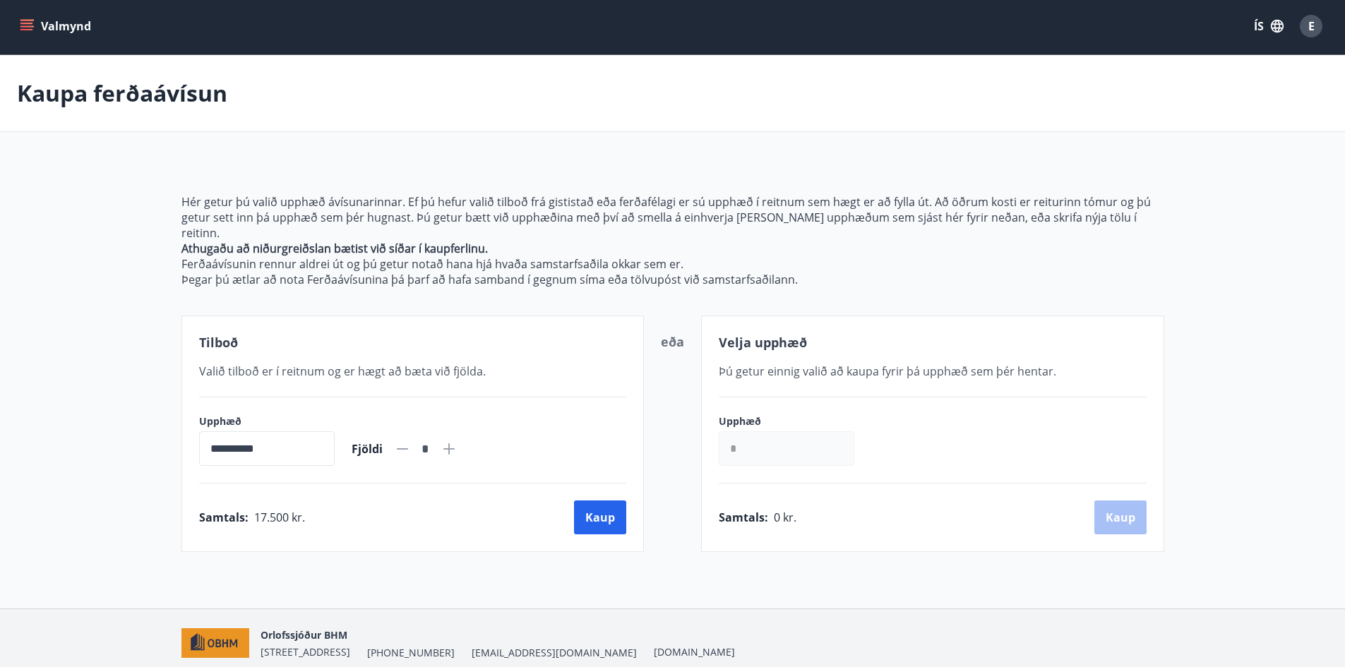
click at [457, 440] on icon at bounding box center [448, 448] width 17 height 17
type input "*"
click at [603, 505] on button "Kaup" at bounding box center [600, 518] width 52 height 34
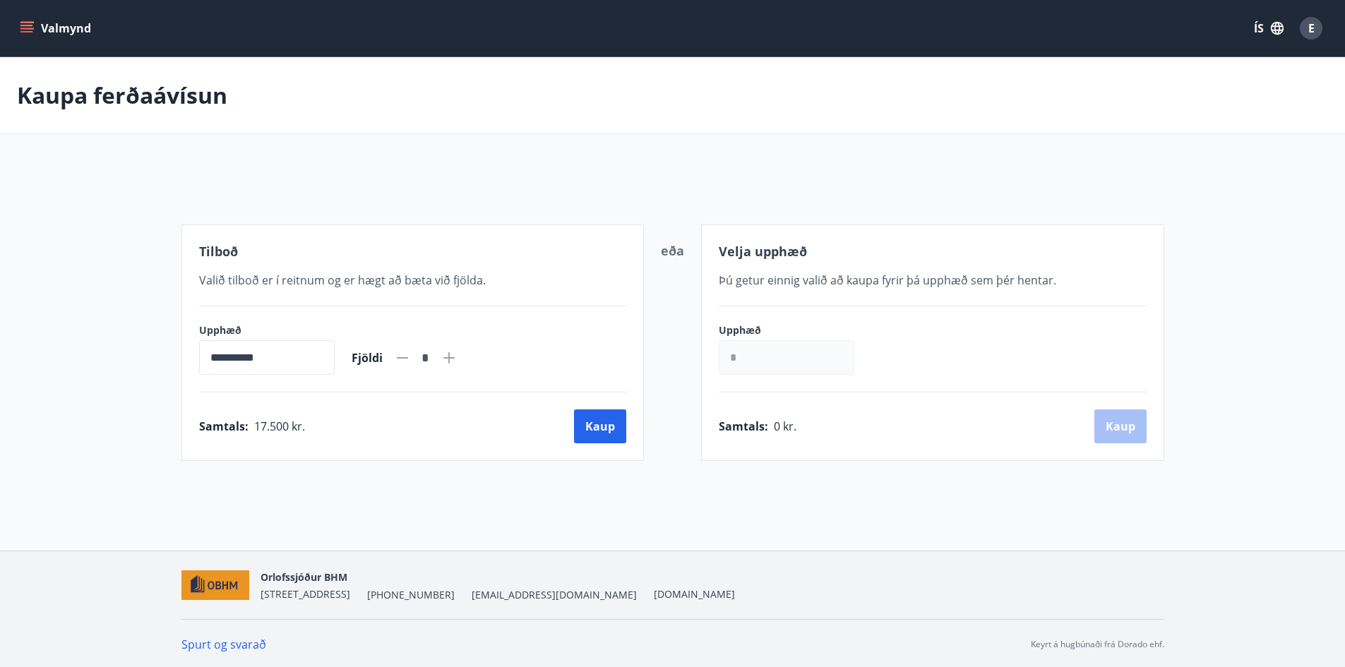
scroll to position [2, 0]
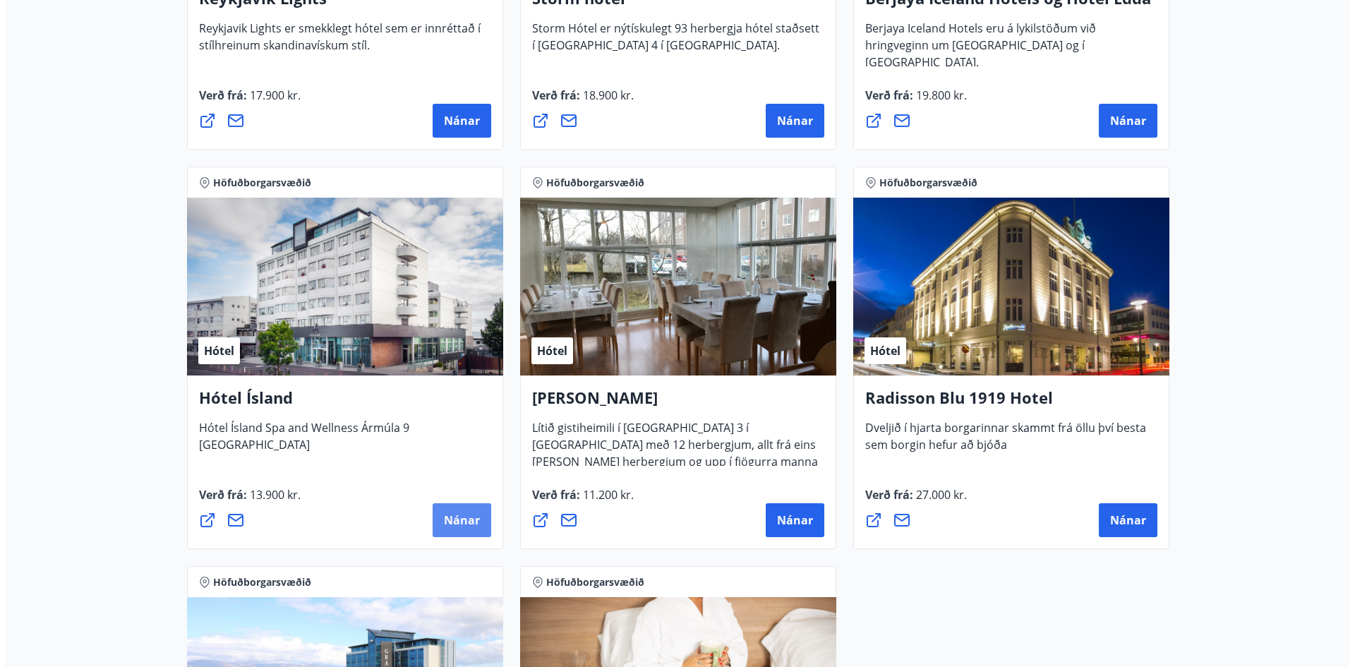
scroll to position [567, 0]
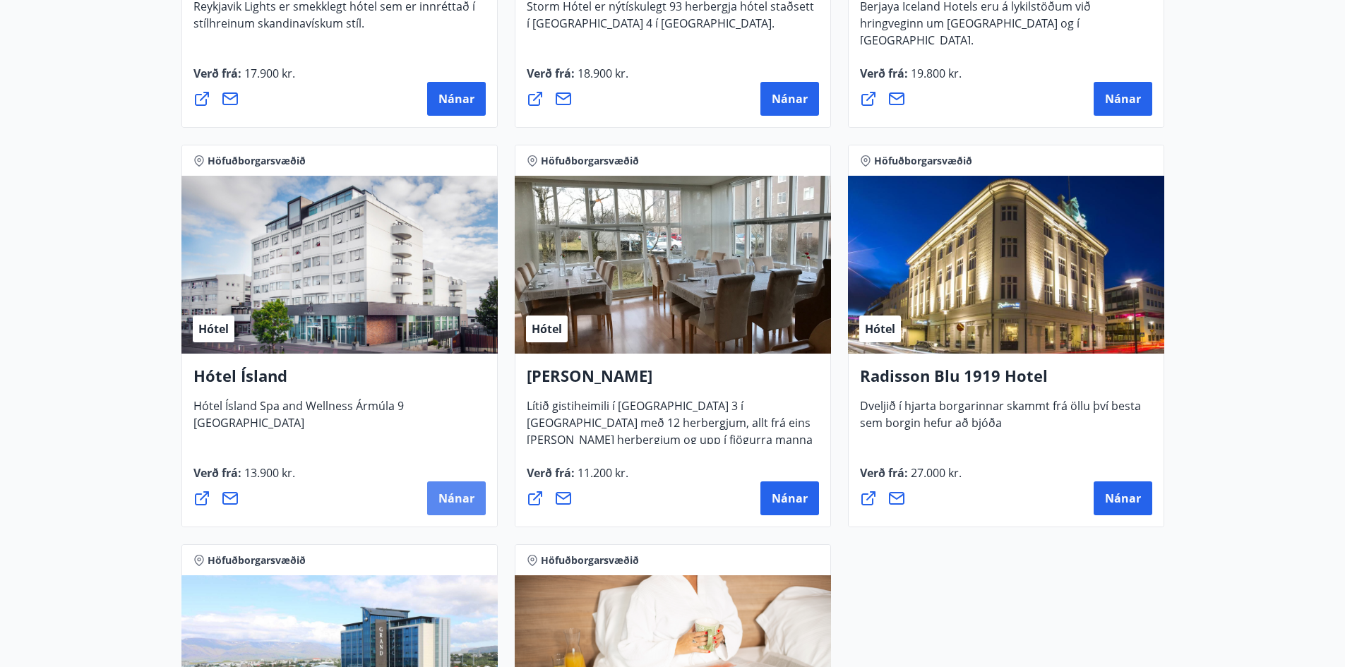
click at [447, 497] on span "Nánar" at bounding box center [456, 499] width 36 height 16
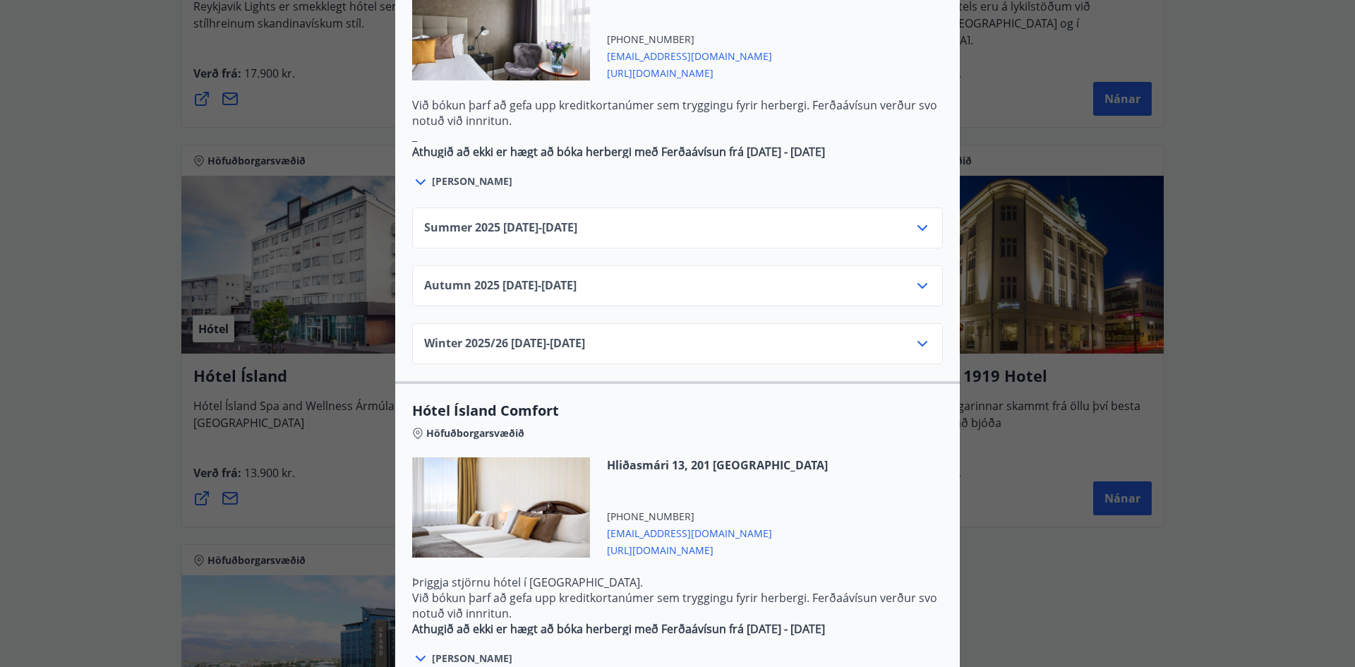
scroll to position [988, 0]
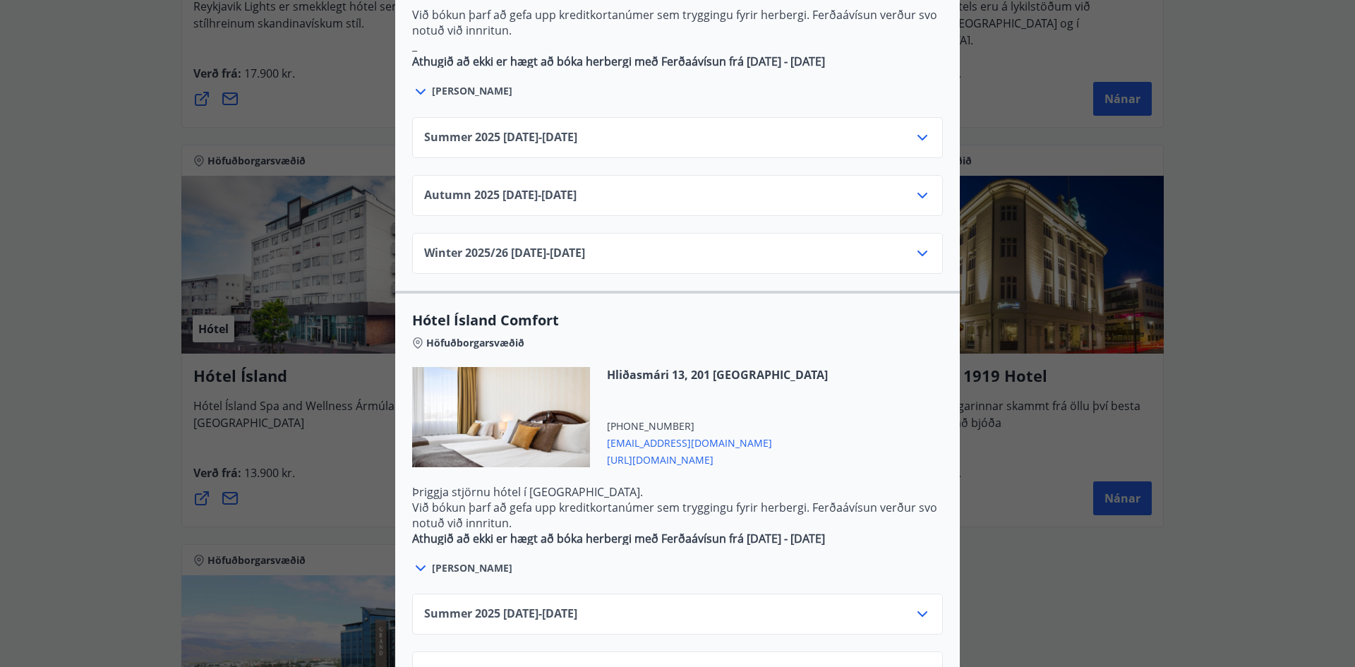
click at [672, 450] on span "[URL][DOMAIN_NAME]" at bounding box center [717, 458] width 221 height 17
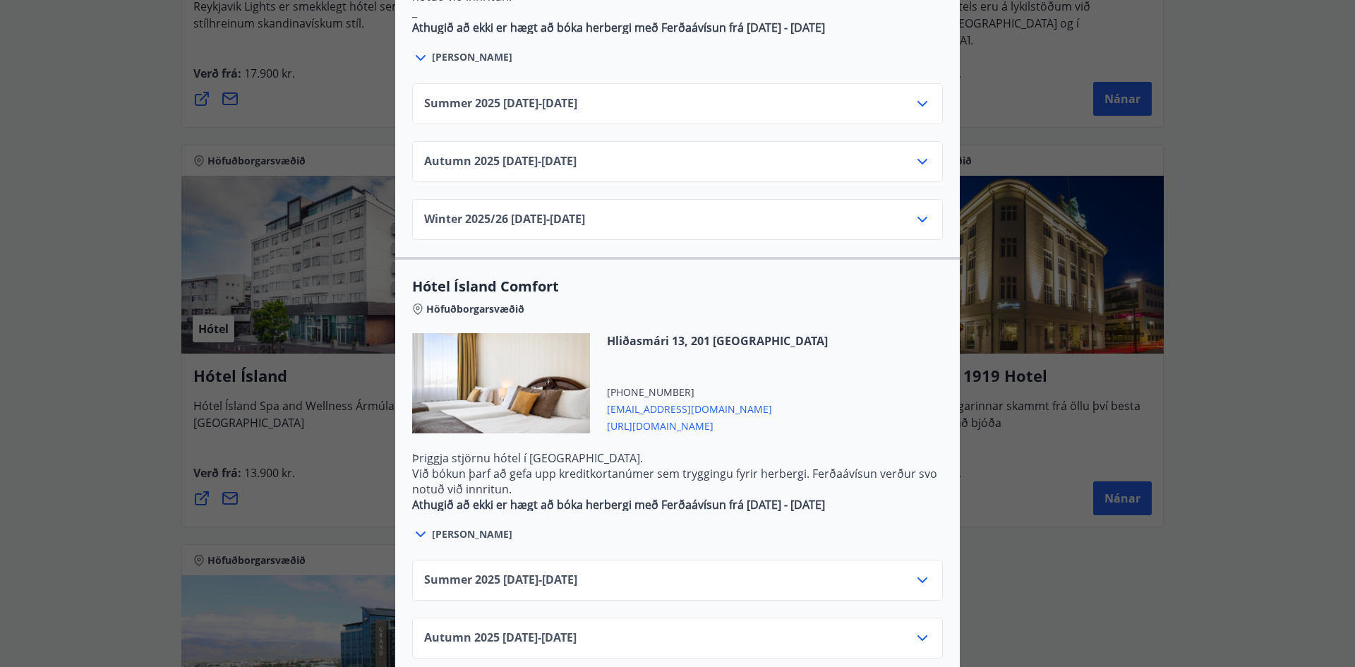
scroll to position [1053, 0]
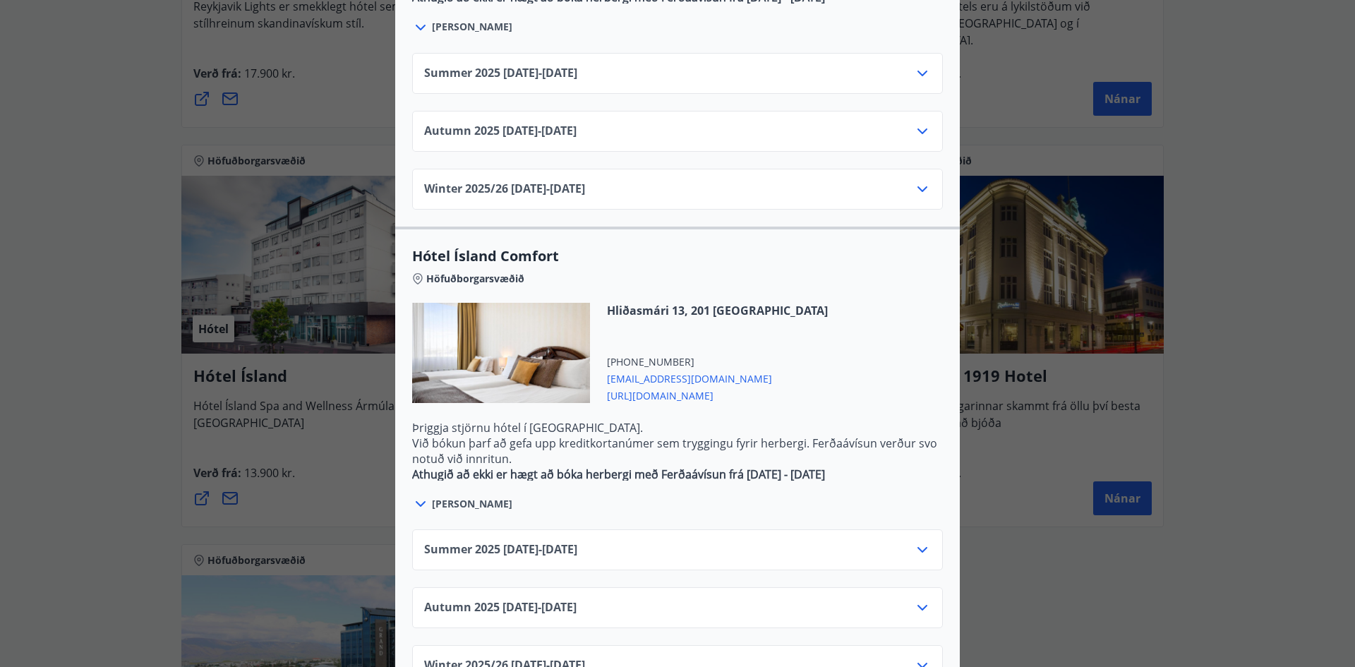
click at [914, 541] on icon at bounding box center [922, 549] width 17 height 17
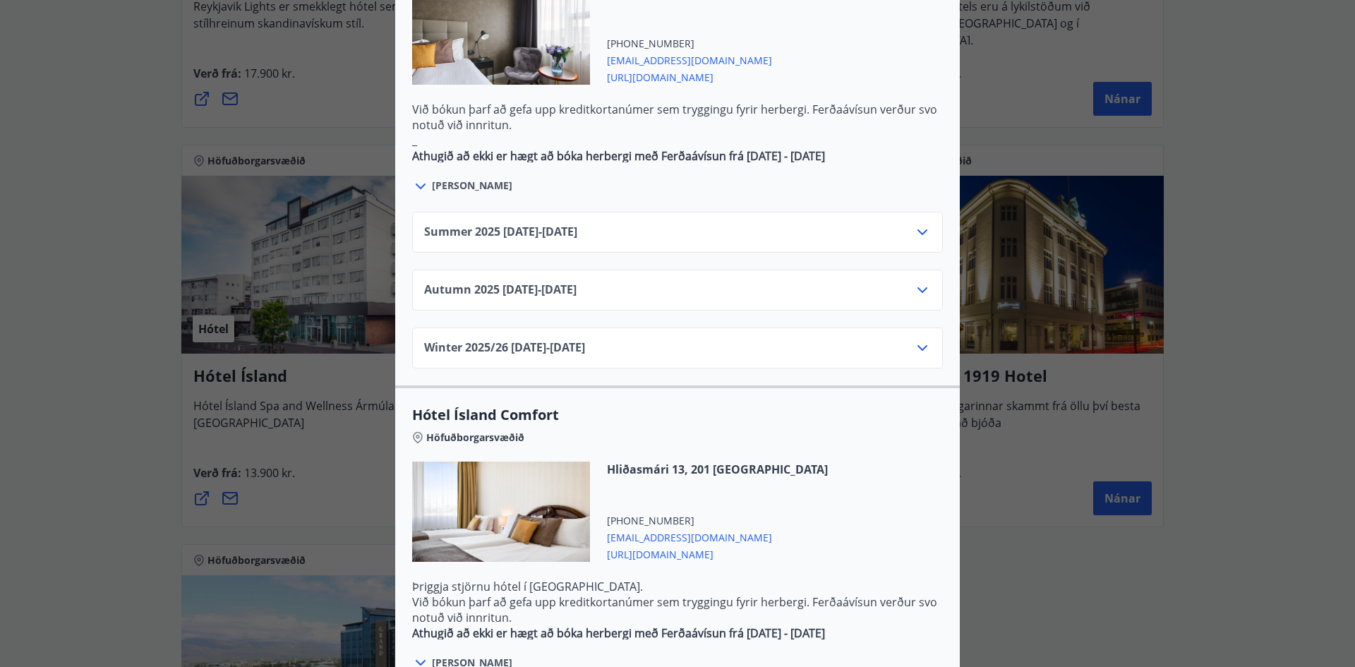
scroll to position [1059, 0]
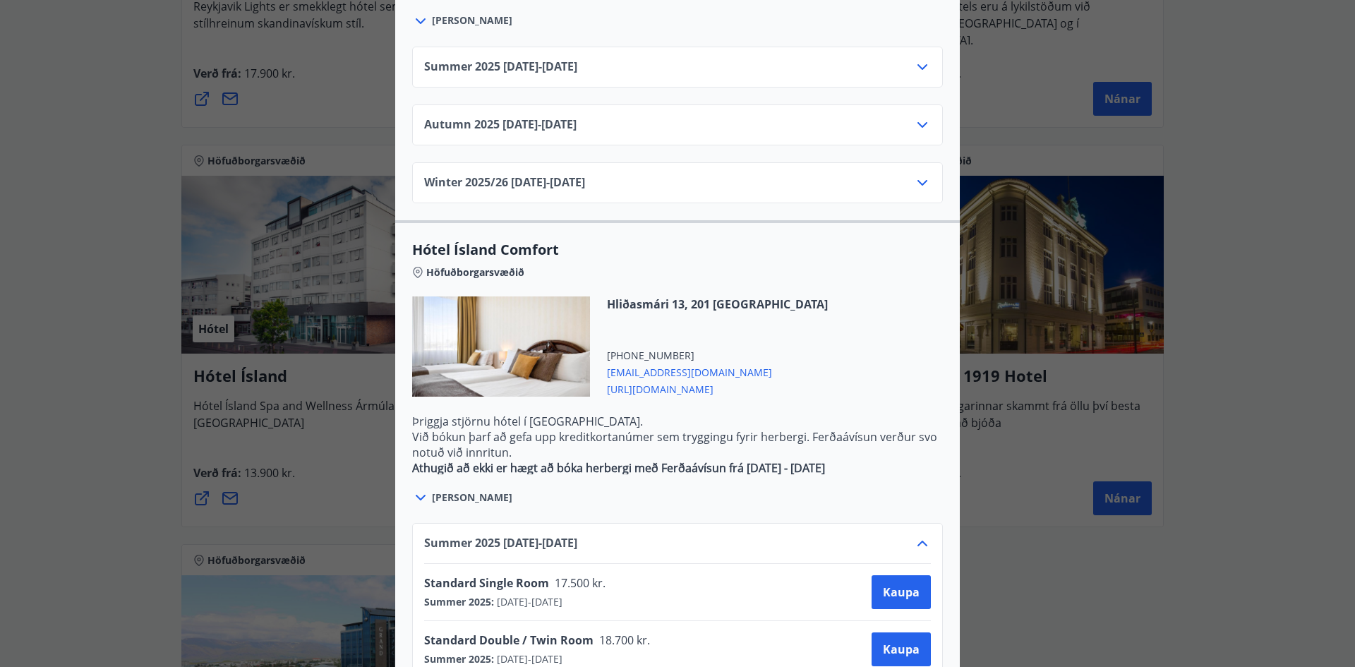
click at [296, 444] on div "Hótel Ísland Sendu skilaboð til að panta herbergi [EMAIL_ADDRESS][DOMAIN_NAME] …" at bounding box center [677, 333] width 1355 height 667
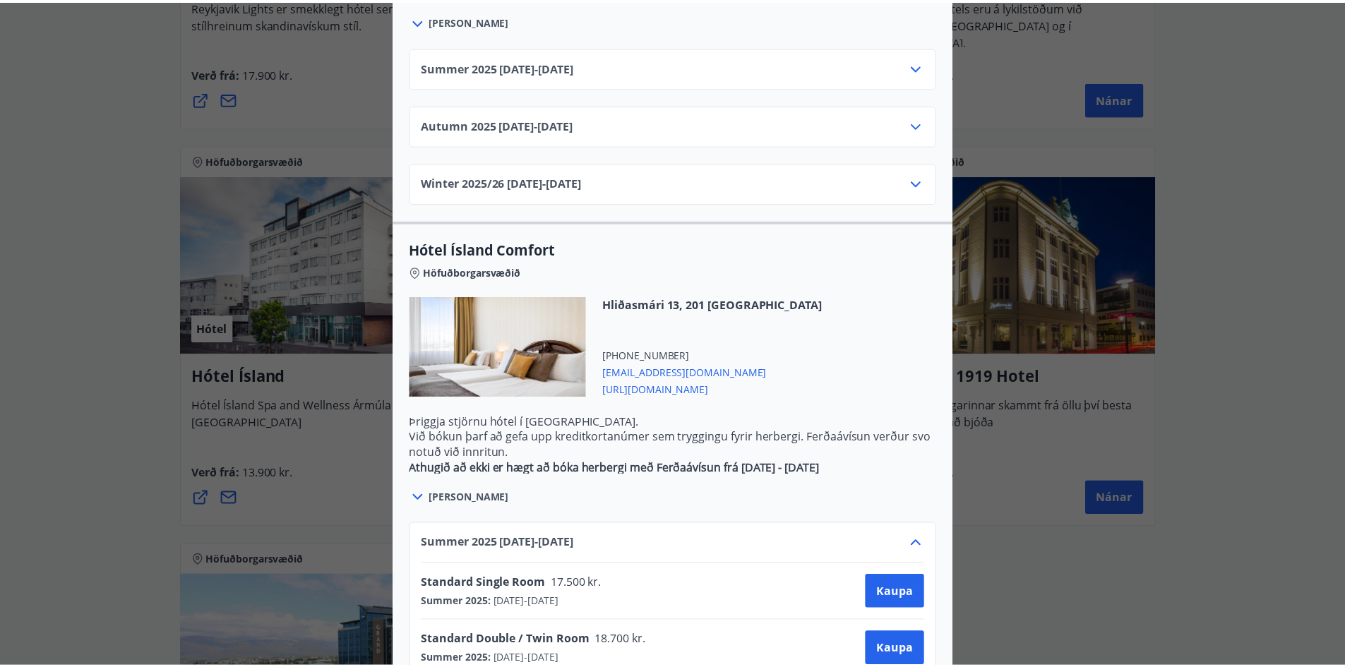
scroll to position [0, 0]
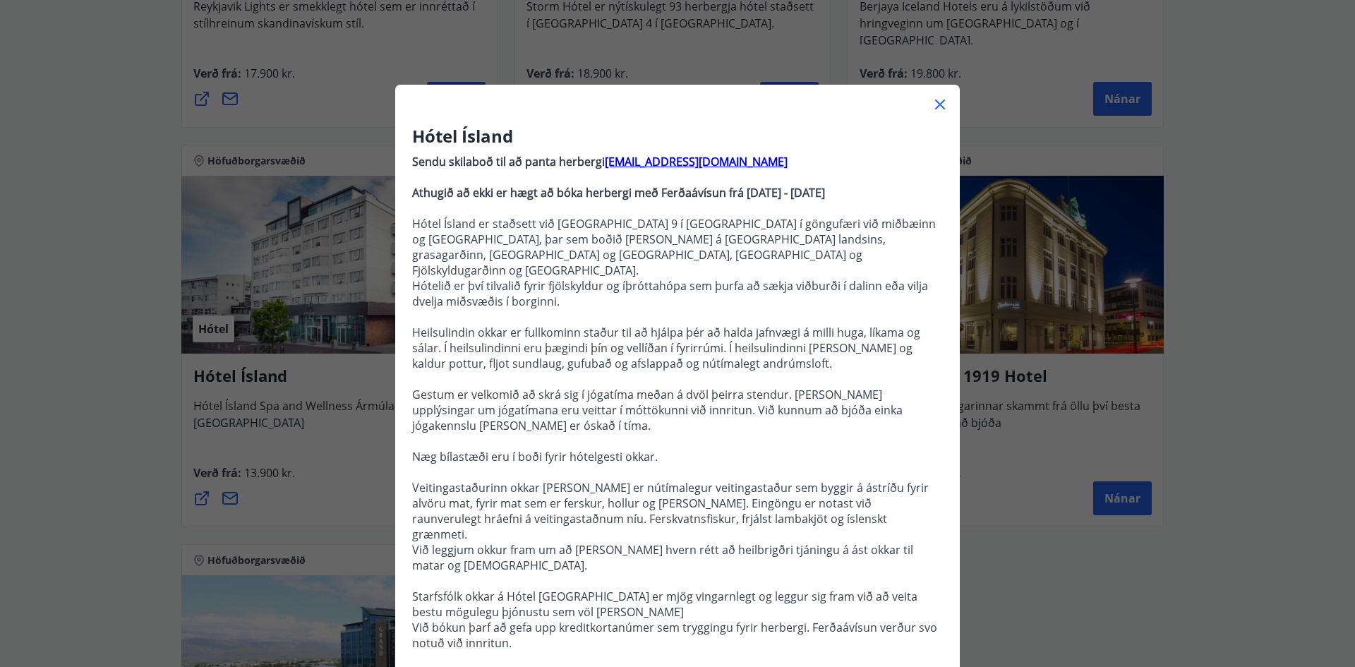
click at [935, 97] on icon at bounding box center [940, 104] width 17 height 17
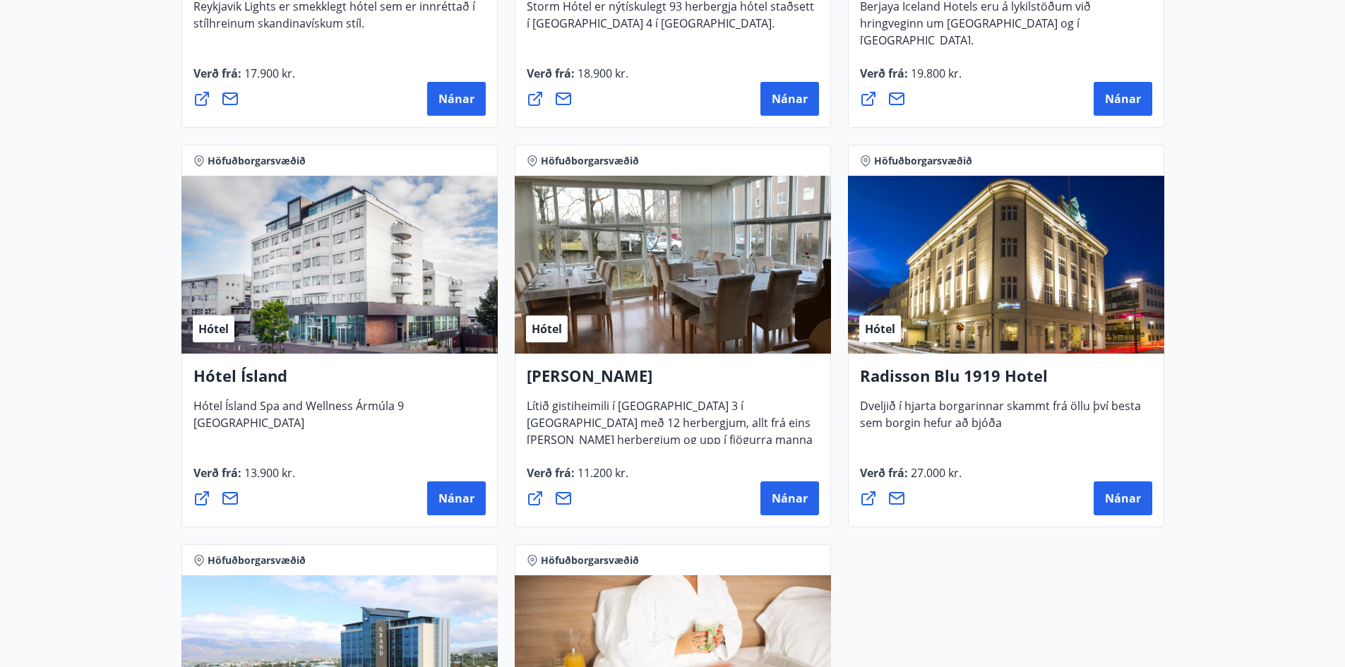
click at [1263, 451] on main "8 Tilboð fundin Svæði Valið Tegund Valið Hreinsa síu Höfuðborgarsvæðið Hótel [P…" at bounding box center [672, 212] width 1345 height 1445
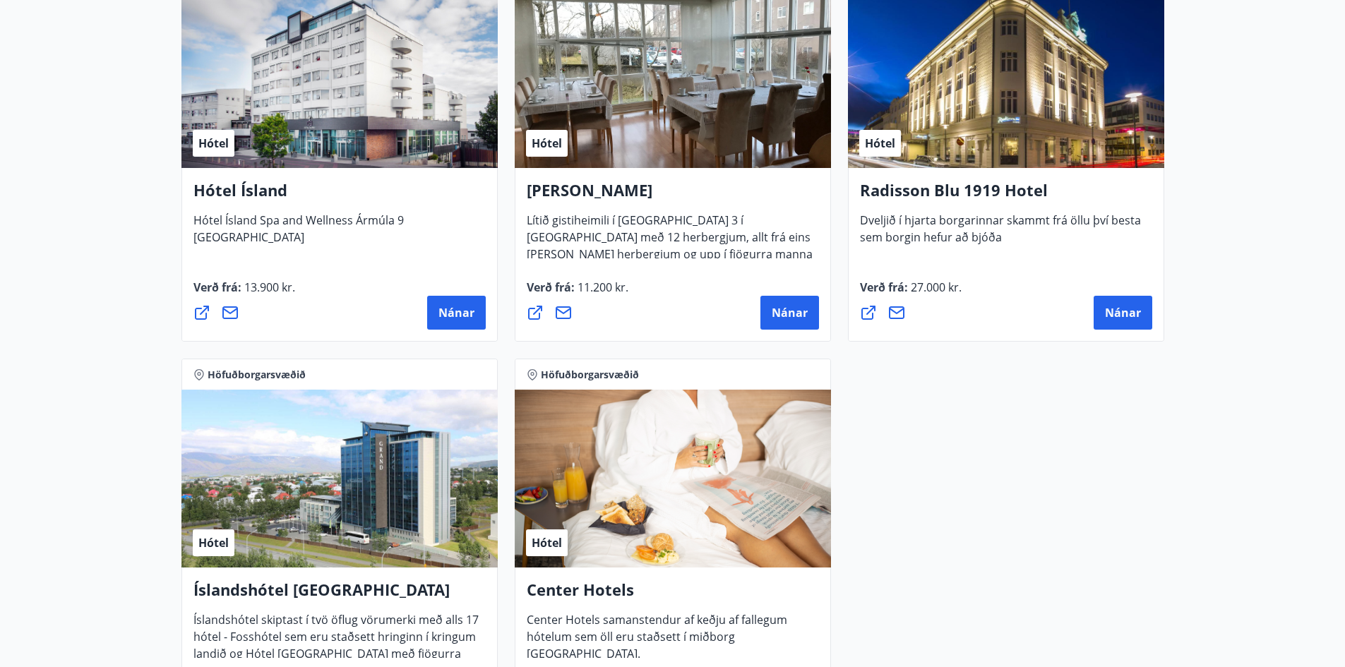
scroll to position [657, 0]
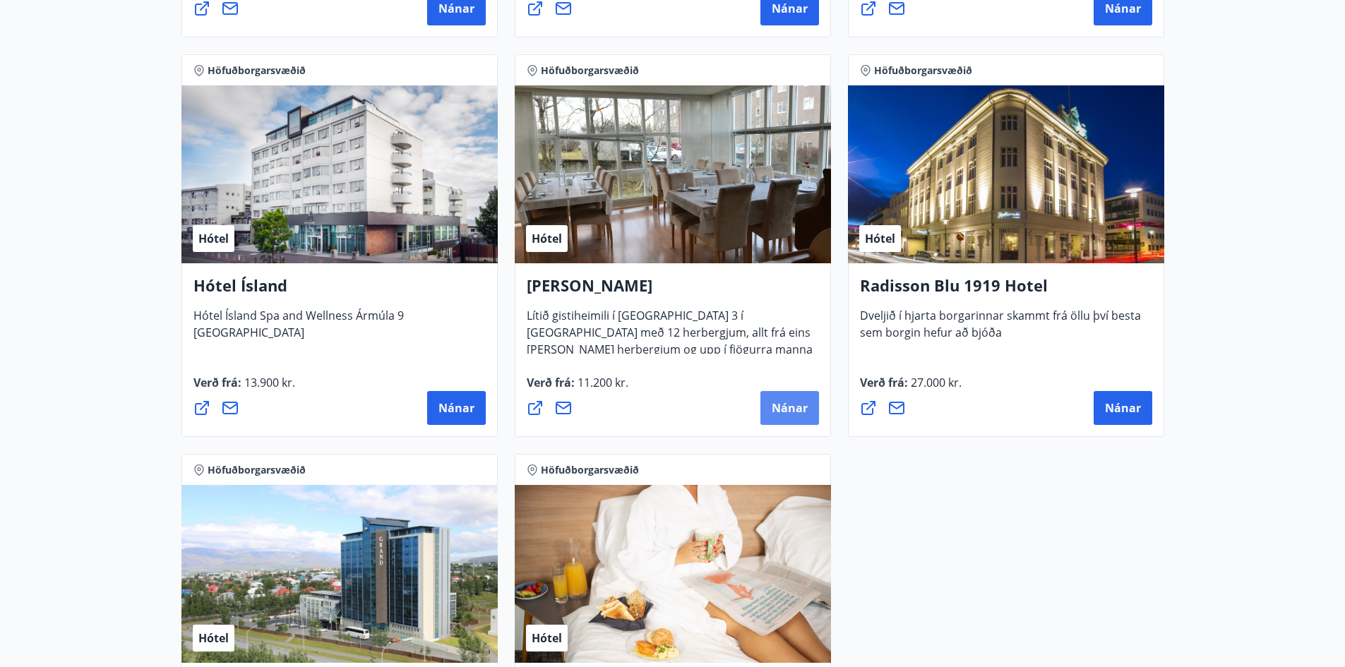
click at [785, 414] on span "Nánar" at bounding box center [790, 408] width 36 height 16
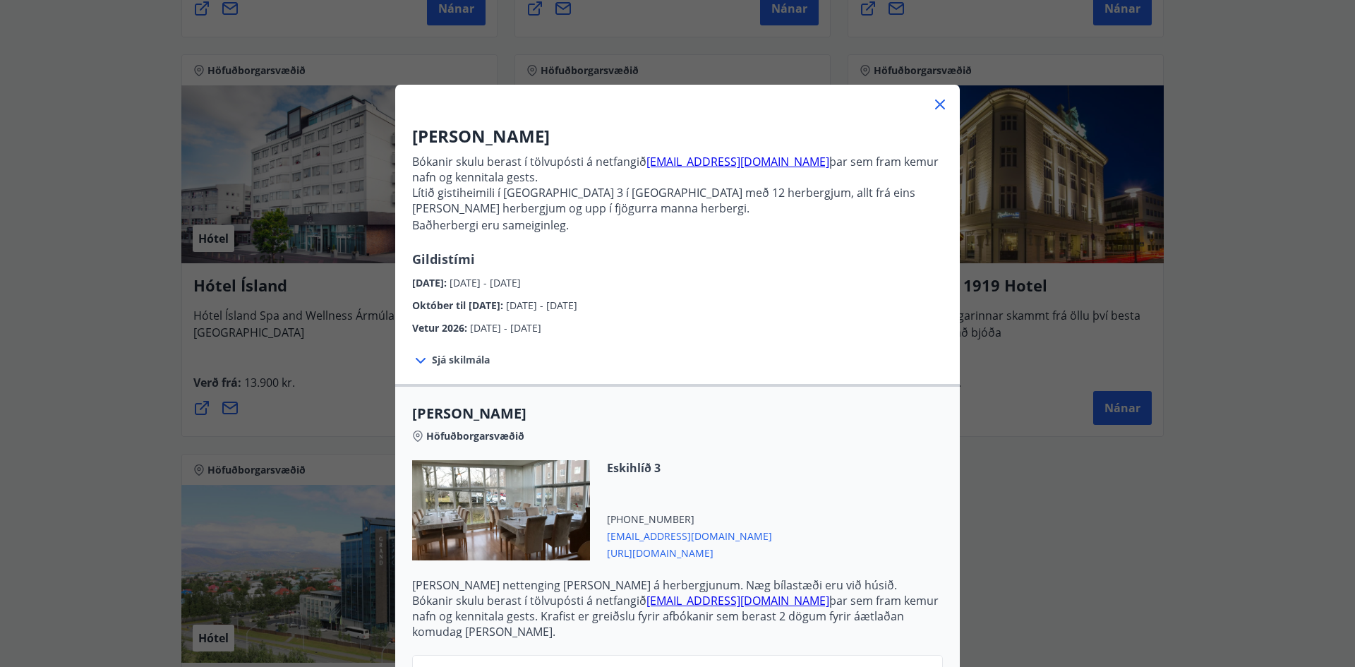
drag, startPoint x: 633, startPoint y: 221, endPoint x: 633, endPoint y: 232, distance: 11.3
click at [633, 232] on p "Lítið gistiheimili í [GEOGRAPHIC_DATA] 3 í [GEOGRAPHIC_DATA] með 12 herbergjum,…" at bounding box center [677, 209] width 531 height 48
drag, startPoint x: 639, startPoint y: 160, endPoint x: 705, endPoint y: 167, distance: 66.0
click at [705, 167] on p "Bókanir skulu berast í tölvupósti á netfangið [EMAIL_ADDRESS][DOMAIN_NAME] þar …" at bounding box center [677, 169] width 531 height 31
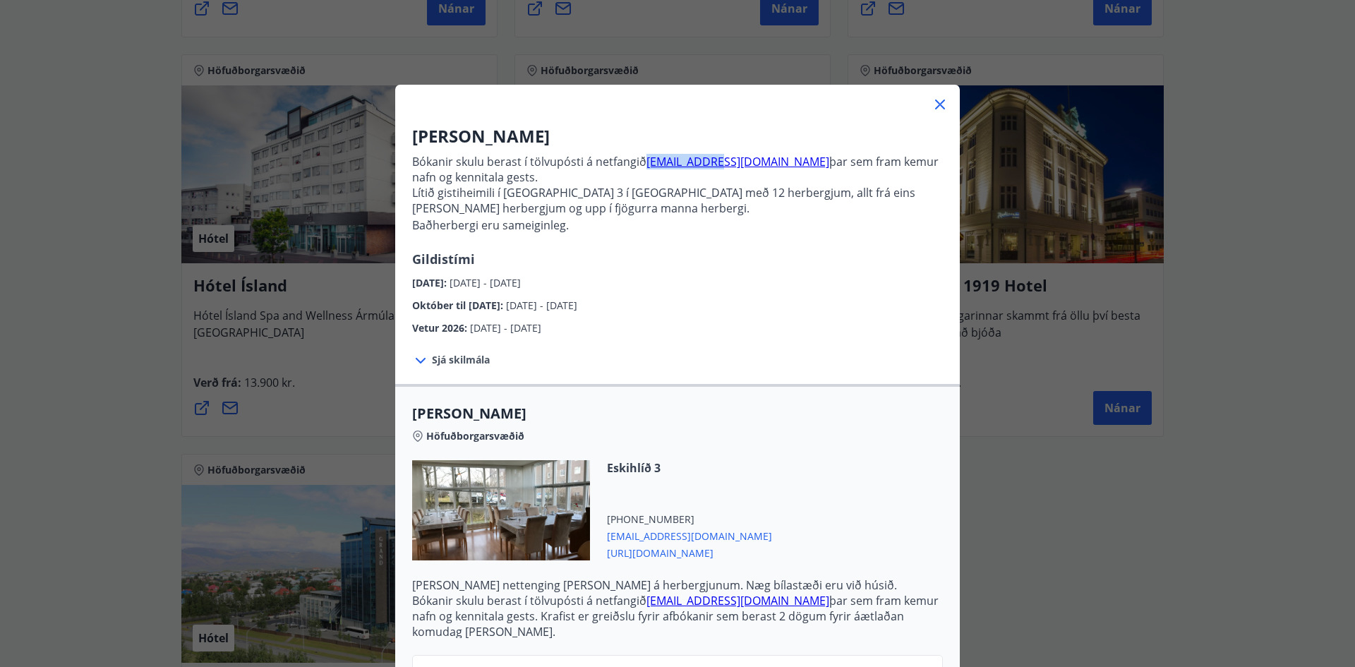
copy p "[EMAIL_ADDRESS][DOMAIN_NAME]"
click at [964, 565] on div "Alba gistiheimili Bókanir skulu berast í tölvupósti á netfangið [EMAIL_ADDRESS]…" at bounding box center [677, 333] width 1355 height 667
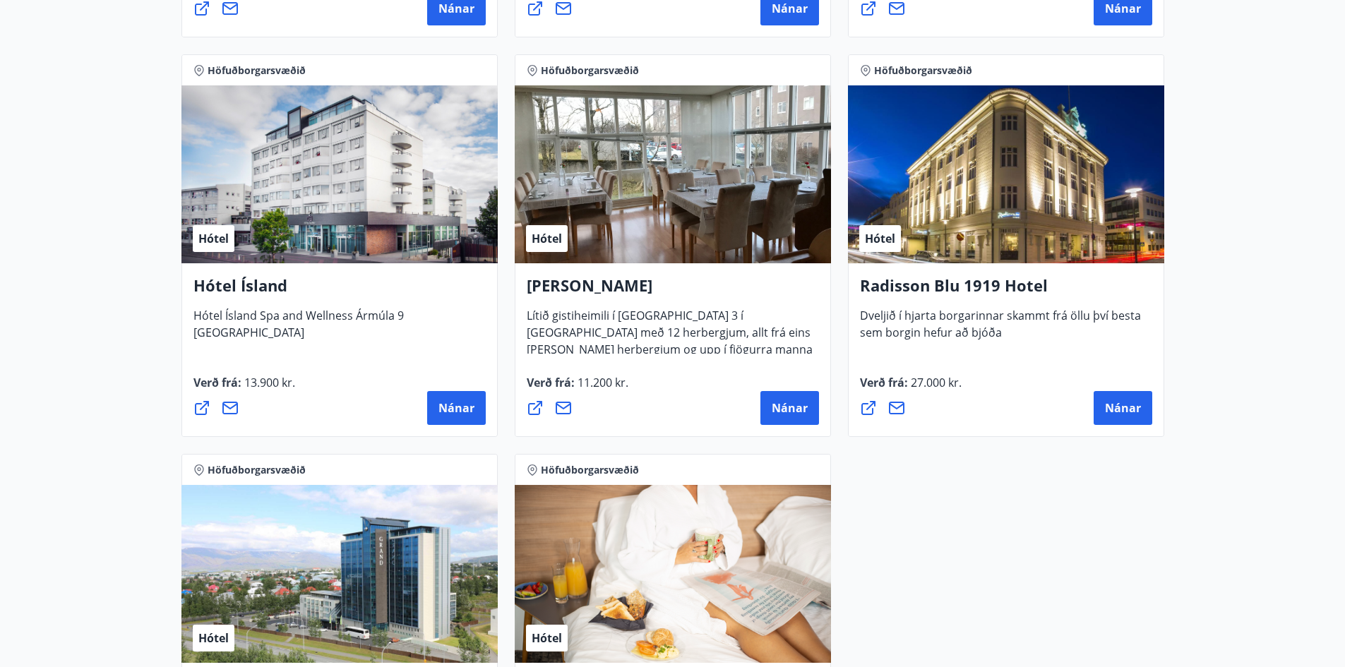
click at [1025, 546] on div "Höfuðborgarsvæðið Hótel [GEOGRAPHIC_DATA] Lights [GEOGRAPHIC_DATA] Lights er sm…" at bounding box center [673, 245] width 1000 height 1199
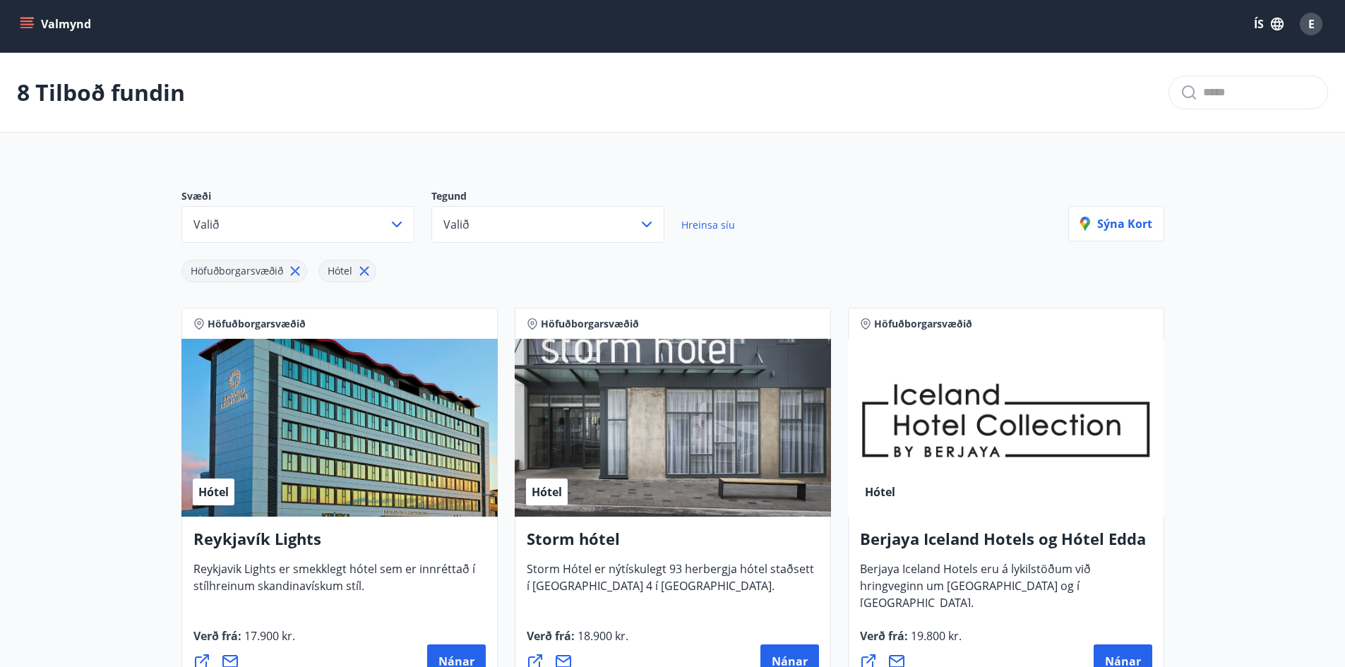
scroll to position [0, 0]
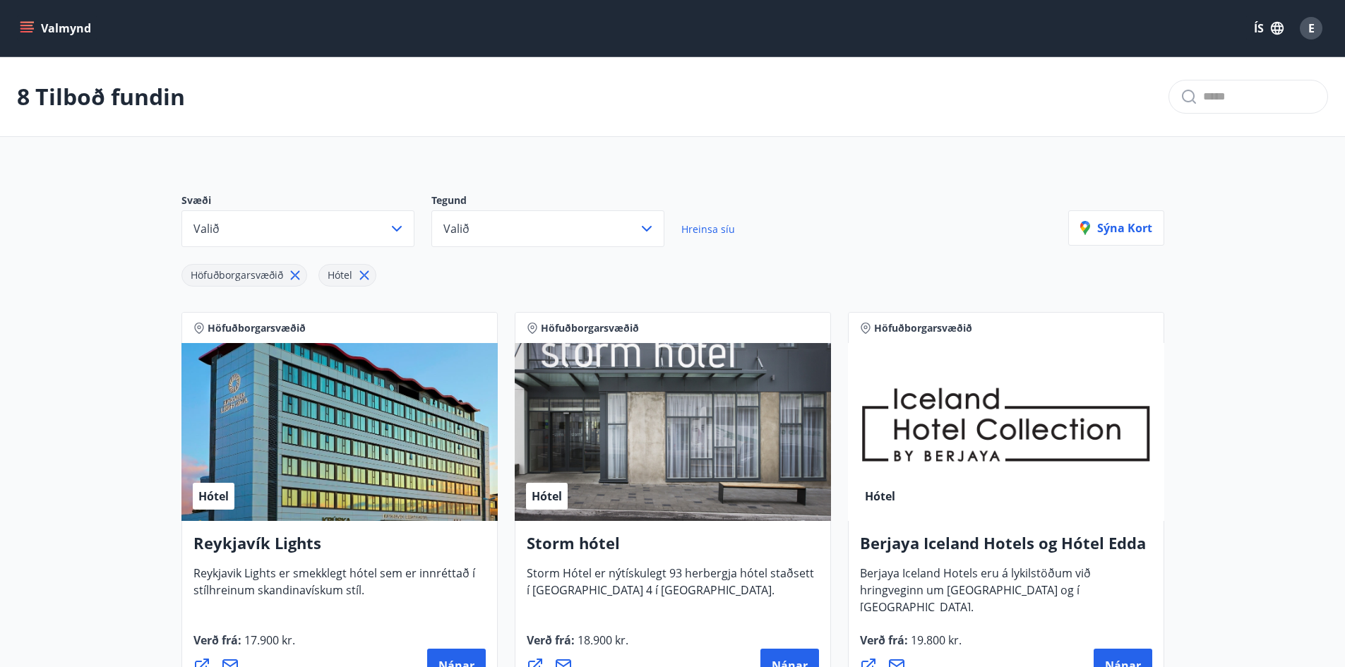
click at [761, 280] on div "Höfuðborgarsvæðið Hótel" at bounding box center [624, 267] width 887 height 40
